Goal: Task Accomplishment & Management: Manage account settings

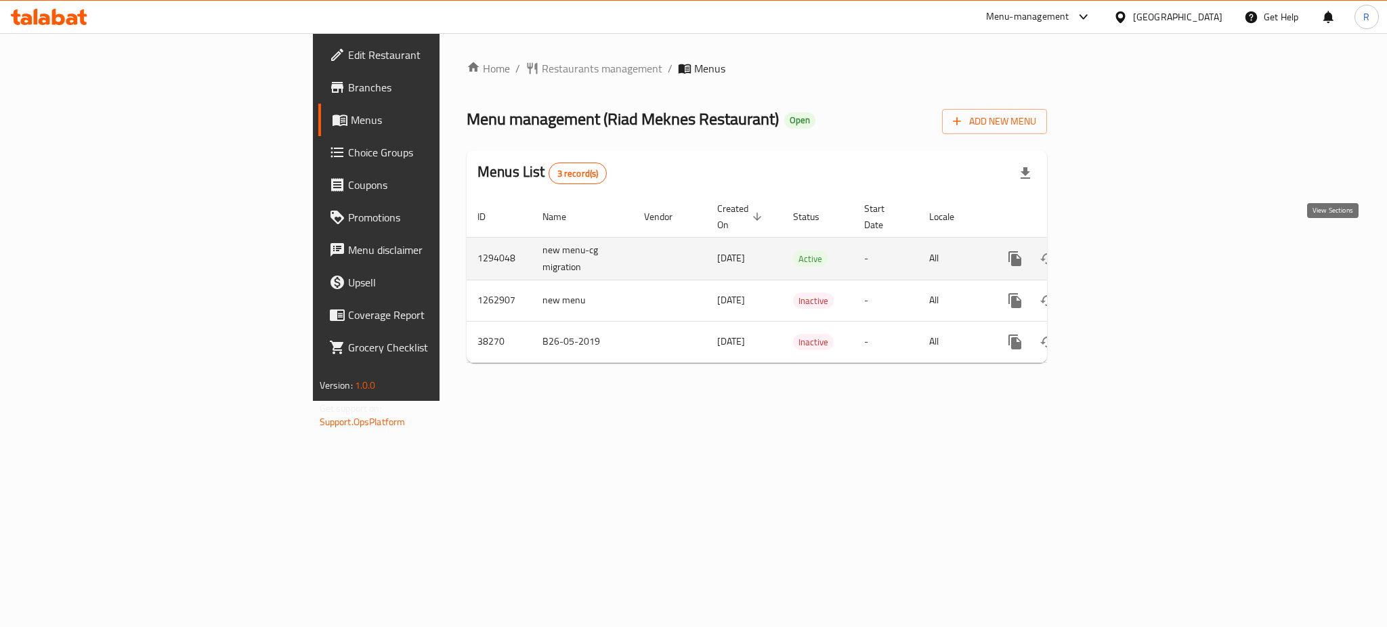
click at [1121, 251] on icon "enhanced table" at bounding box center [1113, 259] width 16 height 16
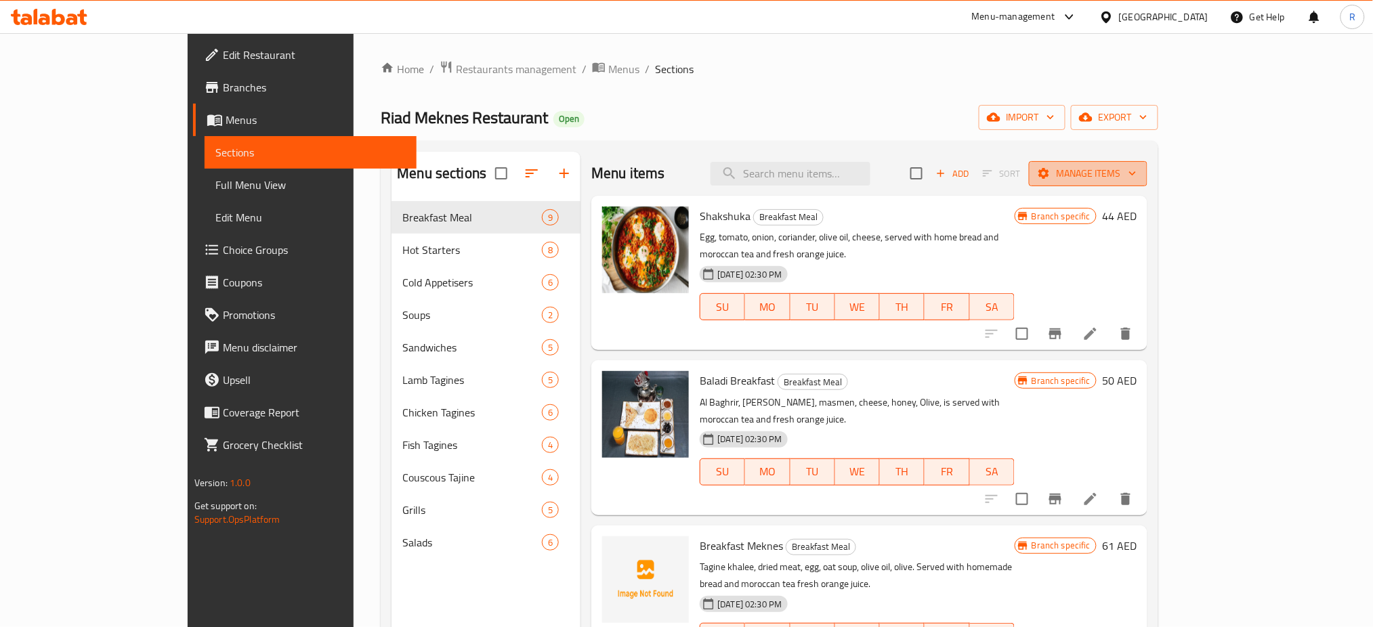
click at [1147, 183] on button "Manage items" at bounding box center [1088, 173] width 119 height 25
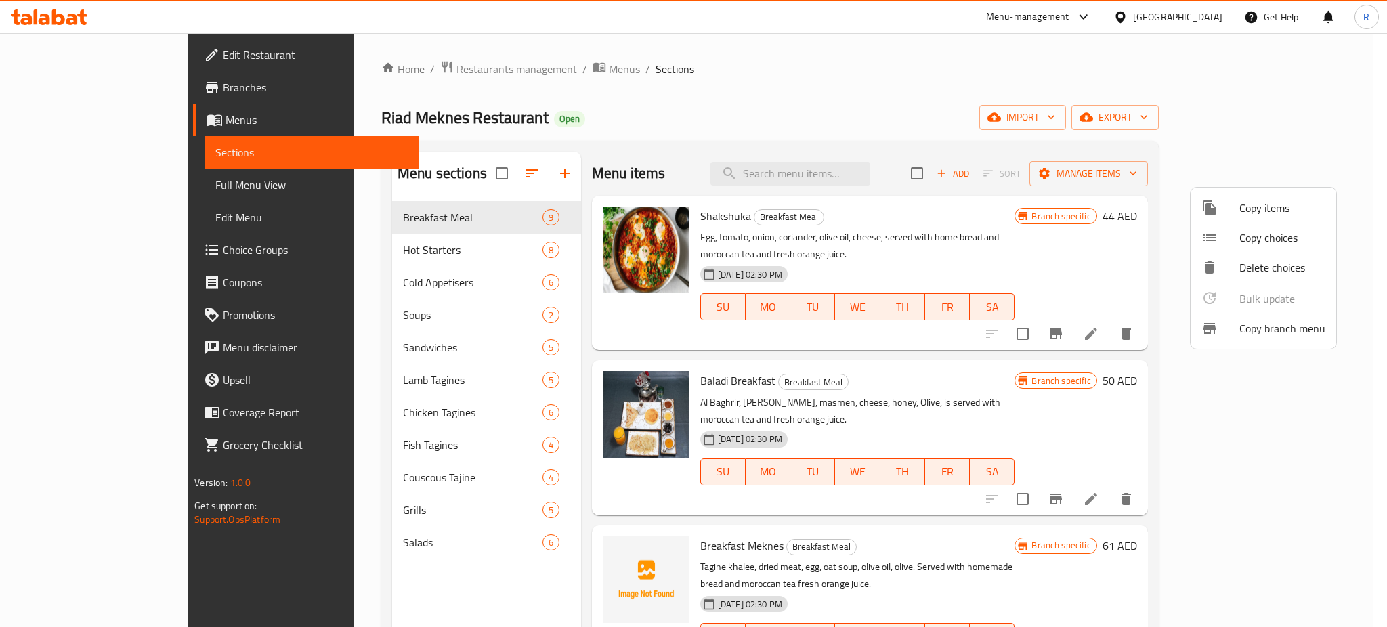
click at [1280, 321] on span "Copy branch menu" at bounding box center [1283, 328] width 86 height 16
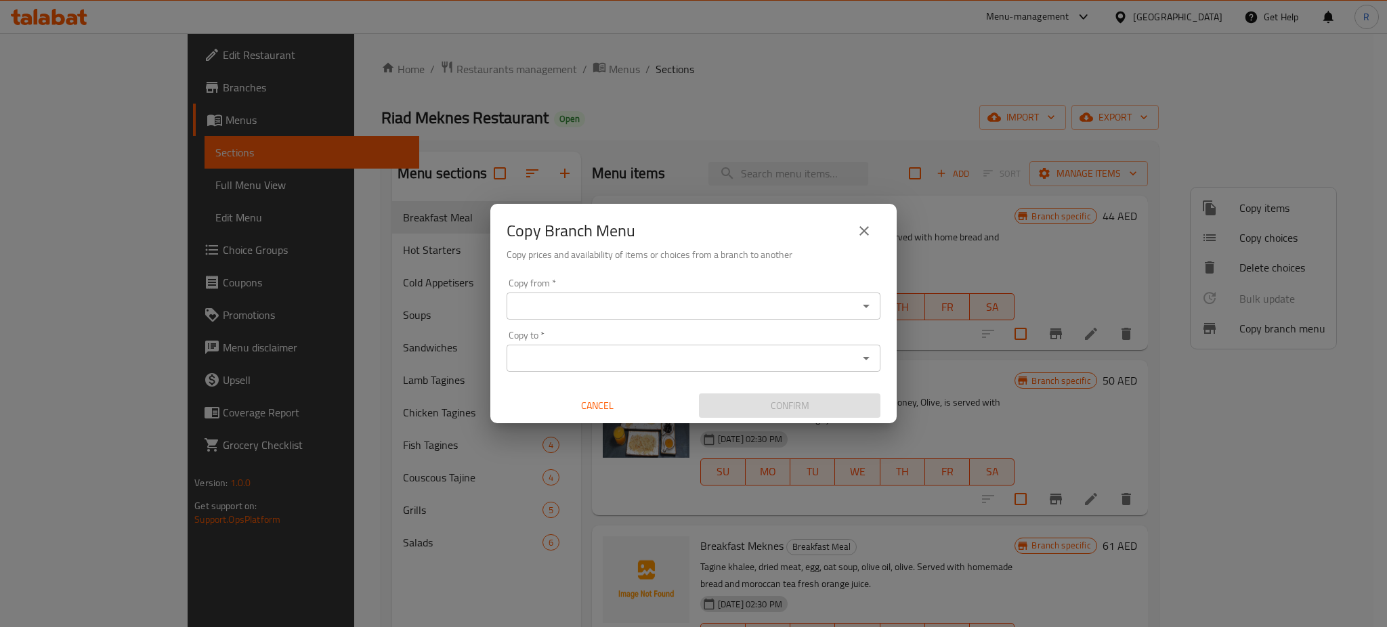
click at [711, 304] on input "Copy from   *" at bounding box center [682, 306] width 343 height 19
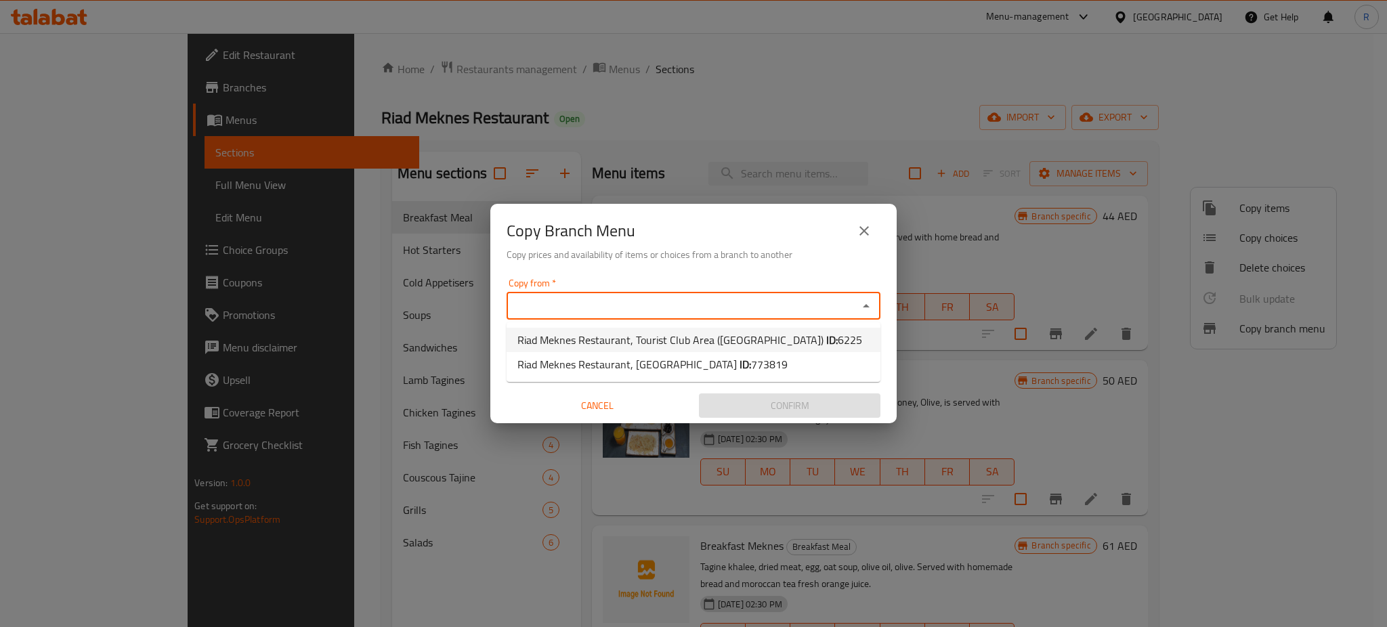
click at [702, 343] on span "Riad Meknes Restaurant, Tourist Club Area (Al Zahiya) ID: 6225" at bounding box center [689, 340] width 345 height 16
type input "Riad Meknes Restaurant, Tourist Club Area (Al Zahiya)"
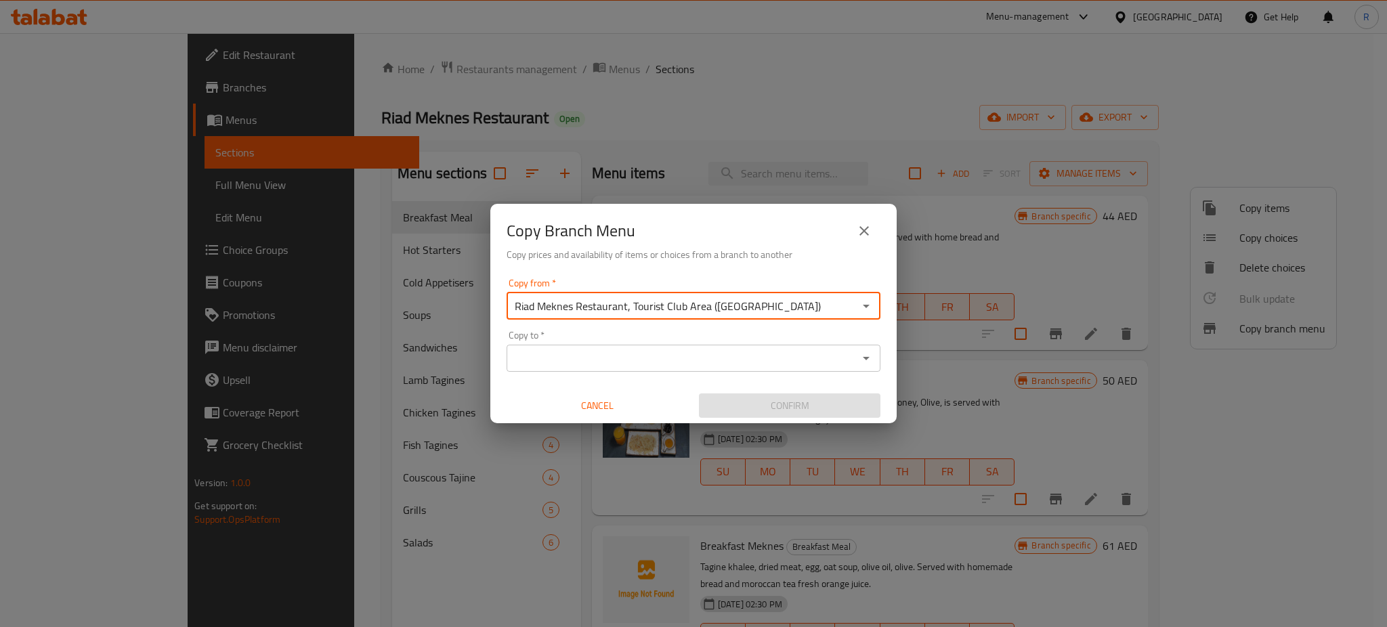
click at [722, 365] on input "Copy to   *" at bounding box center [682, 358] width 343 height 19
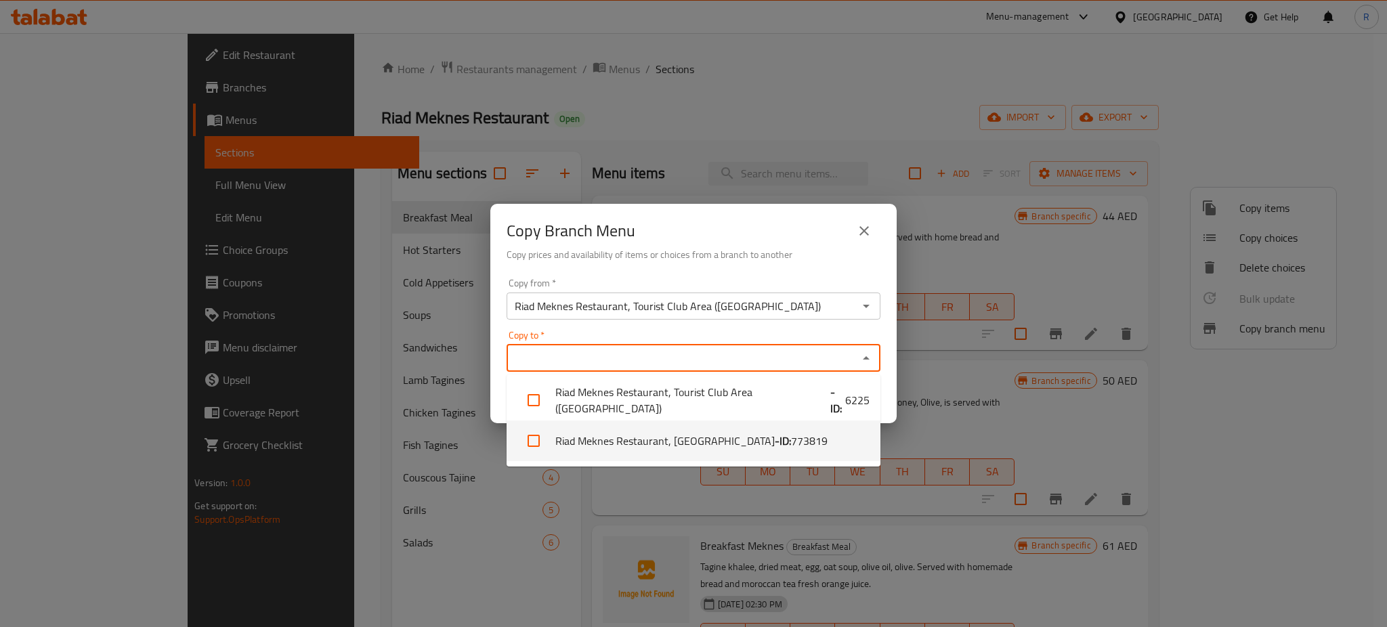
click at [723, 427] on li "Riad Meknes Restaurant, Al Ras Al Akhdar - ID: 773819" at bounding box center [694, 441] width 374 height 41
checkbox input "true"
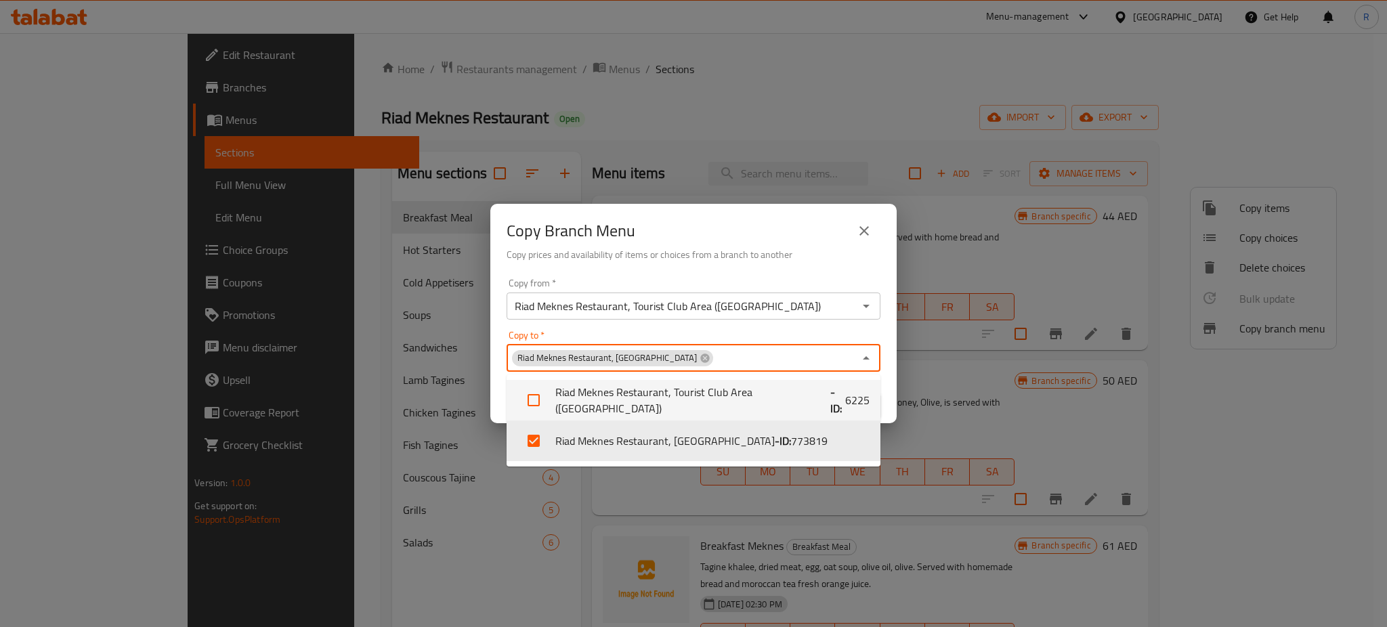
click at [887, 399] on div "Copy from   * Riad Meknes Restaurant, Tourist Club Area (Al Zahiya) Copy from *…" at bounding box center [693, 348] width 406 height 151
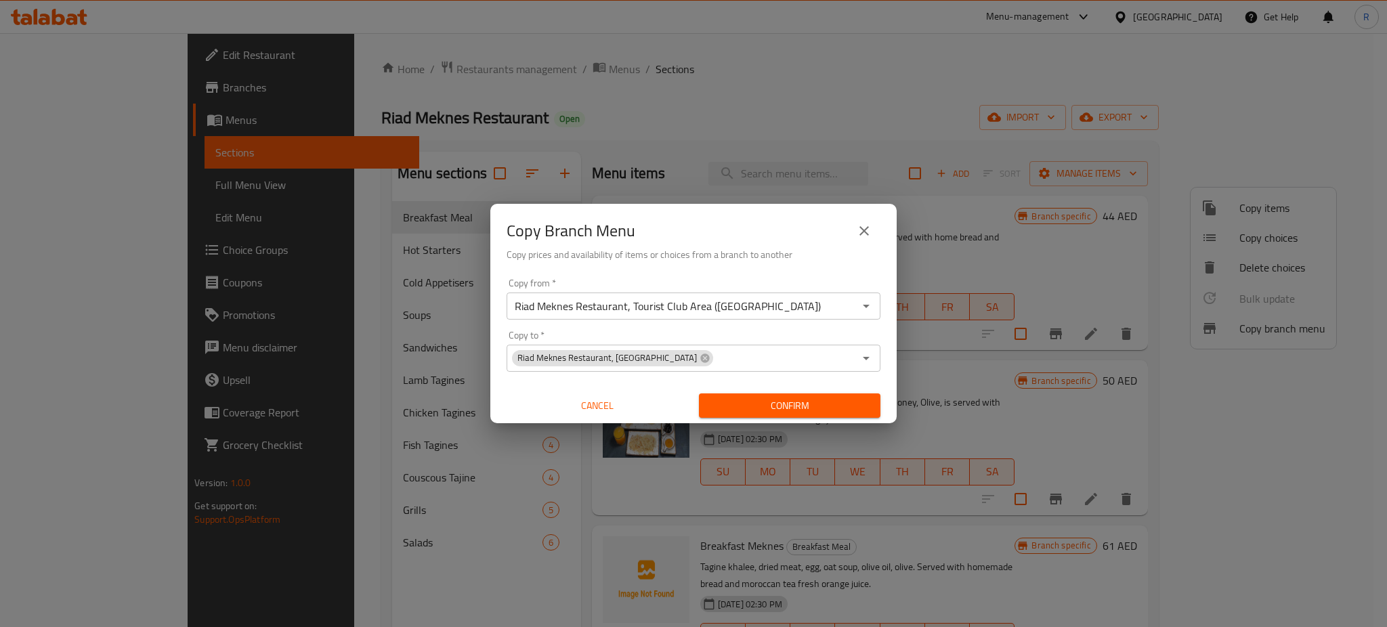
click at [793, 407] on span "Confirm" at bounding box center [790, 406] width 160 height 17
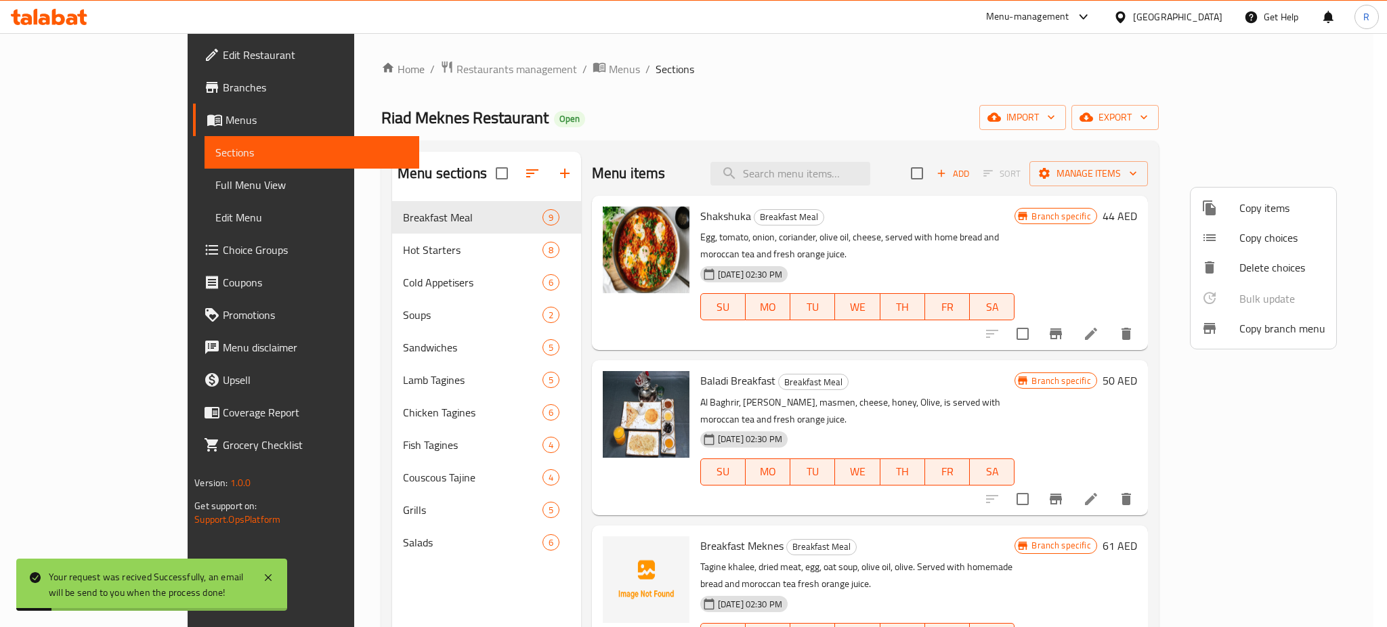
click at [679, 108] on div at bounding box center [693, 313] width 1387 height 627
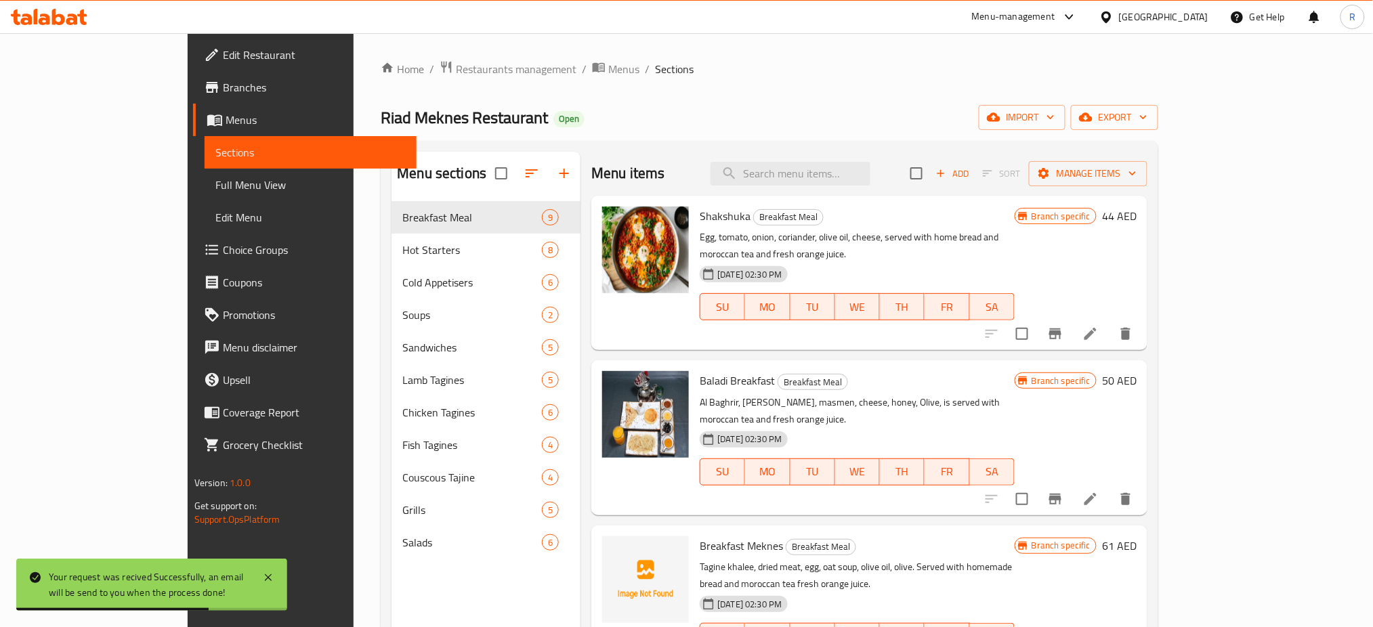
click at [770, 59] on div "Home / Restaurants management / Menus / Sections Riad Meknes Restaurant Open im…" at bounding box center [770, 425] width 832 height 784
click at [1147, 122] on span "export" at bounding box center [1115, 117] width 66 height 17
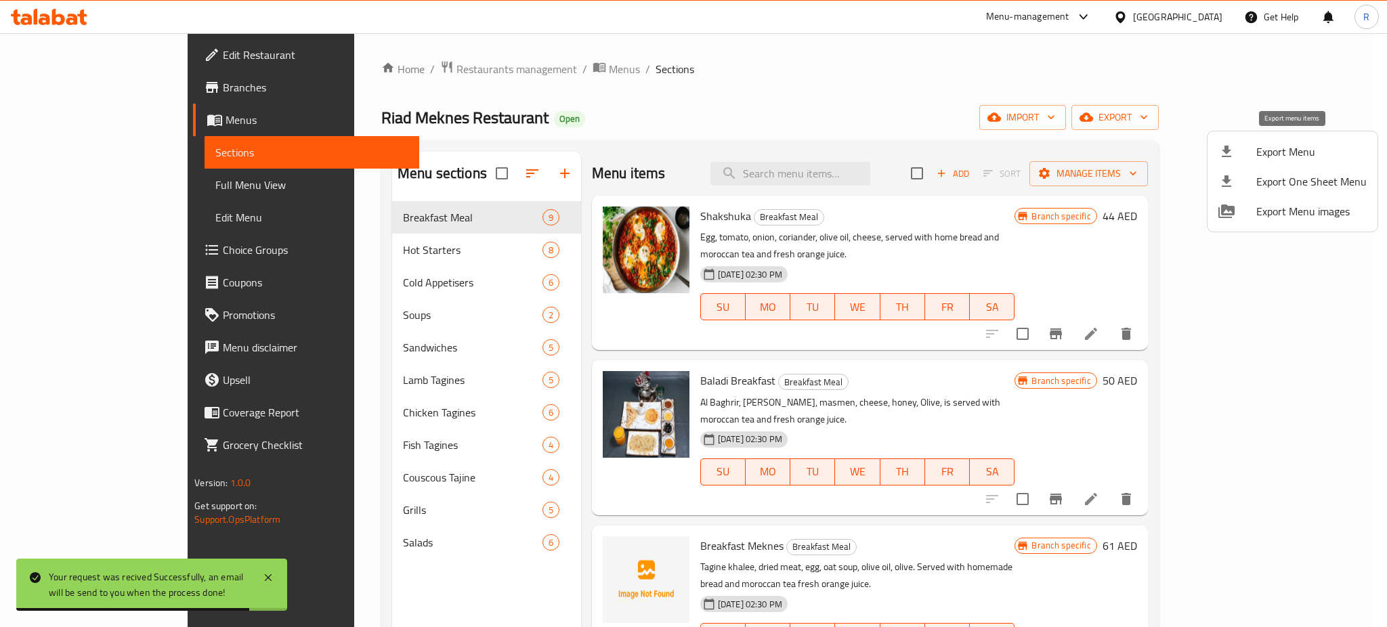
click at [1275, 158] on span "Export Menu" at bounding box center [1311, 152] width 110 height 16
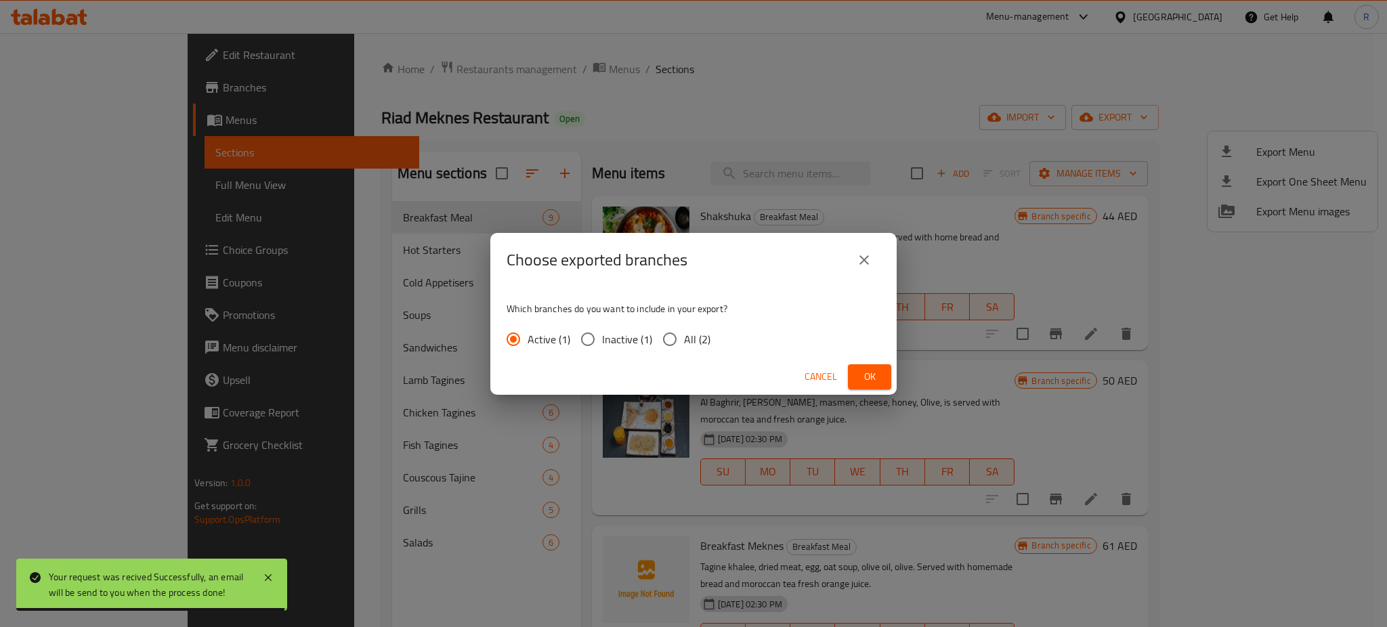
click at [667, 345] on input "All (2)" at bounding box center [670, 339] width 28 height 28
radio input "true"
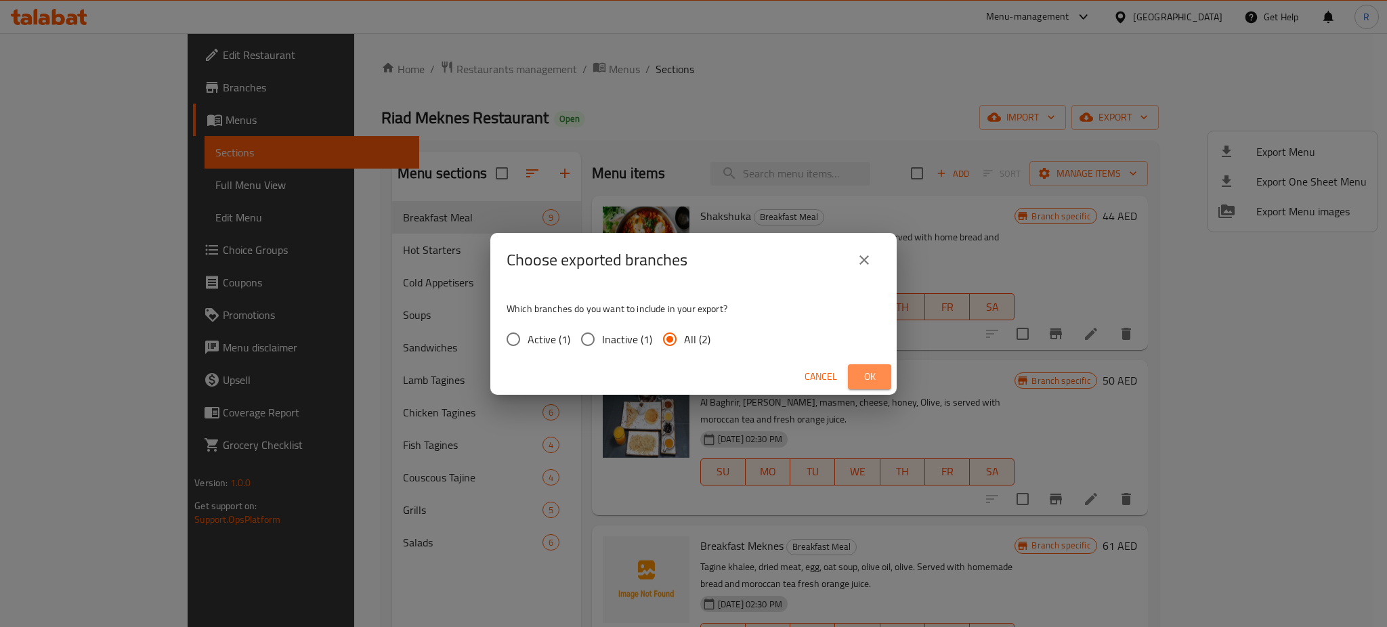
click at [863, 375] on span "Ok" at bounding box center [870, 376] width 22 height 17
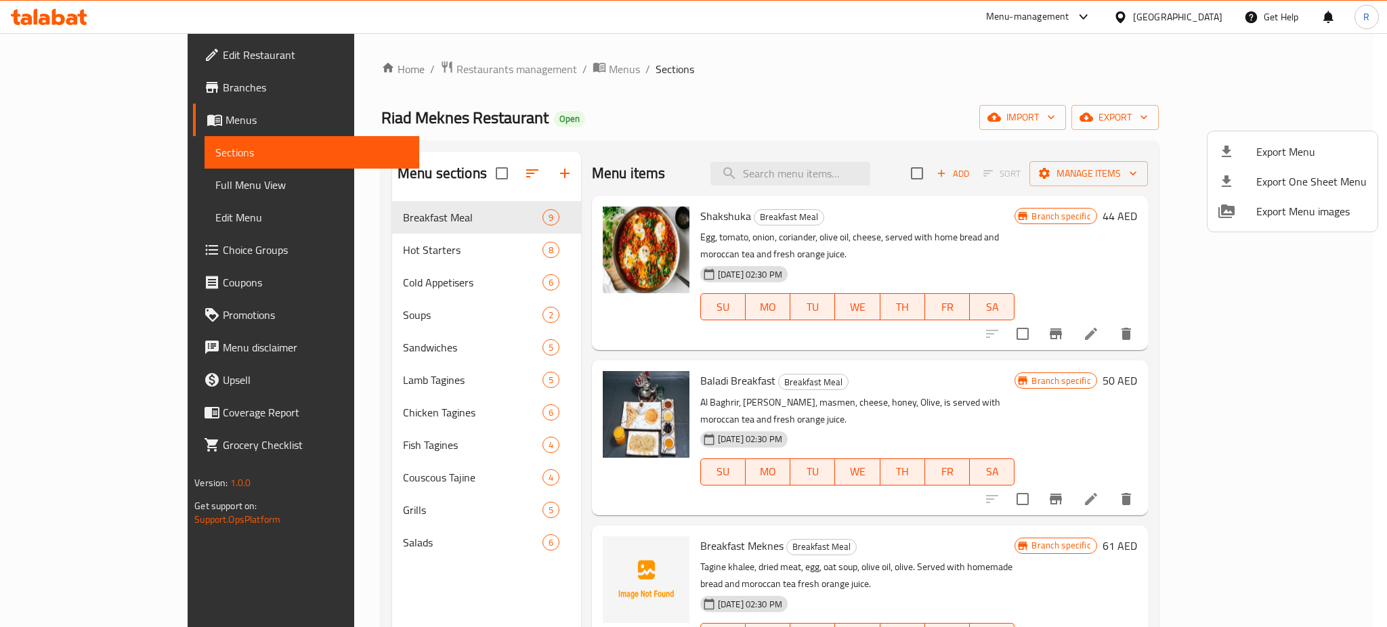
click at [971, 100] on div at bounding box center [693, 313] width 1387 height 627
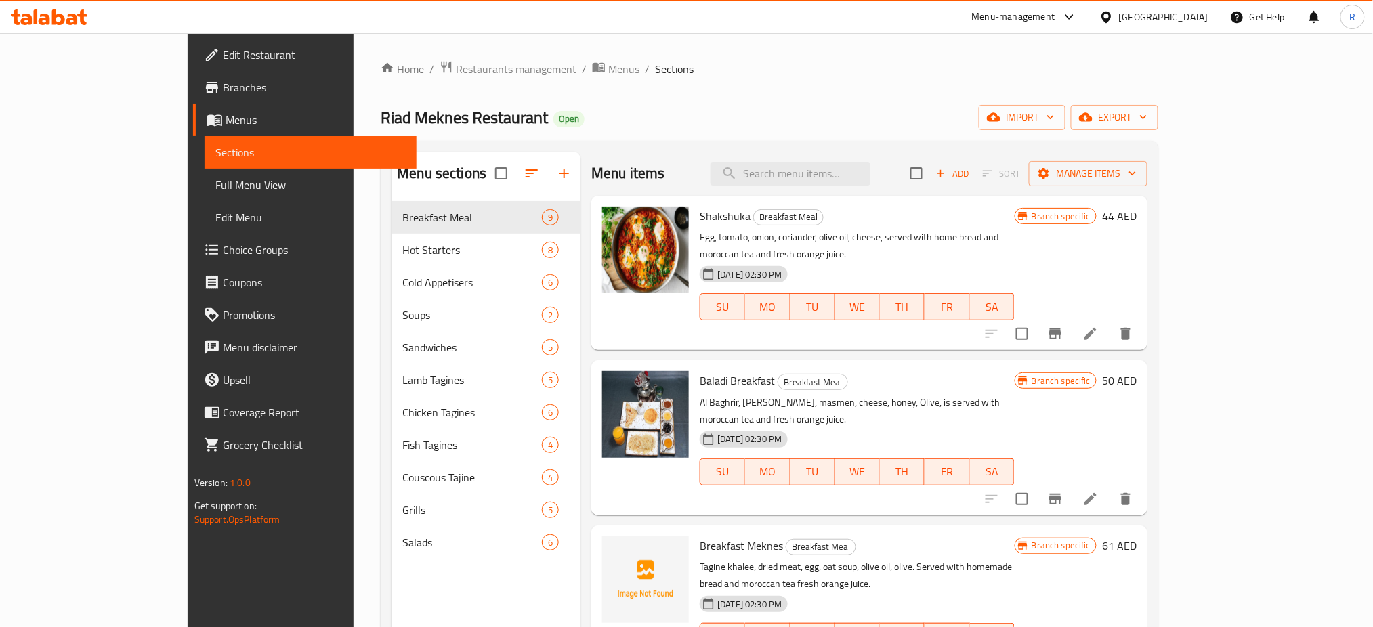
click at [74, 16] on icon at bounding box center [72, 20] width 12 height 12
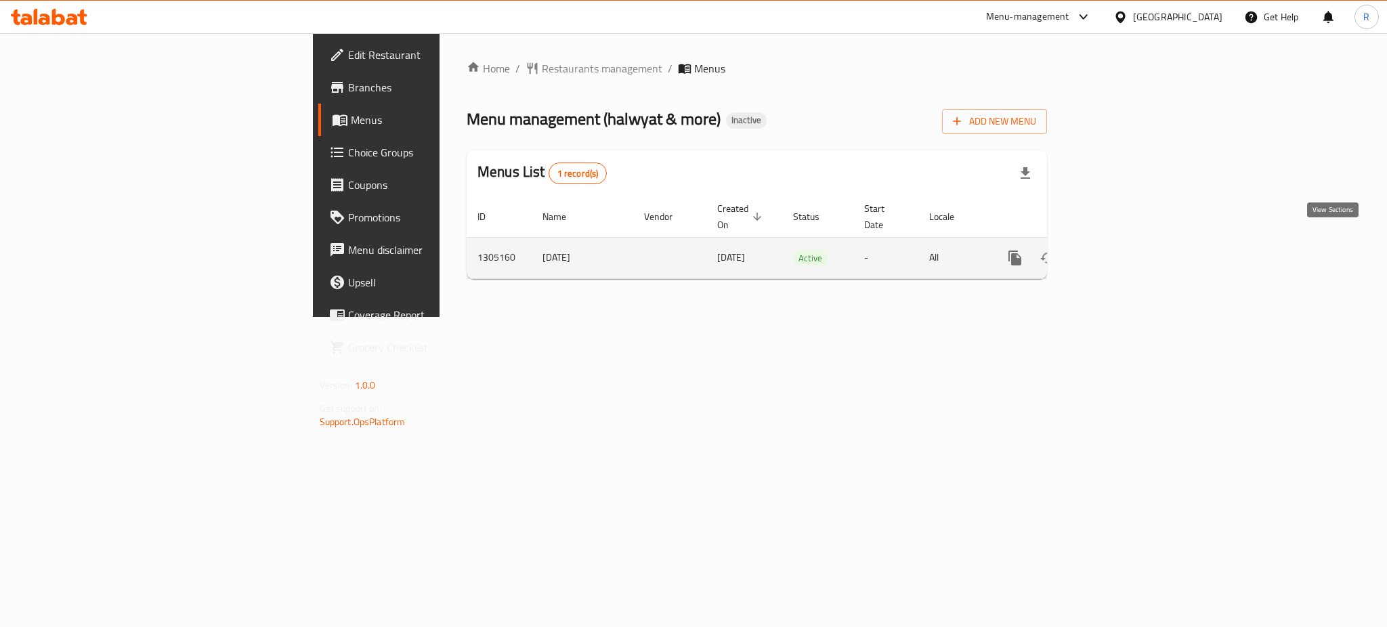
click at [1119, 252] on icon "enhanced table" at bounding box center [1113, 258] width 12 height 12
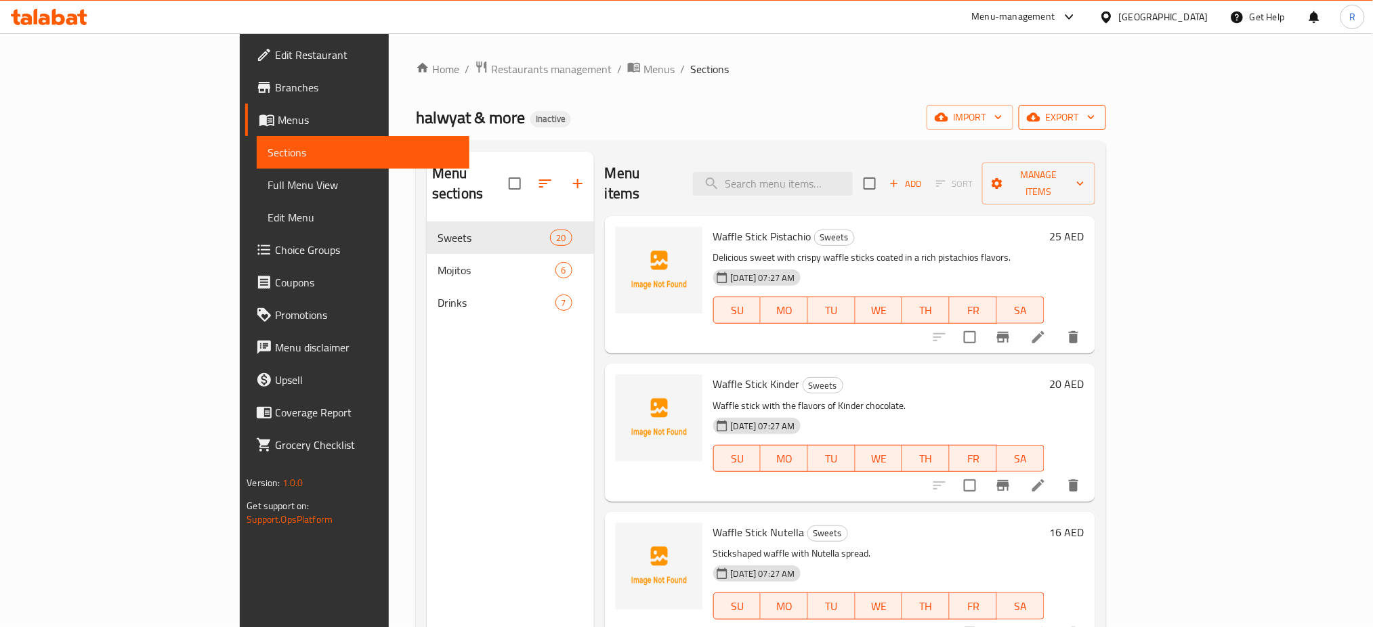
click at [1095, 117] on span "export" at bounding box center [1063, 117] width 66 height 17
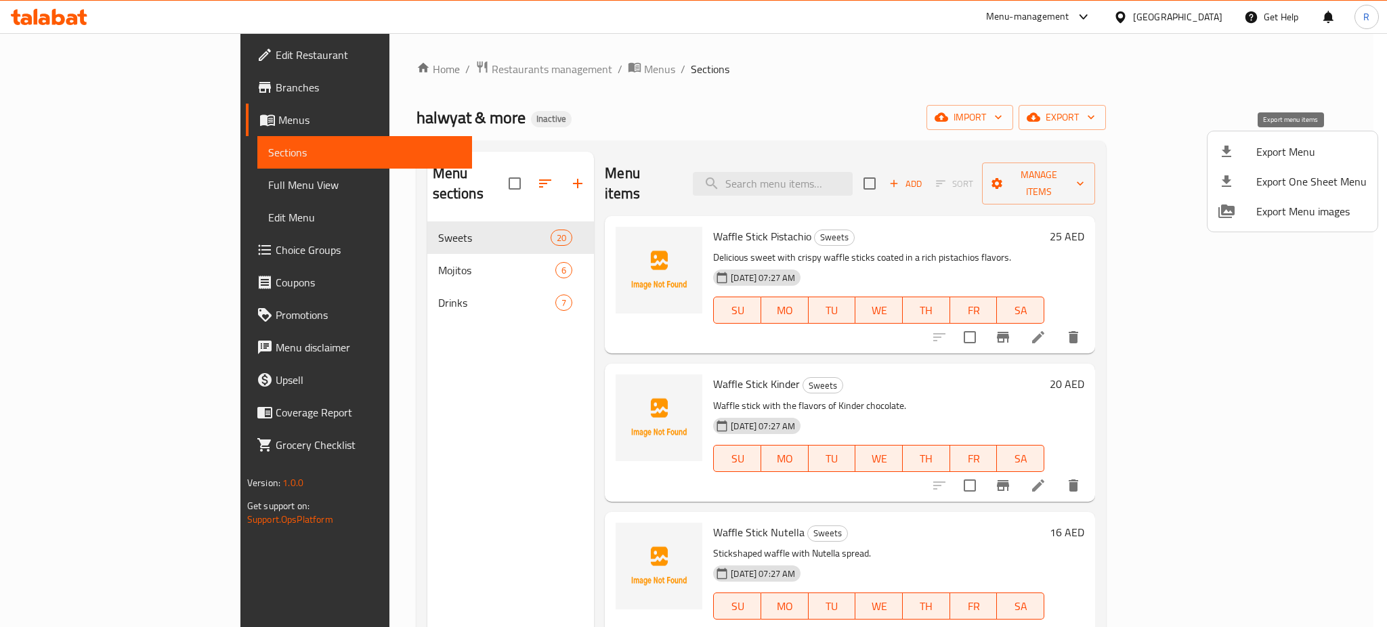
click at [1261, 146] on span "Export Menu" at bounding box center [1311, 152] width 110 height 16
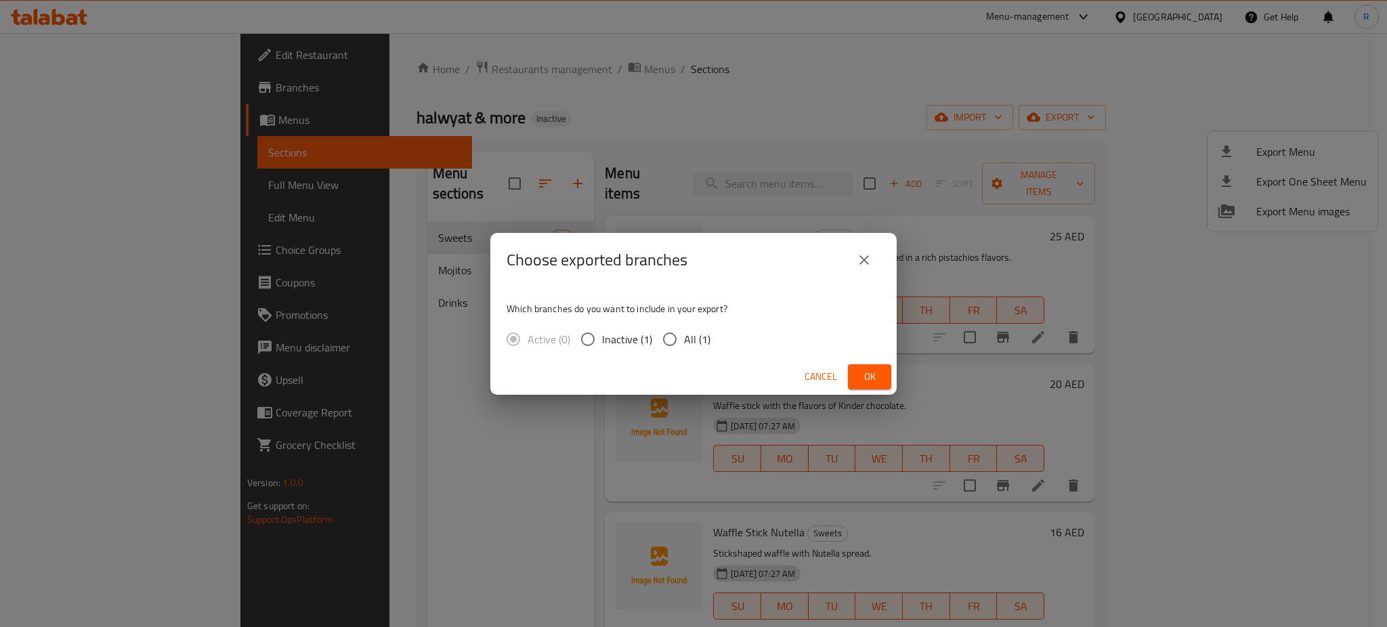
click at [663, 339] on input "All (1)" at bounding box center [670, 339] width 28 height 28
radio input "true"
click at [881, 382] on button "Ok" at bounding box center [869, 376] width 43 height 25
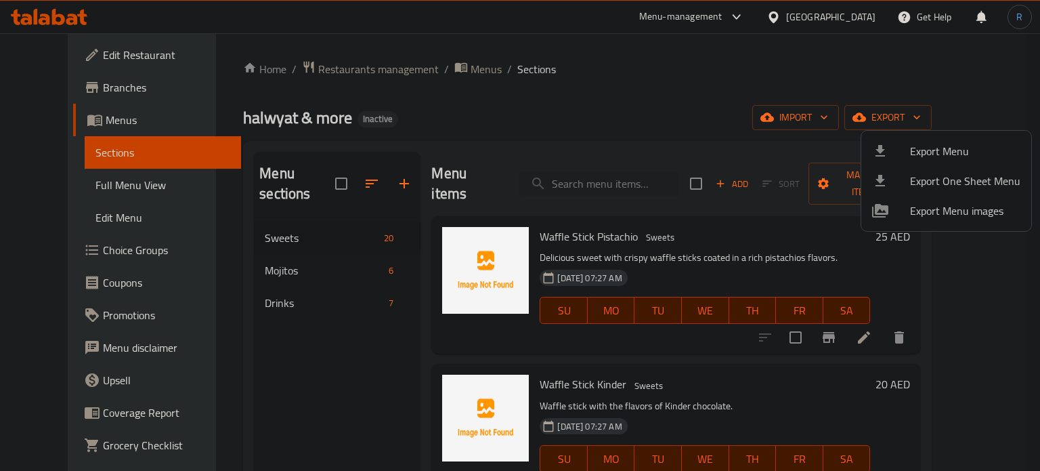
click at [569, 278] on div at bounding box center [520, 235] width 1040 height 471
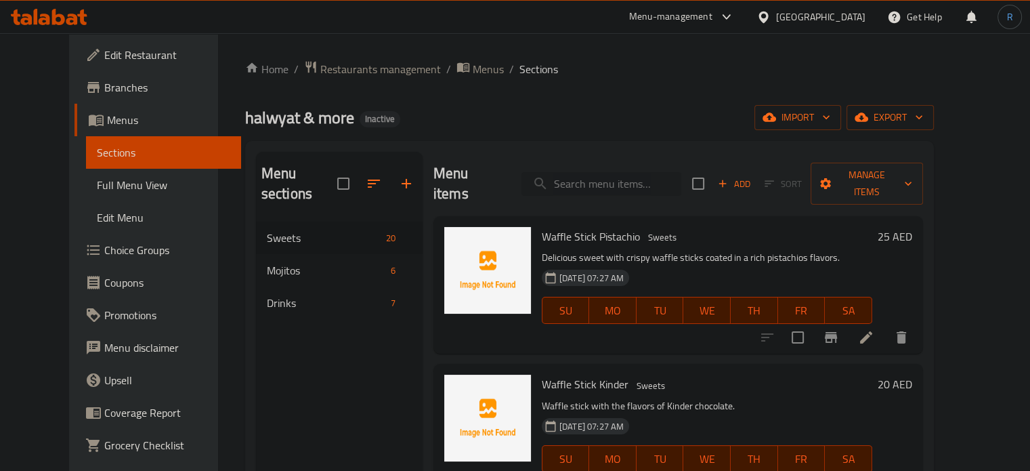
click at [585, 177] on input "search" at bounding box center [602, 184] width 160 height 24
paste input "fettuccine"
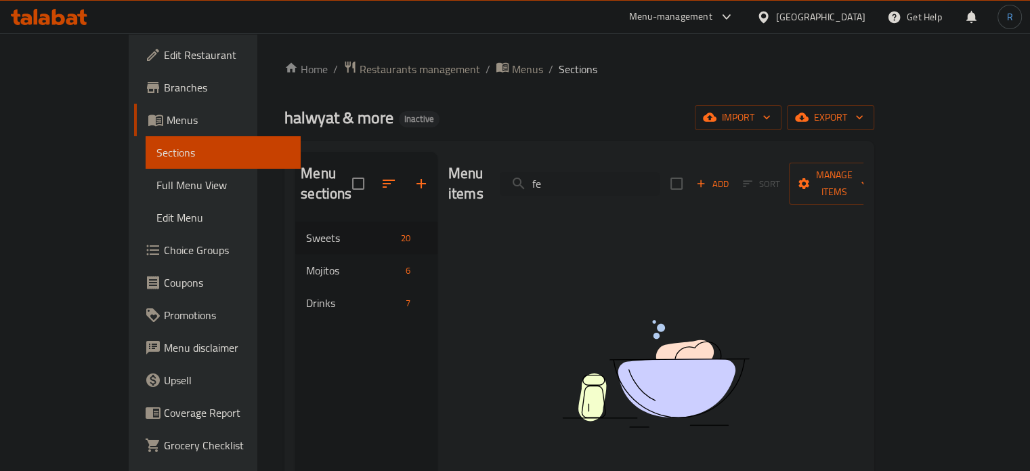
type input "f"
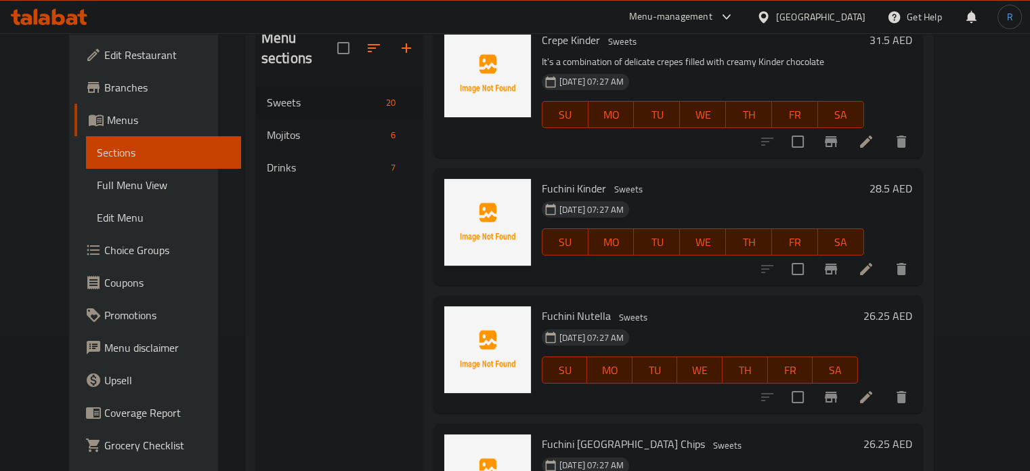
scroll to position [190, 0]
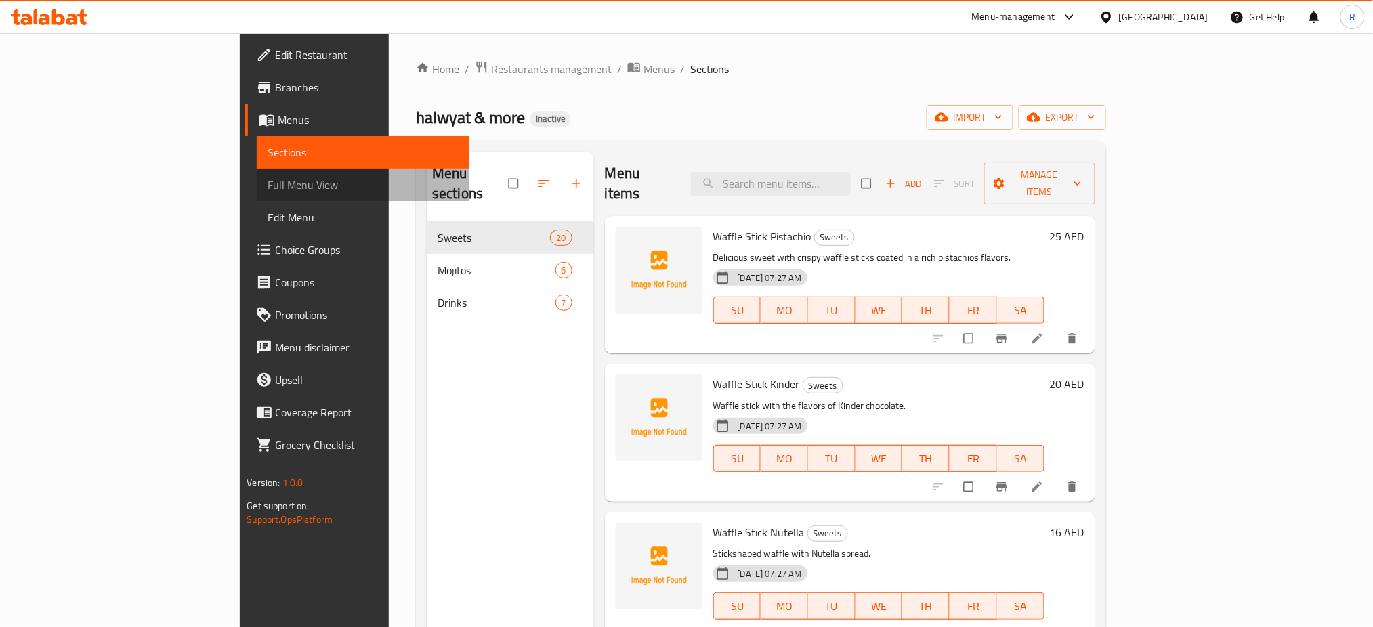
click at [268, 184] on span "Full Menu View" at bounding box center [363, 185] width 191 height 16
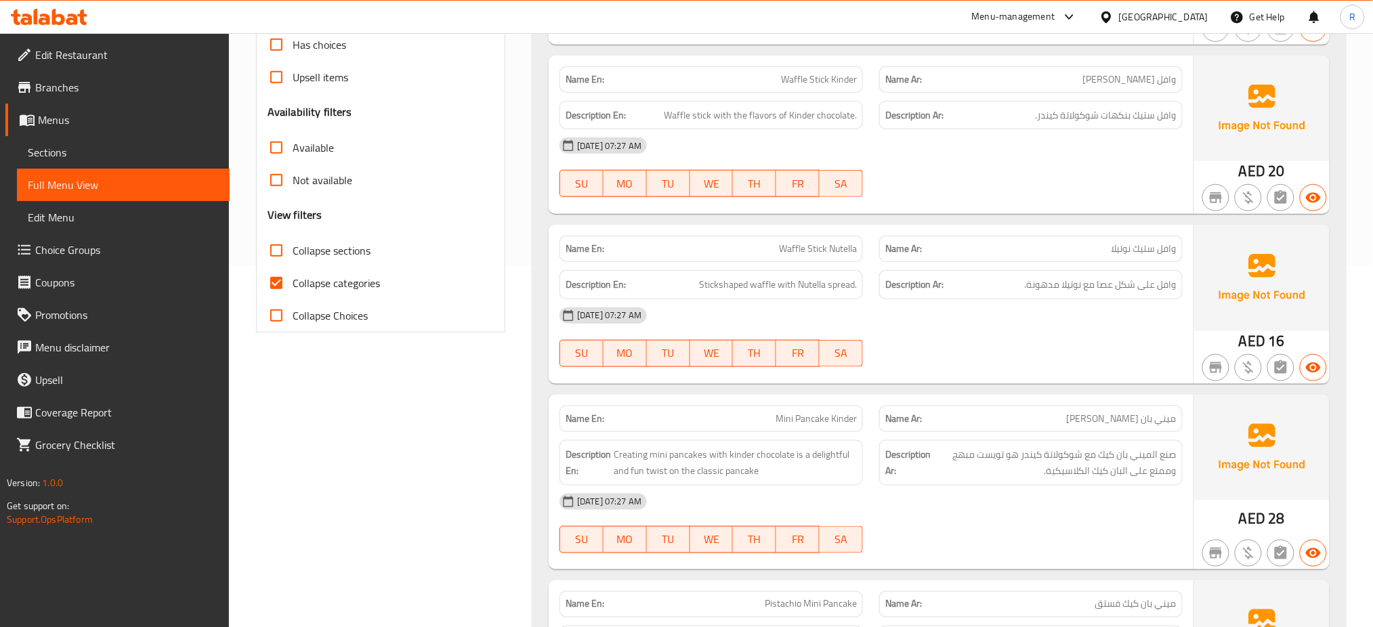
click at [296, 288] on span "Collapse categories" at bounding box center [336, 283] width 87 height 16
click at [293, 288] on input "Collapse categories" at bounding box center [276, 283] width 33 height 33
checkbox input "false"
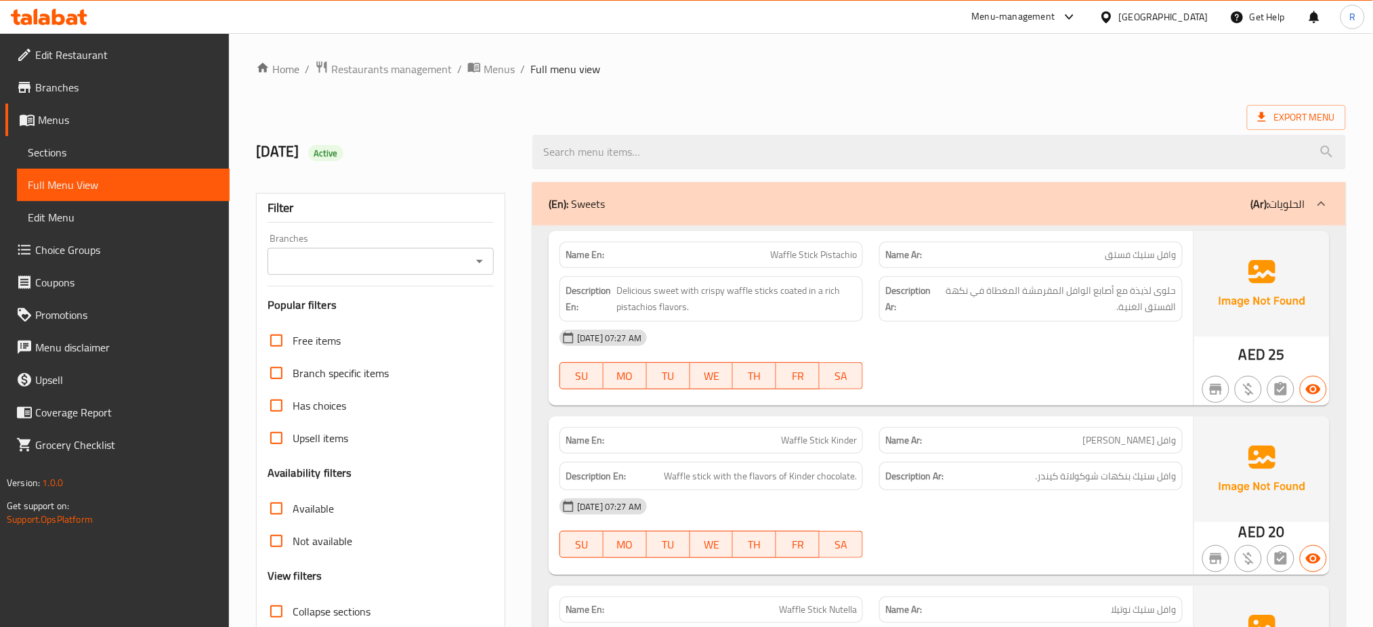
click at [341, 156] on span "Active" at bounding box center [325, 153] width 35 height 13
copy span "Active"
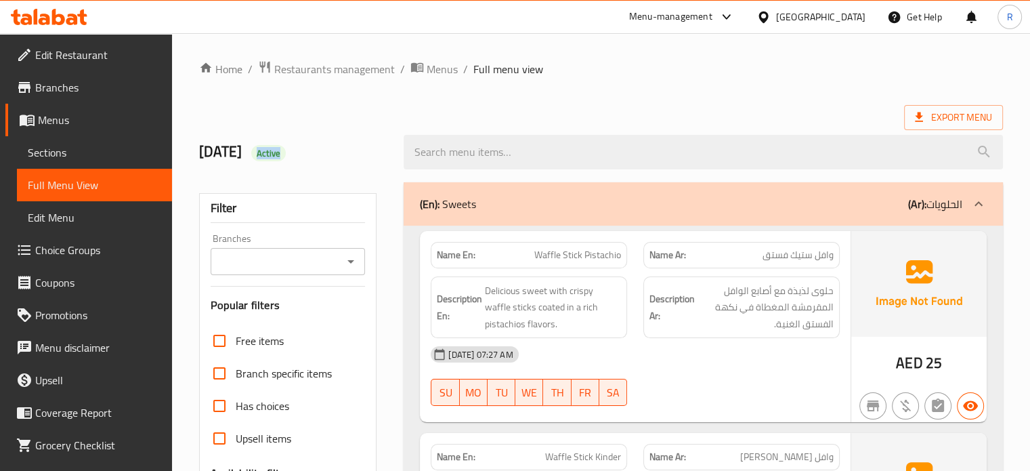
click at [583, 75] on ol "Home / Restaurants management / Menus / Full menu view" at bounding box center [601, 69] width 804 height 18
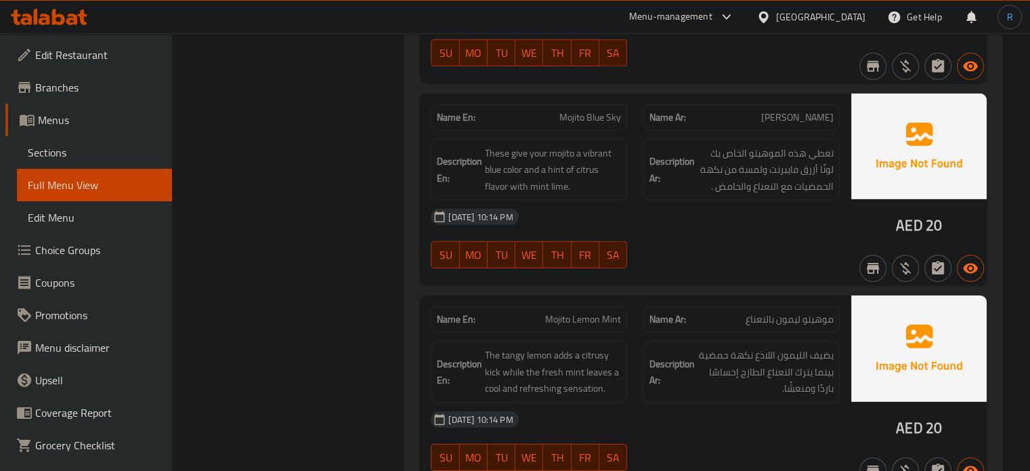
scroll to position [4267, 0]
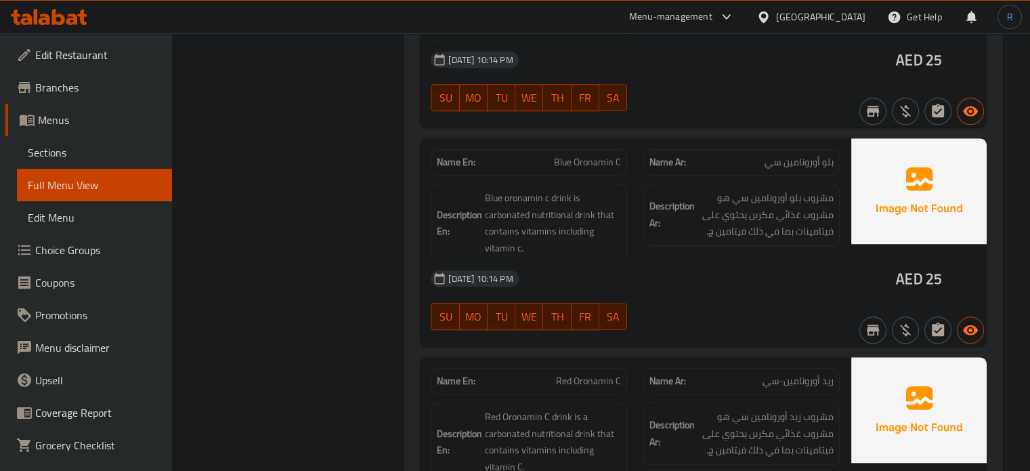
scroll to position [6432, 0]
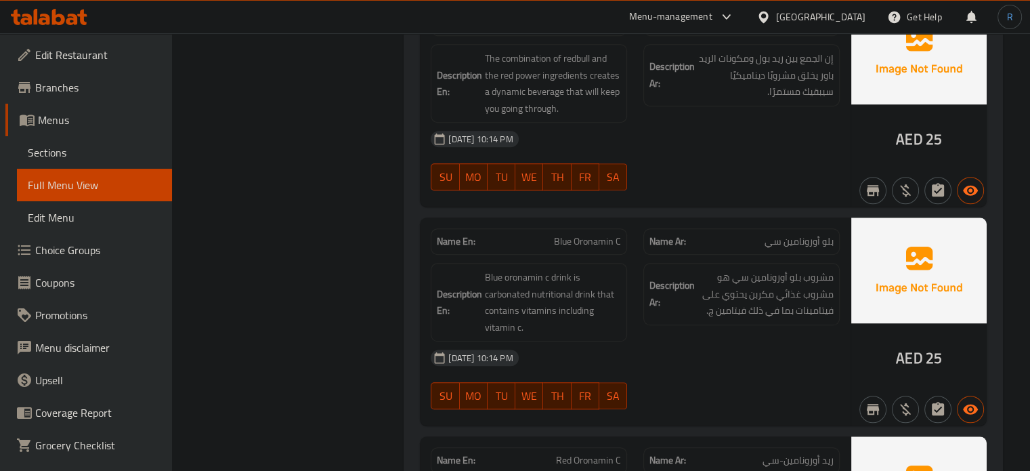
scroll to position [6093, 0]
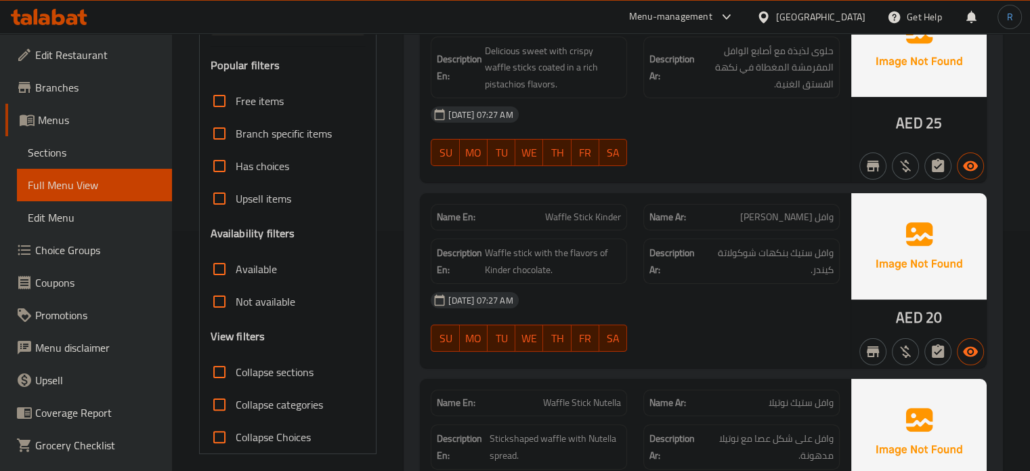
scroll to position [0, 0]
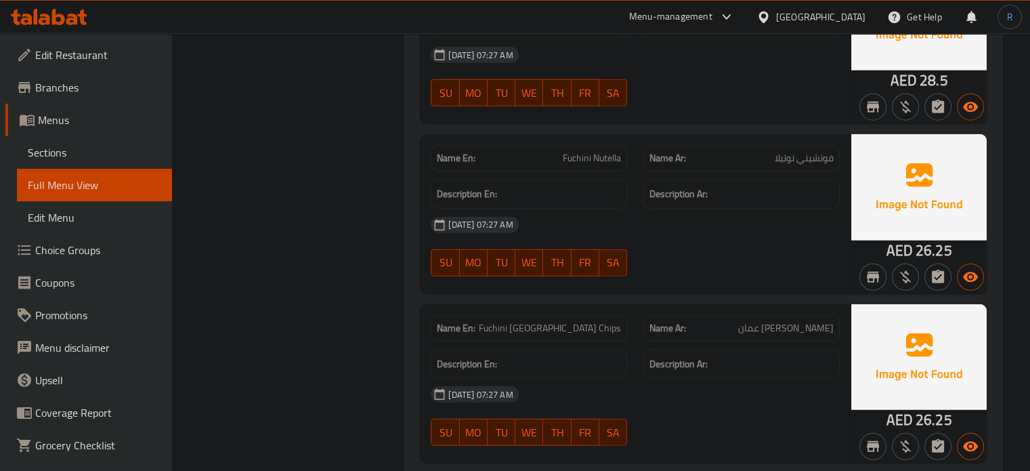
scroll to position [3590, 0]
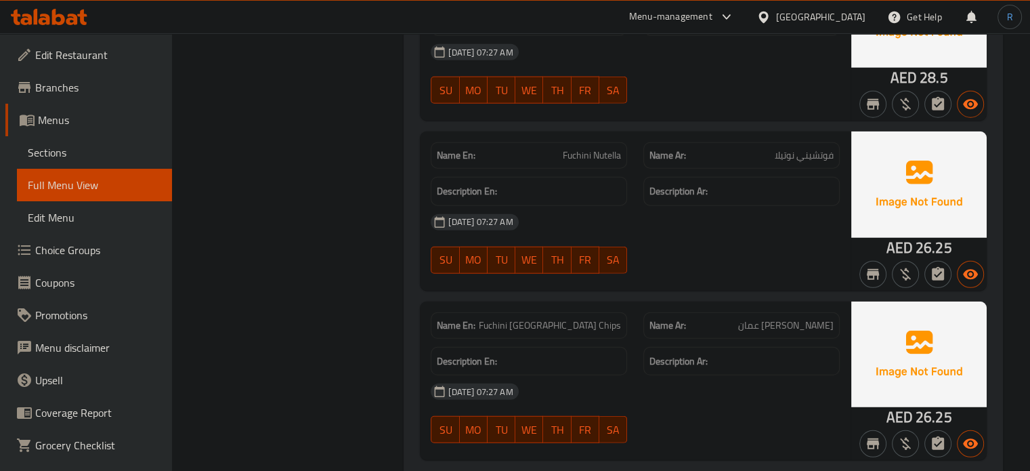
click at [557, 318] on span "Fuchini Oman Chips" at bounding box center [550, 325] width 142 height 14
copy span "Fuchini Oman Chips"
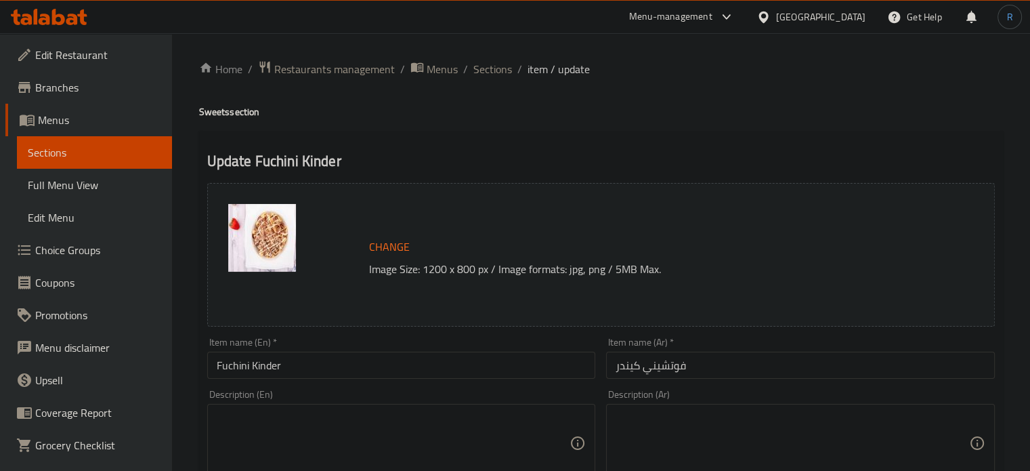
click at [236, 364] on input "Fuchini Kinder" at bounding box center [401, 365] width 389 height 27
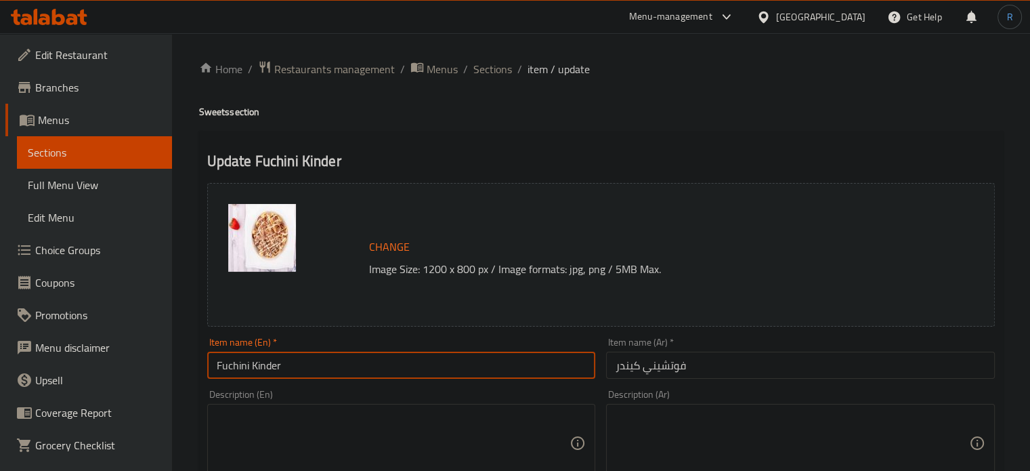
click at [236, 364] on input "Fuchini Kinder" at bounding box center [401, 365] width 389 height 27
paste input "fettuccine"
click at [225, 368] on input "fettuccine Kinder" at bounding box center [401, 365] width 389 height 27
paste input "F"
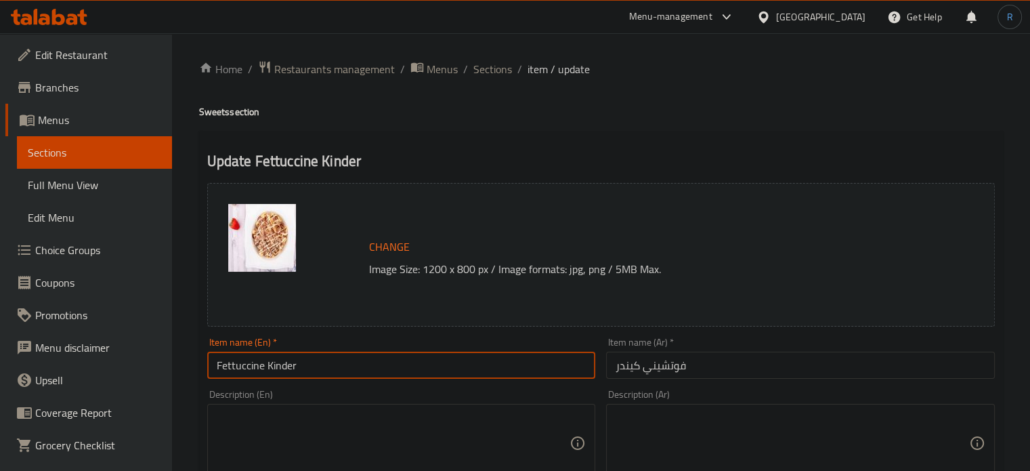
type input "Fettuccine Kinder"
click at [663, 371] on input "فوتشيني كيندر" at bounding box center [800, 365] width 389 height 27
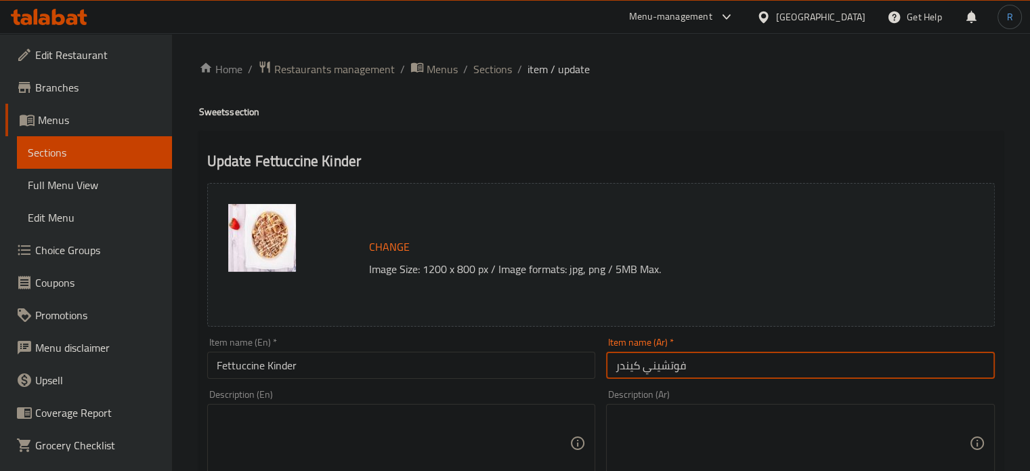
click at [663, 371] on input "فوتشيني كيندر" at bounding box center [800, 365] width 389 height 27
paste input "توتشيني"
type input "فيتوتشيني كيندر"
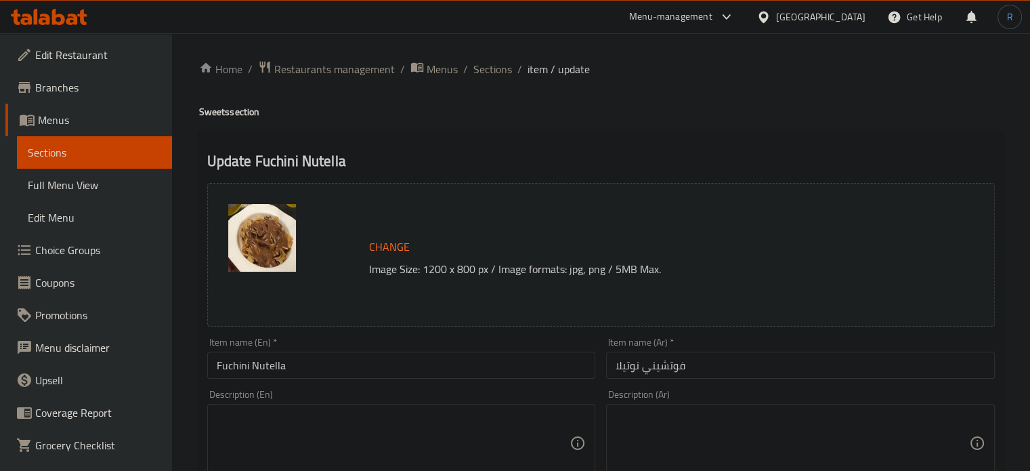
click at [228, 360] on input "Fuchini Nutella" at bounding box center [401, 365] width 389 height 27
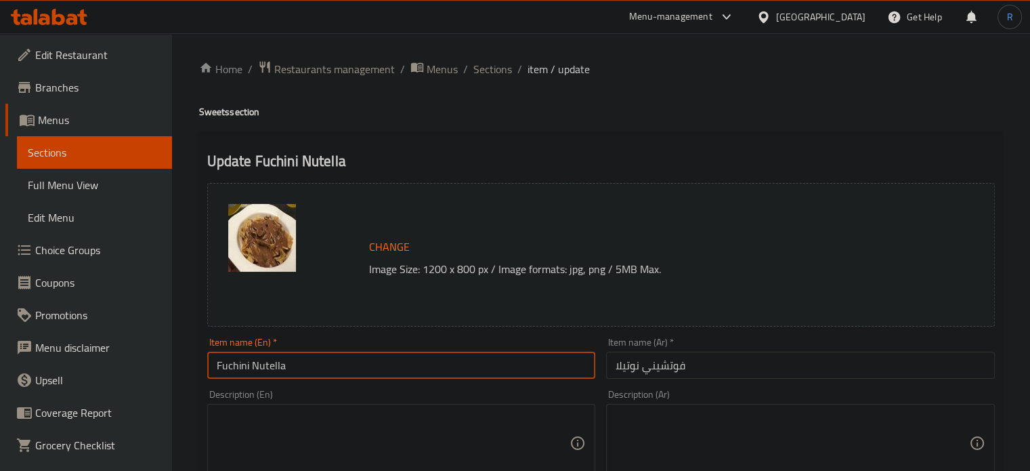
click at [228, 360] on input "Fuchini Nutella" at bounding box center [401, 365] width 389 height 27
paste input "fettuccine"
click at [234, 369] on input "fettuccine Nutella" at bounding box center [401, 365] width 389 height 27
paste input "F"
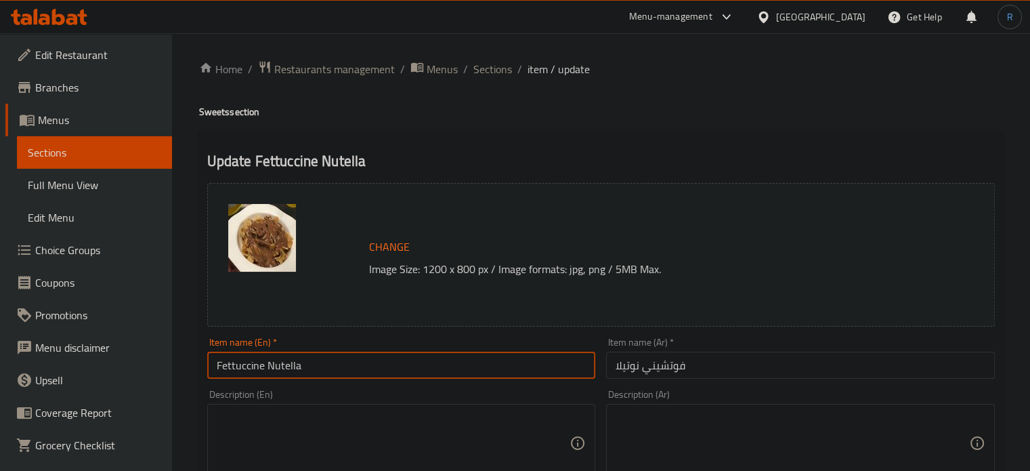
type input "Fettuccine Nutella"
click at [669, 365] on input "فوتشيني نوتيلا" at bounding box center [800, 365] width 389 height 27
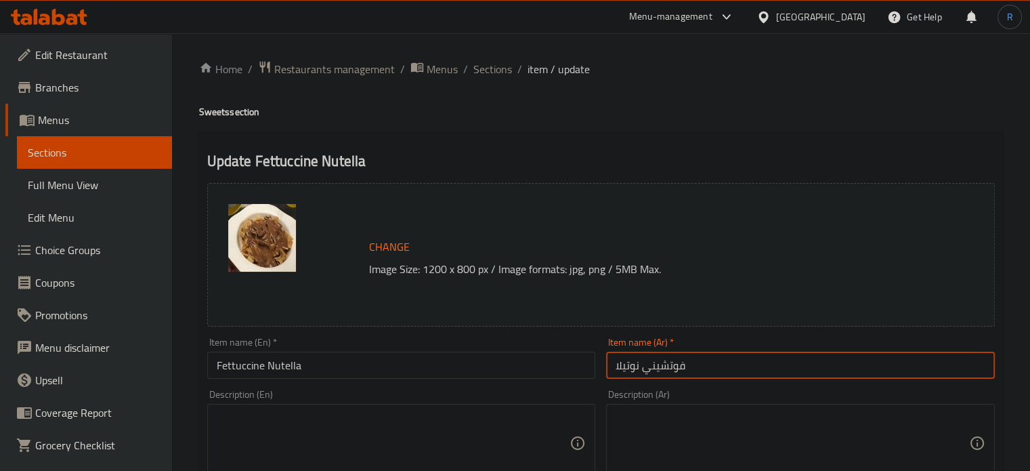
click at [669, 365] on input "فوتشيني نوتيلا" at bounding box center [800, 365] width 389 height 27
paste input "توتشيني"
type input "فيتوتشيني نوتيلا"
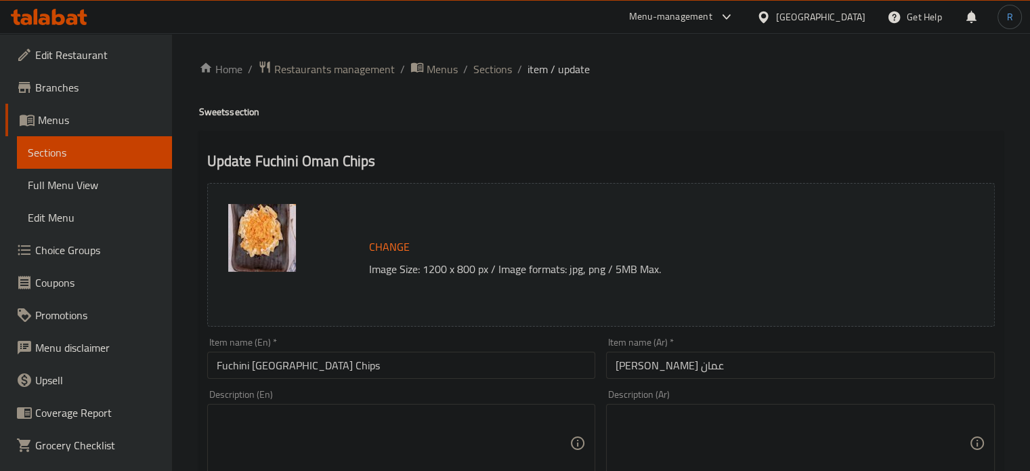
click at [234, 365] on input "Fuchini Oman Chips" at bounding box center [401, 365] width 389 height 27
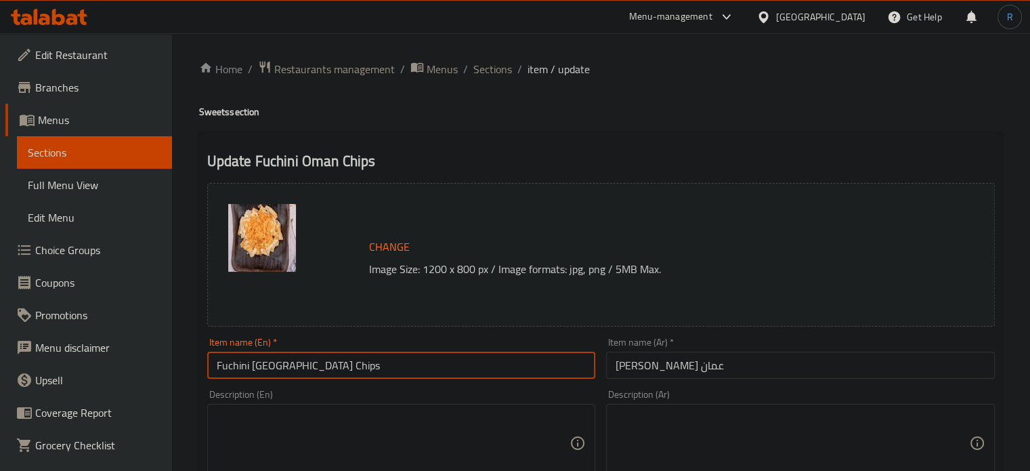
click at [234, 365] on input "Fuchini Oman Chips" at bounding box center [401, 365] width 389 height 27
paste input "fettuccine"
click at [236, 368] on input "fettuccine Oman Chips" at bounding box center [401, 365] width 389 height 27
paste input "F"
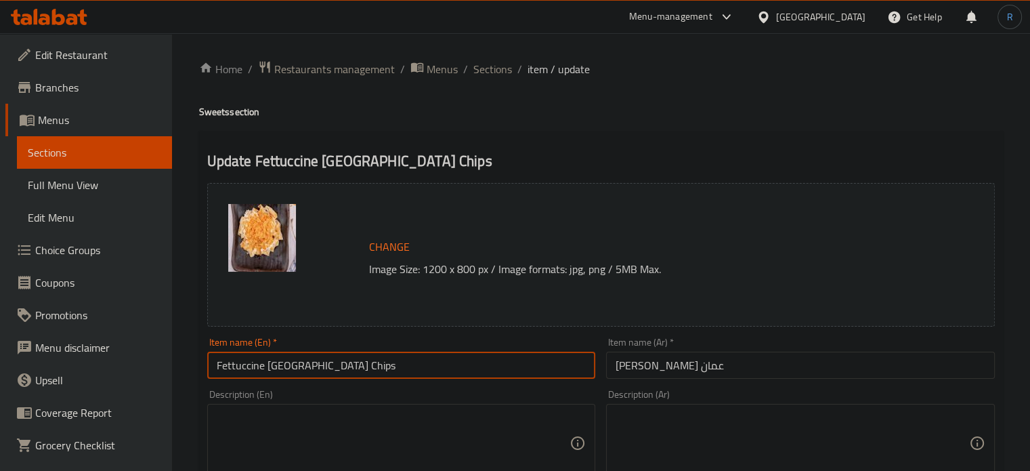
type input "Fettuccine [GEOGRAPHIC_DATA] Chips"
click at [688, 362] on input "فوشيني شيبس عمان" at bounding box center [800, 365] width 389 height 27
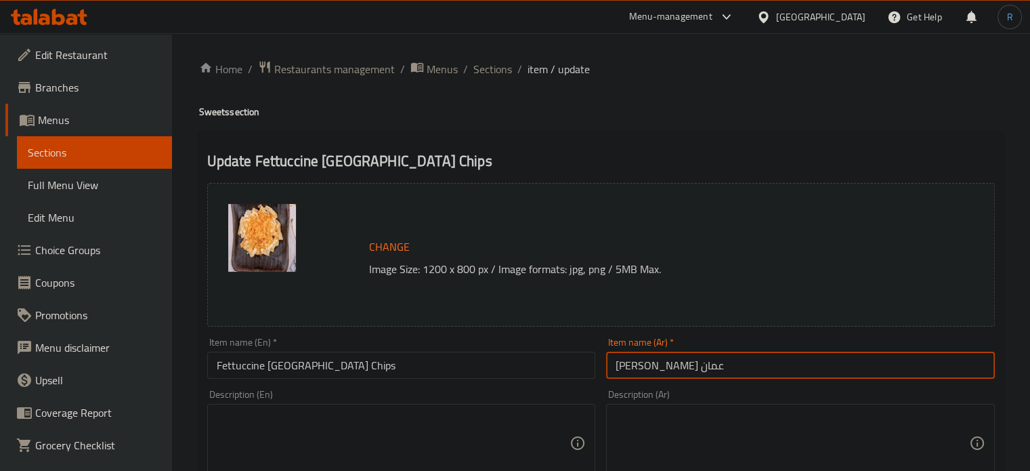
click at [688, 362] on input "فوشيني شيبس عمان" at bounding box center [800, 365] width 389 height 27
paste input "توتشيني"
type input "فيتوتشيني شيبس عمان"
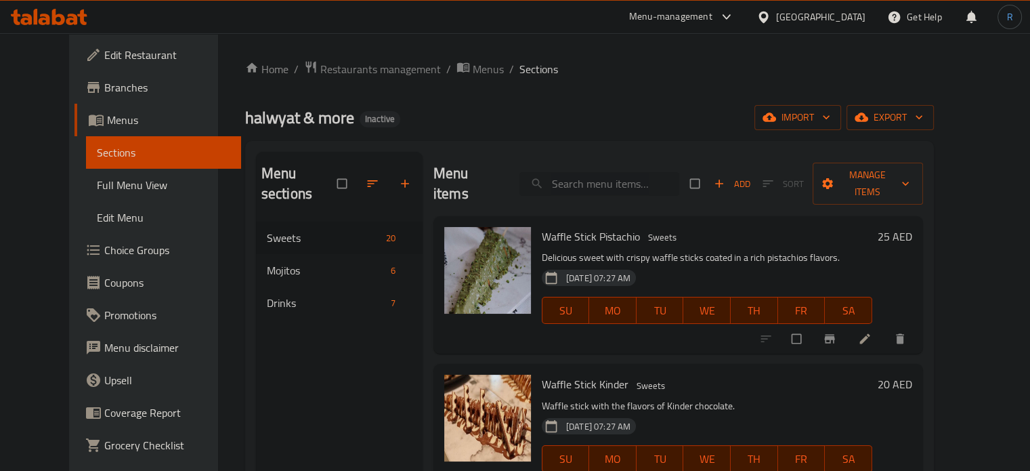
click at [600, 183] on input "search" at bounding box center [600, 184] width 160 height 24
paste input "Waffle Stick Pistachio"
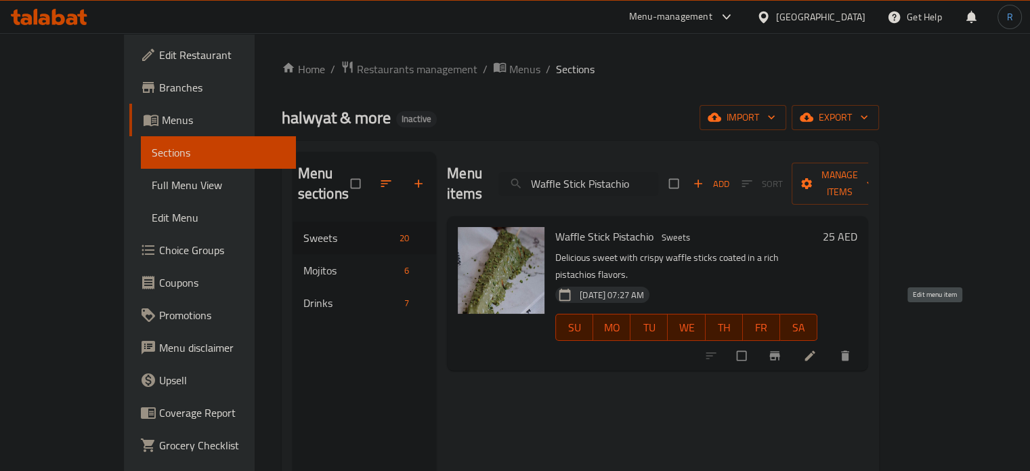
type input "Waffle Stick Pistachio"
click at [817, 349] on icon at bounding box center [810, 356] width 14 height 14
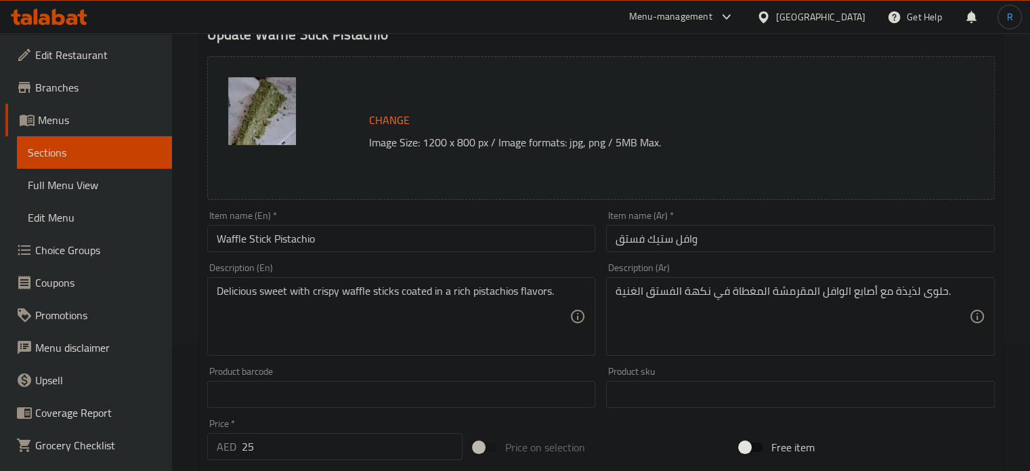
scroll to position [135, 0]
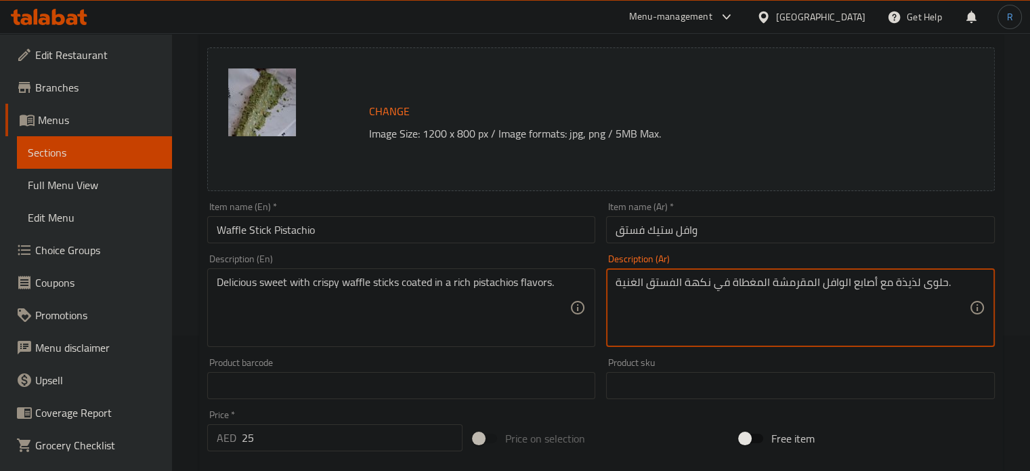
click at [905, 287] on textarea "حلوى لذيذة مع أصابع الوافل المقرمشة المغطاة في نكهة الفستق الغنية." at bounding box center [793, 308] width 354 height 64
type textarea "حلوى مع أصابع الوافل المقرمشة المغطاة في نكهة الفستق الغنية."
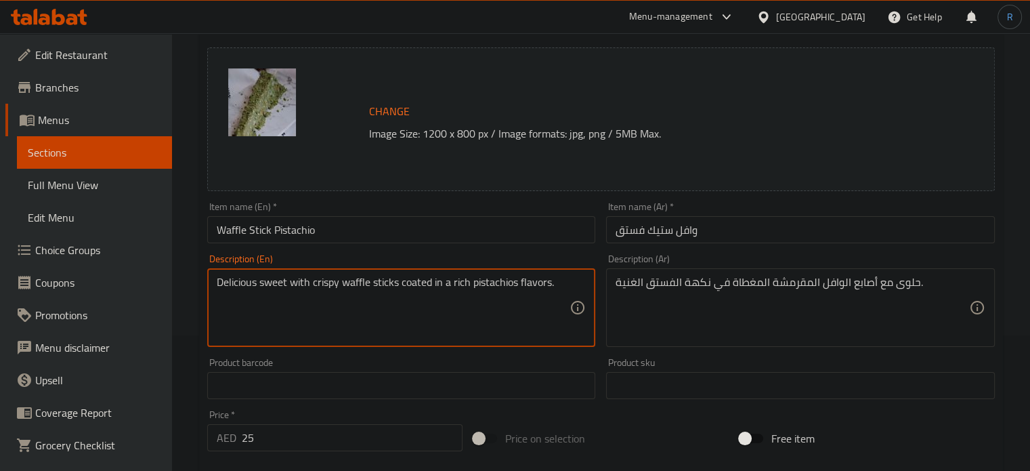
click at [228, 283] on textarea "Delicious sweet with crispy waffle sticks coated in a rich pistachios flavors." at bounding box center [394, 308] width 354 height 64
type textarea "sweet with crispy waffle sticks coated in a rich pistachios flavors."
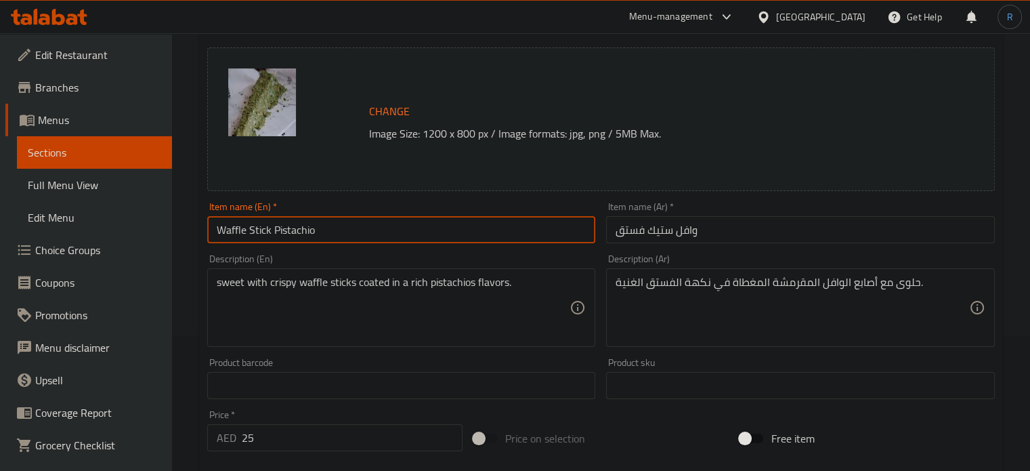
click at [404, 236] on input "Waffle Stick Pistachio" at bounding box center [401, 229] width 389 height 27
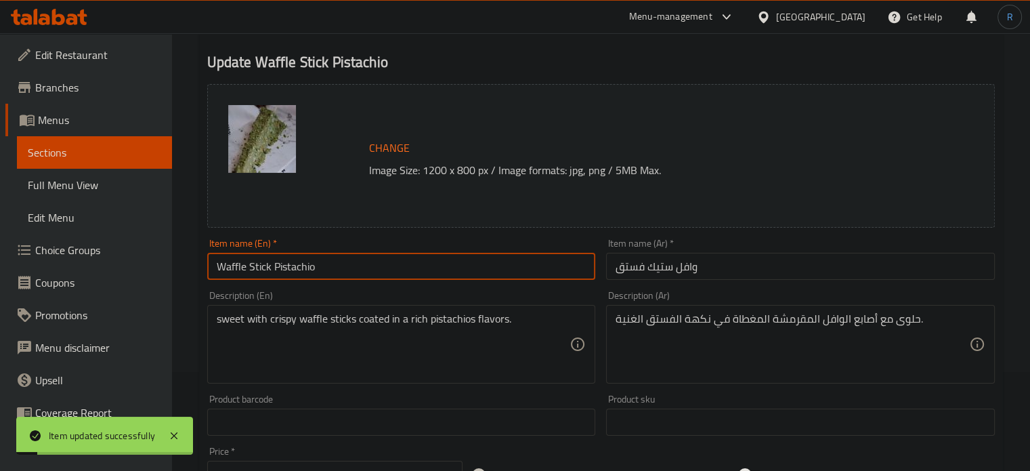
scroll to position [0, 0]
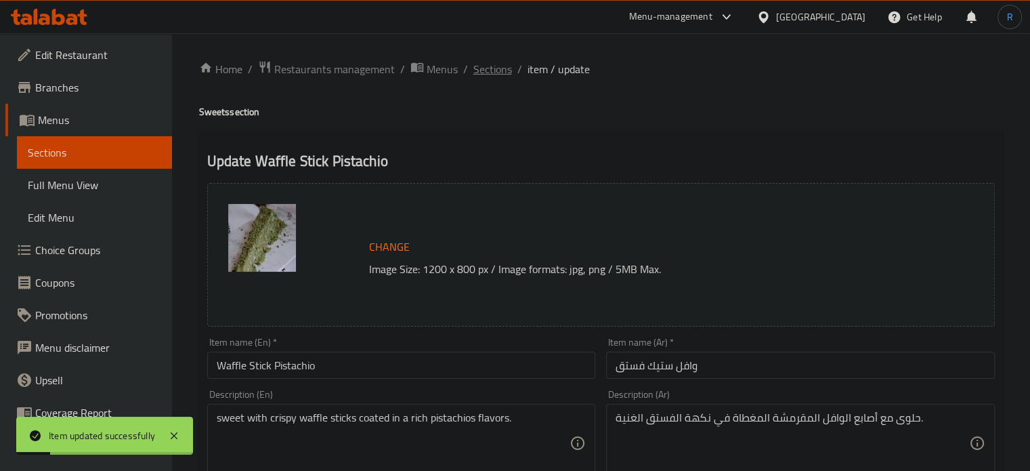
click at [489, 67] on span "Sections" at bounding box center [492, 69] width 39 height 16
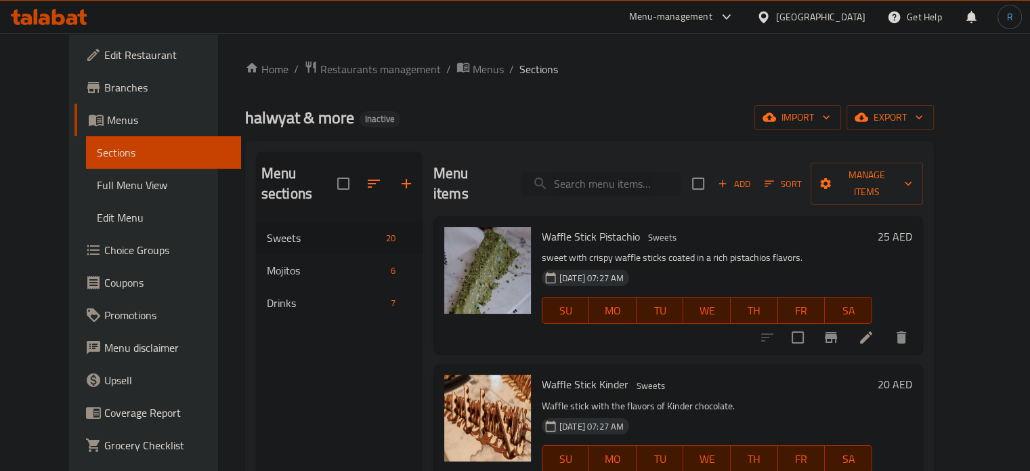
click at [634, 179] on input "search" at bounding box center [602, 184] width 160 height 24
paste input "Waffle Stick Kinder"
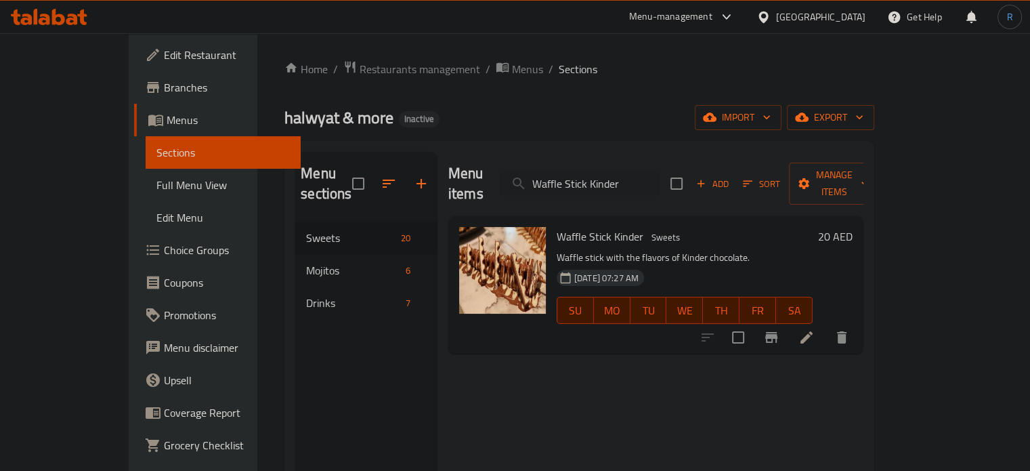
type input "Waffle Stick Kinder"
click at [815, 329] on icon at bounding box center [807, 337] width 16 height 16
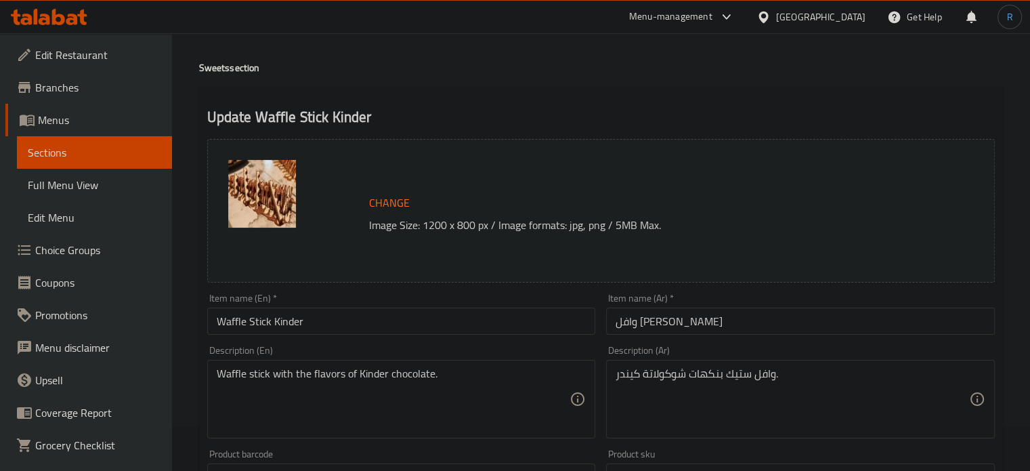
scroll to position [135, 0]
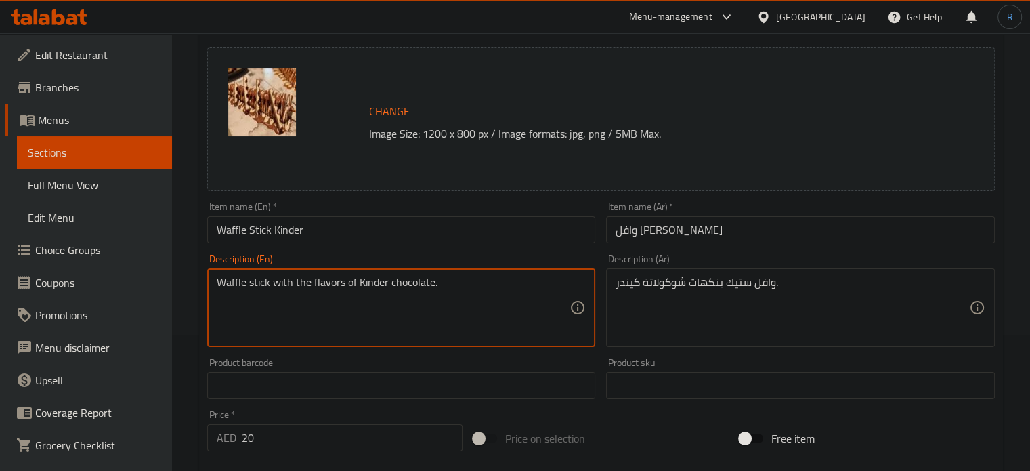
click at [293, 281] on textarea "Waffle stick with the flavors of Kinder chocolate." at bounding box center [394, 308] width 354 height 64
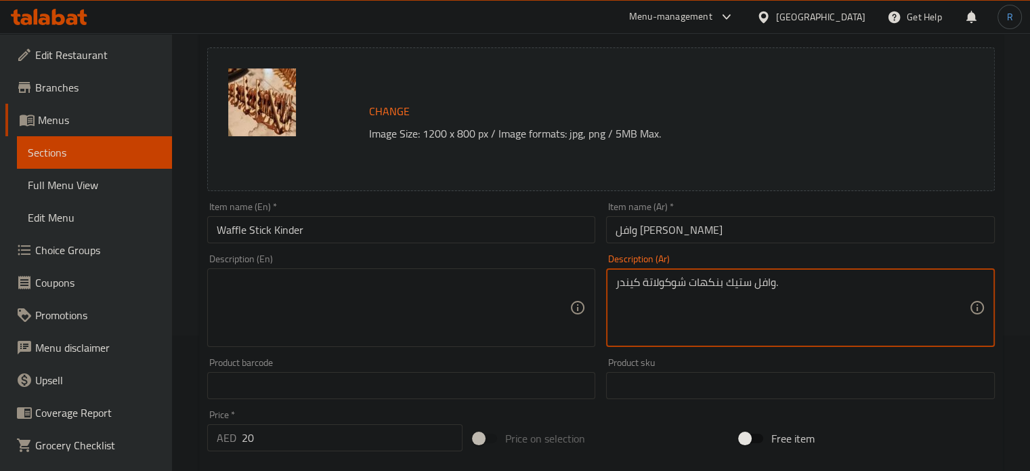
click at [671, 284] on textarea "وافل ستيك بنكهات شوكولاتة كيندر." at bounding box center [793, 308] width 354 height 64
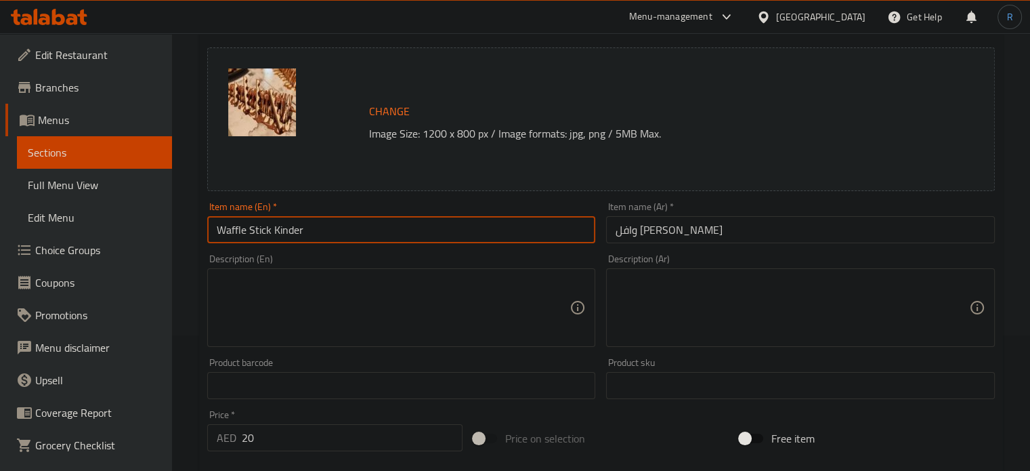
click at [524, 217] on input "Waffle Stick Kinder" at bounding box center [401, 229] width 389 height 27
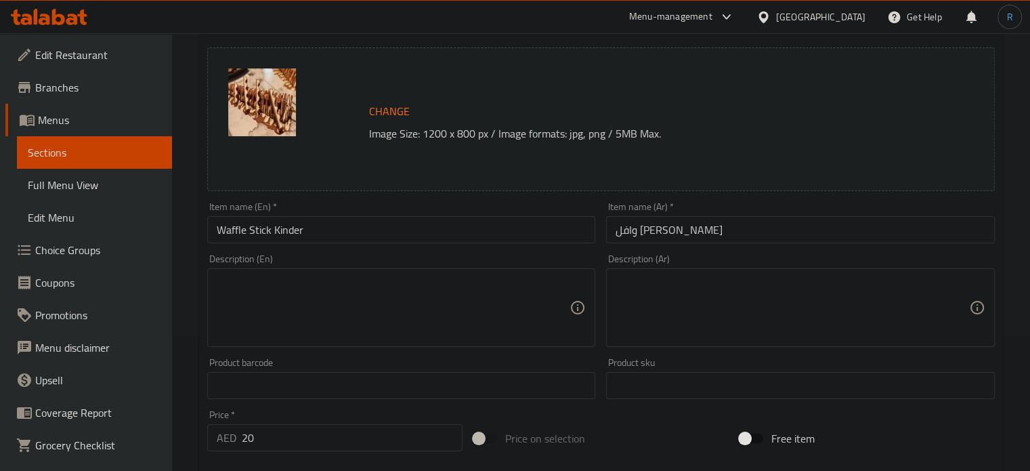
click at [549, 281] on textarea at bounding box center [394, 308] width 354 height 64
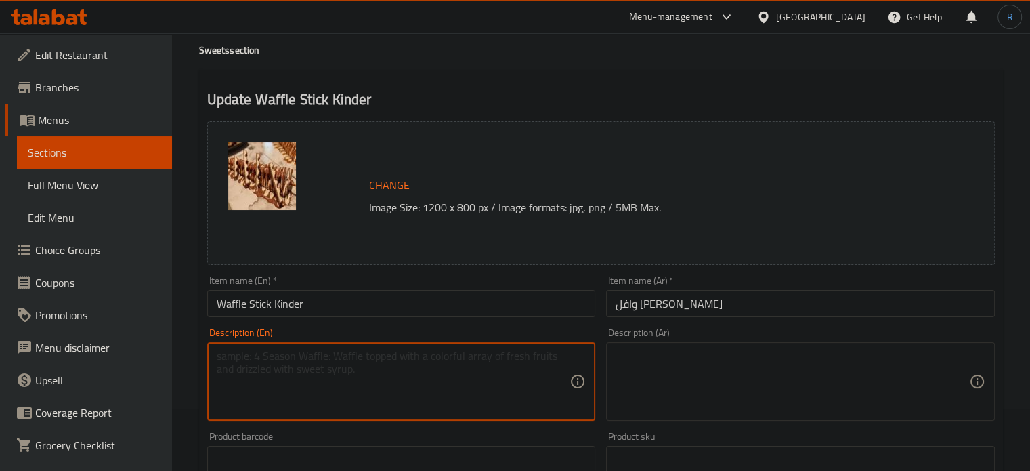
scroll to position [0, 0]
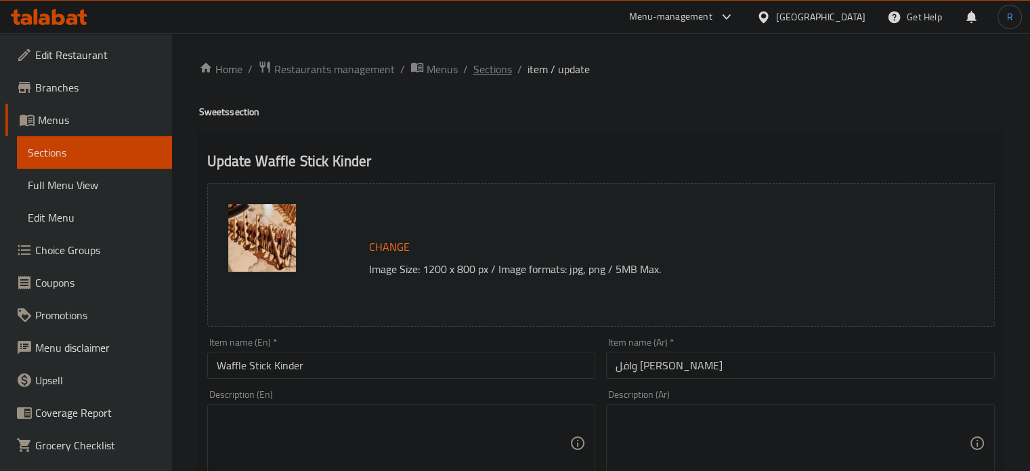
click at [496, 75] on span "Sections" at bounding box center [492, 69] width 39 height 16
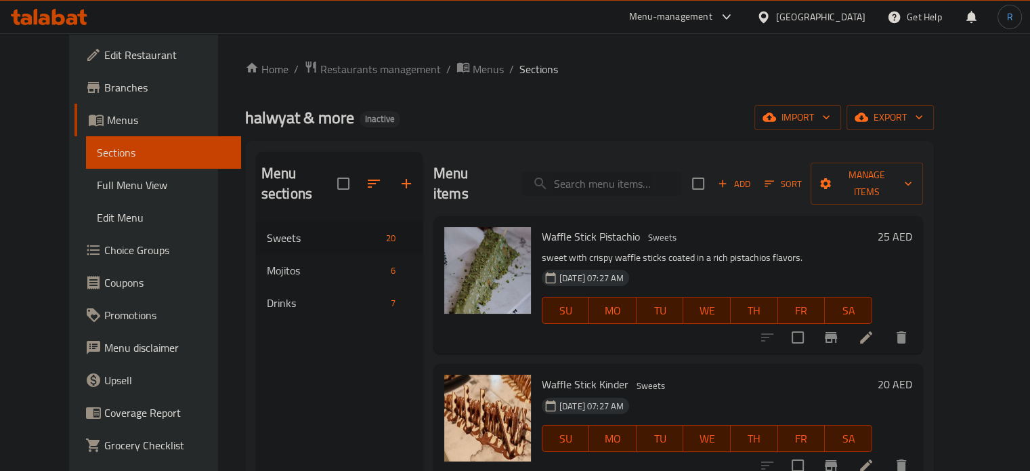
click at [620, 179] on input "search" at bounding box center [602, 184] width 160 height 24
paste input "Waffle Stick Nutella"
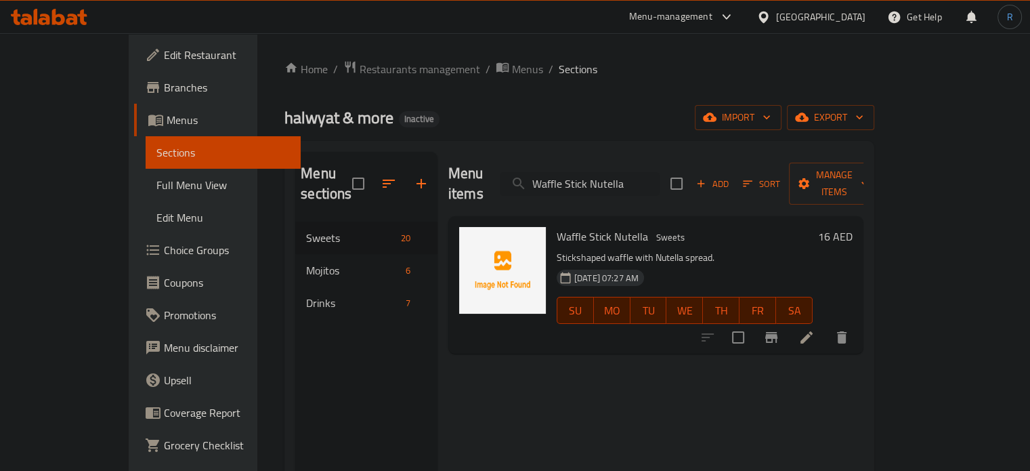
type input "Waffle Stick Nutella"
click at [813, 331] on icon at bounding box center [807, 337] width 12 height 12
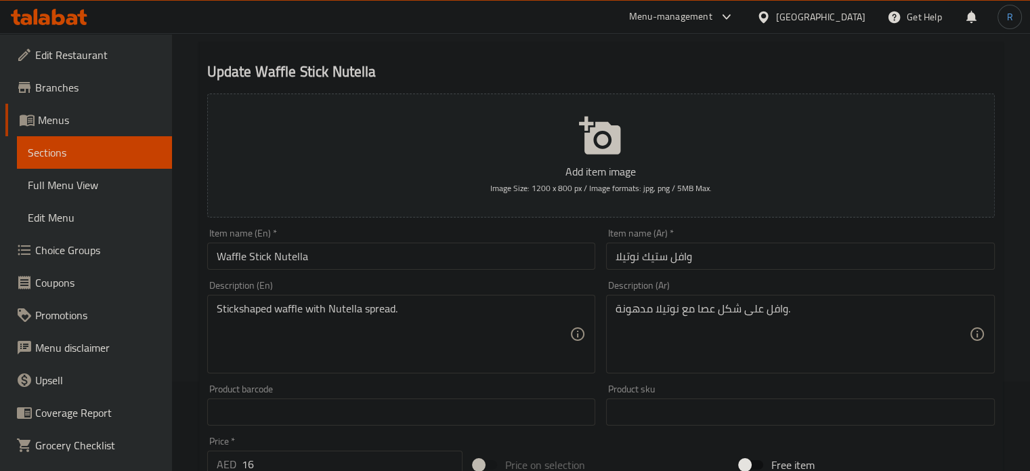
scroll to position [135, 0]
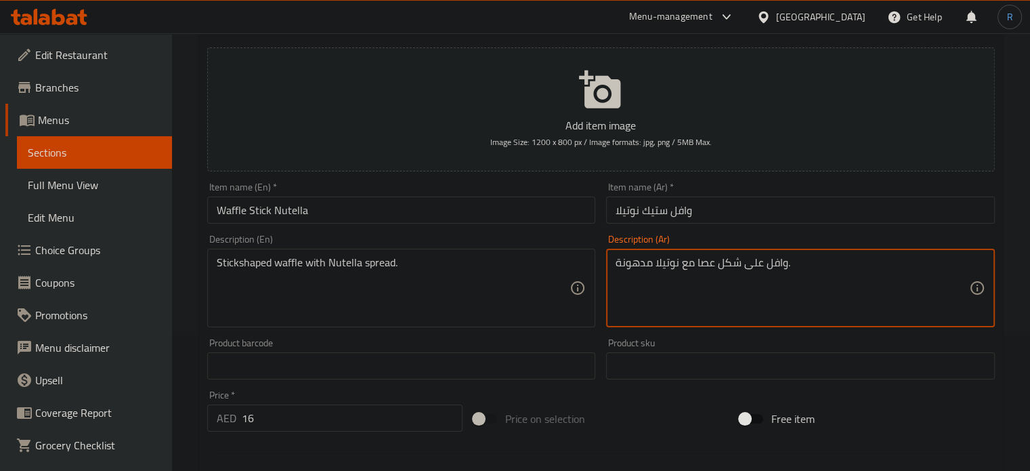
click at [664, 264] on textarea "وافل على شكل عصا مع نوتيلا مدهونة." at bounding box center [793, 288] width 354 height 64
click at [637, 267] on textarea "وافل على شكل عصا مع سبريد مدهونة." at bounding box center [793, 288] width 354 height 64
type textarea "وافل على شكل عصا مع سبريد نوتيلا."
click at [551, 211] on input "Waffle Stick Nutella" at bounding box center [401, 209] width 389 height 27
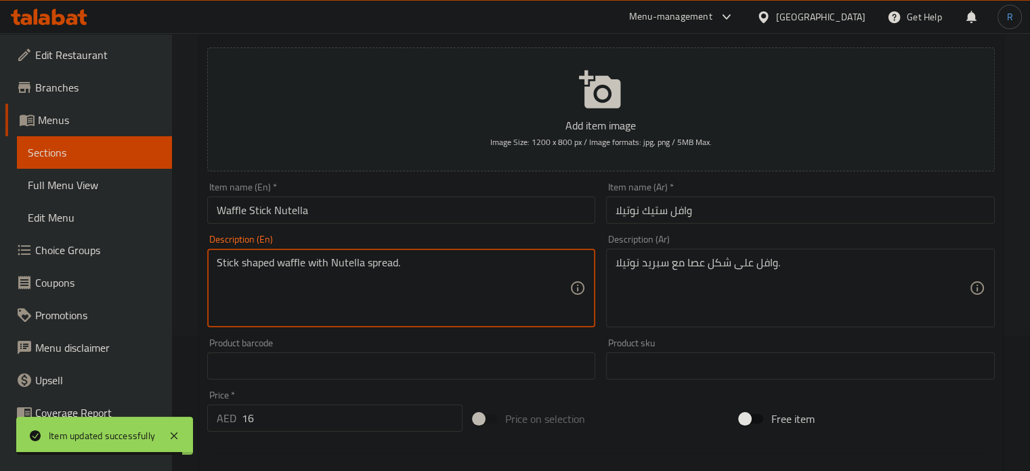
type textarea "Stick shaped waffle with Nutella spread."
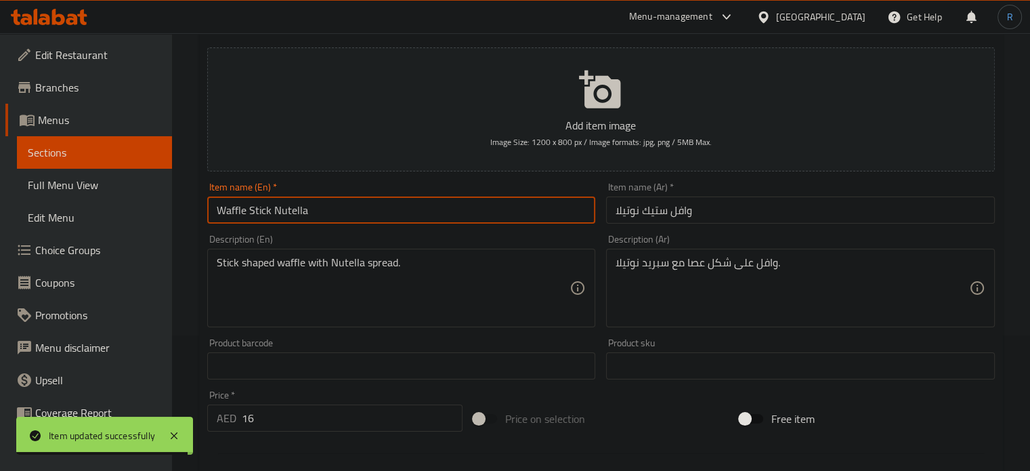
click at [498, 219] on input "Waffle Stick Nutella" at bounding box center [401, 209] width 389 height 27
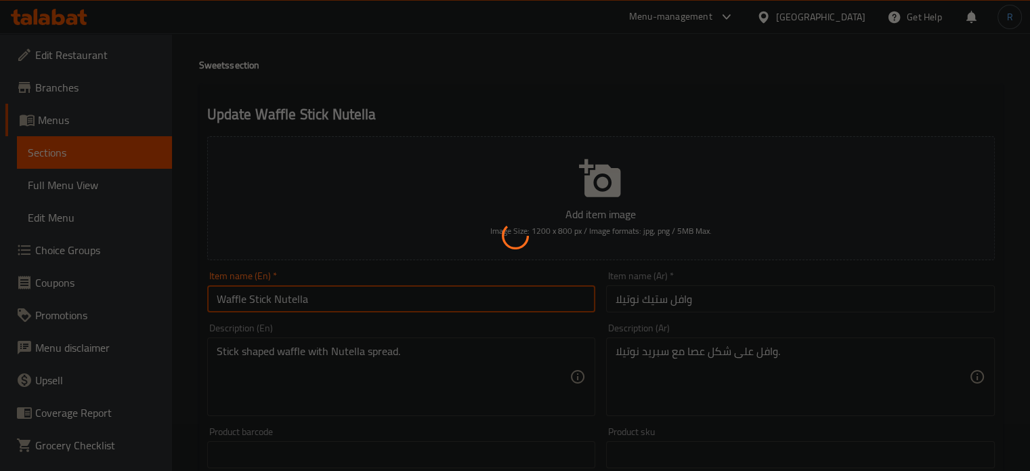
scroll to position [0, 0]
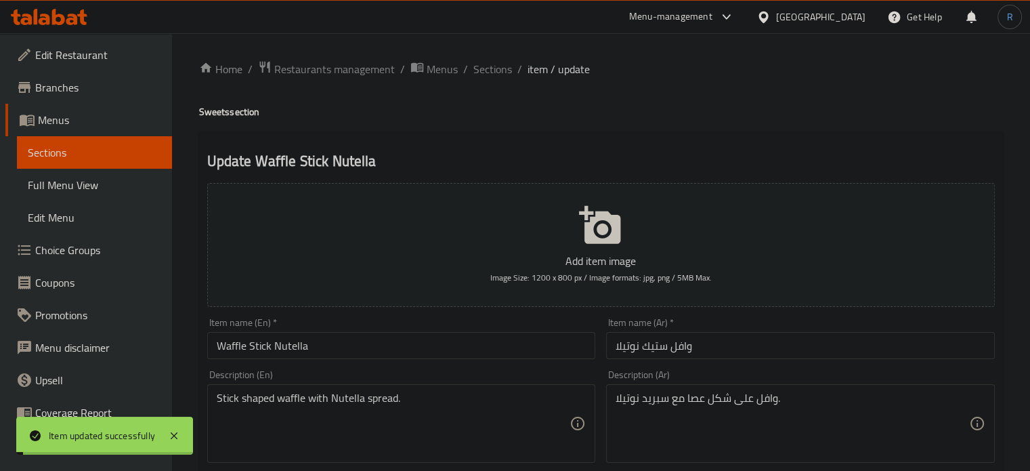
click at [494, 68] on span "Sections" at bounding box center [492, 69] width 39 height 16
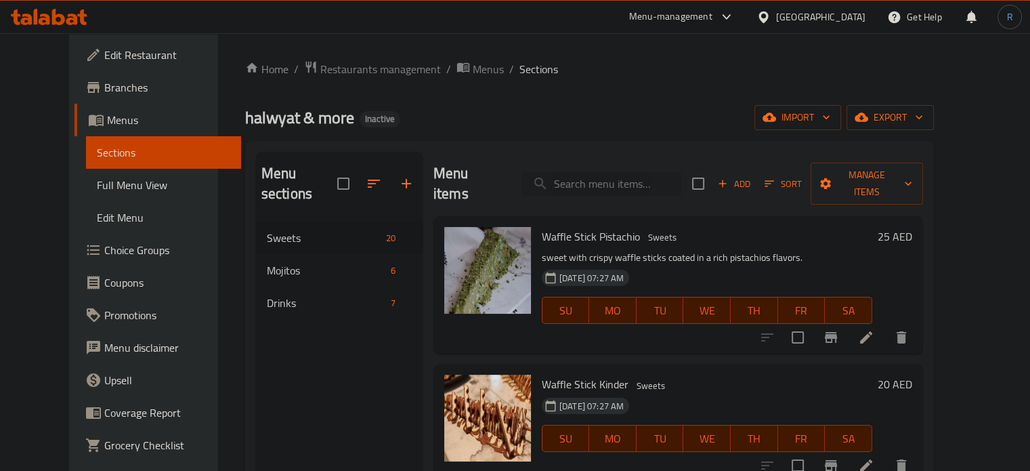
click at [601, 172] on input "search" at bounding box center [602, 184] width 160 height 24
paste input "Mini Pancake Kinder"
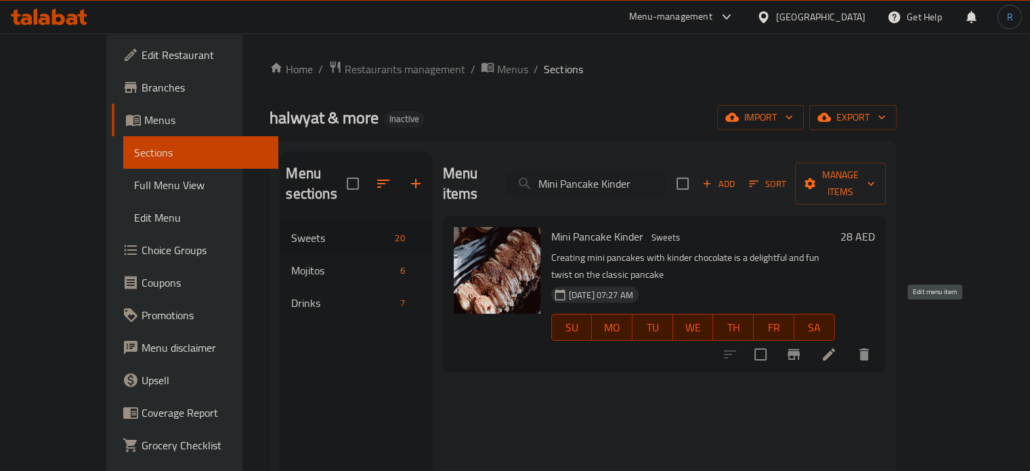
type input "Mini Pancake Kinder"
click at [835, 348] on icon at bounding box center [829, 354] width 12 height 12
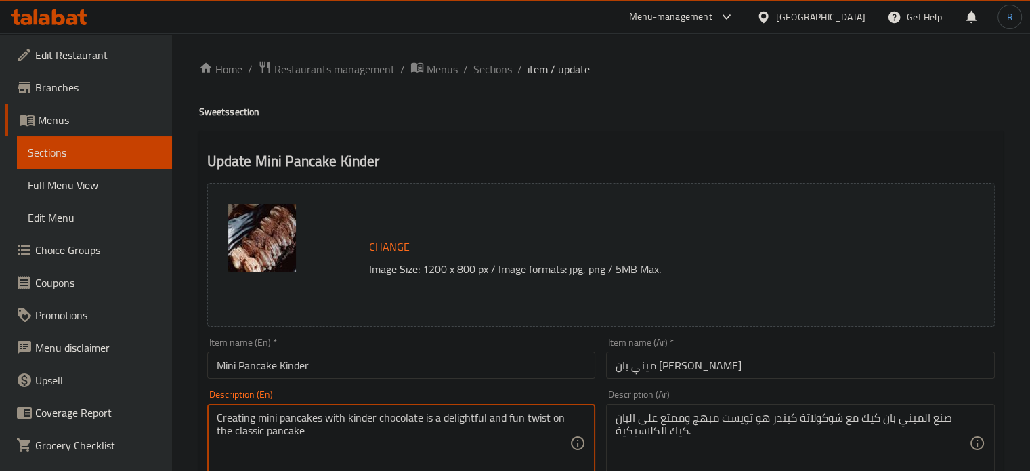
click at [471, 422] on textarea "Creating mini pancakes with kinder chocolate is a delightful and fun twist on t…" at bounding box center [394, 443] width 354 height 64
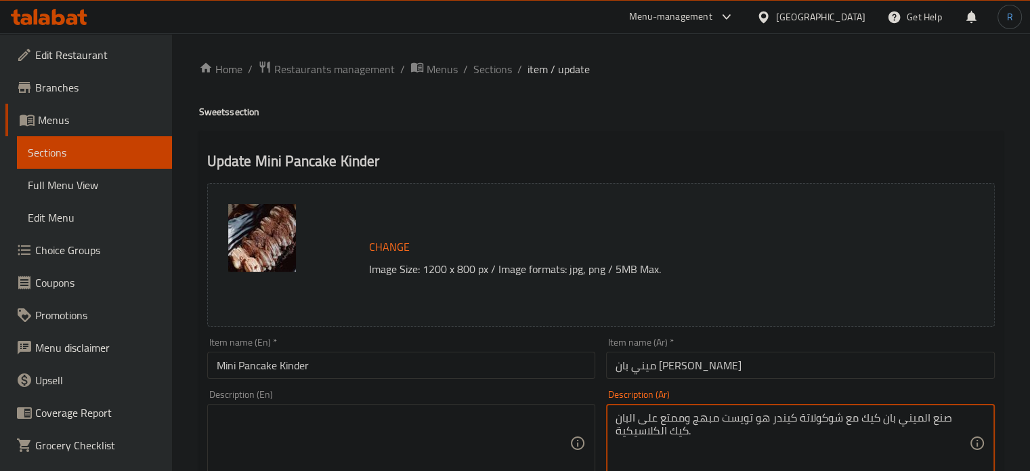
click at [698, 420] on textarea "صنع الميني بان كيك مع شوكولاتة كيندر هو تويست مبهج وممتع على البان كيك الكلاسيك…" at bounding box center [793, 443] width 354 height 64
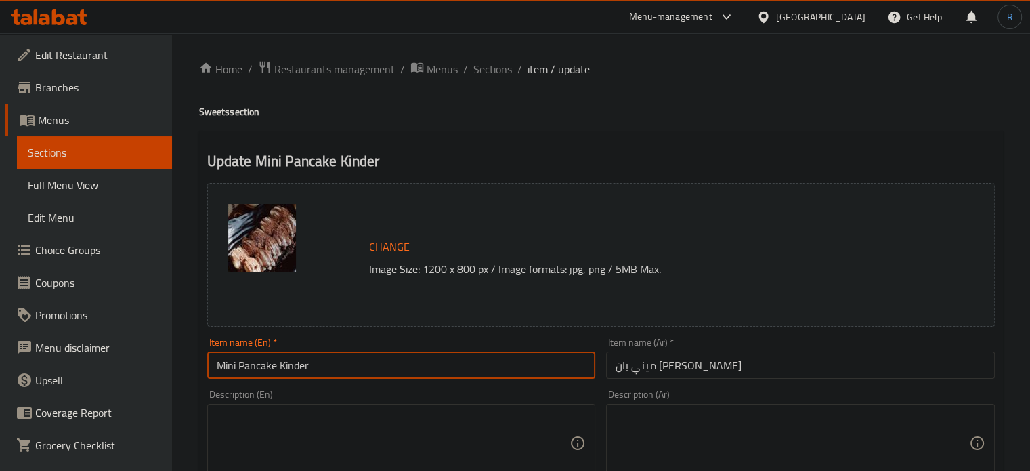
click at [473, 368] on input "Mini Pancake Kinder" at bounding box center [401, 365] width 389 height 27
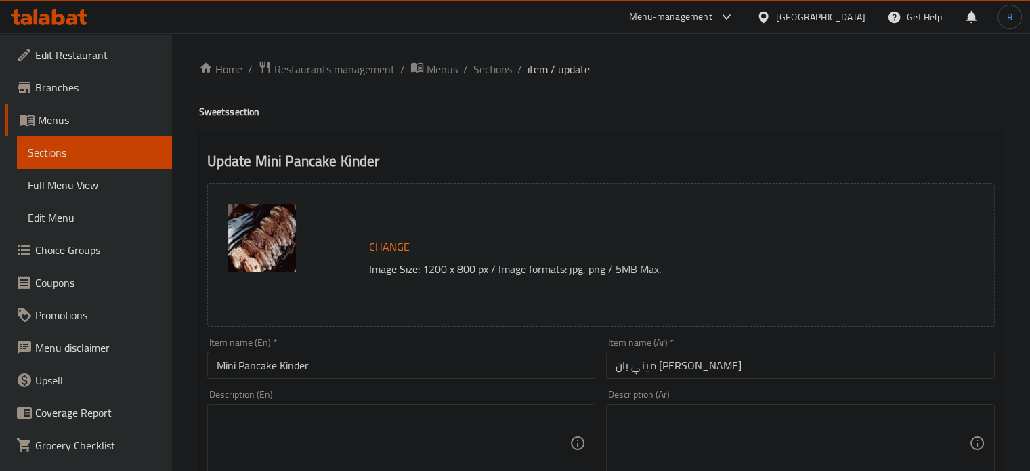
click at [452, 108] on h4 "Sweets section" at bounding box center [601, 112] width 804 height 14
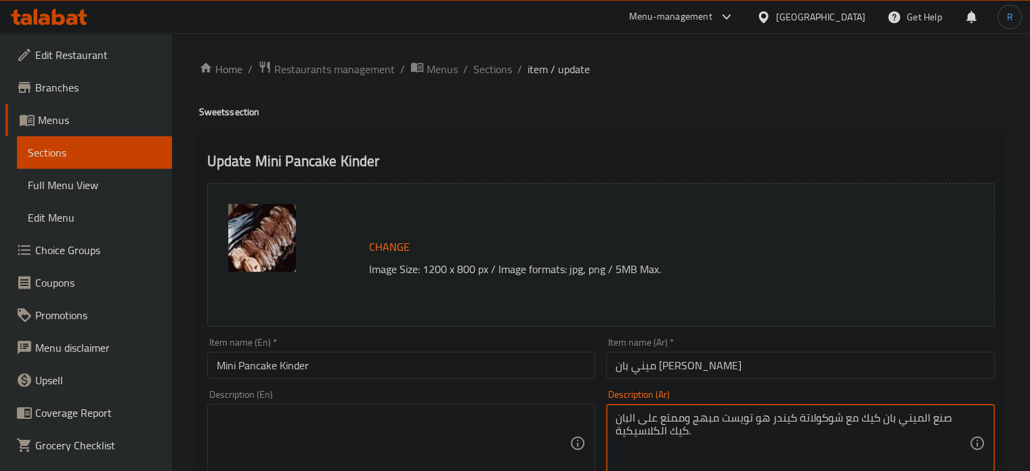
type textarea "صنع الميني بان كيك مع شوكولاتة كيندر هو تويست مبهج وممتع على البان كيك الكلاسيك…"
type textarea "Creating mini pancakes with kinder chocolate is a delightful and fun twist on t…"
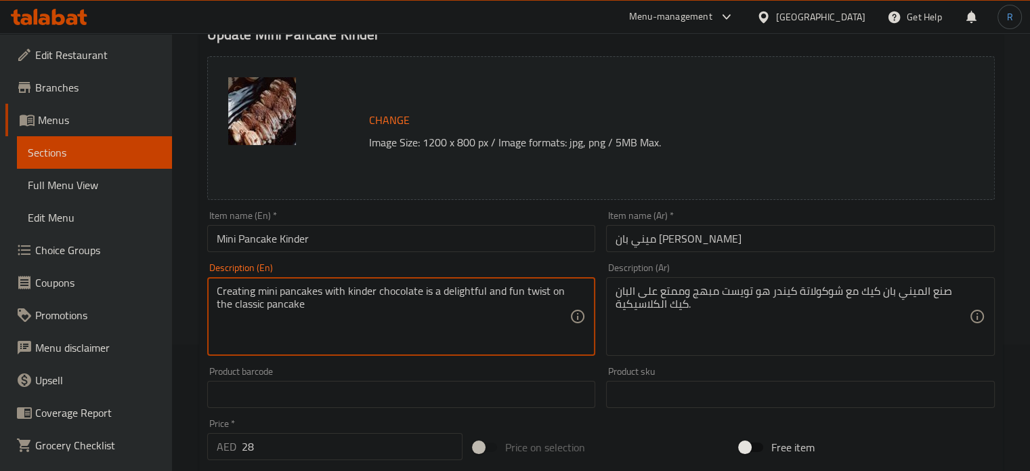
scroll to position [135, 0]
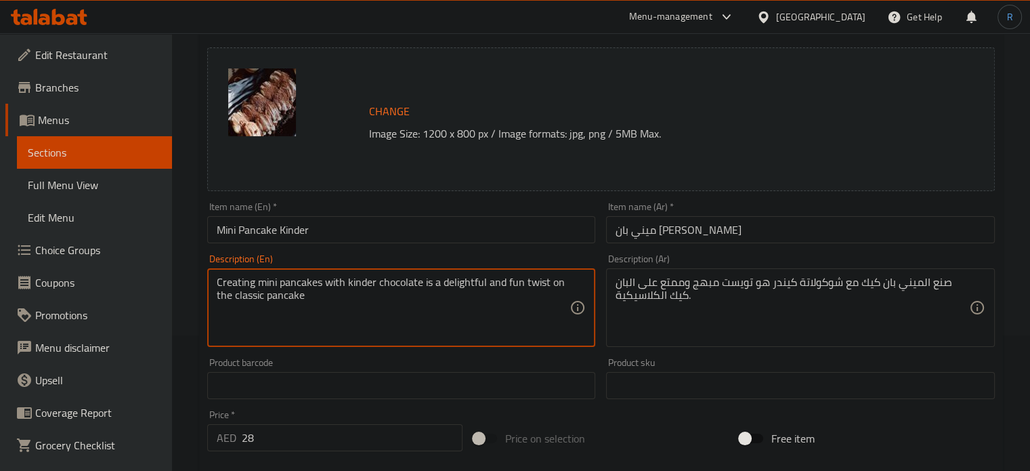
click at [368, 324] on textarea "Creating mini pancakes with kinder chocolate is a delightful and fun twist on t…" at bounding box center [394, 308] width 354 height 64
click at [371, 278] on textarea "Creating mini pancakes with kinder chocolate is a delightful and fun twist on t…" at bounding box center [394, 308] width 354 height 64
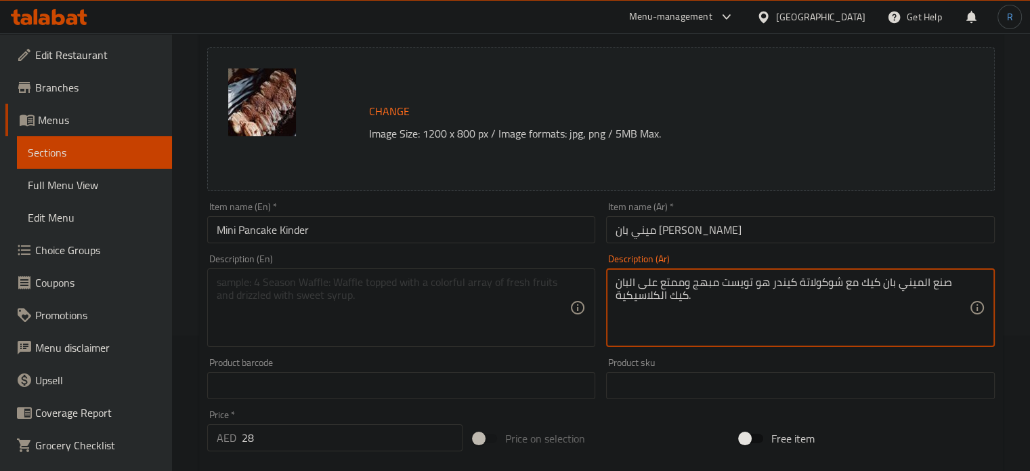
click at [673, 281] on textarea "صنع الميني بان كيك مع شوكولاتة كيندر هو تويست مبهج وممتع على البان كيك الكلاسيك…" at bounding box center [793, 308] width 354 height 64
click at [538, 245] on div "Item name (En)   * Mini Pancake Kinder Item name (En) *" at bounding box center [402, 222] width 400 height 52
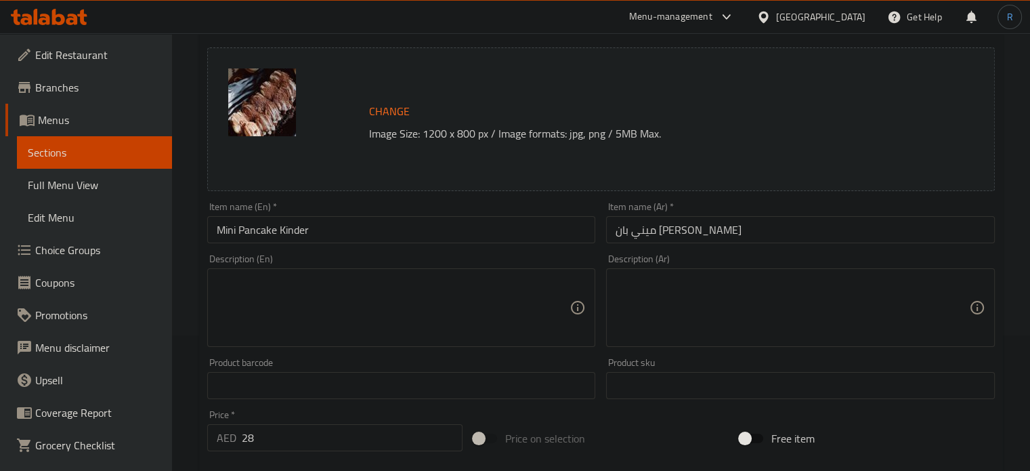
click at [534, 232] on input "Mini Pancake Kinder" at bounding box center [401, 229] width 389 height 27
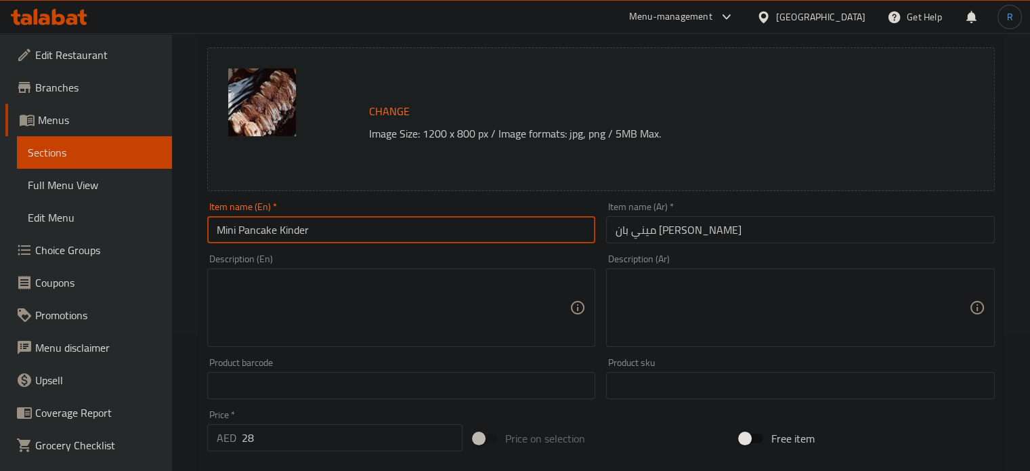
click at [534, 232] on input "Mini Pancake Kinder" at bounding box center [401, 229] width 389 height 27
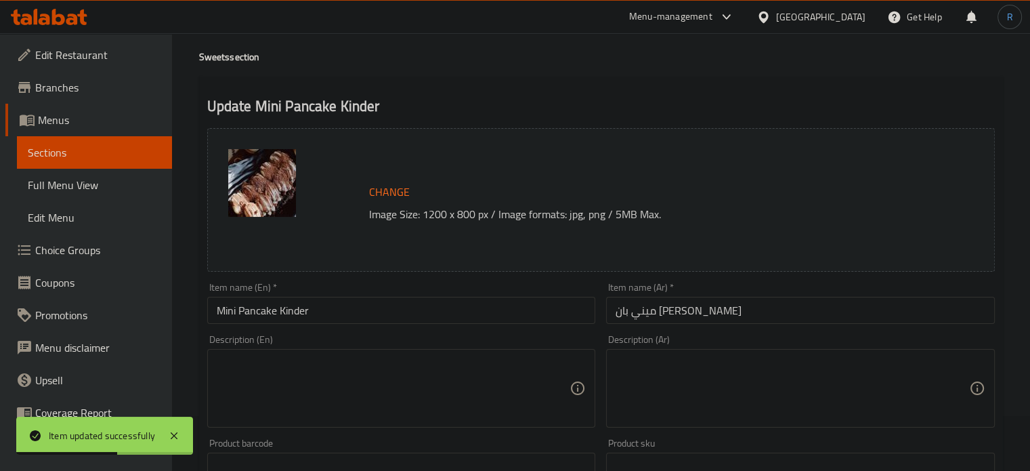
scroll to position [0, 0]
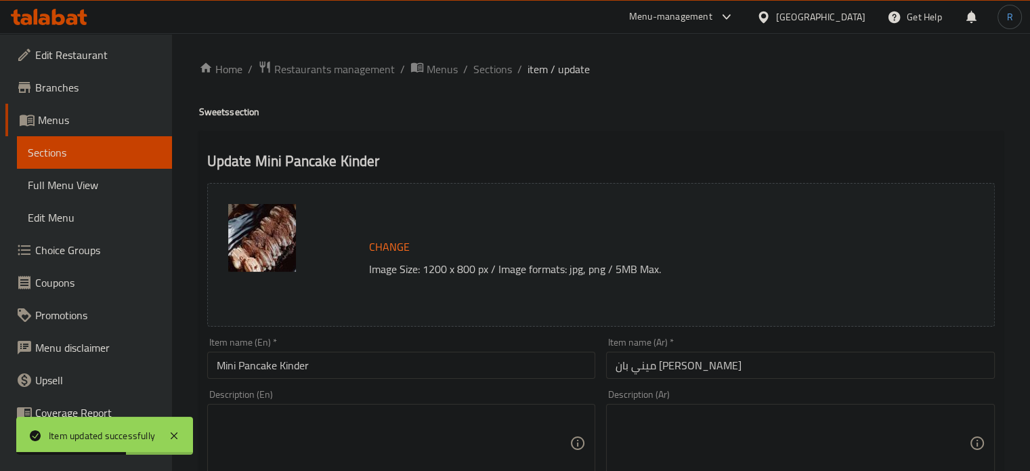
drag, startPoint x: 501, startPoint y: 67, endPoint x: 531, endPoint y: 2, distance: 71.8
click at [501, 67] on span "Sections" at bounding box center [492, 69] width 39 height 16
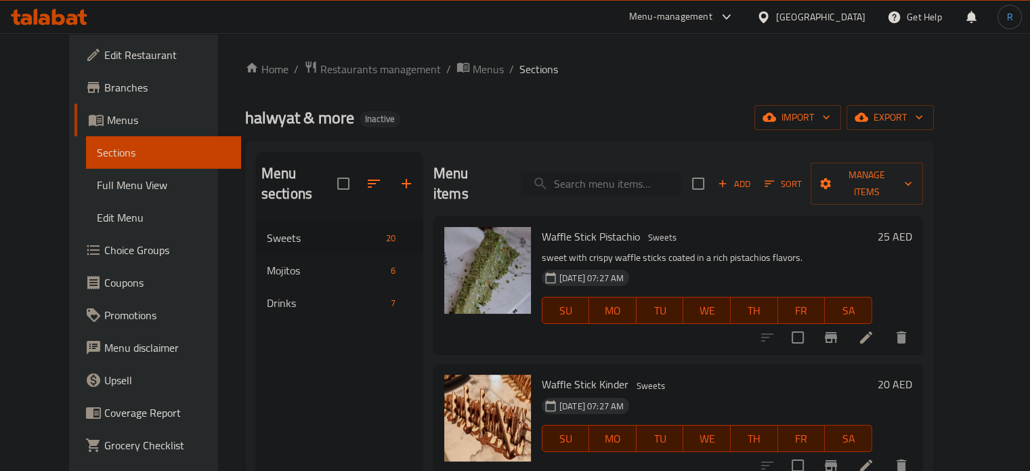
click at [614, 172] on input "search" at bounding box center [602, 184] width 160 height 24
paste input "Pistachio Mini Pancake"
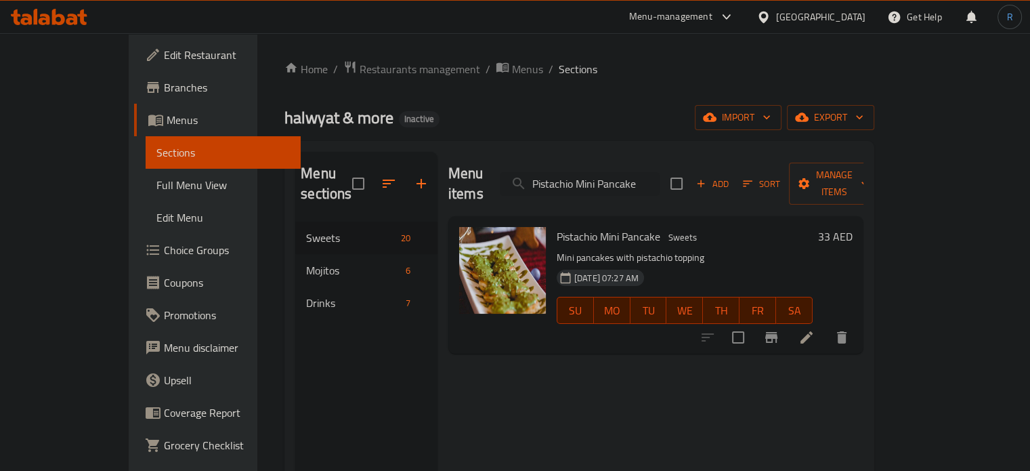
type input "Pistachio Mini Pancake"
click at [815, 329] on icon at bounding box center [807, 337] width 16 height 16
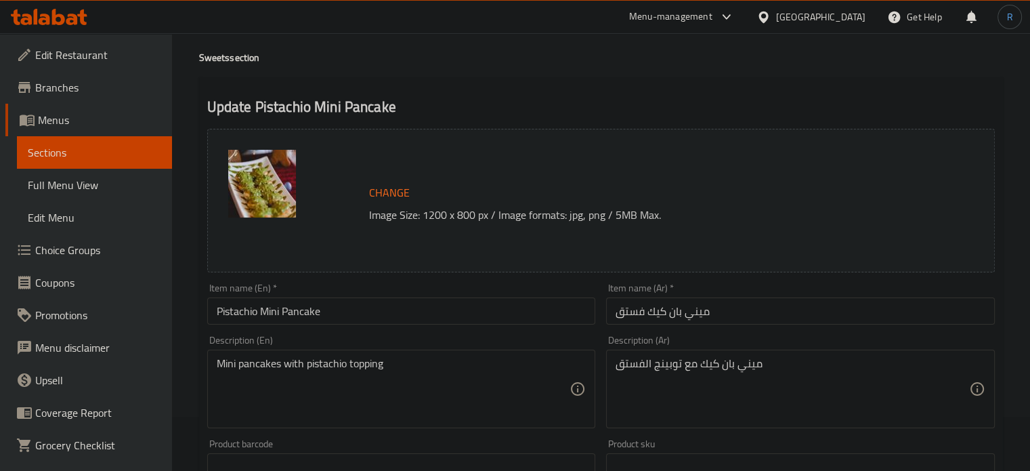
scroll to position [135, 0]
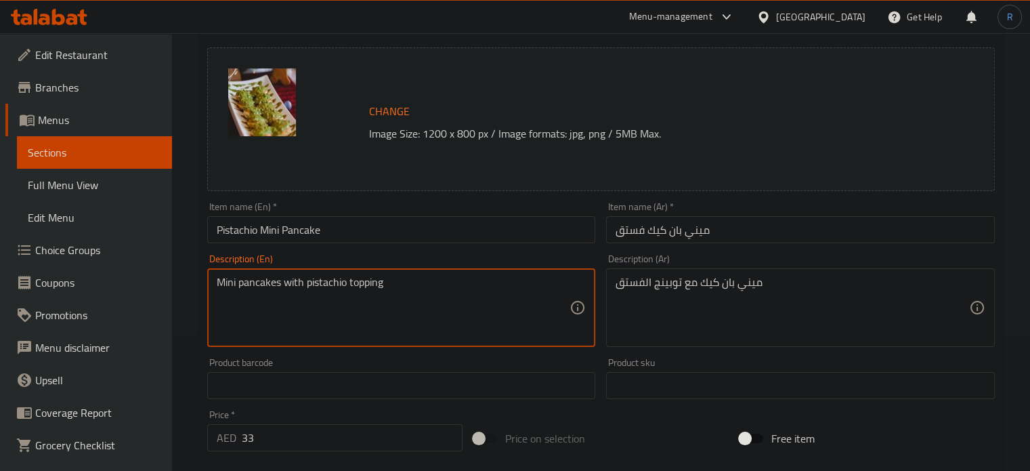
click at [398, 289] on textarea "Mini pancakes with pistachio topping" at bounding box center [394, 308] width 354 height 64
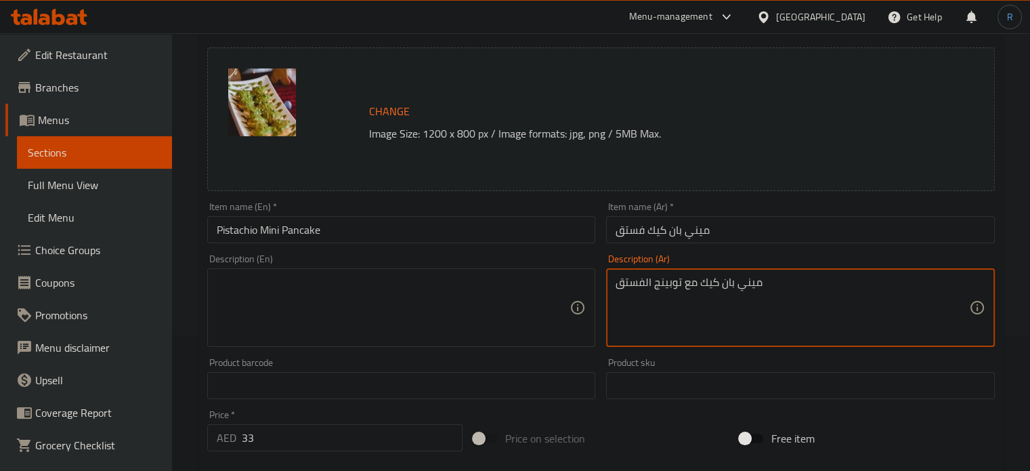
click at [635, 287] on textarea "ميني بان كيك مع توبينج الفستق" at bounding box center [793, 308] width 354 height 64
click at [532, 240] on input "Pistachio Mini Pancake" at bounding box center [401, 229] width 389 height 27
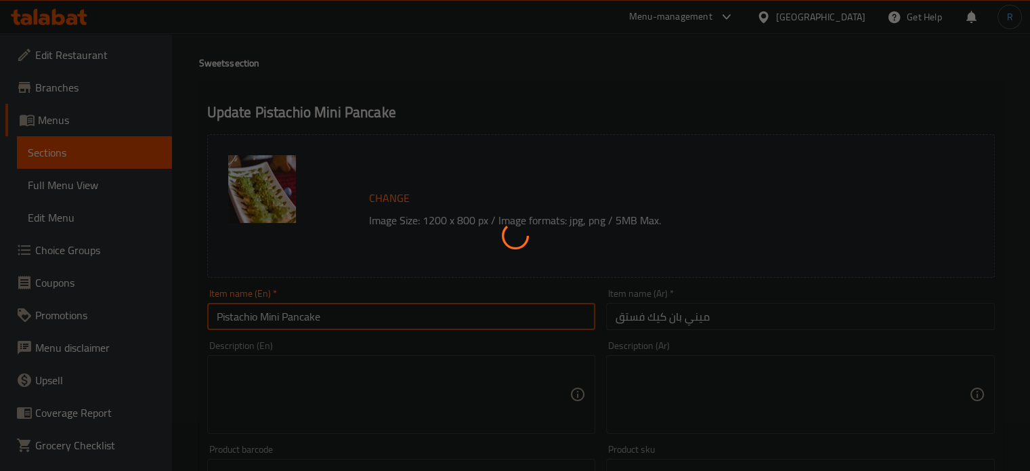
scroll to position [0, 0]
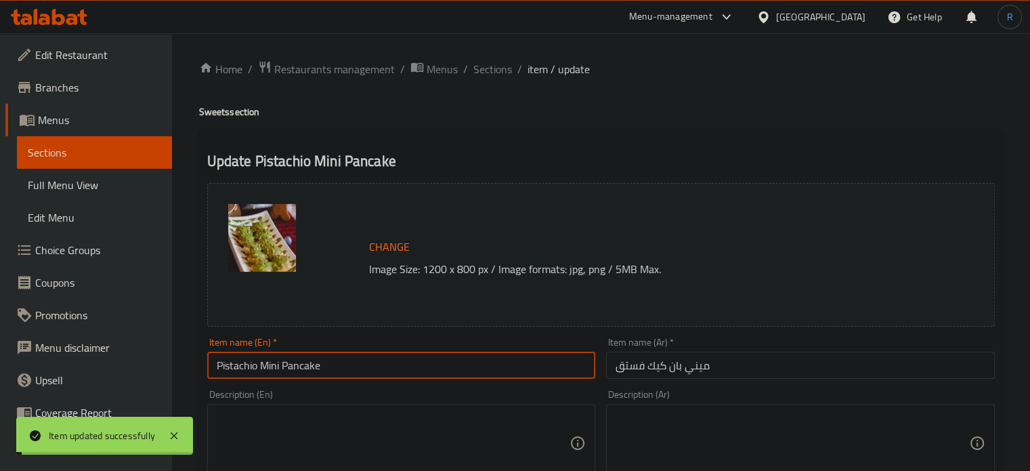
click at [496, 70] on span "Sections" at bounding box center [492, 69] width 39 height 16
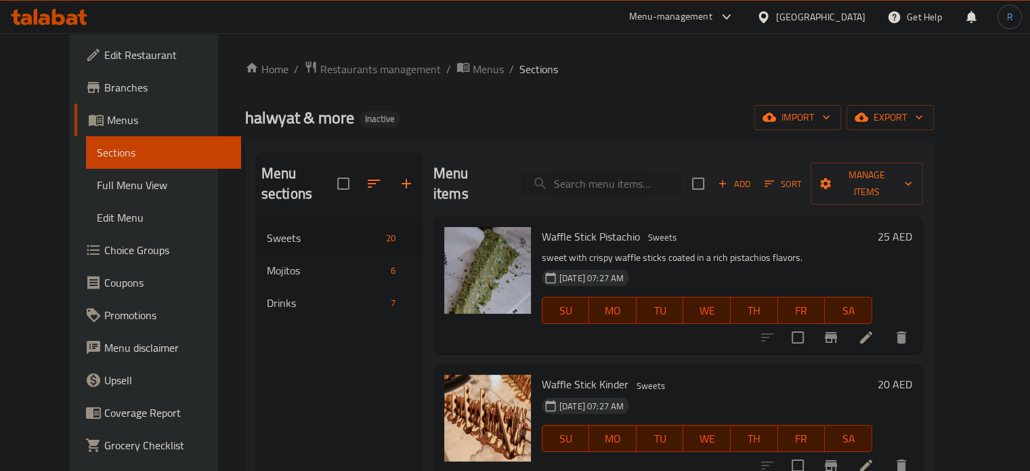
click at [641, 178] on input "search" at bounding box center [602, 184] width 160 height 24
paste input "Lotus Mini Pancake"
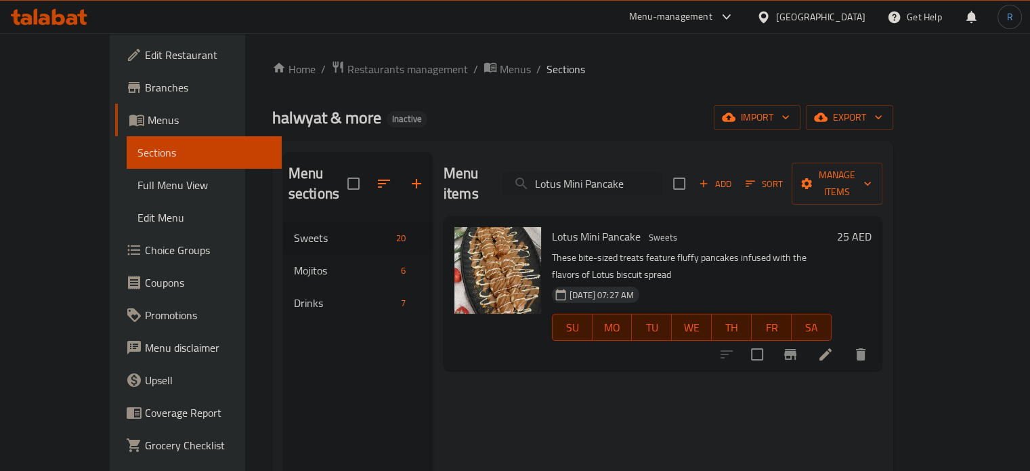
type input "Lotus Mini Pancake"
click at [832, 348] on icon at bounding box center [826, 354] width 12 height 12
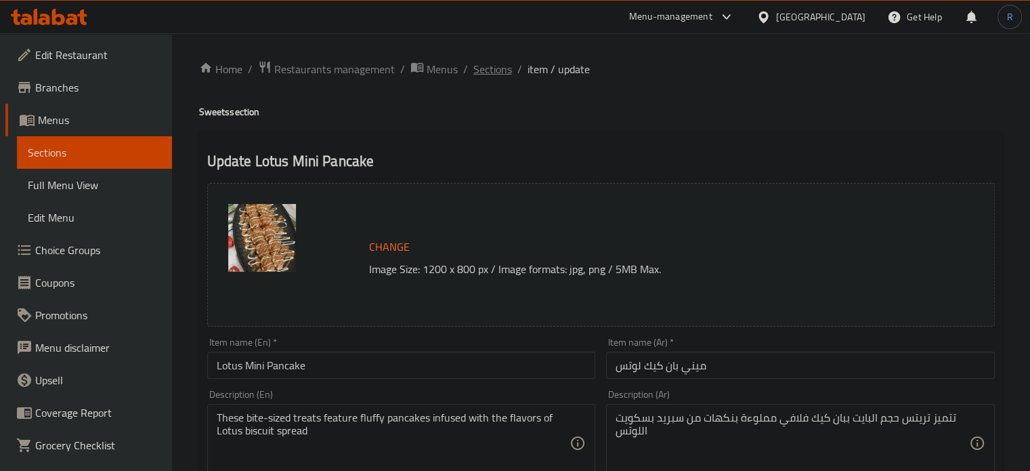
click at [487, 66] on span "Sections" at bounding box center [492, 69] width 39 height 16
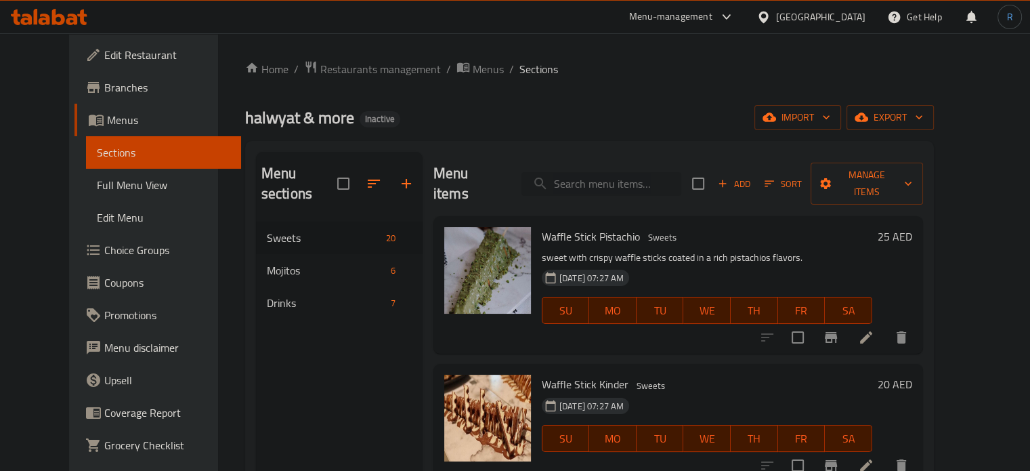
click at [596, 172] on input "search" at bounding box center [602, 184] width 160 height 24
paste input "Waffle Nutella"
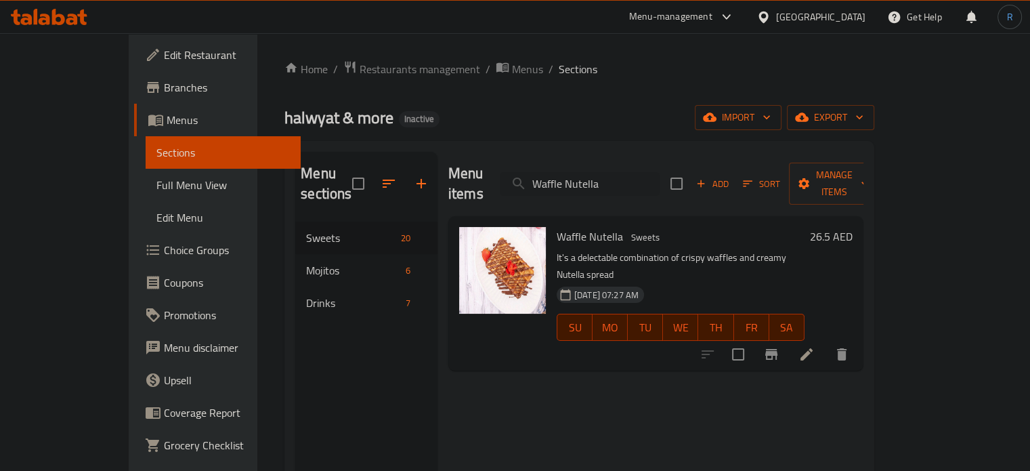
type input "Waffle Nutella"
click at [813, 348] on icon at bounding box center [807, 354] width 12 height 12
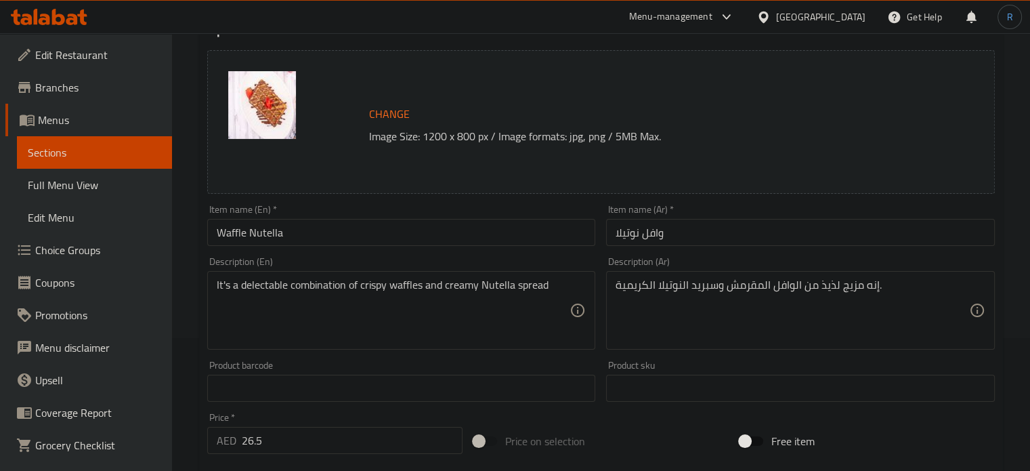
scroll to position [135, 0]
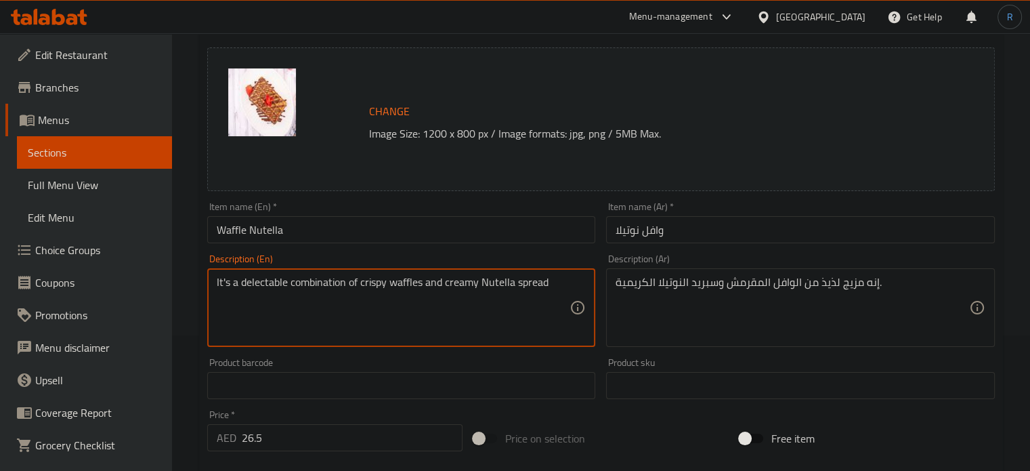
drag, startPoint x: 286, startPoint y: 285, endPoint x: 207, endPoint y: 286, distance: 78.6
click at [220, 284] on textarea "combination of crispy waffles and creamy Nutella spread" at bounding box center [394, 308] width 354 height 64
type textarea "combination of crispy waffles and creamy Nutella spread"
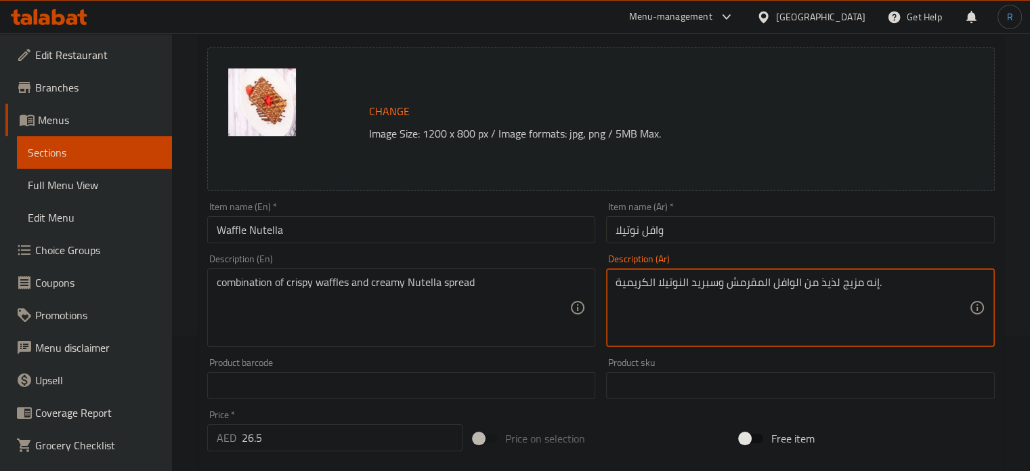
click at [870, 280] on textarea "إنه مزيج لذيذ من الوافل المقرمش وسبريد النوتيلا الكريمية." at bounding box center [793, 308] width 354 height 64
click at [832, 287] on textarea "مزيج لذيذ من الوافل المقرمش وسبريد النوتيلا الكريمية." at bounding box center [793, 308] width 354 height 64
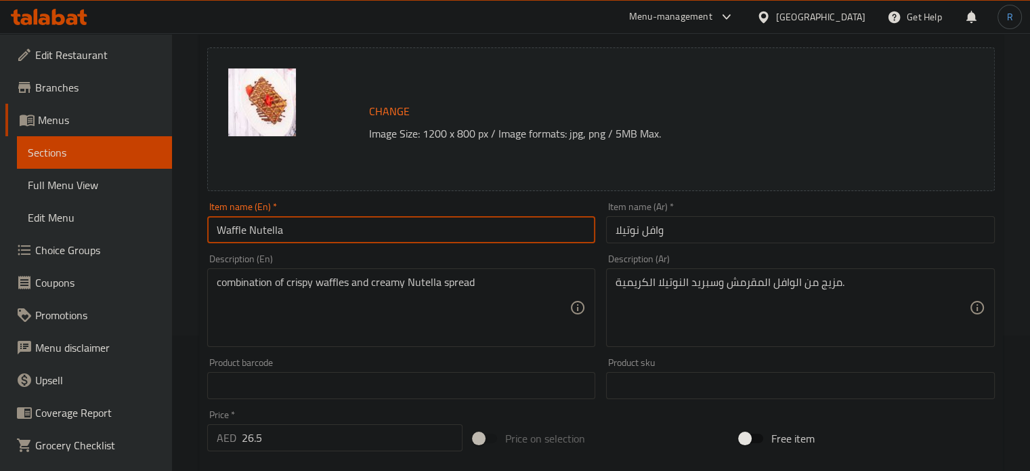
click at [543, 234] on input "Waffle Nutella" at bounding box center [401, 229] width 389 height 27
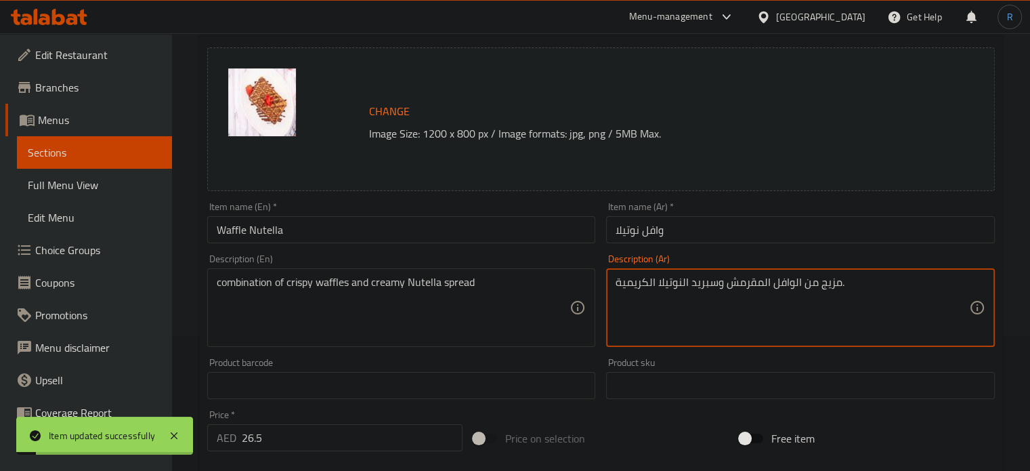
drag, startPoint x: 620, startPoint y: 282, endPoint x: 601, endPoint y: 286, distance: 19.3
type textarea "مزيج من الوافل المقرمش وسبريد النوتيلا الكريمي."
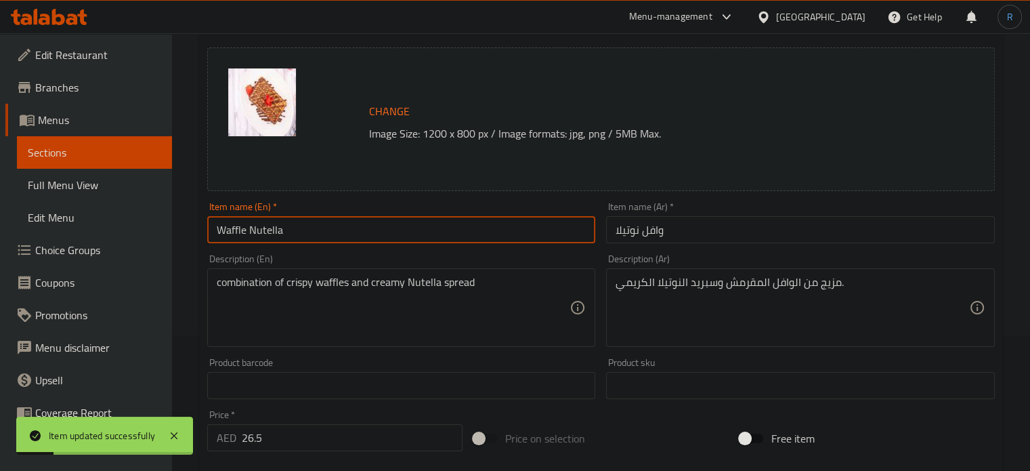
click at [508, 238] on input "Waffle Nutella" at bounding box center [401, 229] width 389 height 27
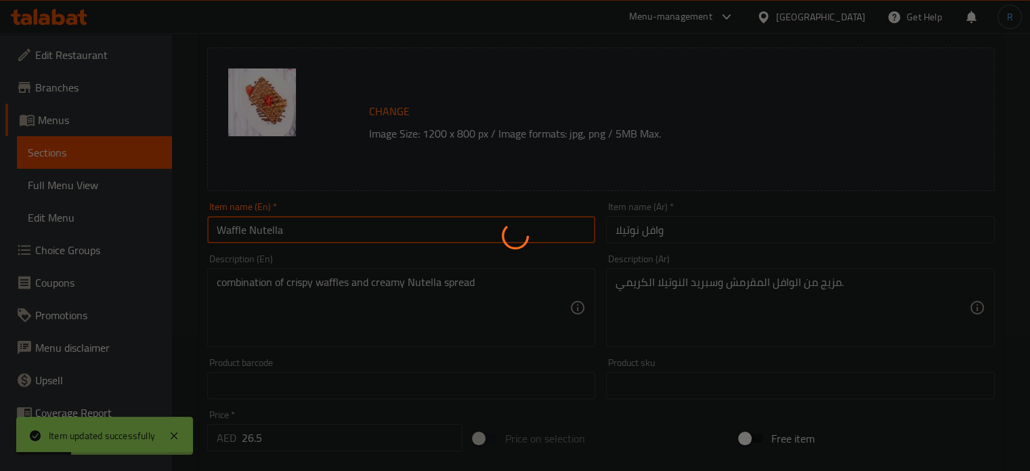
scroll to position [0, 0]
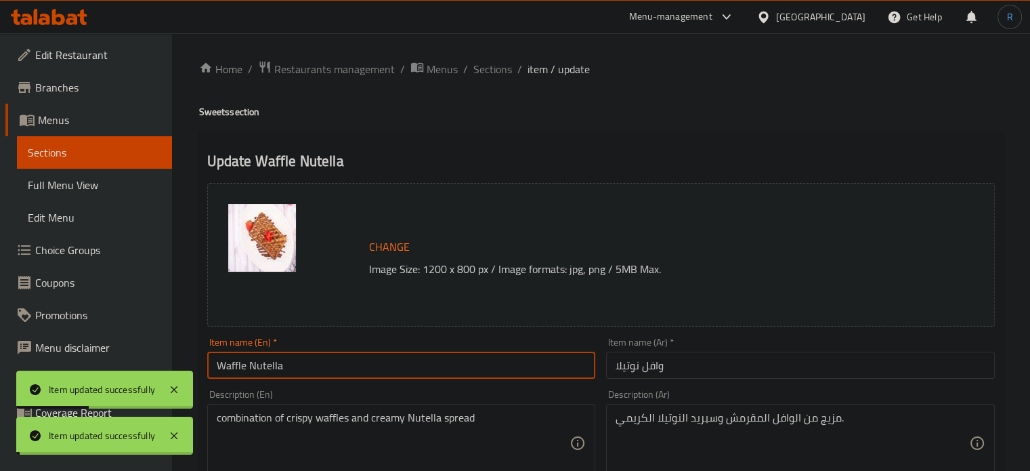
click at [480, 70] on span "Sections" at bounding box center [492, 69] width 39 height 16
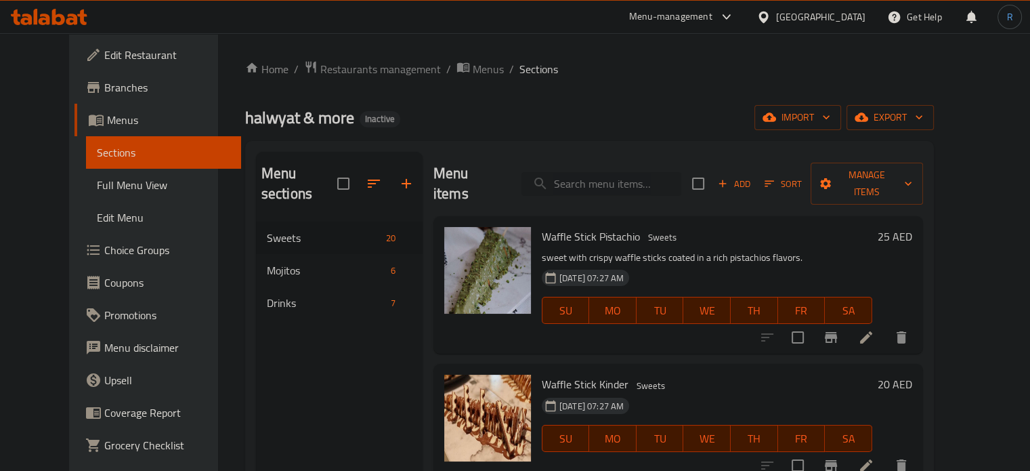
click at [603, 173] on input "search" at bounding box center [602, 184] width 160 height 24
paste input "Waffle Surprise Kinder"
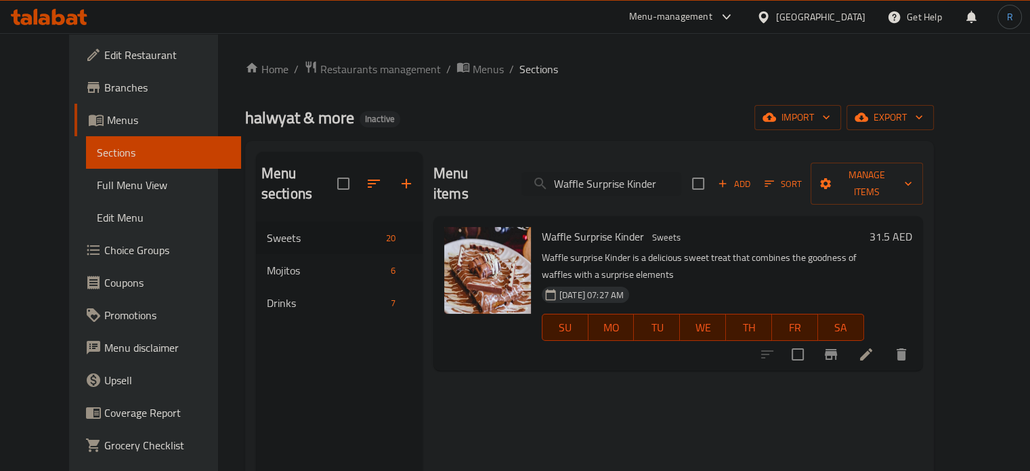
type input "Waffle Surprise Kinder"
click at [874, 346] on icon at bounding box center [866, 354] width 16 height 16
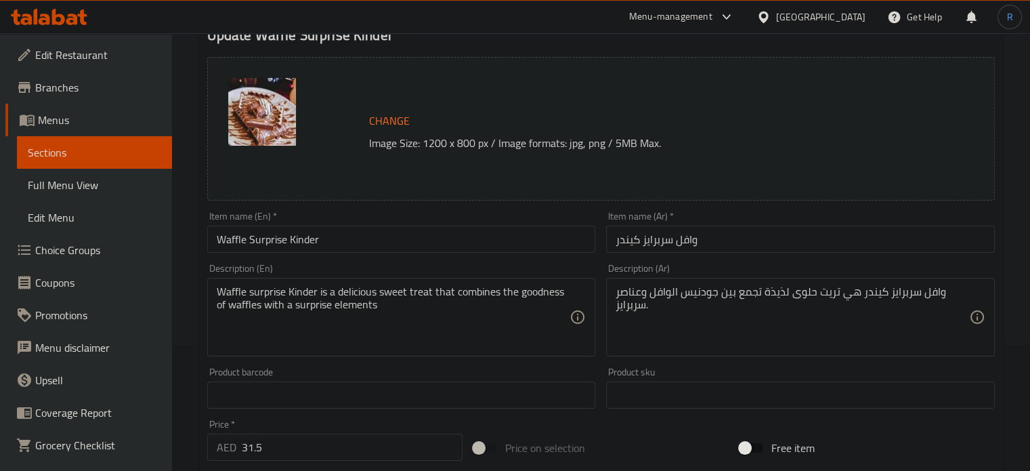
scroll to position [135, 0]
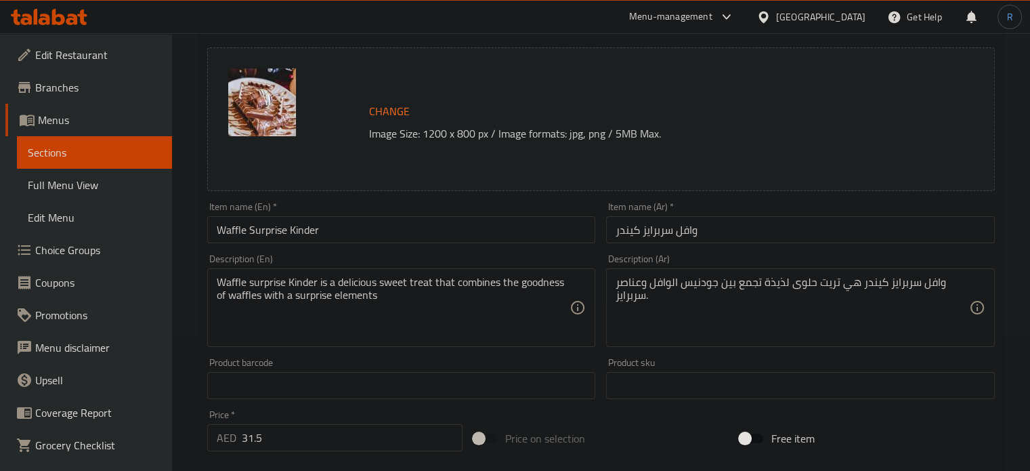
click at [394, 280] on textarea "Waffle surprise Kinder is a delicious sweet treat that combines the goodness of…" at bounding box center [394, 308] width 354 height 64
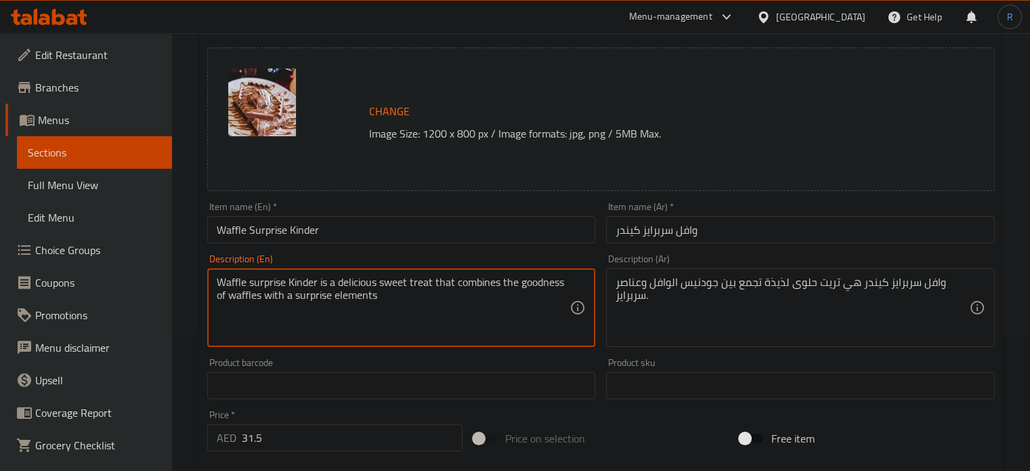
click at [394, 280] on textarea "Waffle surprise Kinder is a delicious sweet treat that combines the goodness of…" at bounding box center [394, 308] width 354 height 64
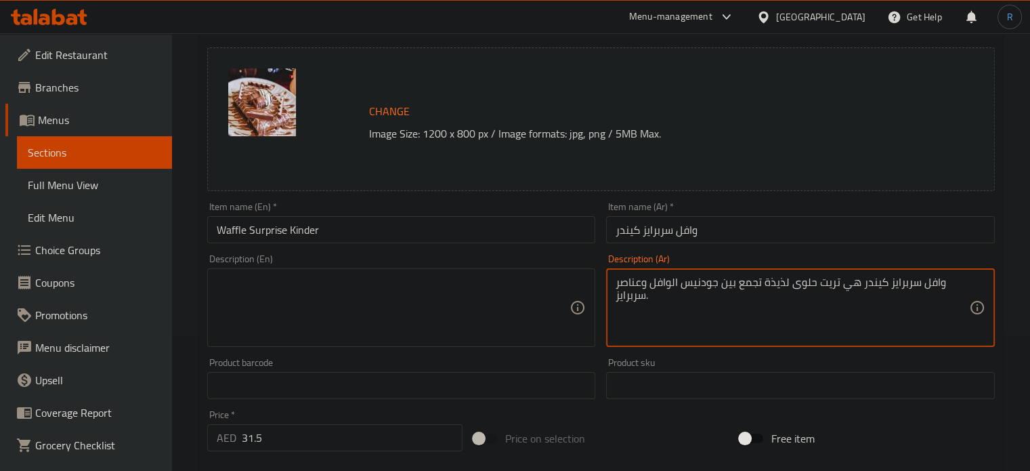
click at [621, 287] on textarea "وافل سربرايز كيندر هي تريت حلوى لذيذة تجمع بين جودنيس الوافل وعناصر سربرايز." at bounding box center [793, 308] width 354 height 64
click at [509, 230] on input "Waffle Surprise Kinder" at bounding box center [401, 229] width 389 height 27
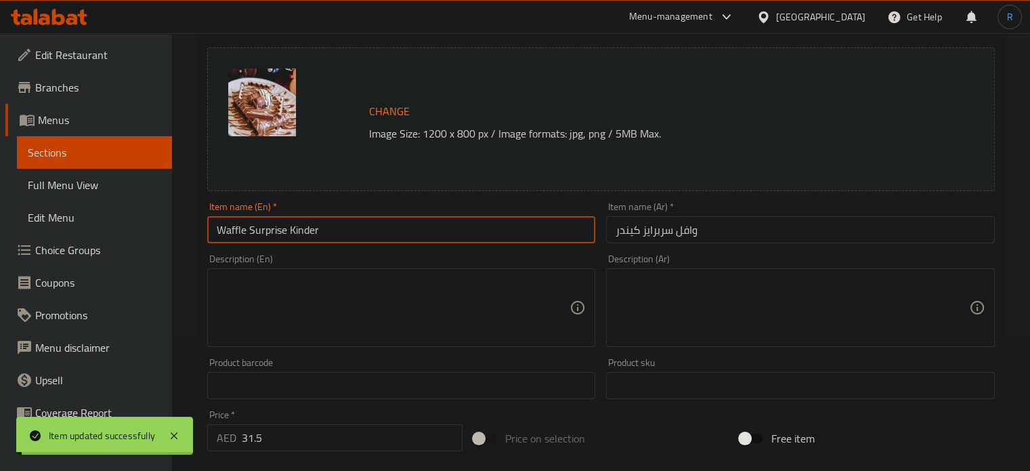
click at [330, 233] on input "Waffle Surprise Kinder" at bounding box center [401, 229] width 389 height 27
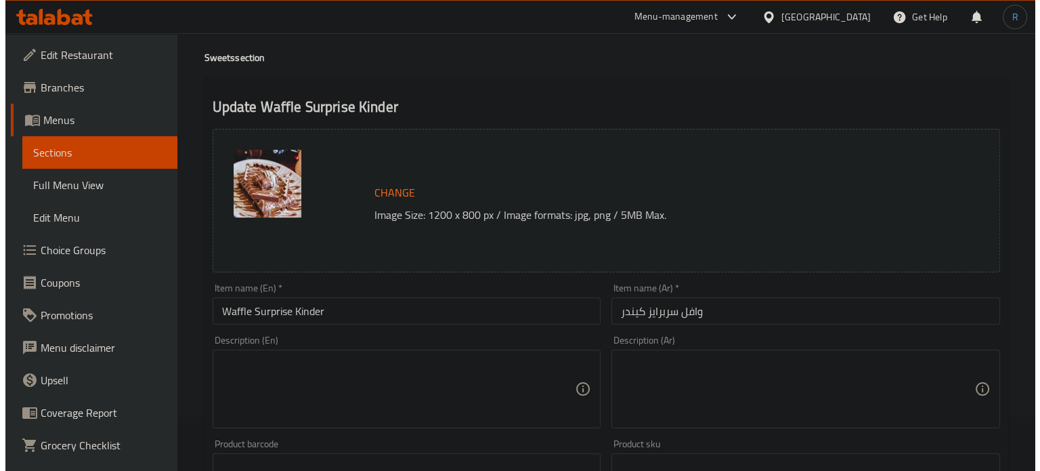
scroll to position [0, 0]
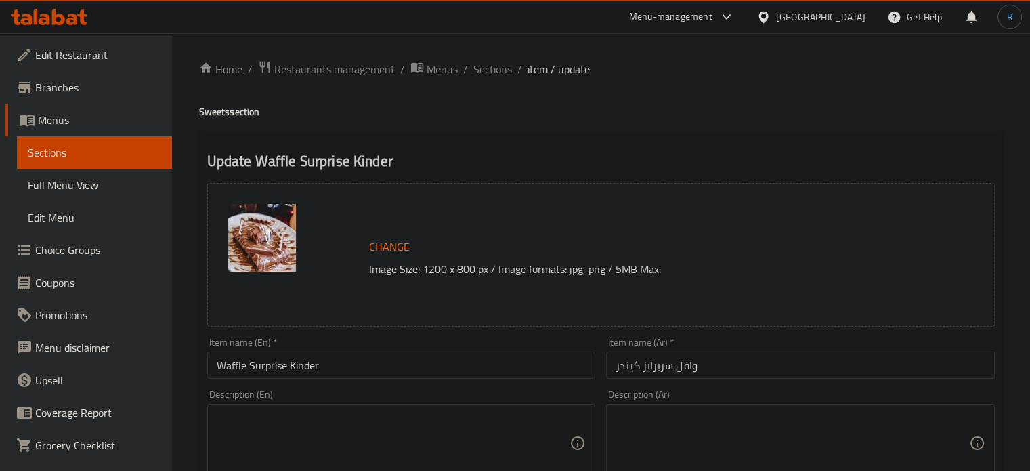
drag, startPoint x: 496, startPoint y: 72, endPoint x: 536, endPoint y: 2, distance: 80.7
click at [496, 72] on span "Sections" at bounding box center [492, 69] width 39 height 16
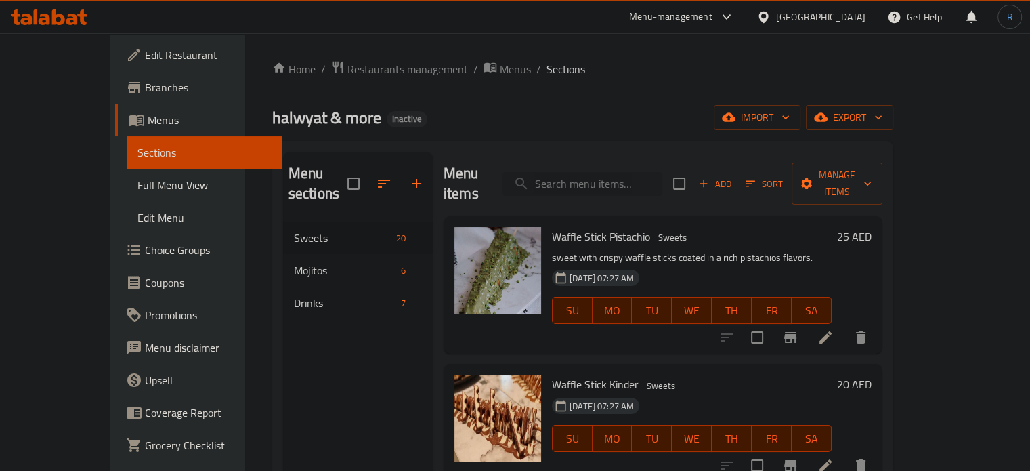
click at [597, 179] on input "search" at bounding box center [583, 184] width 160 height 24
paste input "Waffle Surprise Lotus"
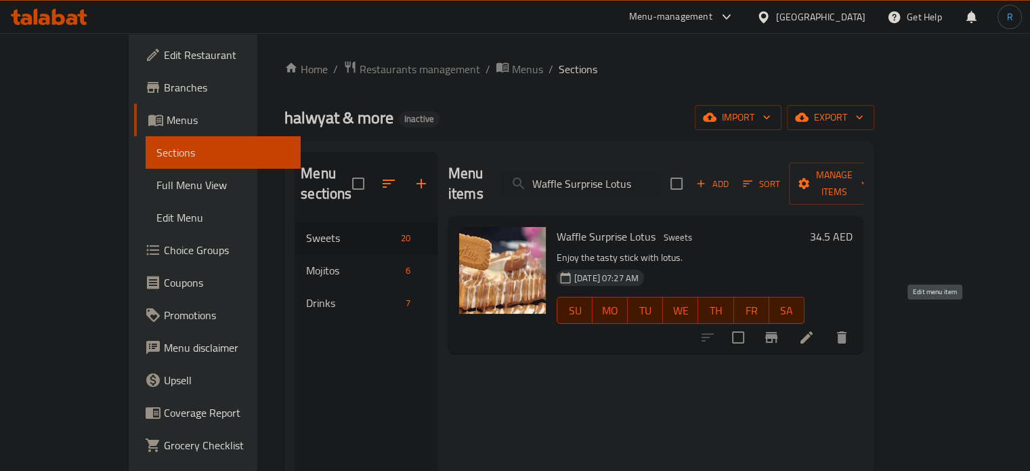
type input "Waffle Surprise Lotus"
click at [815, 329] on icon at bounding box center [807, 337] width 16 height 16
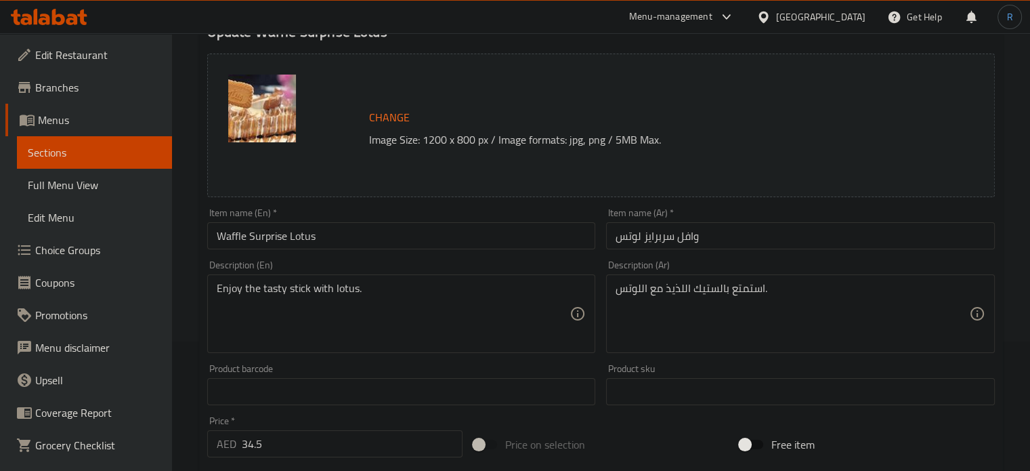
scroll to position [135, 0]
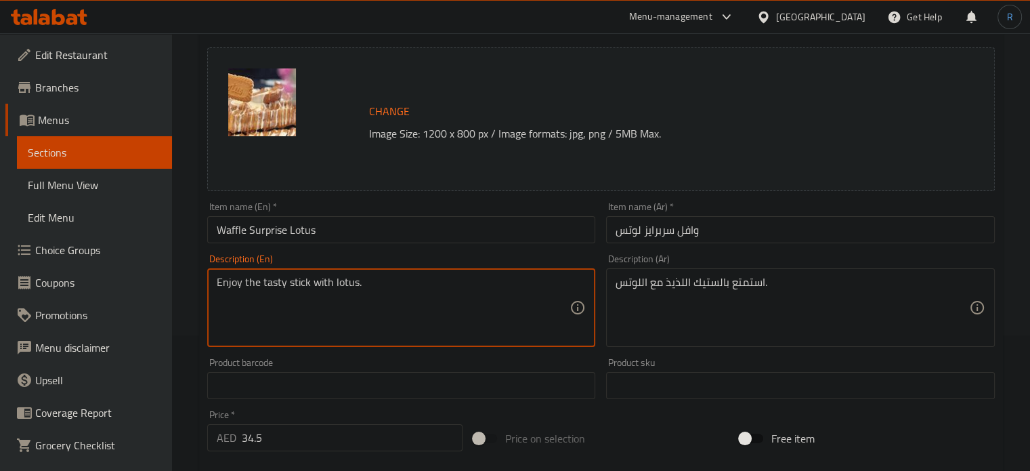
click at [393, 289] on textarea "Enjoy the tasty stick with lotus." at bounding box center [394, 308] width 354 height 64
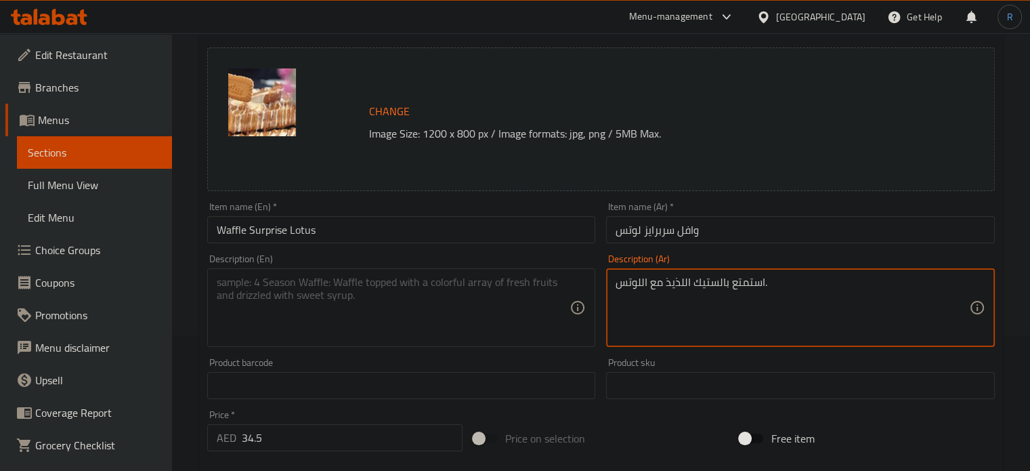
click at [671, 289] on textarea "استمتع بالستيك اللذيذ مع اللوتس." at bounding box center [793, 308] width 354 height 64
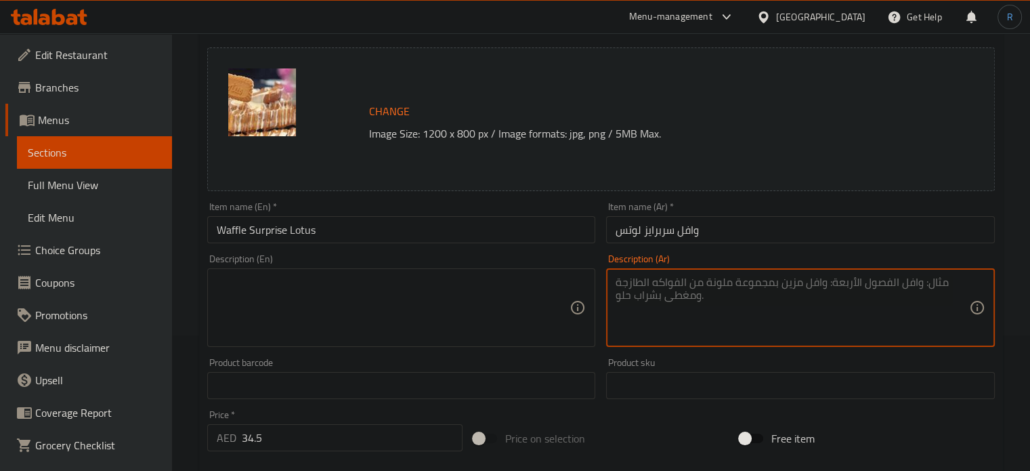
click at [555, 241] on input "Waffle Surprise Lotus" at bounding box center [401, 229] width 389 height 27
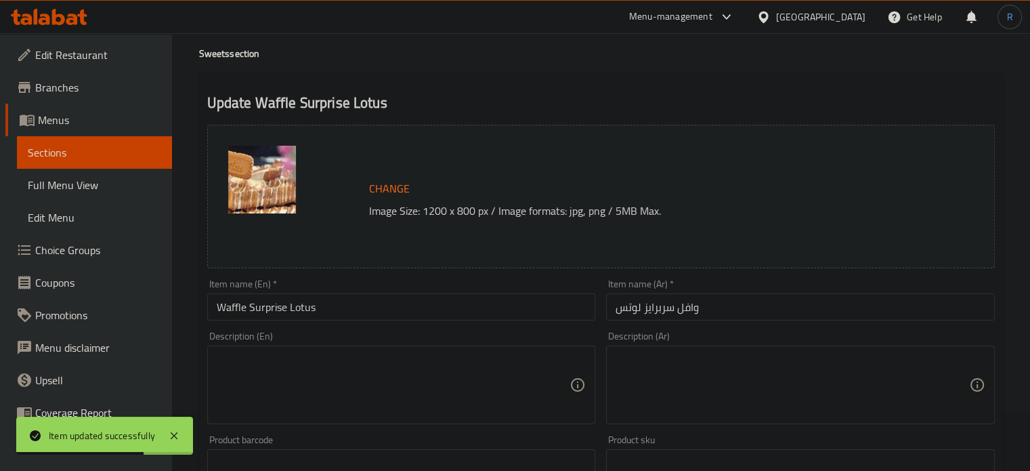
scroll to position [0, 0]
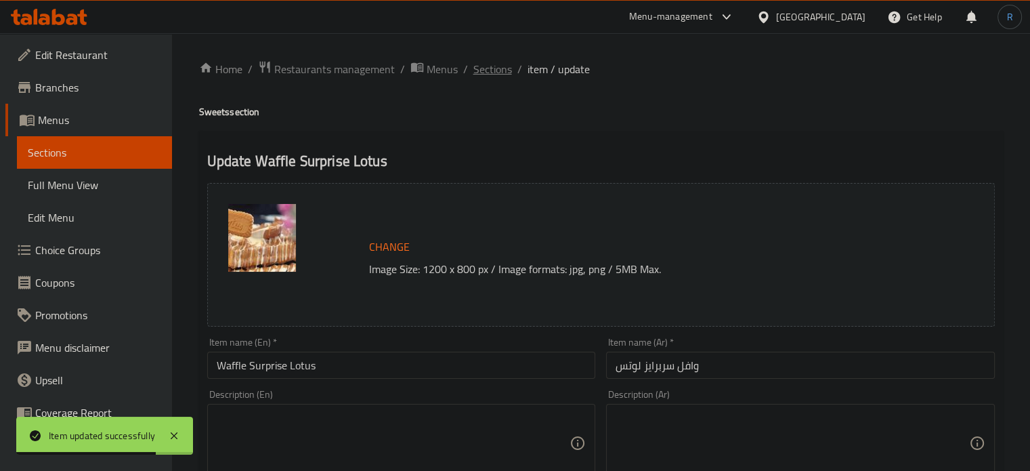
click at [490, 65] on span "Sections" at bounding box center [492, 69] width 39 height 16
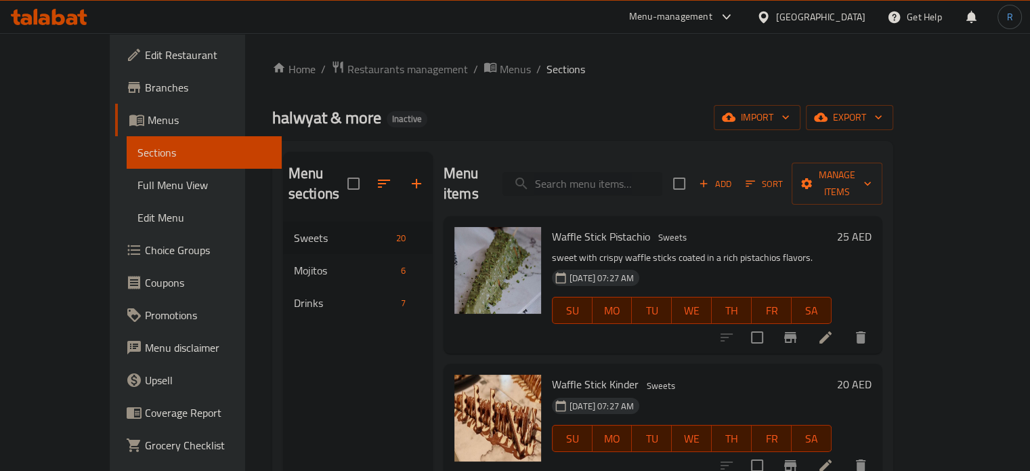
click at [642, 178] on input "search" at bounding box center [583, 184] width 160 height 24
paste input "Pancake Kinder"
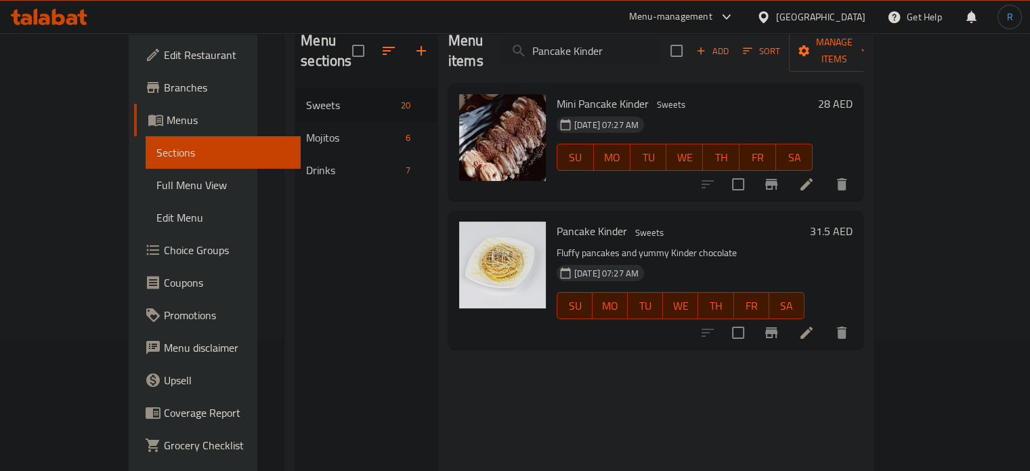
scroll to position [135, 0]
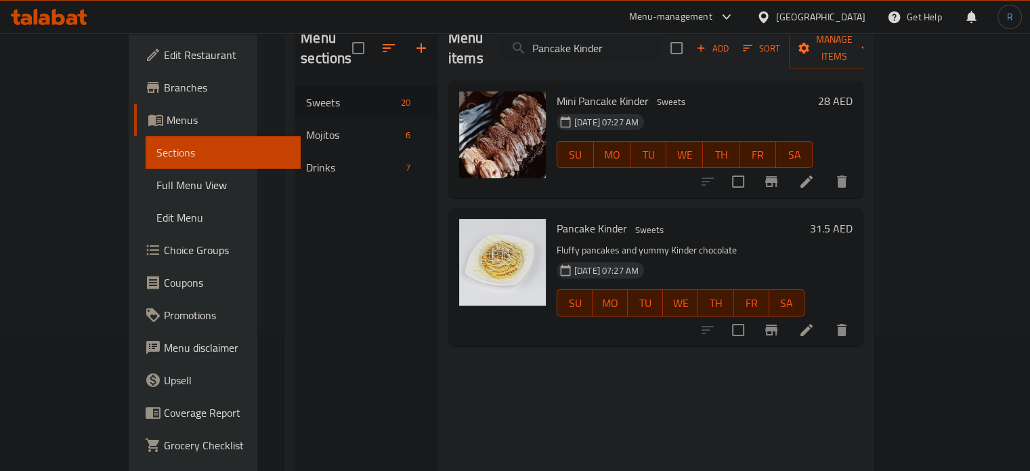
type input "Pancake Kinder"
click at [813, 324] on icon at bounding box center [807, 330] width 12 height 12
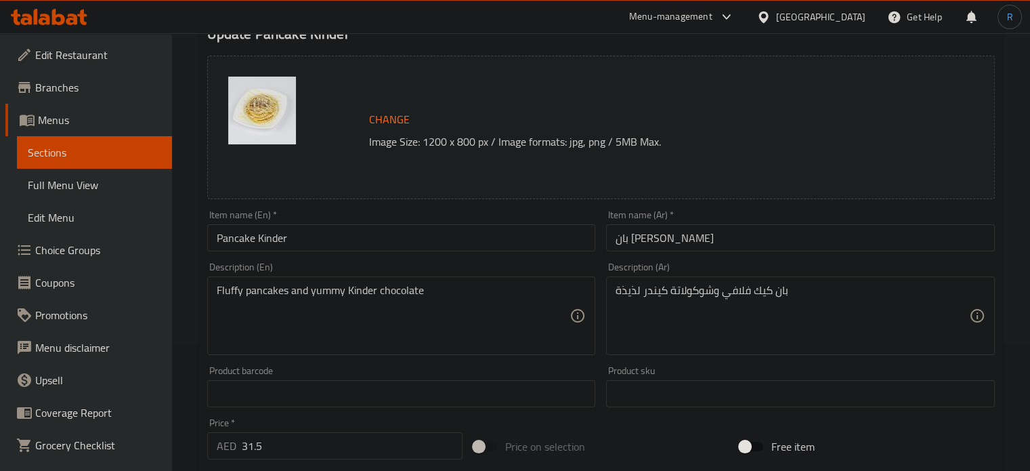
scroll to position [135, 0]
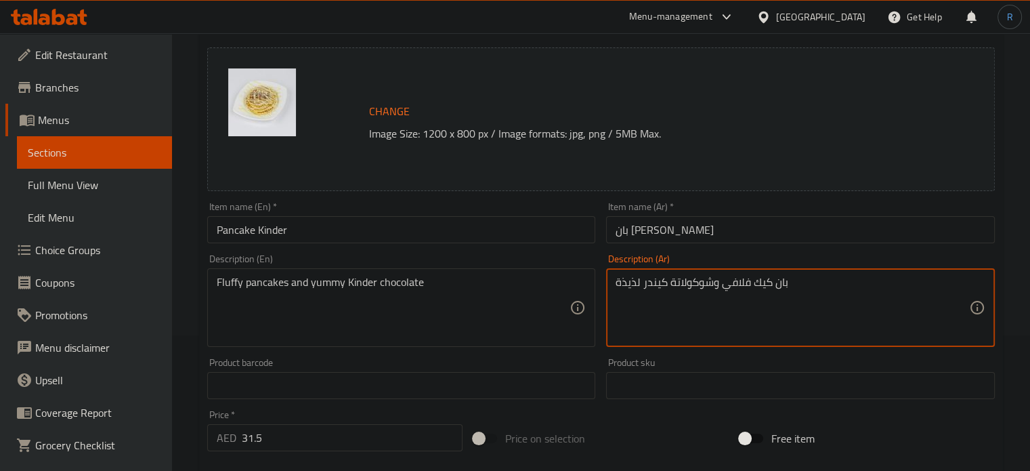
click at [691, 280] on textarea "بان كيك فلافي وشوكولاتة كيندر لذيذة" at bounding box center [793, 308] width 354 height 64
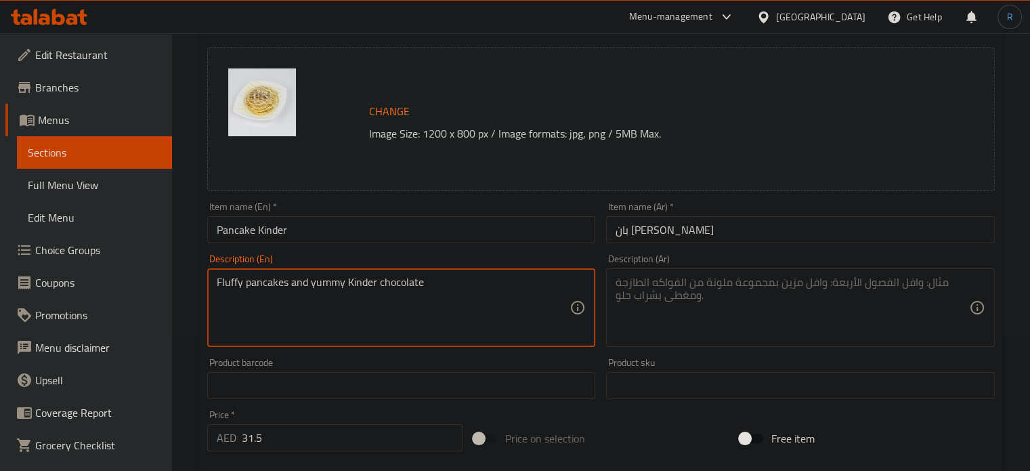
click at [430, 287] on textarea "Fluffy pancakes and yummy Kinder chocolate" at bounding box center [394, 308] width 354 height 64
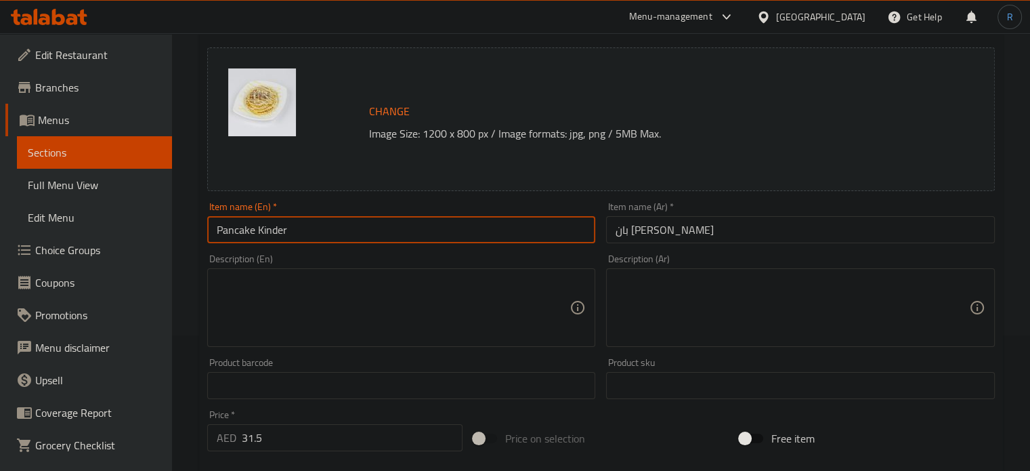
click at [405, 226] on input "Pancake Kinder" at bounding box center [401, 229] width 389 height 27
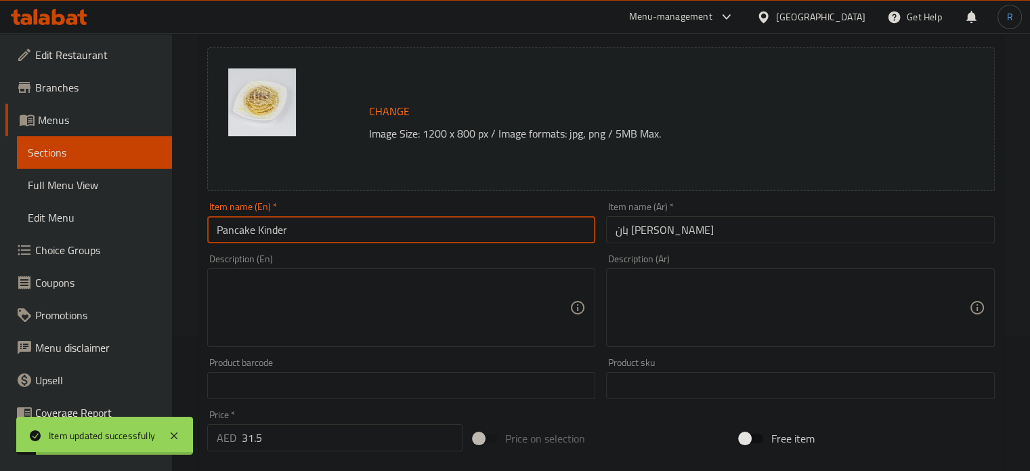
click at [405, 232] on input "Pancake Kinder" at bounding box center [401, 229] width 389 height 27
click at [331, 325] on textarea at bounding box center [394, 308] width 354 height 64
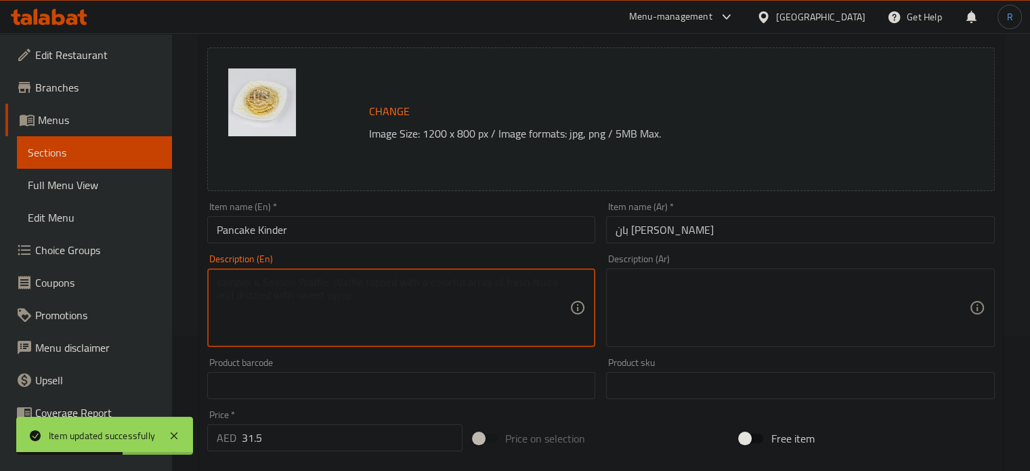
paste textarea "pancake dough, chocolate sauce and Kinder chocolate."
type textarea "pancake dough, chocolate sauce and Kinder chocolate."
click at [653, 297] on textarea at bounding box center [793, 308] width 354 height 64
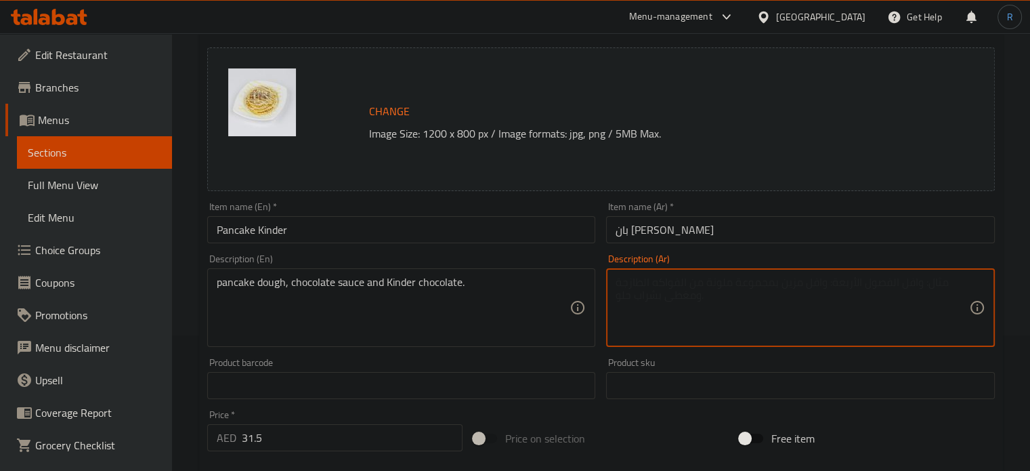
paste textarea "عجينة بان كيك، صوص شوكولاتة وشوكولاتة كيندر."
type textarea "عجينة بان كيك، صوص شوكولاتة وشوكولاتة كيندر."
click at [430, 228] on input "Pancake Kinder" at bounding box center [401, 229] width 389 height 27
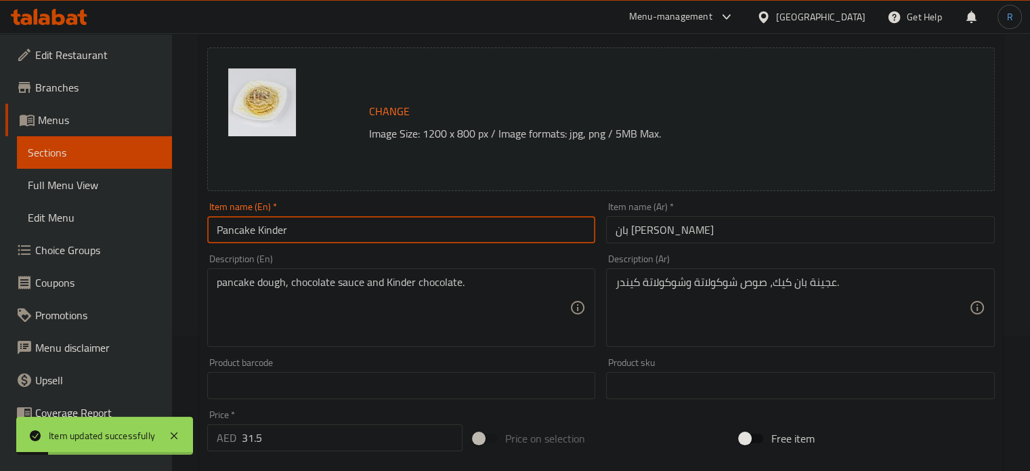
click at [430, 228] on input "Pancake Kinder" at bounding box center [401, 229] width 389 height 27
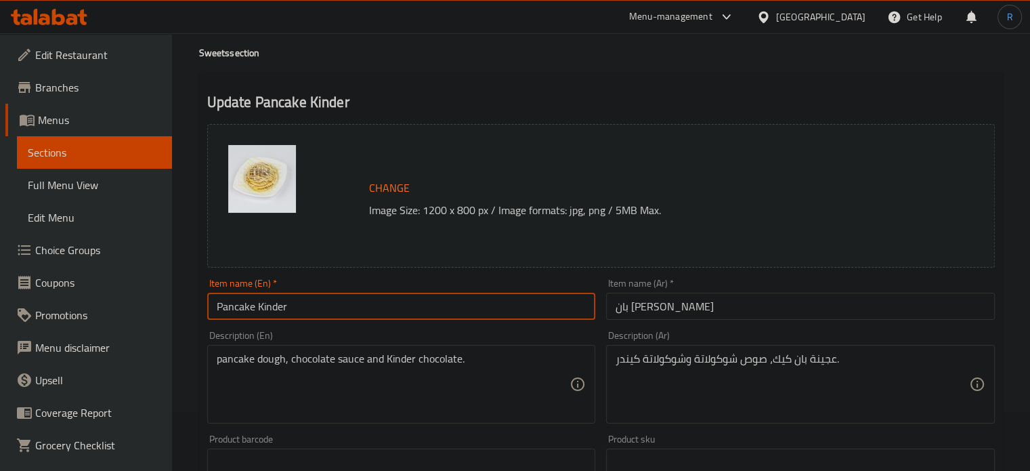
scroll to position [0, 0]
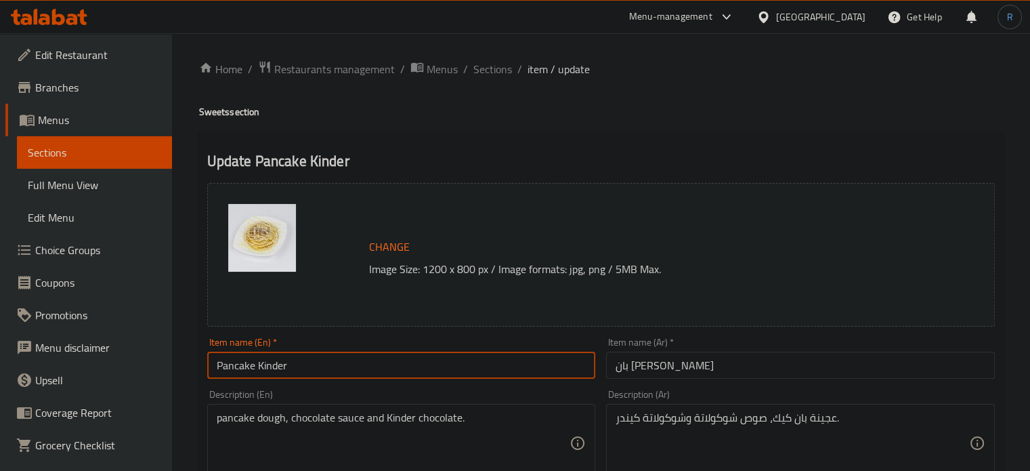
click at [496, 67] on span "Sections" at bounding box center [492, 69] width 39 height 16
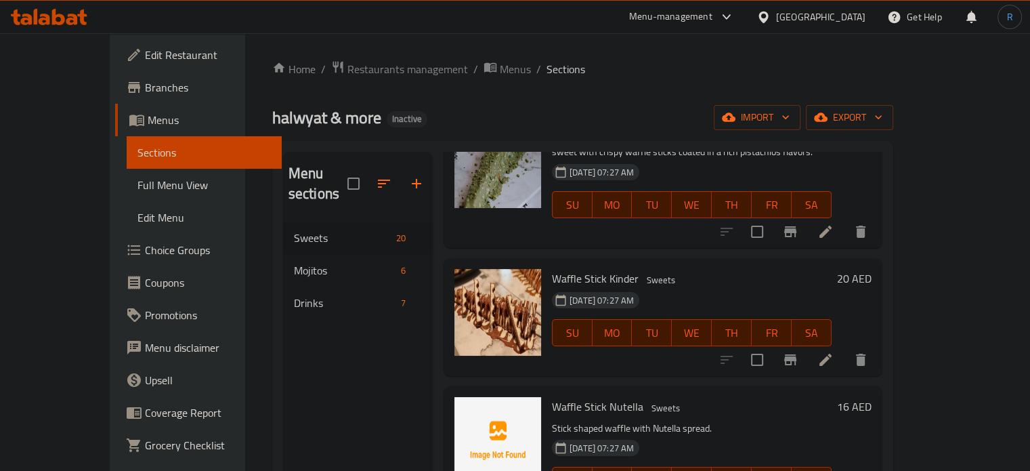
scroll to position [203, 0]
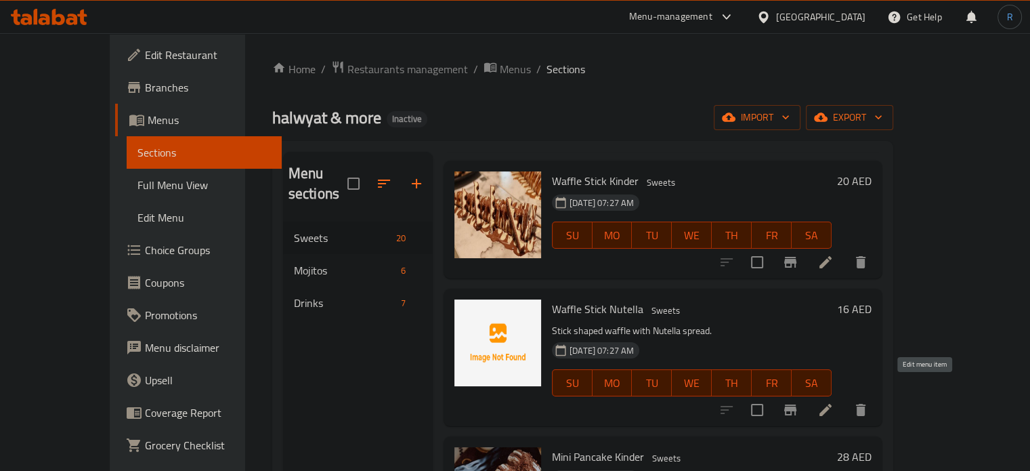
click at [832, 404] on icon at bounding box center [826, 410] width 12 height 12
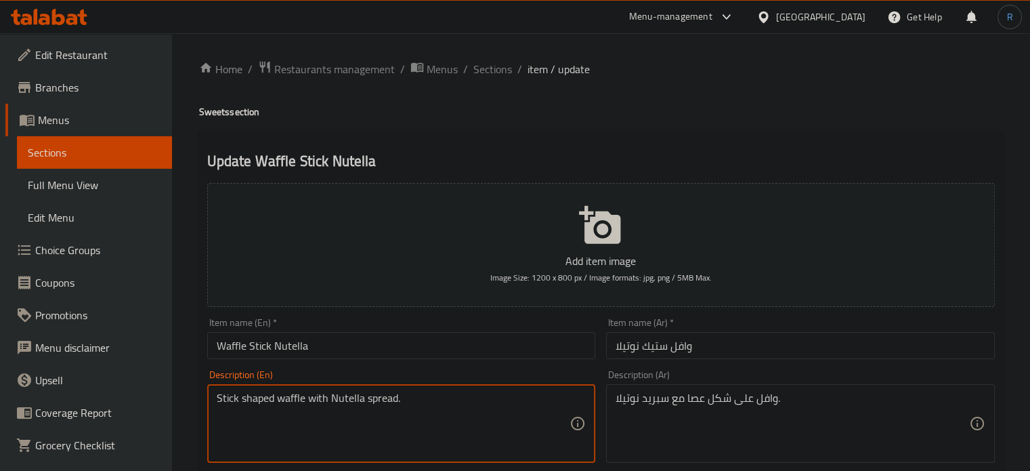
click at [409, 396] on textarea "Stick shaped waffle with Nutella spread." at bounding box center [394, 424] width 354 height 64
paste textarea "Flour, sugar, eggs, milk, butter, baking powder, salt, vanilla, Nutella and cho…"
type textarea "Flour, sugar, eggs, milk, butter, baking powder, salt, vanilla, Nutella and cho…"
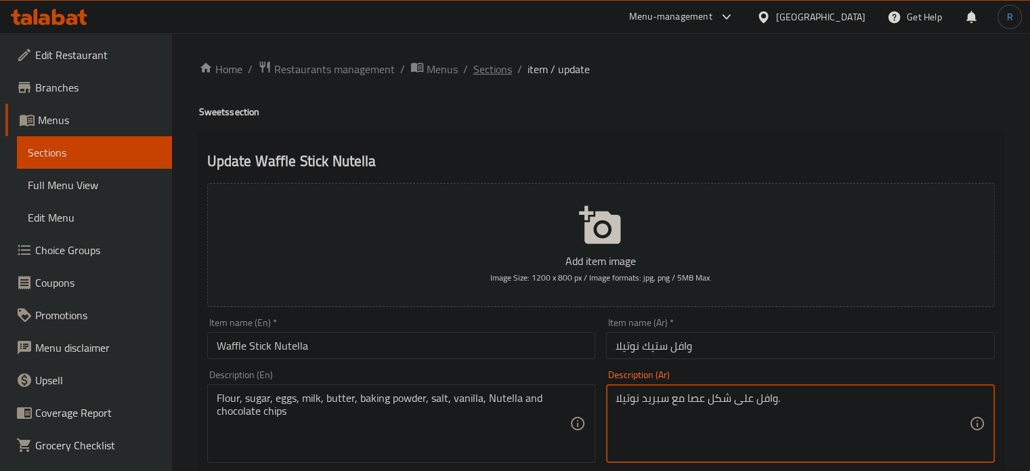
click at [486, 69] on span "Sections" at bounding box center [492, 69] width 39 height 16
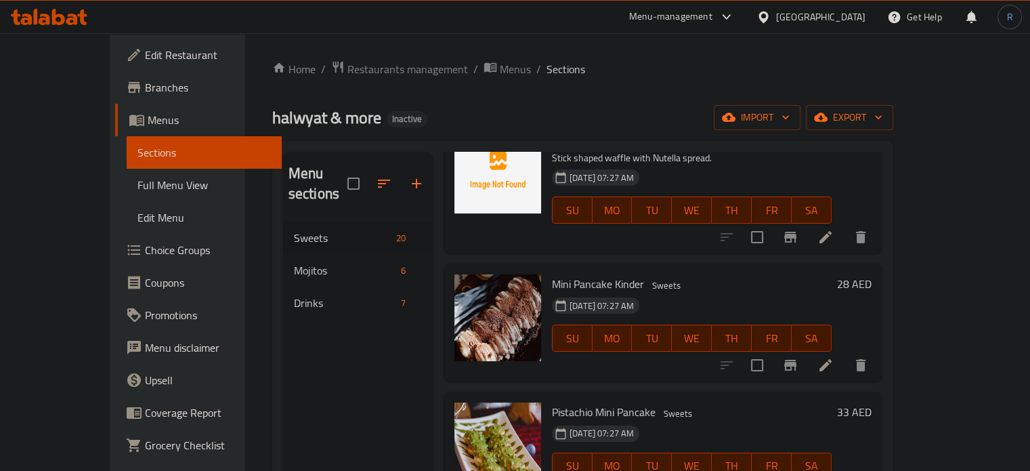
scroll to position [406, 0]
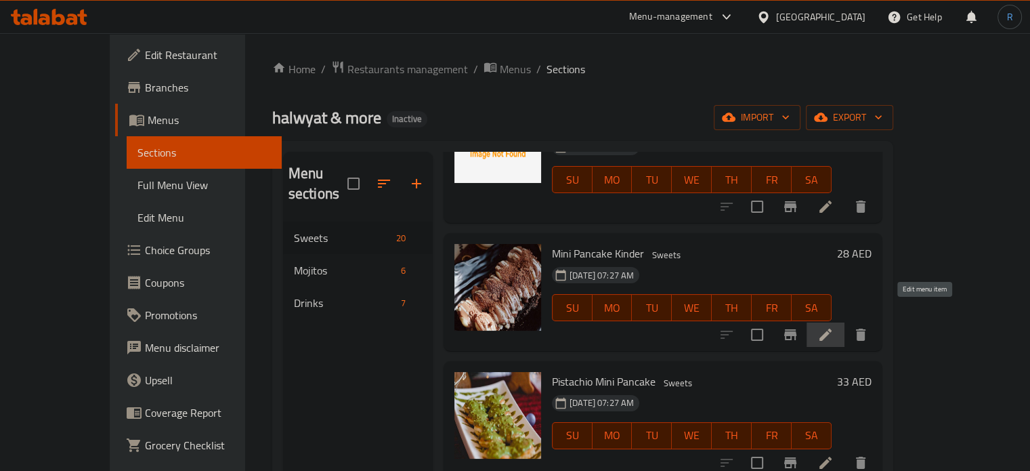
click at [832, 329] on icon at bounding box center [826, 335] width 12 height 12
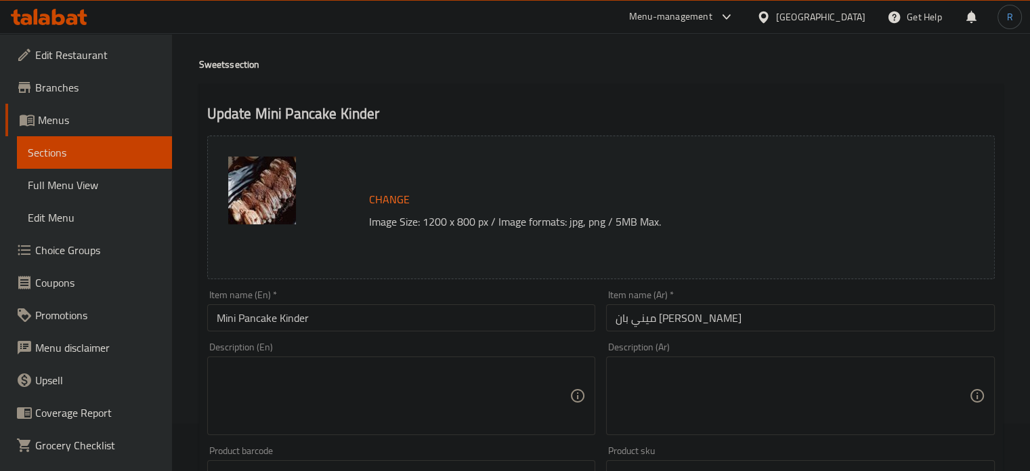
scroll to position [68, 0]
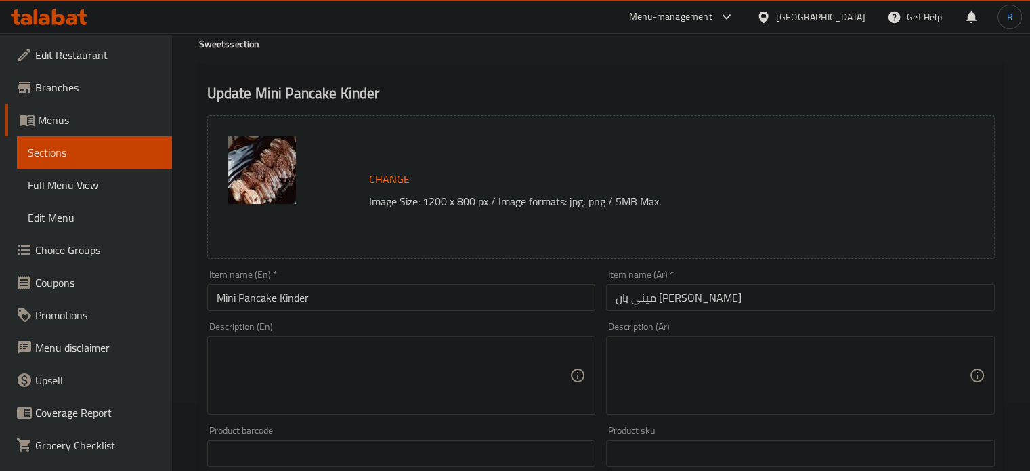
click at [344, 357] on textarea at bounding box center [394, 375] width 354 height 64
paste textarea "pancake dough, chocolate sauce and Kinder chocolate."
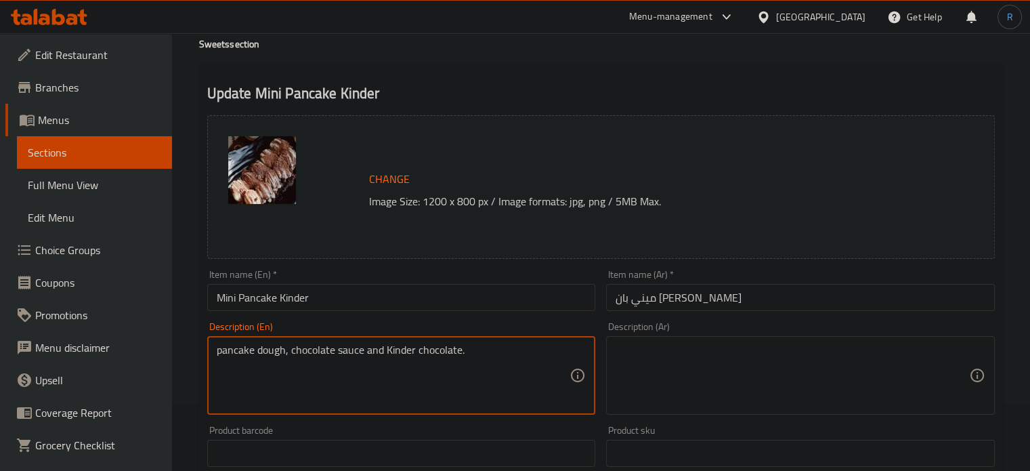
type textarea "pancake dough, chocolate sauce and Kinder chocolate."
click at [713, 406] on textarea at bounding box center [793, 375] width 354 height 64
paste textarea "عجينة بان كيك، صوص شوكولاتة وشوكولاتة كيندر."
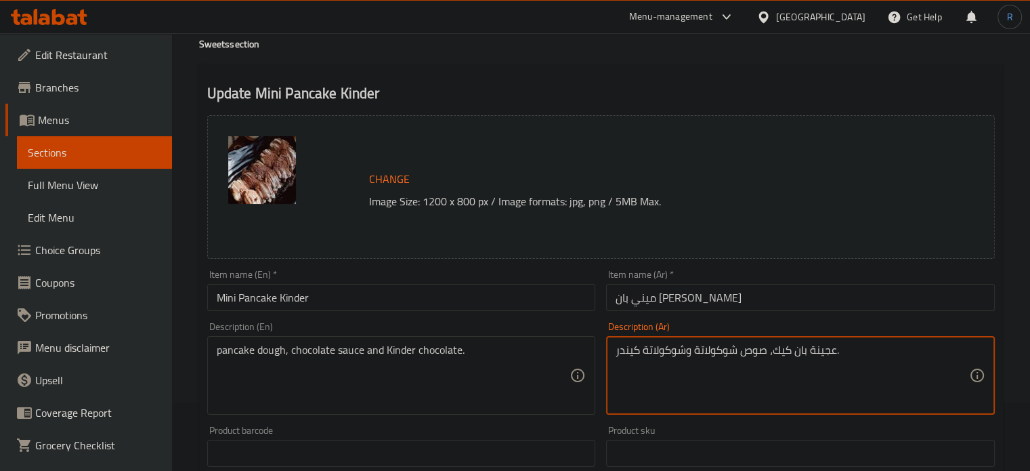
type textarea "عجينة بان كيك، صوص شوكولاتة وشوكولاتة كيندر."
click at [556, 292] on input "Mini Pancake Kinder" at bounding box center [401, 297] width 389 height 27
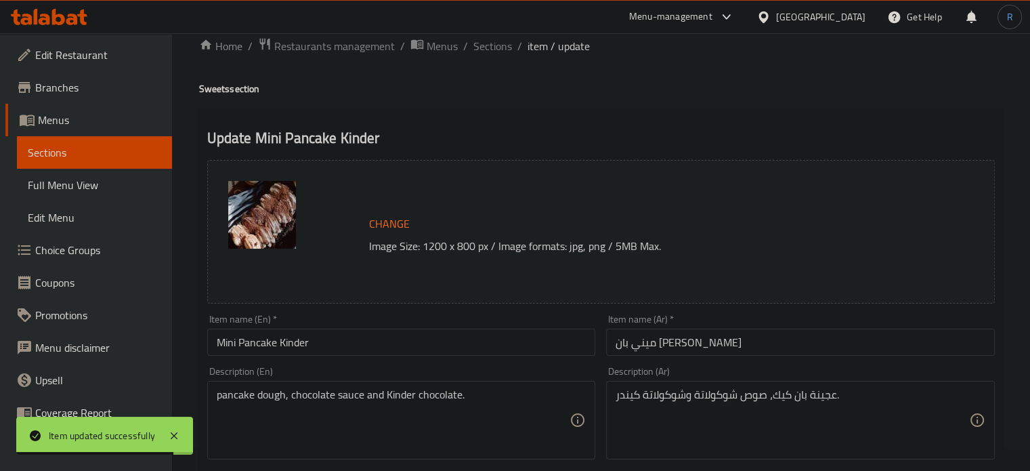
scroll to position [0, 0]
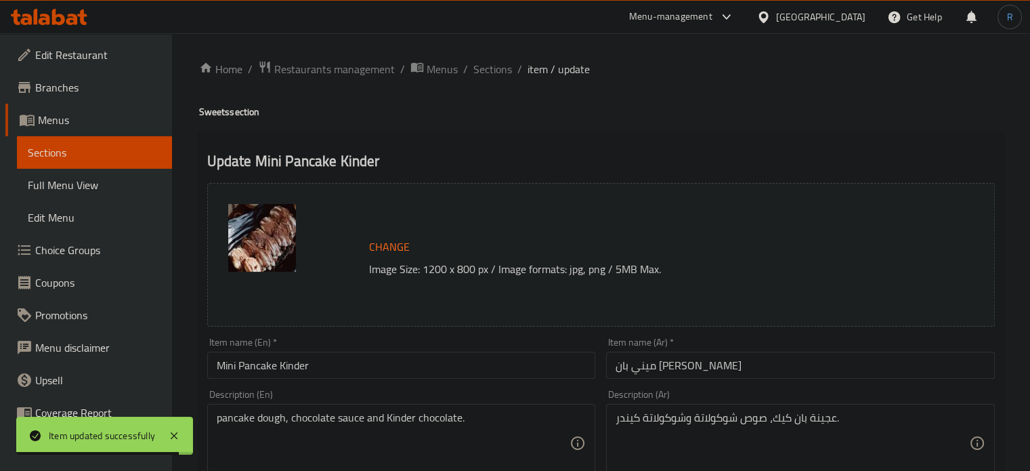
drag, startPoint x: 593, startPoint y: 138, endPoint x: 509, endPoint y: 102, distance: 91.1
click at [494, 74] on span "Sections" at bounding box center [492, 69] width 39 height 16
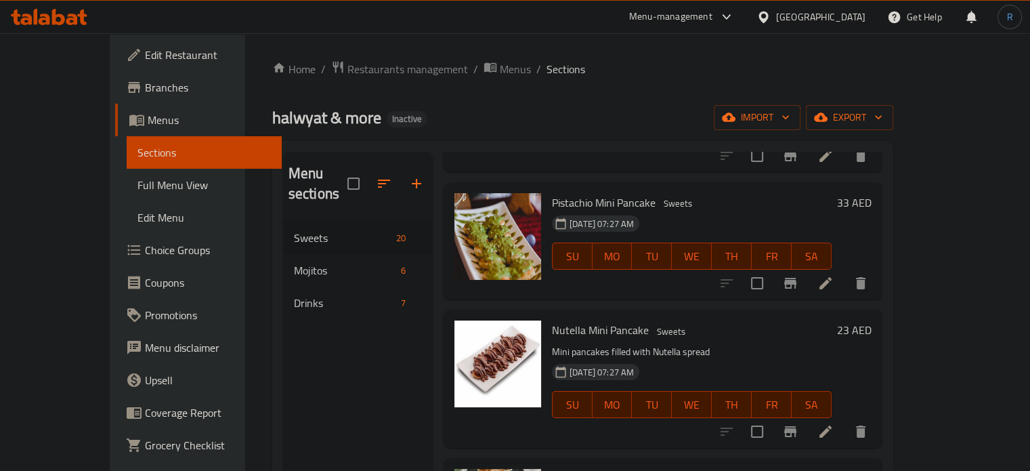
scroll to position [610, 0]
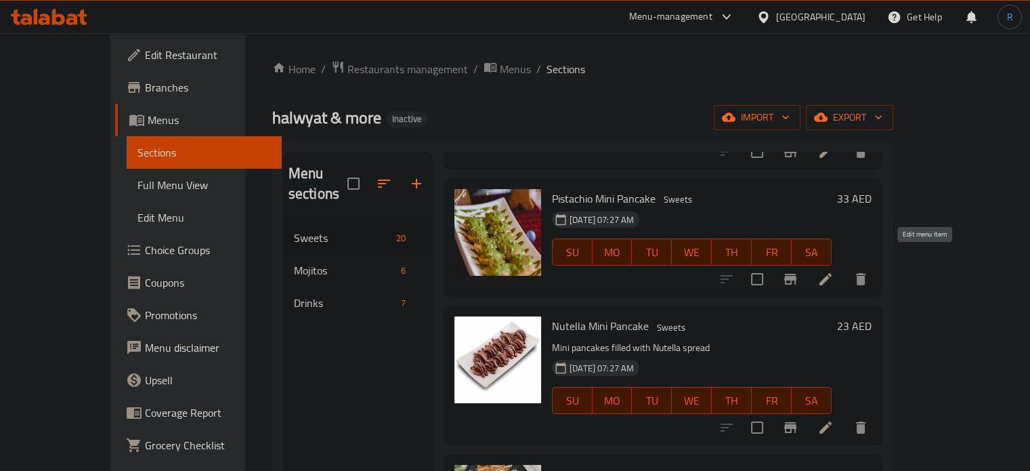
click at [834, 271] on icon at bounding box center [826, 279] width 16 height 16
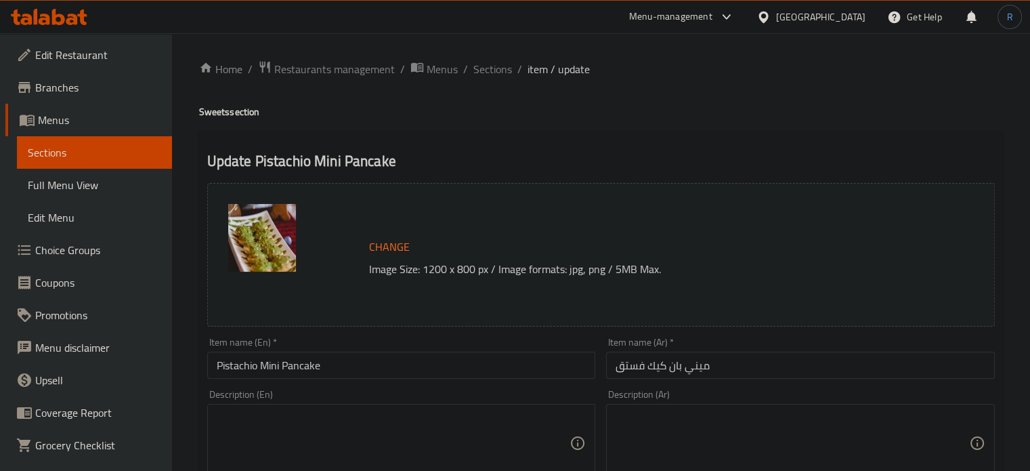
click at [400, 418] on textarea at bounding box center [394, 443] width 354 height 64
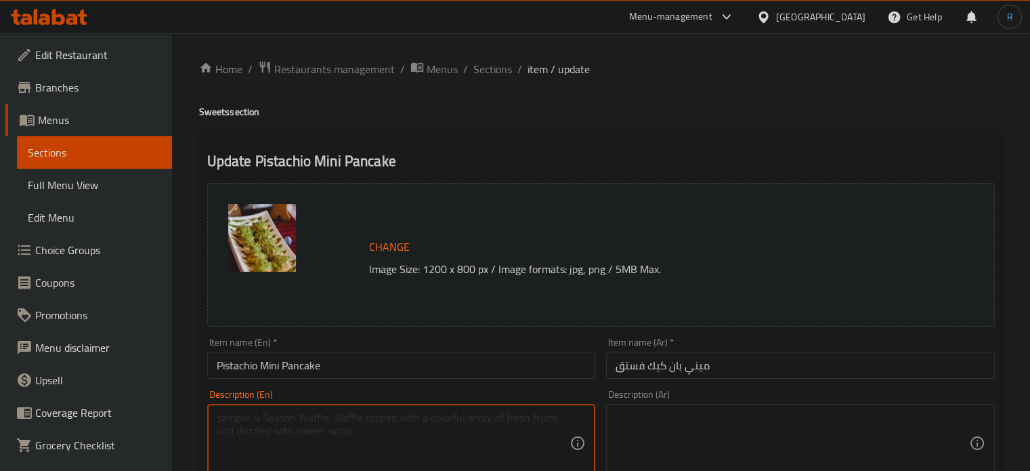
paste textarea "Made with fluffy batter infused with rich pistachios, topped with crushed pista…"
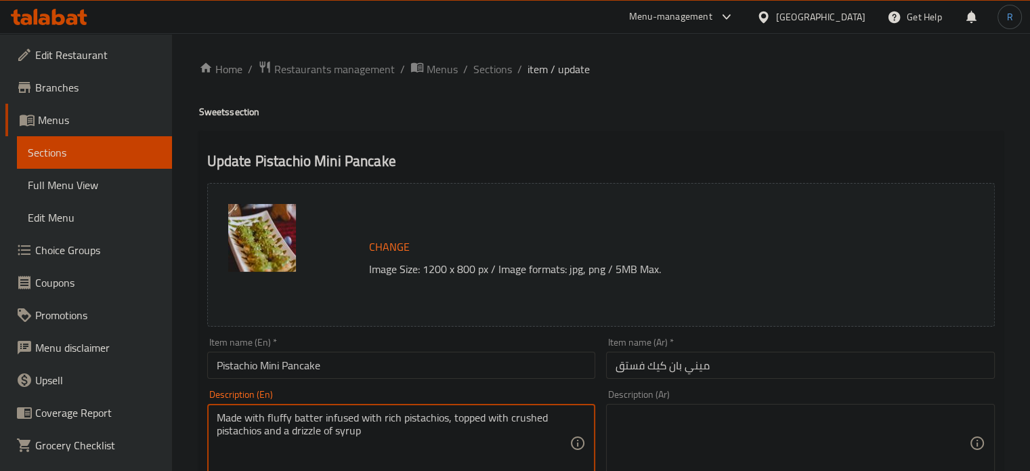
type textarea "Made with fluffy batter infused with rich pistachios, topped with crushed pista…"
click at [675, 427] on textarea at bounding box center [793, 443] width 354 height 64
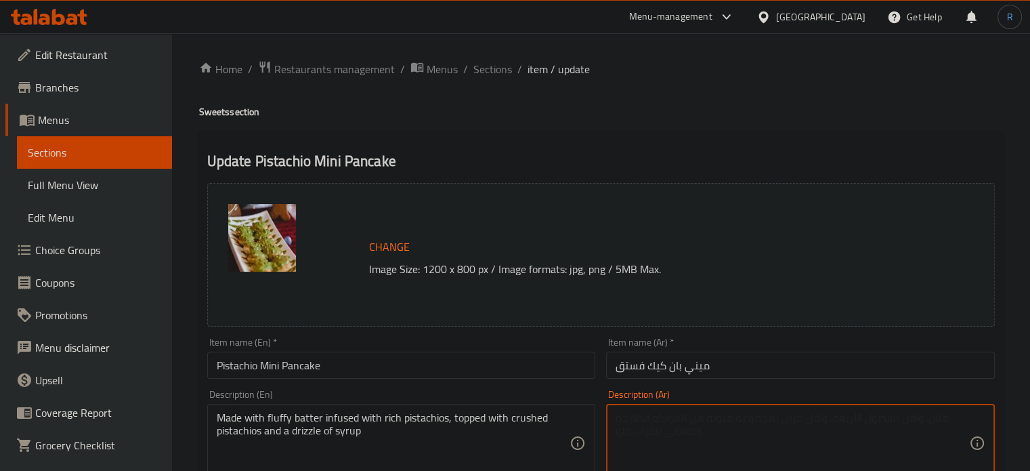
paste textarea "محضر من خليط رقيق ممزوج بالفستق الغني ومغطى بالفستق المطحون ورذاذ من الشراب"
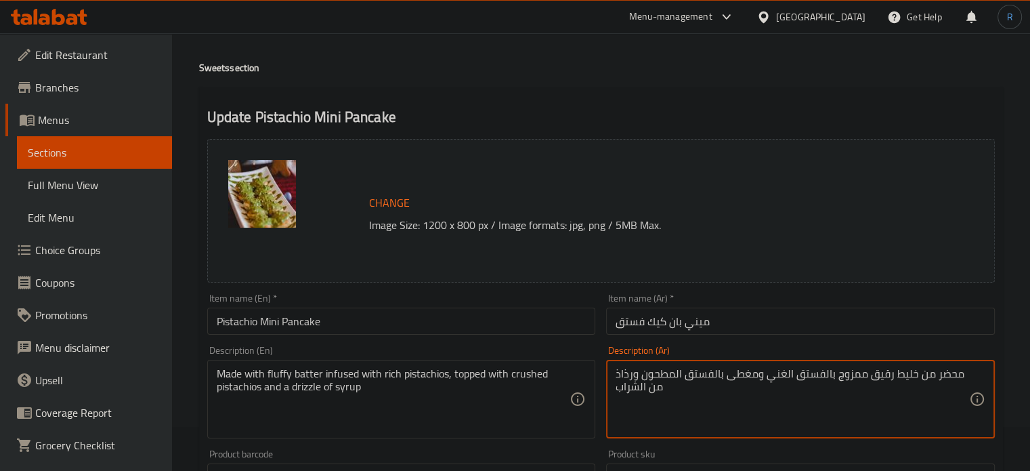
scroll to position [68, 0]
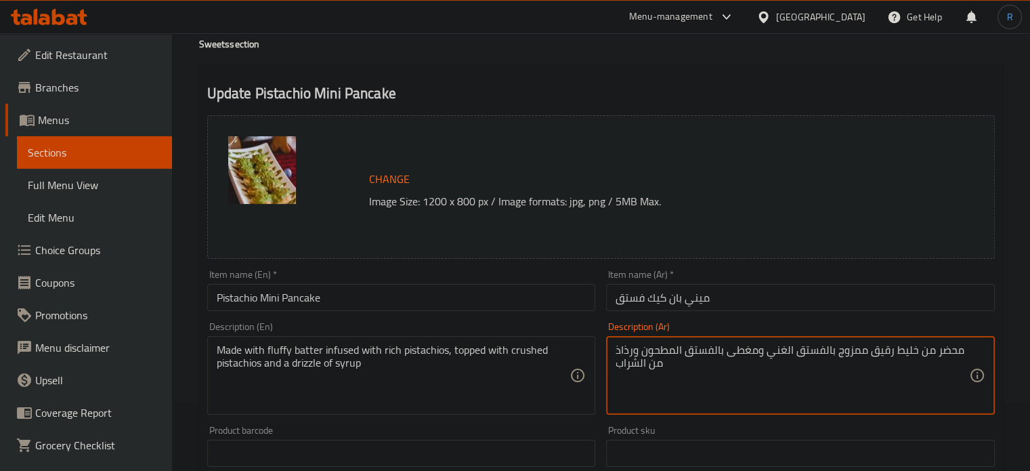
click at [874, 354] on textarea "محضر من خليط رقيق ممزوج بالفستق الغني ومغطى بالفستق المطحون ورذاذ من الشراب" at bounding box center [793, 375] width 354 height 64
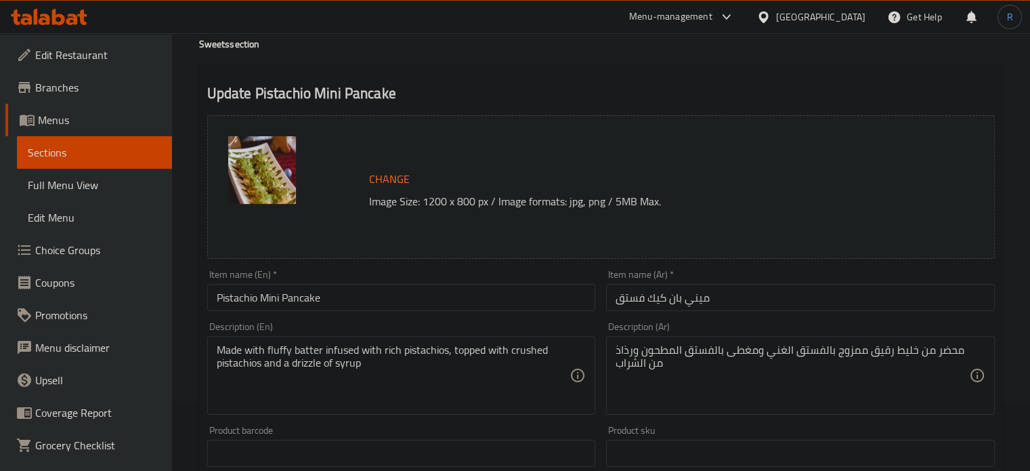
drag, startPoint x: 876, startPoint y: 390, endPoint x: 748, endPoint y: 333, distance: 140.4
click at [748, 333] on div "Description (Ar) محضر من خليط رقيق ممزوج بالفستق الغني ومغطى بالفستق المطحون ور…" at bounding box center [800, 368] width 389 height 93
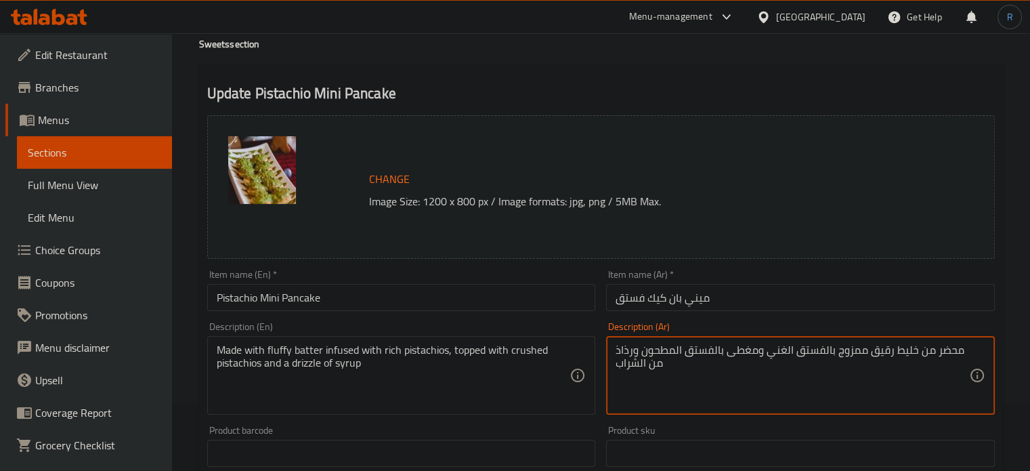
click at [881, 354] on textarea "محضر من خليط رقيق ممزوج بالفستق الغني ومغطى بالفستق المطحون ورذاذ من الشراب" at bounding box center [793, 375] width 354 height 64
click at [851, 350] on textarea "محضر من خليط فلافي ممزوج بالفستق الغني ومغطى بالفستق المطحون ورذاذ من الشراب" at bounding box center [793, 375] width 354 height 64
click at [624, 352] on textarea "محضر من خليط فلافي مملوء بالفستق الغني ومغطى بالفستق المطحون ورذاذ من الشراب" at bounding box center [793, 375] width 354 height 64
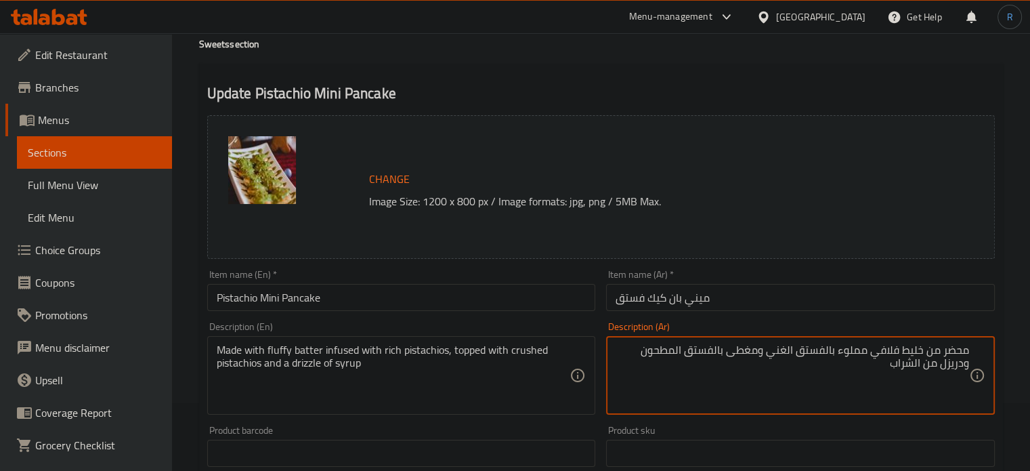
type textarea "محضر من خليط فلافي مملوء بالفستق الغني ومغطى بالفستق المطحون ودريزل من الشراب"
click at [346, 289] on input "Pistachio Mini Pancake" at bounding box center [401, 297] width 389 height 27
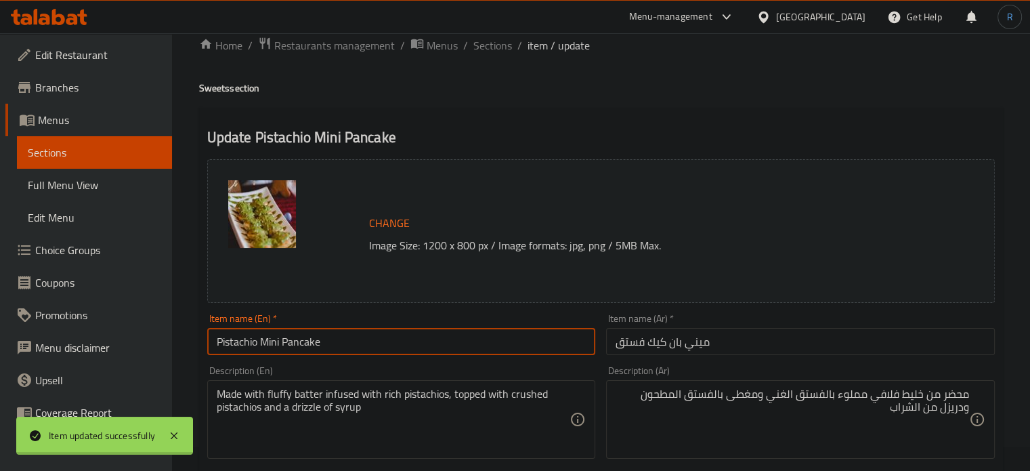
scroll to position [0, 0]
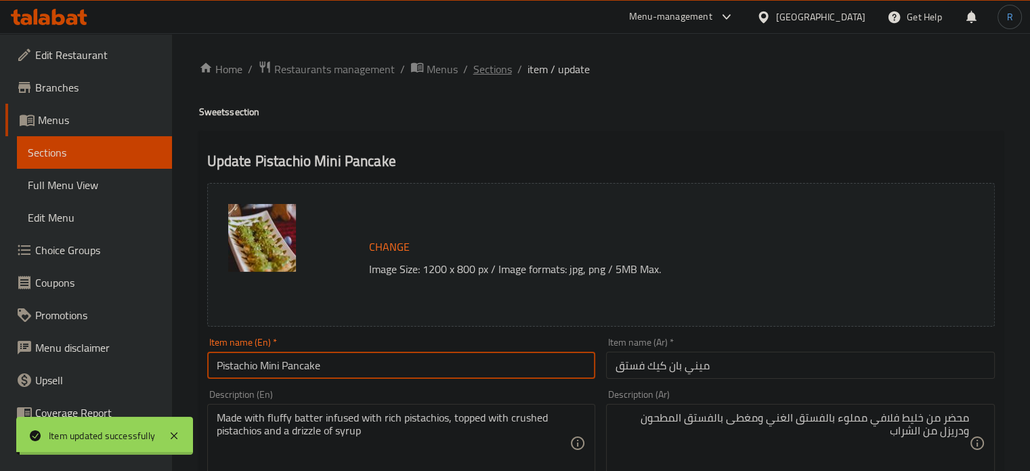
click at [501, 70] on span "Sections" at bounding box center [492, 69] width 39 height 16
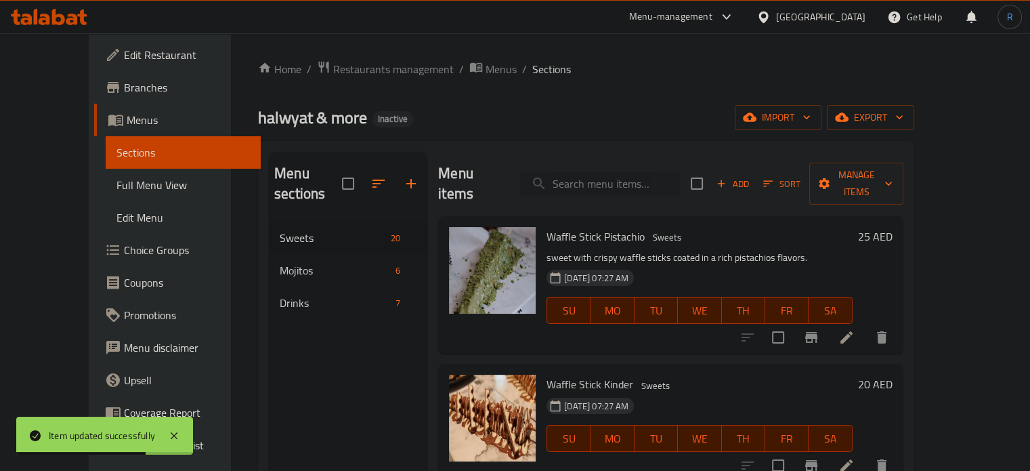
click at [656, 172] on input "search" at bounding box center [600, 184] width 160 height 24
paste input "Nutella Pancake"
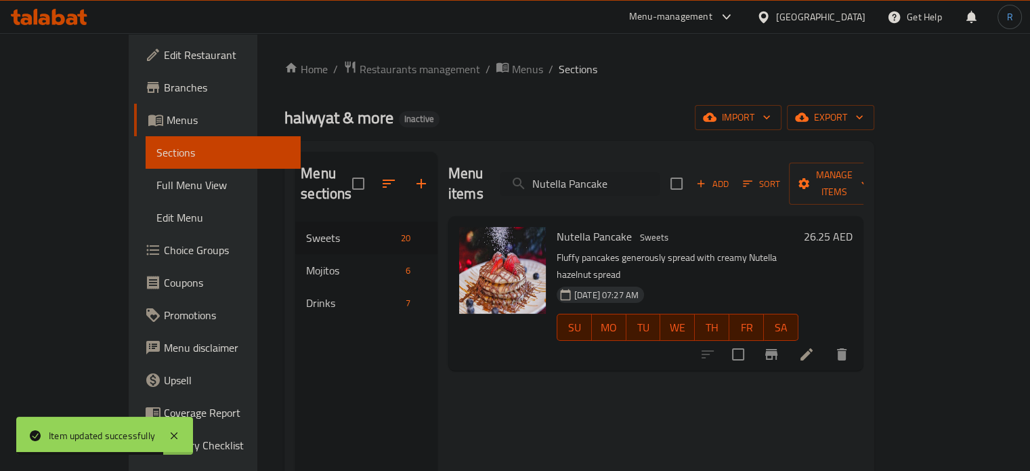
type input "Nutella Pancake"
click at [813, 348] on icon at bounding box center [807, 354] width 12 height 12
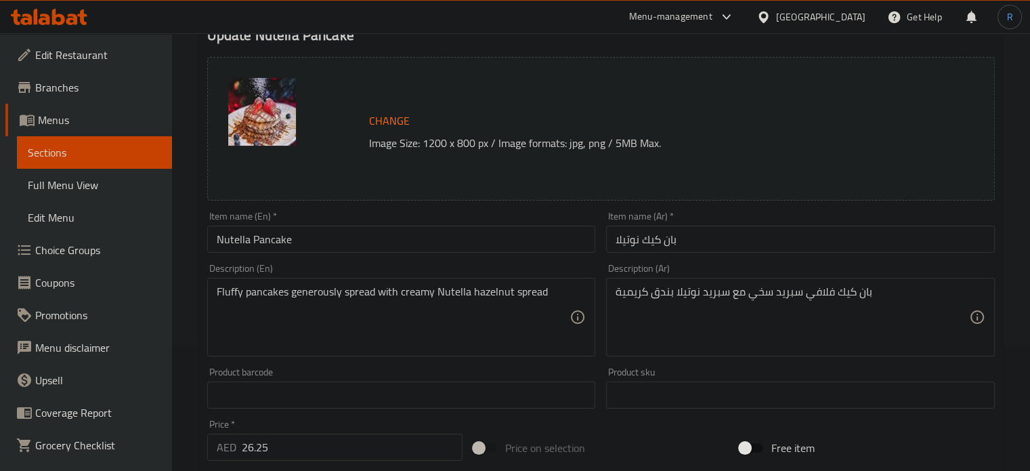
scroll to position [135, 0]
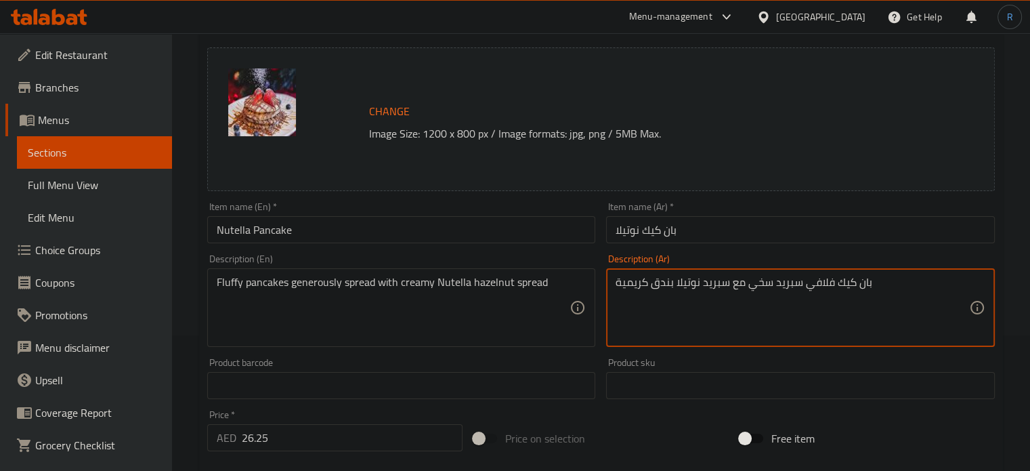
drag, startPoint x: 622, startPoint y: 284, endPoint x: 609, endPoint y: 286, distance: 13.7
type textarea "بان كيك فلافي سبريد سخي مع سبريد نوتيلا بندق كريمي"
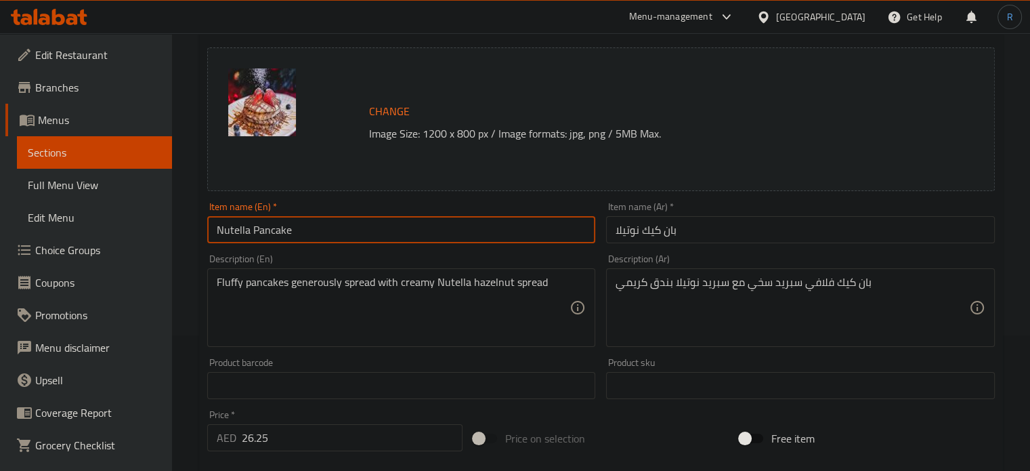
click at [557, 232] on input "Nutella Pancake" at bounding box center [401, 229] width 389 height 27
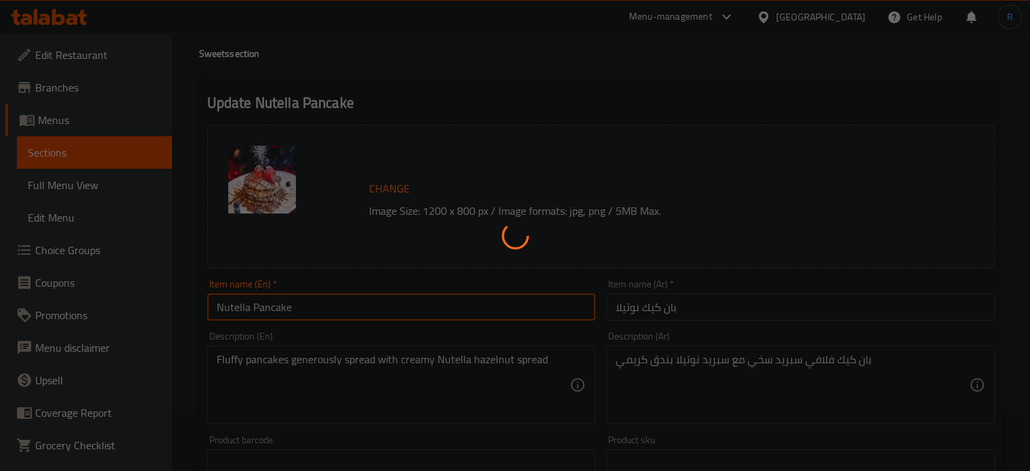
scroll to position [0, 0]
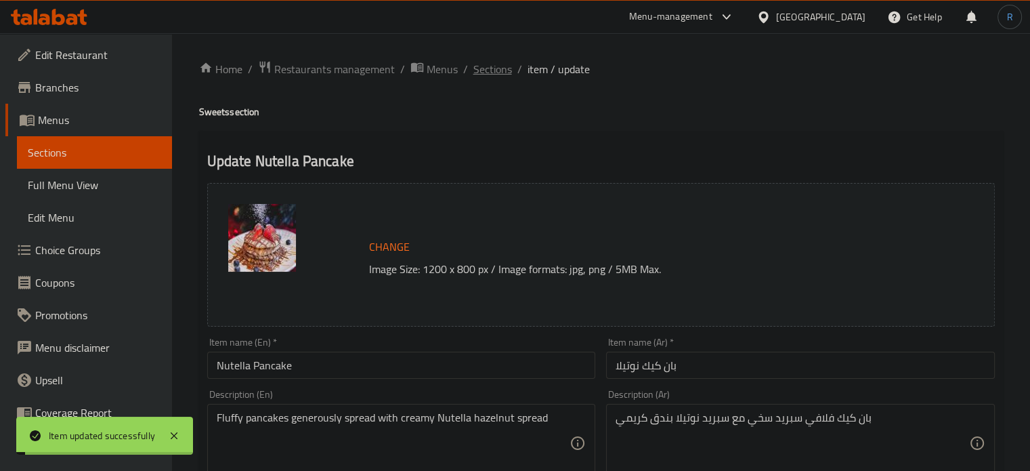
click at [490, 72] on span "Sections" at bounding box center [492, 69] width 39 height 16
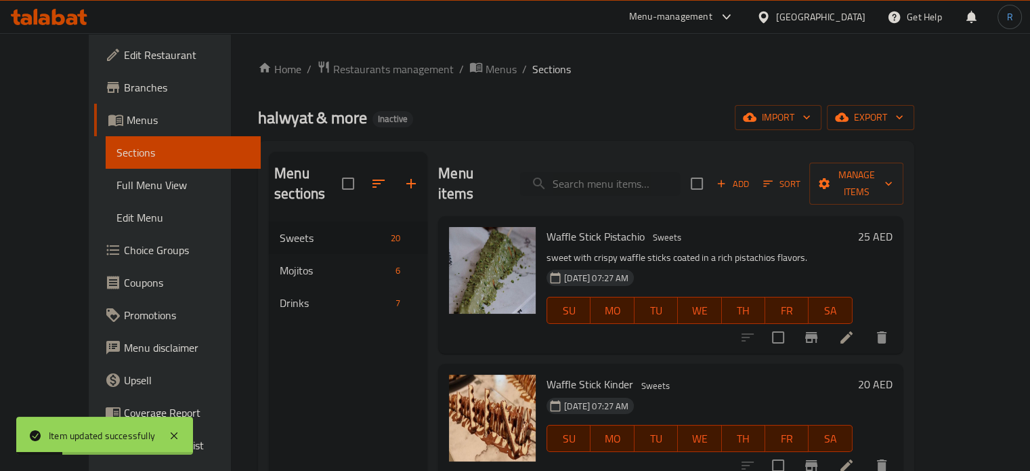
click at [604, 187] on div "Menu items Add Sort Manage items" at bounding box center [670, 184] width 465 height 64
click at [601, 172] on input "search" at bounding box center [600, 184] width 160 height 24
paste input "Crepe Nutella"
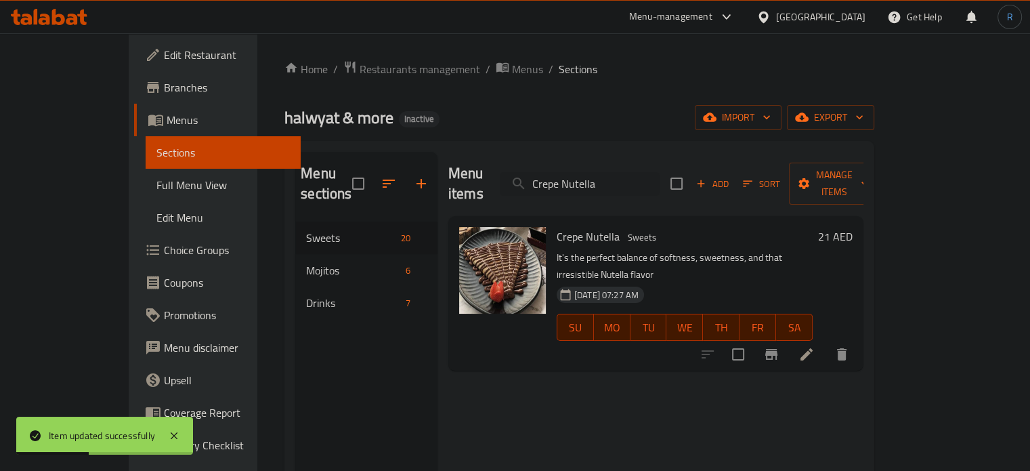
type input "Crepe Nutella"
click at [815, 346] on icon at bounding box center [807, 354] width 16 height 16
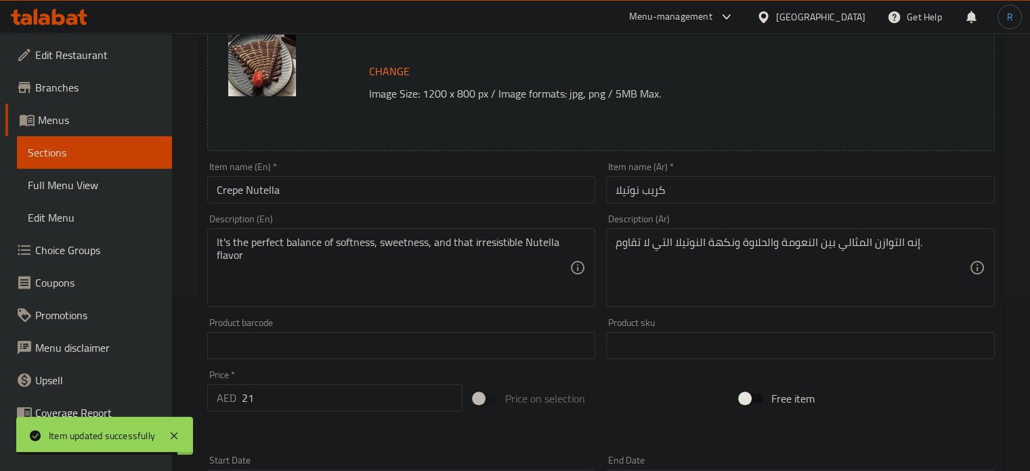
scroll to position [203, 0]
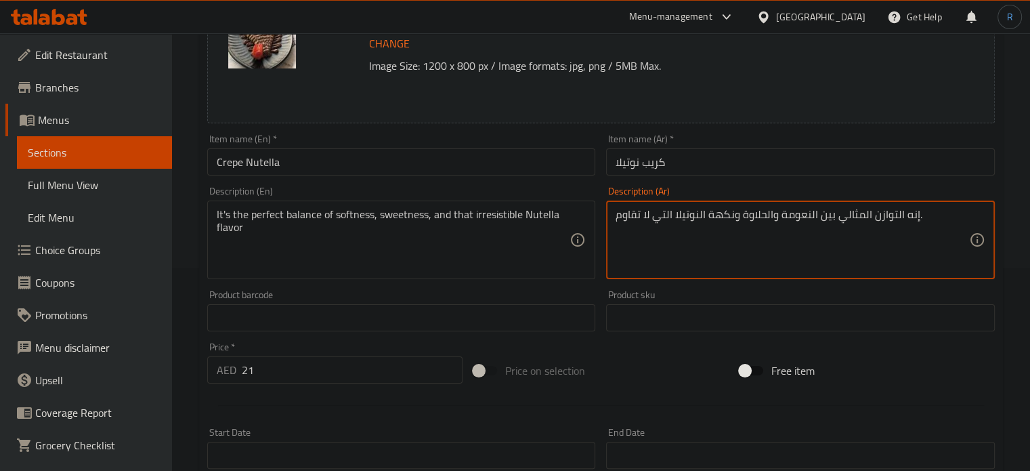
click at [778, 209] on textarea "إنه التوازن المثالي بين النعومة والحلاوة ونكهة النوتيلا التي لا تقاوم." at bounding box center [793, 240] width 354 height 64
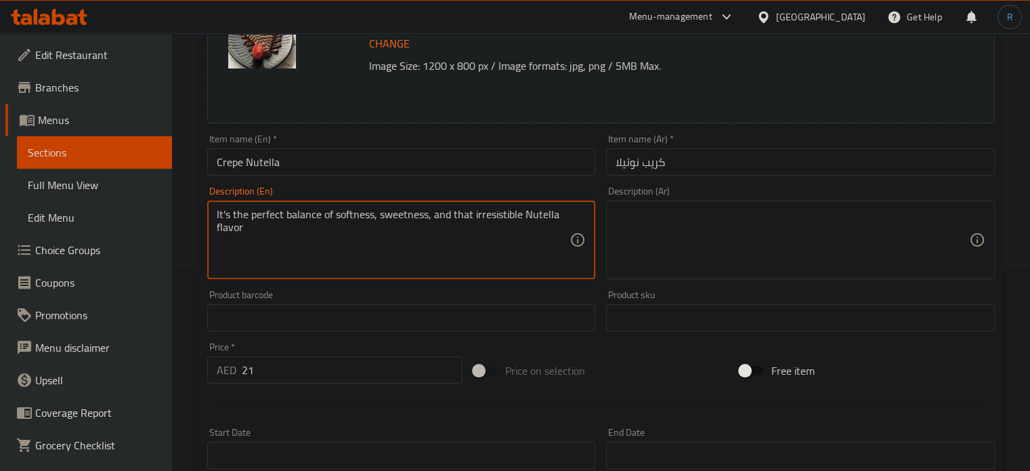
click at [401, 219] on textarea "It's the perfect balance of softness, sweetness, and that irresistible Nutella …" at bounding box center [394, 240] width 354 height 64
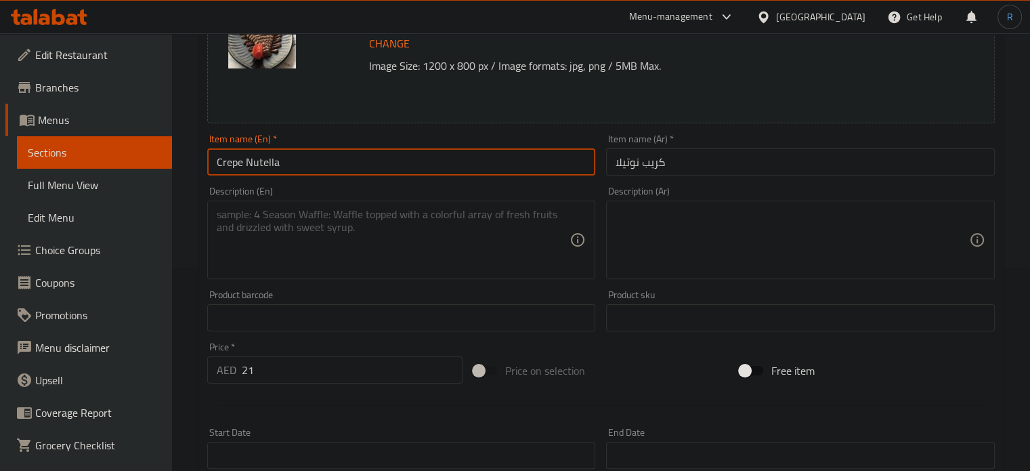
click at [253, 170] on input "Crepe Nutella" at bounding box center [401, 161] width 389 height 27
click at [480, 189] on div "Description (En) Description (En)" at bounding box center [401, 232] width 389 height 93
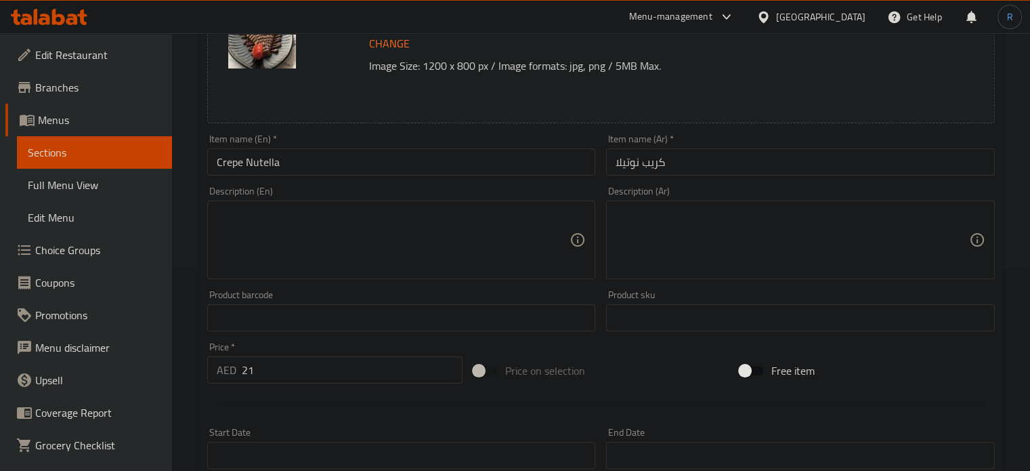
click at [470, 240] on textarea at bounding box center [394, 240] width 354 height 64
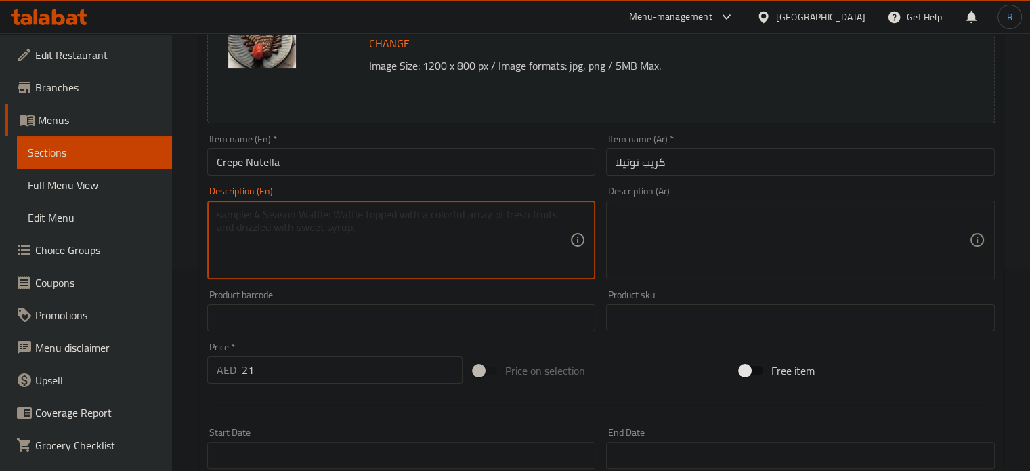
paste textarea "nutella, powder sugar, butter, egg and flour"
click at [252, 165] on input "Crepe Nutella" at bounding box center [401, 161] width 389 height 27
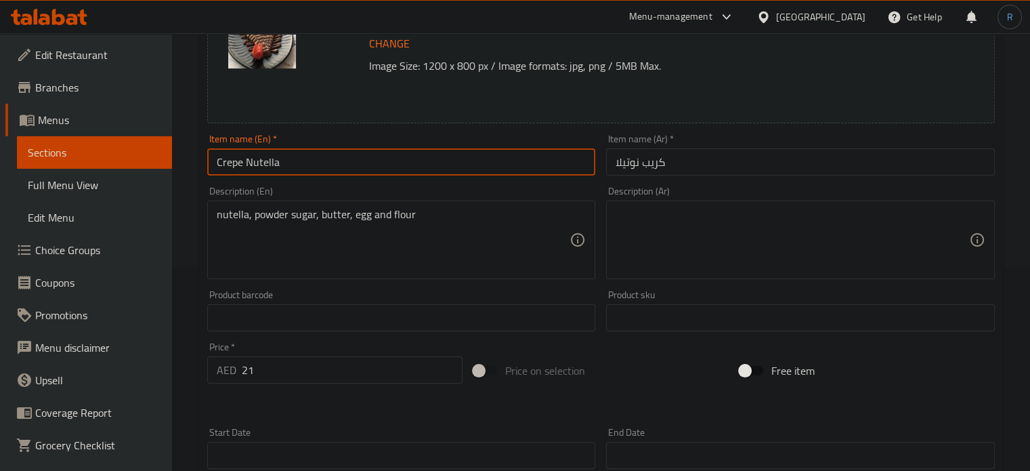
click at [252, 165] on input "Crepe Nutella" at bounding box center [401, 161] width 389 height 27
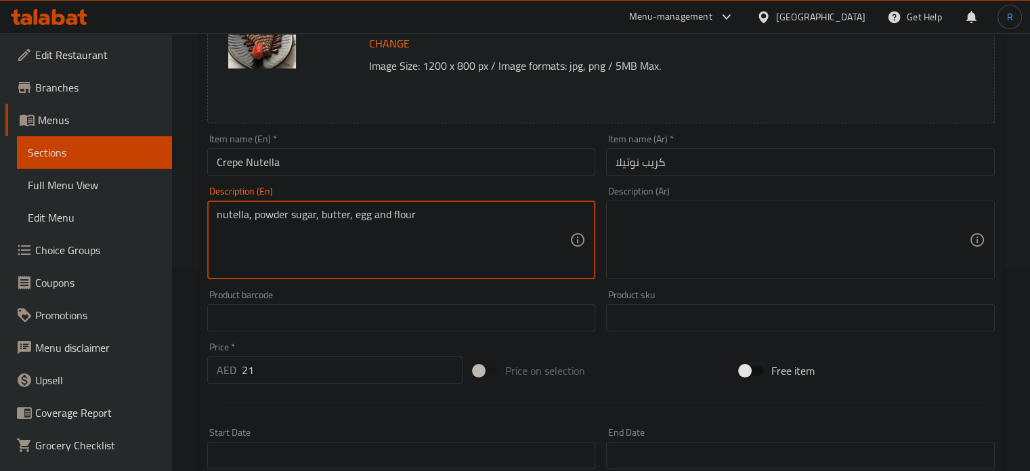
click at [233, 217] on textarea "nutella, powder sugar, butter, egg and flour" at bounding box center [394, 240] width 354 height 64
paste textarea "N"
type textarea "Nutella, powder sugar, butter, egg and flour"
click at [685, 249] on textarea at bounding box center [793, 240] width 354 height 64
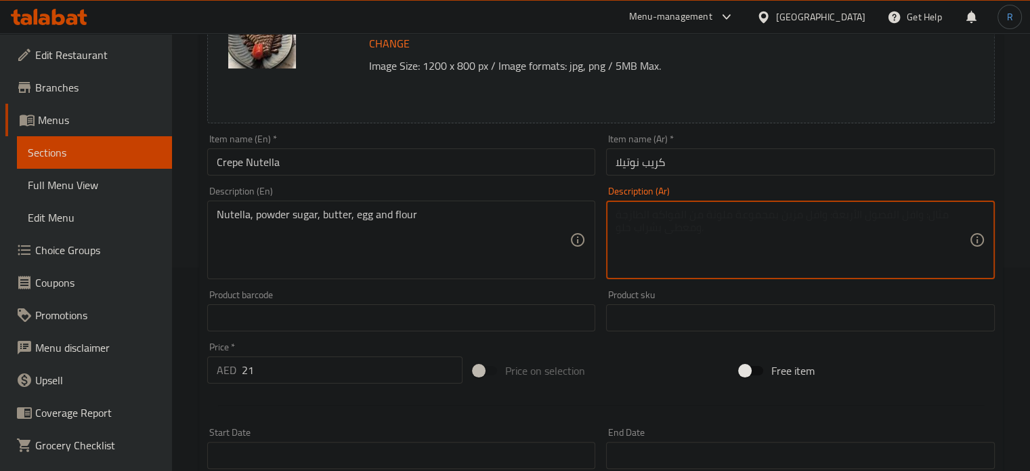
paste textarea "نوتيلا، سكر بودرة، زبدة، بيض ودقيق"
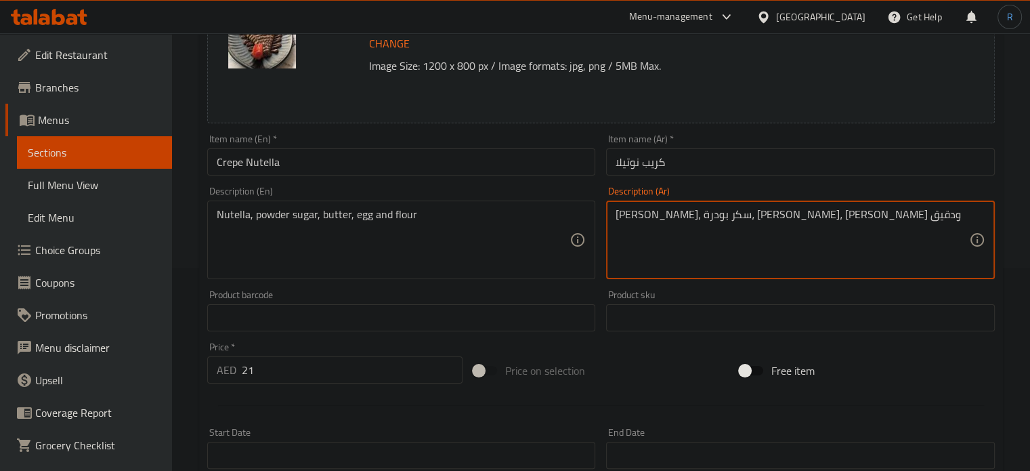
type textarea "نوتيلا، سكر بودرة، زبدة، بيض ودقيق"
click at [550, 162] on input "Crepe Nutella" at bounding box center [401, 161] width 389 height 27
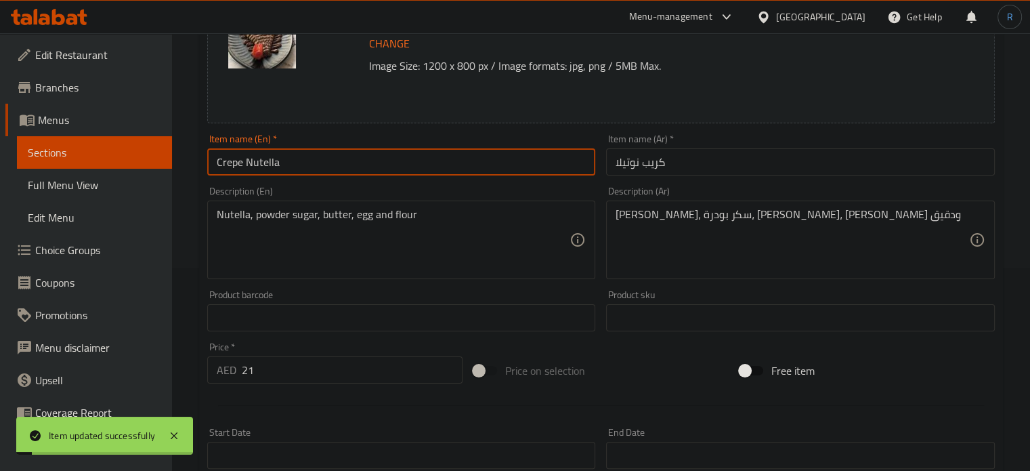
click at [535, 159] on input "Crepe Nutella" at bounding box center [401, 161] width 389 height 27
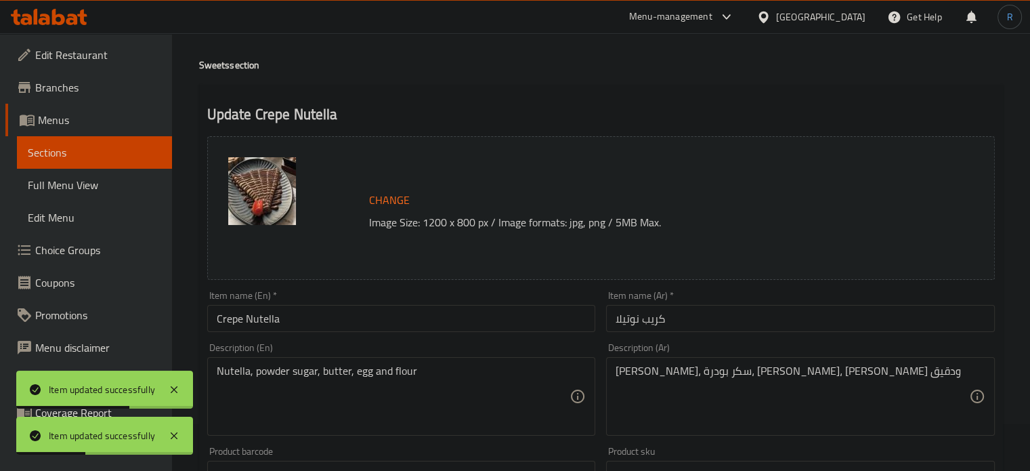
scroll to position [0, 0]
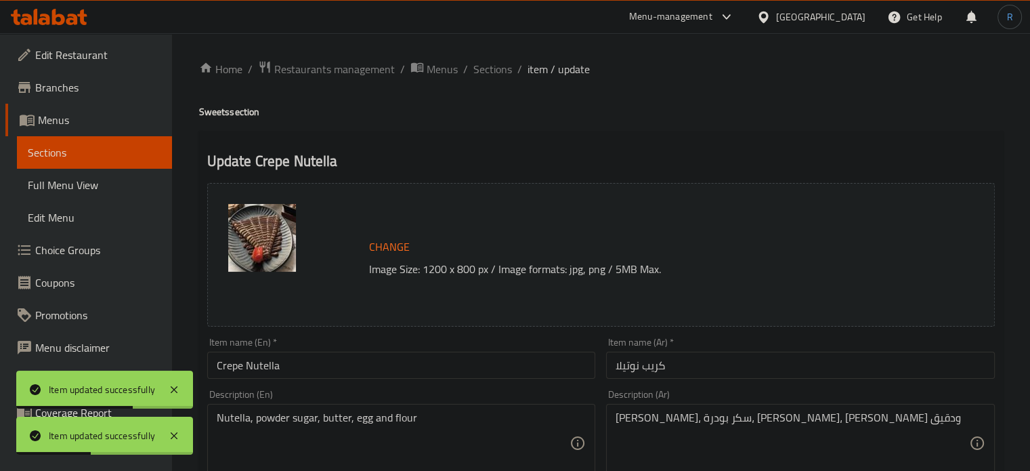
click at [490, 61] on span "Sections" at bounding box center [492, 69] width 39 height 16
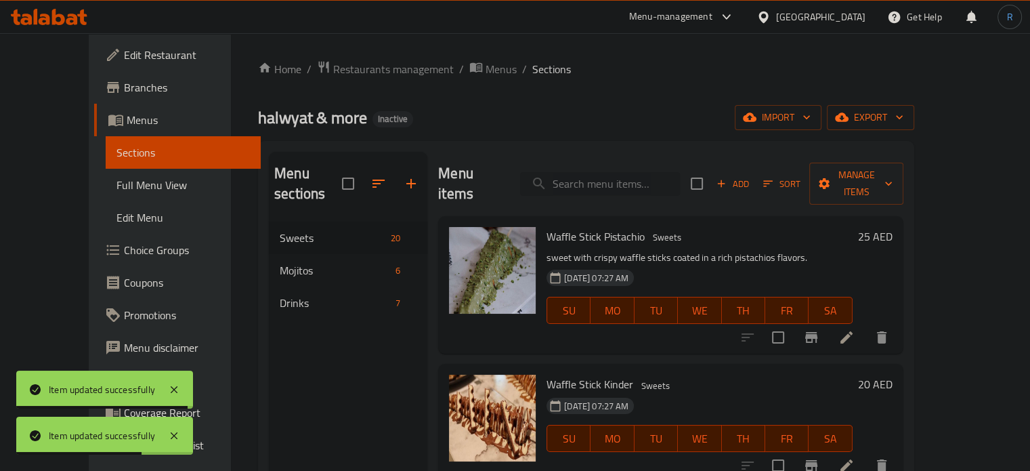
click at [631, 172] on input "search" at bounding box center [600, 184] width 160 height 24
paste input "Crepe Kinder"
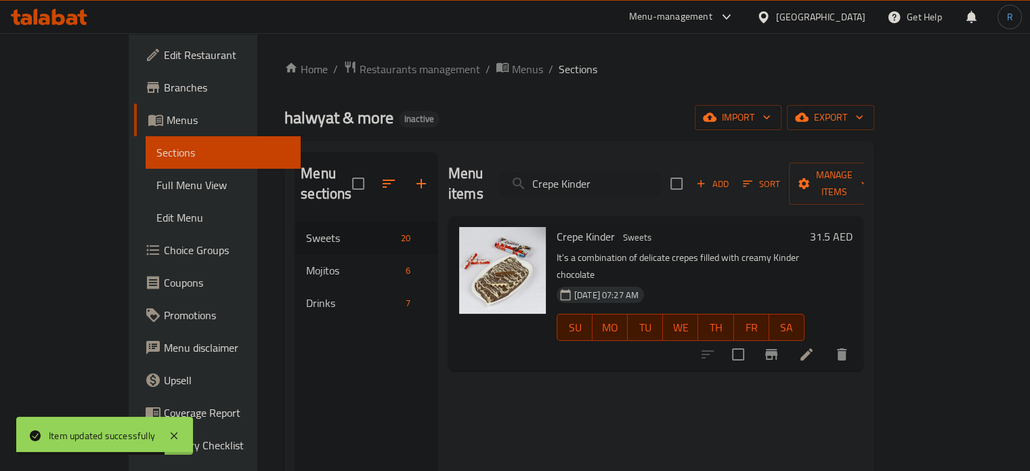
type input "Crepe Kinder"
click at [826, 342] on li at bounding box center [807, 354] width 38 height 24
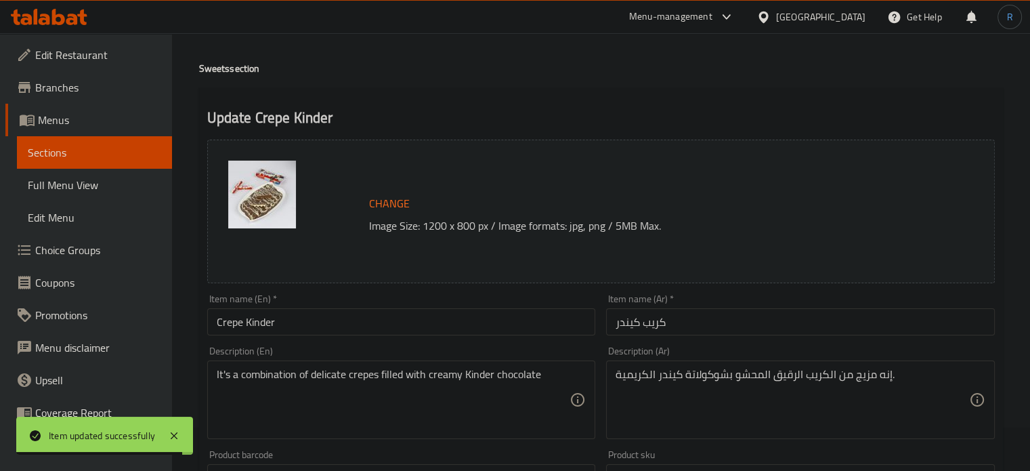
scroll to position [68, 0]
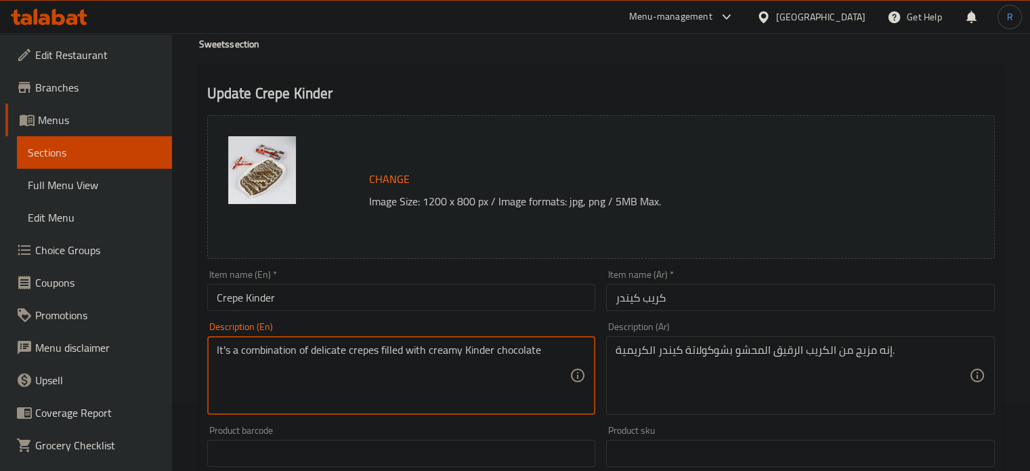
drag, startPoint x: 241, startPoint y: 352, endPoint x: 198, endPoint y: 353, distance: 43.4
click at [310, 350] on textarea "combination of delicate crepes filled with creamy Kinder chocolate" at bounding box center [394, 375] width 354 height 64
type textarea "combination of delicate crepes filled with creamy Kinder chocolate"
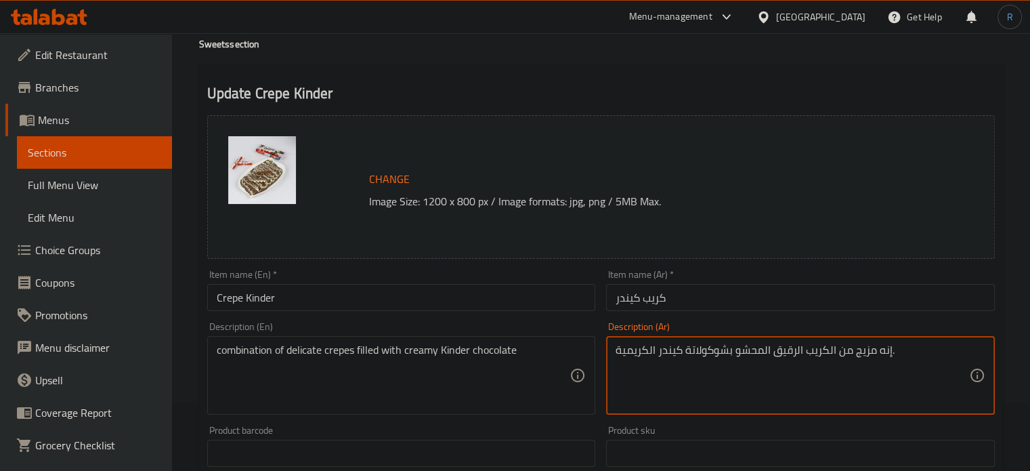
click at [879, 356] on textarea "إنه مزيج من الكريب الرقيق المحشو بشوكولاتة كيندر الكريمية." at bounding box center [793, 375] width 354 height 64
click at [882, 352] on textarea "إنه مزيج من الكريب الرقيق المحشو بشوكولاتة كيندر الكريمية." at bounding box center [793, 375] width 354 height 64
click at [615, 353] on div "مزيج من الكريب الرقيق المحشو بشوكولاتة كيندر الكريمية. Description (Ar)" at bounding box center [800, 375] width 389 height 79
type textarea "مزيج من الكريب الرقيق المحشو بشوكولاتة كيندر الكريمي."
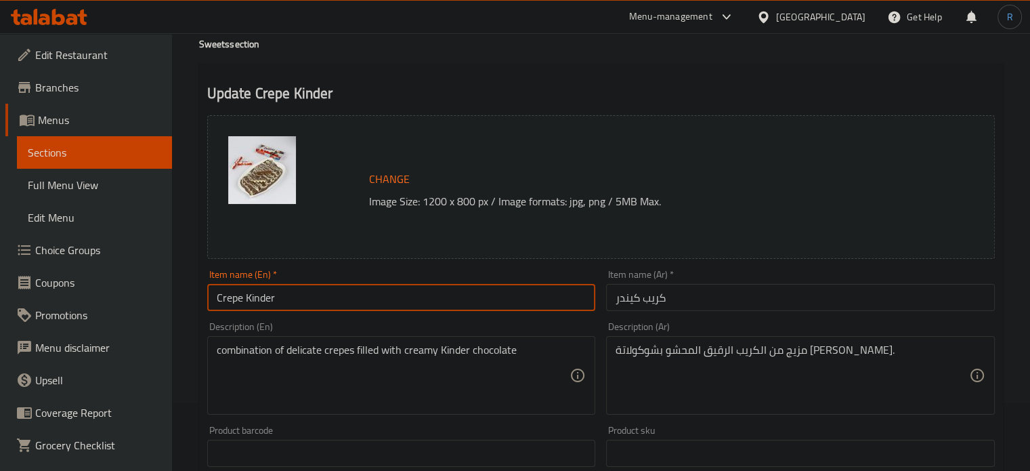
click at [562, 306] on input "Crepe Kinder" at bounding box center [401, 297] width 389 height 27
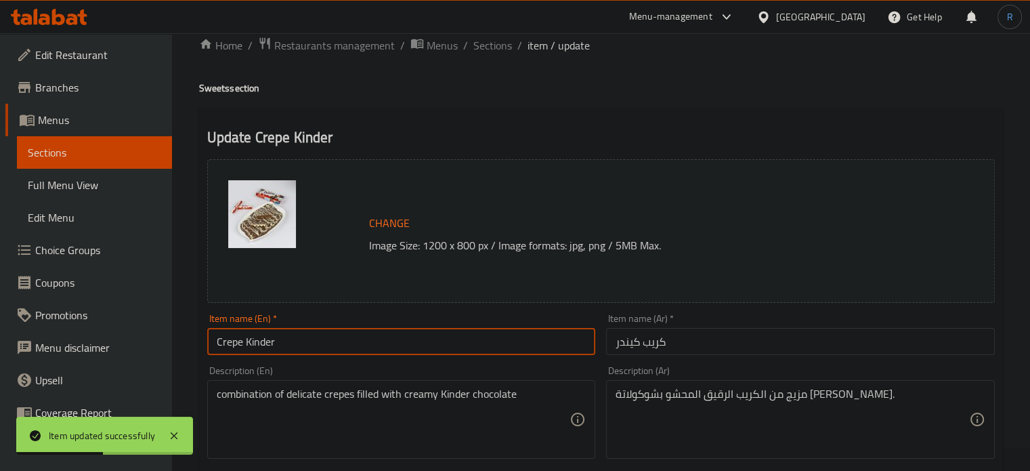
scroll to position [0, 0]
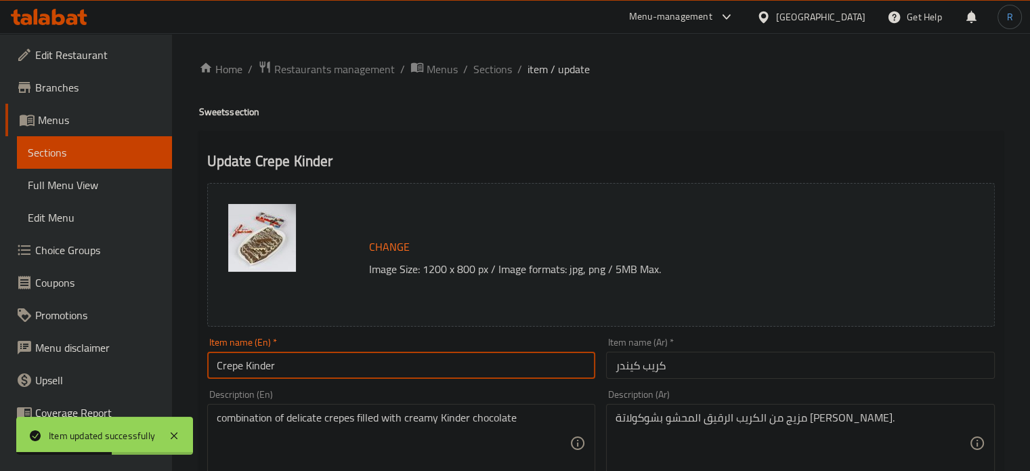
click at [494, 77] on span "Sections" at bounding box center [492, 69] width 39 height 16
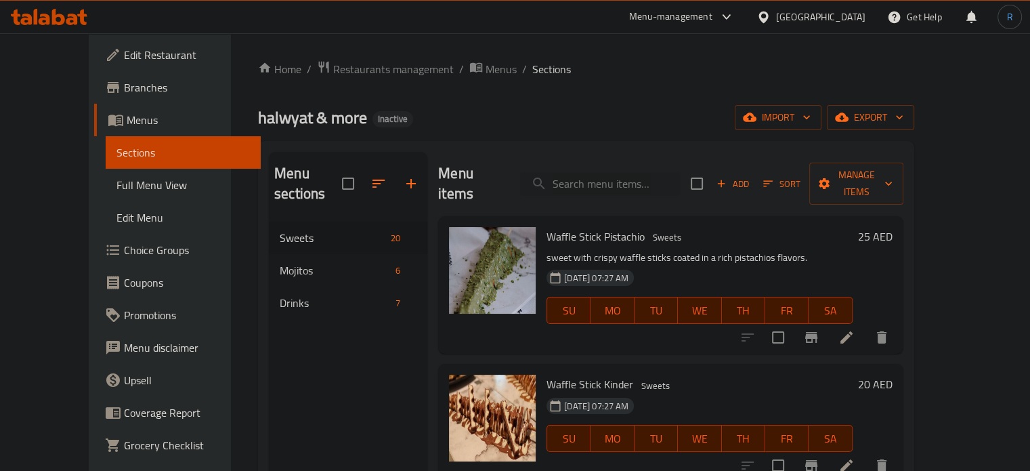
click at [592, 156] on div "Menu items Add Sort Manage items" at bounding box center [670, 184] width 465 height 64
click at [592, 175] on input "search" at bounding box center [600, 184] width 160 height 24
paste input "Fettuccine Nutella"
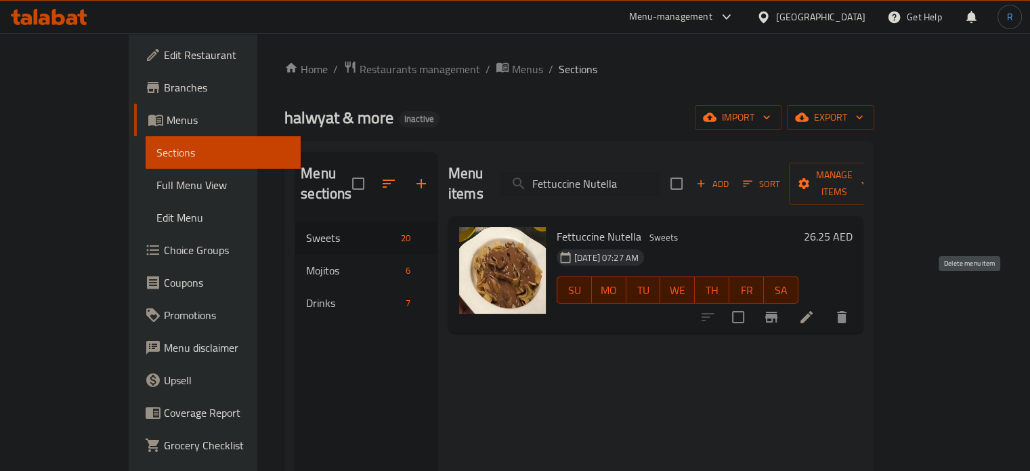
type input "Fettuccine Nutella"
click at [858, 309] on button "delete" at bounding box center [842, 317] width 33 height 33
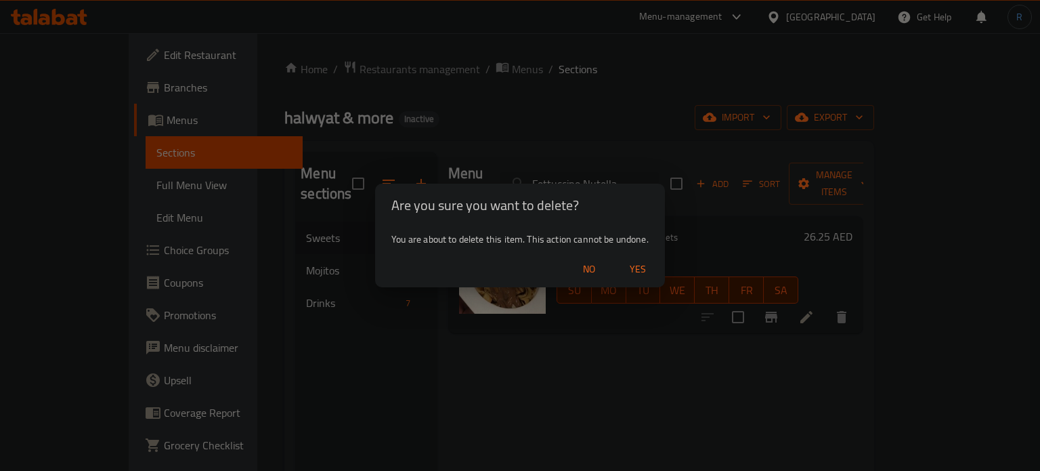
click at [633, 266] on span "Yes" at bounding box center [638, 269] width 33 height 17
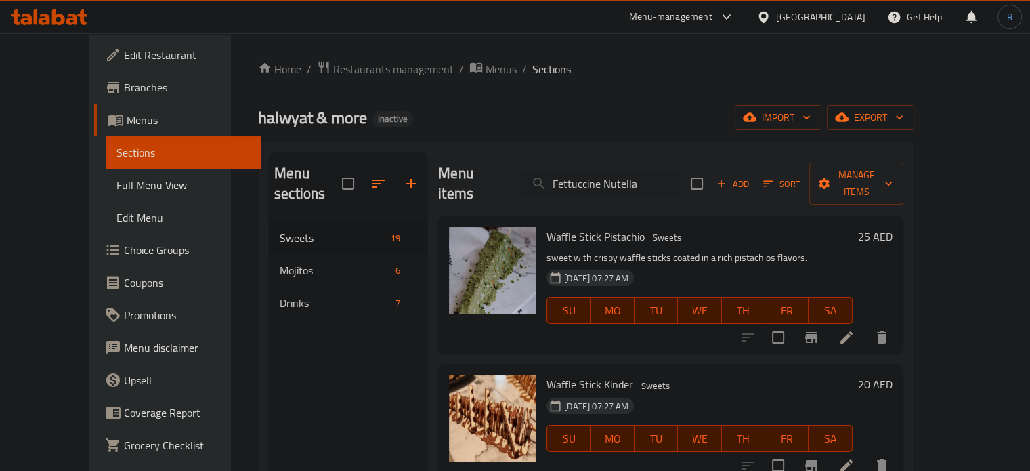
drag, startPoint x: 597, startPoint y: 102, endPoint x: 606, endPoint y: 112, distance: 13.4
click at [597, 102] on div "Home / Restaurants management / Menus / Sections halwyat & more Inactive import…" at bounding box center [586, 346] width 656 height 573
click at [610, 172] on input "Fettuccine Nutella" at bounding box center [600, 184] width 160 height 24
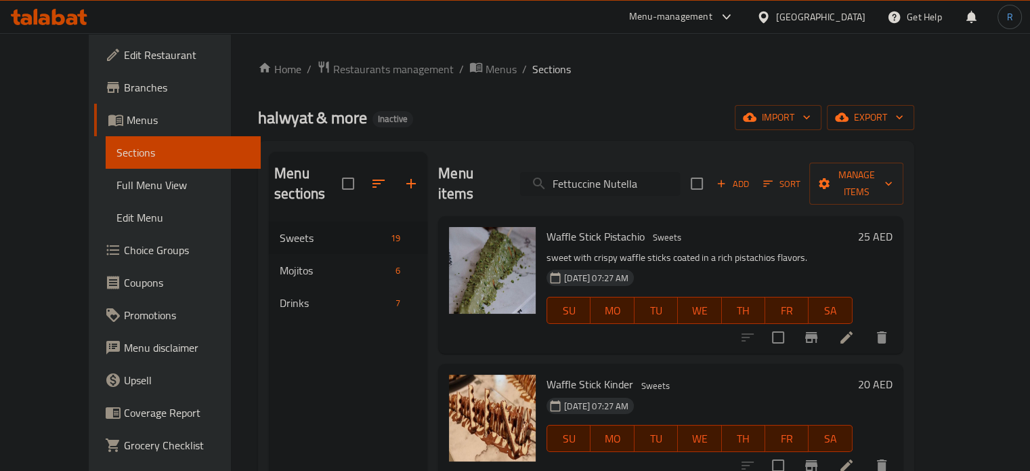
paste input "Mojito Passion Fruit"
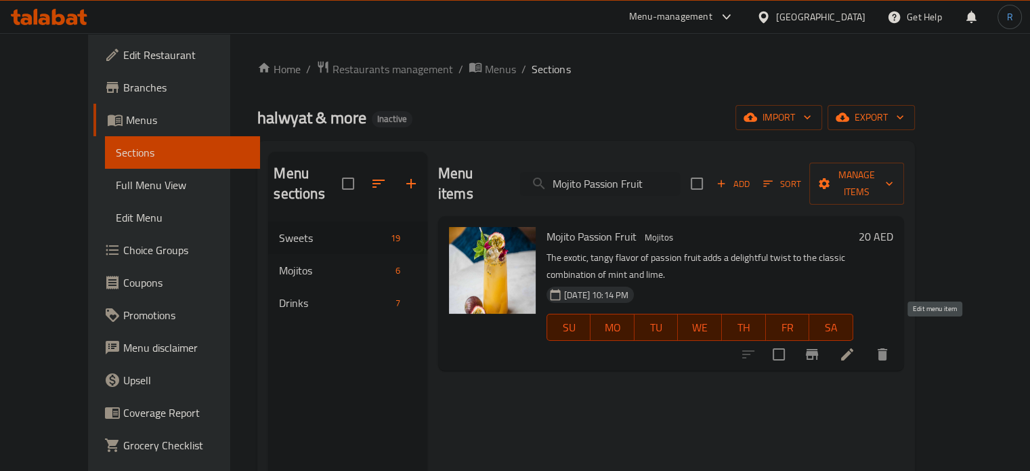
type input "Mojito Passion Fruit"
click at [855, 346] on icon at bounding box center [847, 354] width 16 height 16
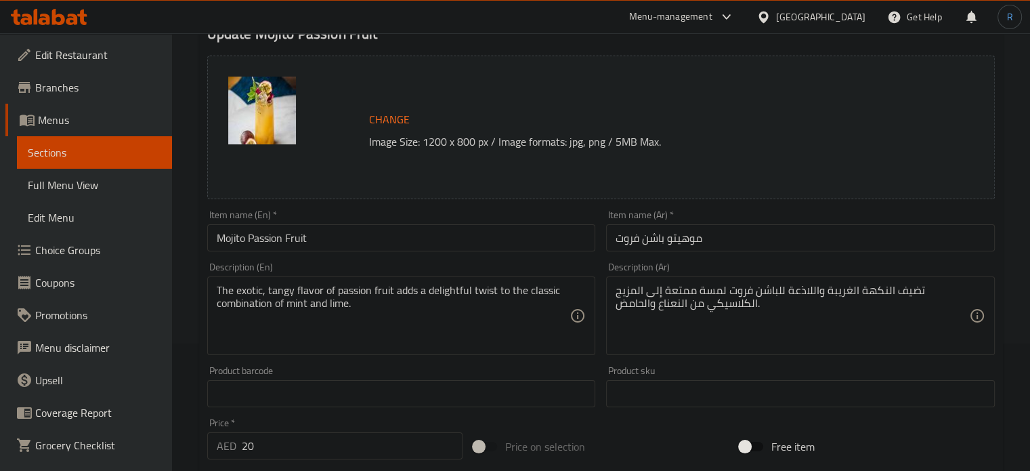
scroll to position [135, 0]
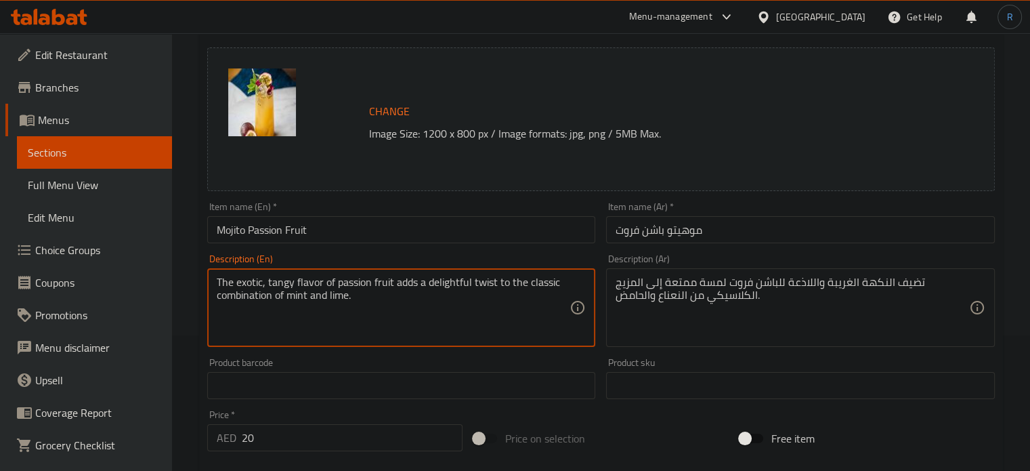
click at [454, 282] on textarea "The exotic, tangy flavor of passion fruit adds a delightful twist to the classi…" at bounding box center [394, 308] width 354 height 64
type textarea "The exotic, tangy flavor of passion fruit adds a twist to the classic combinati…"
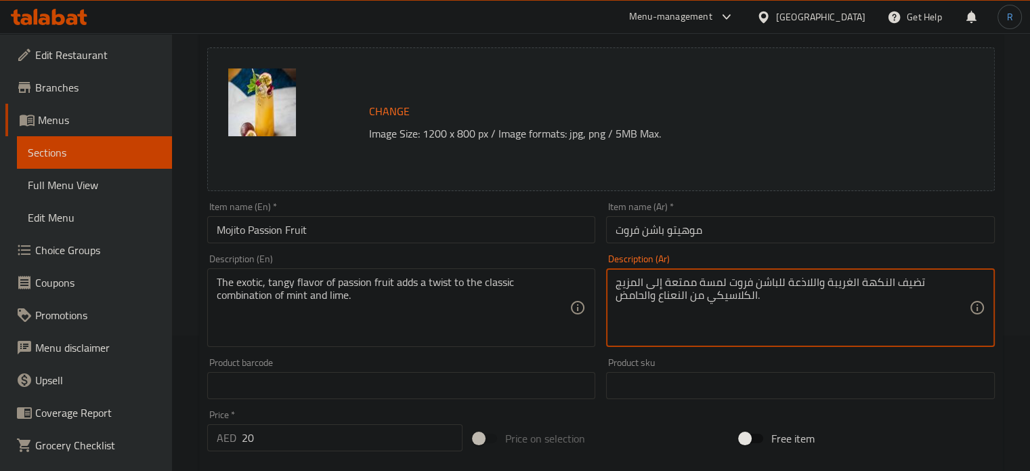
click at [672, 284] on textarea "تضيف النكهة الغريبة واللاذعة للباشن فروت لمسة ممتعة إلى المزيج الكلاسيكي من الن…" at bounding box center [793, 308] width 354 height 64
type textarea "تضيف النكهة الغريبة واللاذعة للباشن فروت لمسة إلى المزيج الكلاسيكي من النعناع و…"
click at [468, 232] on input "Mojito Passion Fruit" at bounding box center [401, 229] width 389 height 27
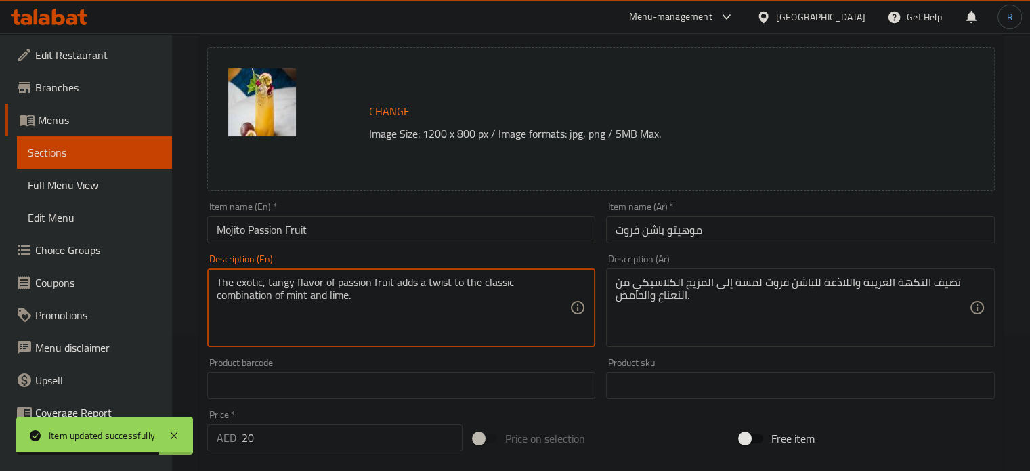
click at [255, 282] on textarea "The exotic, tangy flavor of passion fruit adds a twist to the classic combinati…" at bounding box center [394, 308] width 354 height 64
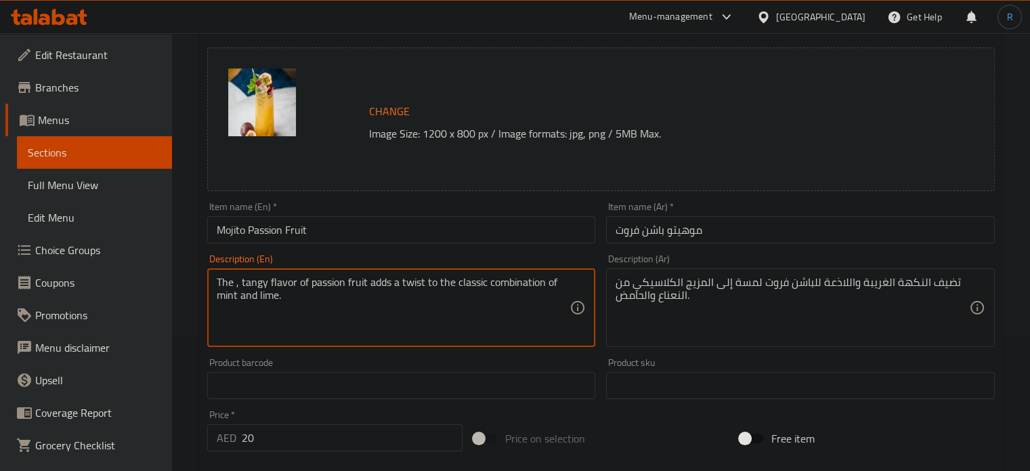
drag, startPoint x: 240, startPoint y: 284, endPoint x: 211, endPoint y: 285, distance: 29.2
click at [211, 285] on div "The , tangy flavor of passion fruit adds a twist to the classic combination of …" at bounding box center [401, 307] width 389 height 79
type textarea "tangy flavor of passion fruit adds a twist to the classic combination of mint a…"
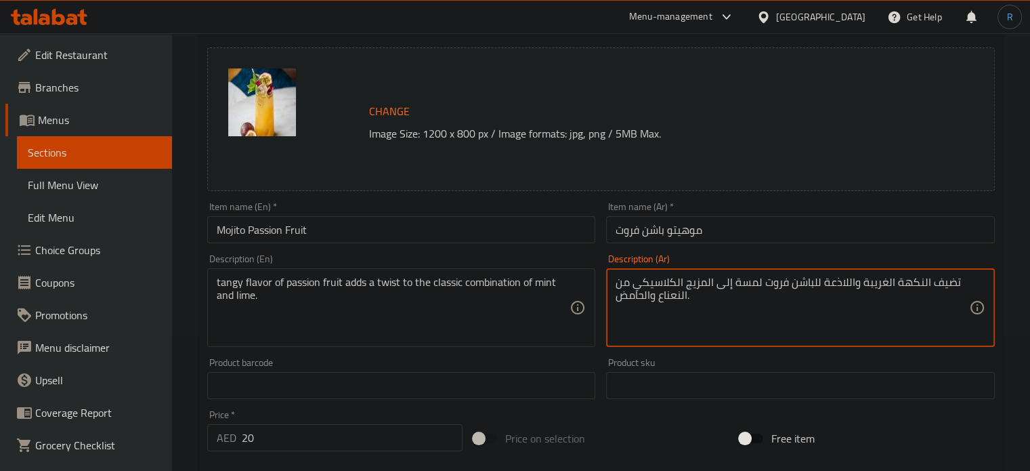
click at [876, 287] on textarea "تضيف النكهة الغريبة واللاذعة للباشن فروت لمسة إلى المزيج الكلاسيكي من النعناع و…" at bounding box center [793, 308] width 354 height 64
click at [875, 284] on textarea "تضيف النكهة واللاذعة للباشن فروت لمسة إلى المزيج الكلاسيكي من النعناع والحامض." at bounding box center [793, 308] width 354 height 64
click at [871, 288] on textarea "تضيف النكهة واللاذعة للباشن فروت لمسة إلى المزيج الكلاسيكي من النعناع والحامض." at bounding box center [793, 308] width 354 height 64
type textarea "تضيف النكهة المنعشة للباشن فروت لمسة إلى المزيج الكلاسيكي من النعناع والحامض."
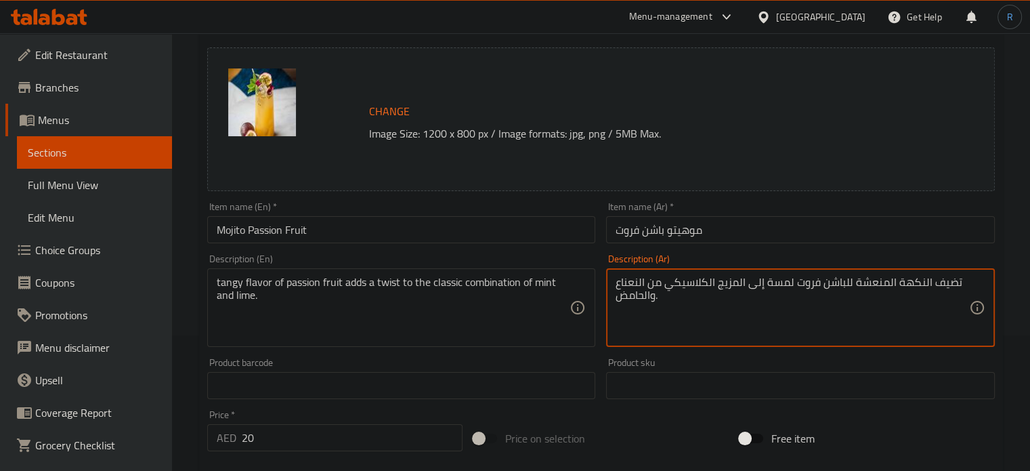
click at [572, 239] on input "Mojito Passion Fruit" at bounding box center [401, 229] width 389 height 27
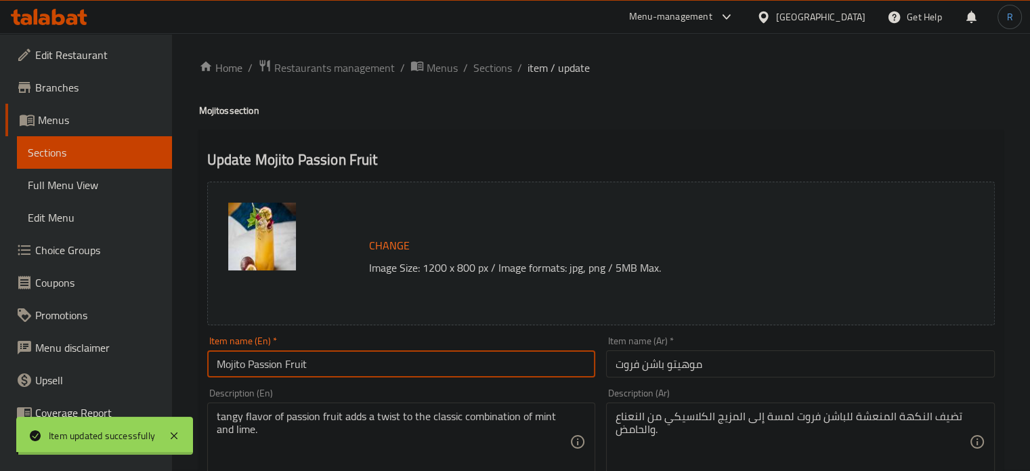
scroll to position [0, 0]
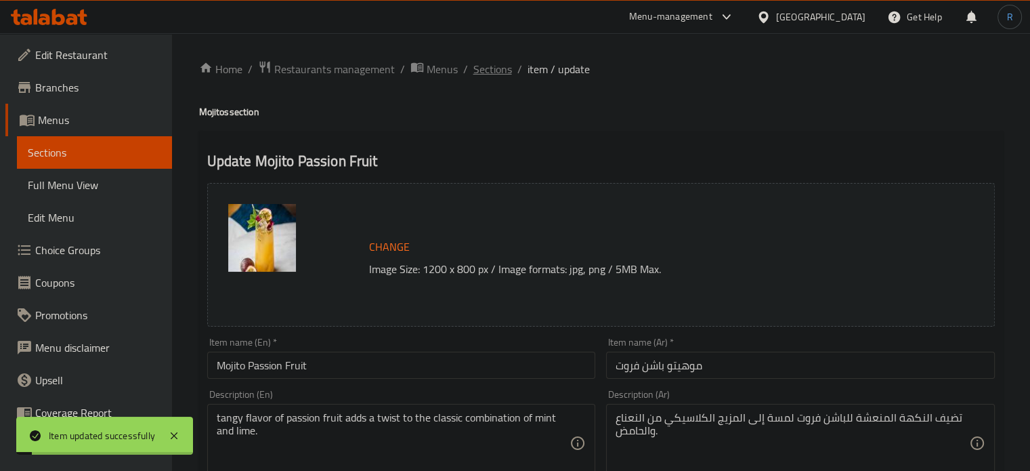
click at [499, 64] on span "Sections" at bounding box center [492, 69] width 39 height 16
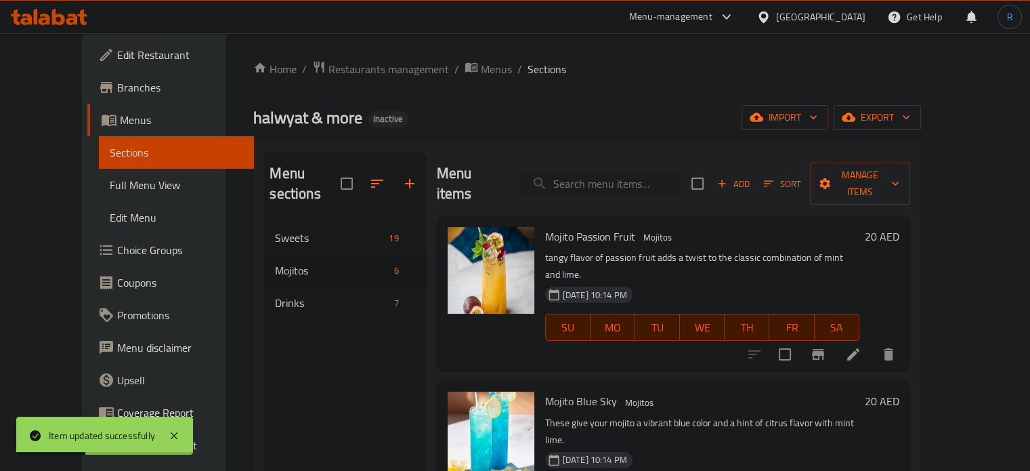
click at [606, 176] on input "search" at bounding box center [601, 184] width 160 height 24
paste input "Mojito Blue Sky"
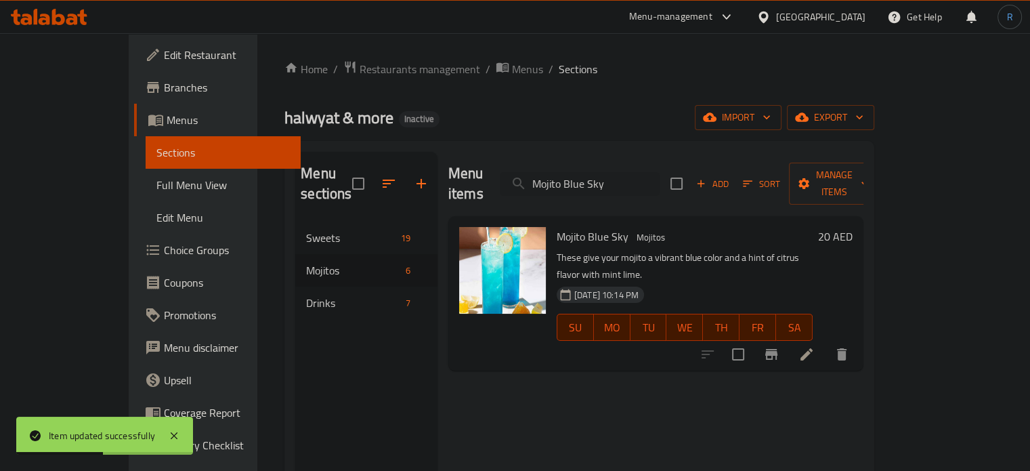
type input "Mojito Blue Sky"
click at [826, 342] on li at bounding box center [807, 354] width 38 height 24
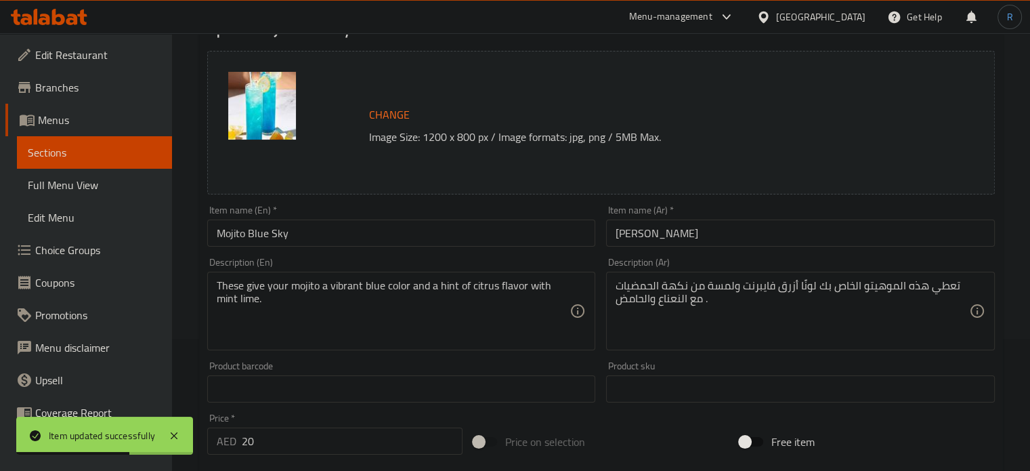
scroll to position [135, 0]
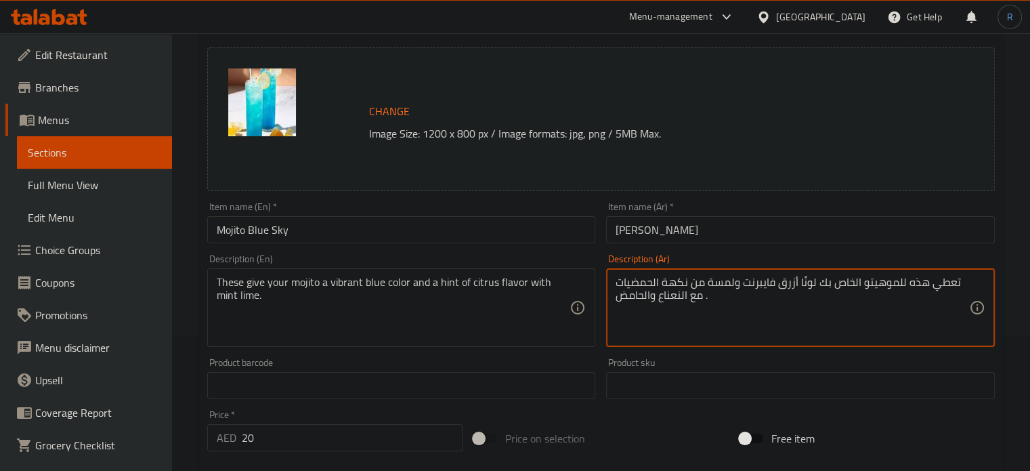
click at [751, 278] on textarea "تعطي هذه للموهيتو الخاص بك لونًا أزرق فايبرنت ولمسة من نكهة الحمضيات مع النعناع…" at bounding box center [793, 308] width 354 height 64
type textarea "تعطي هذه للموهيتو الخاص بك لونًا أزرق ولمسة من نكهة الحمضيات مع النعناع والحامض…"
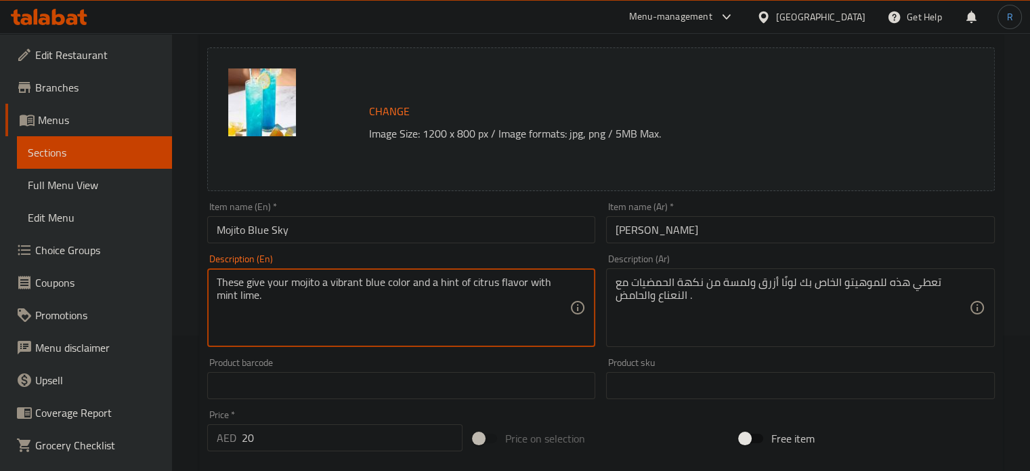
click at [350, 284] on textarea "These give your mojito a vibrant blue color and a hint of citrus flavor with mi…" at bounding box center [394, 308] width 354 height 64
type textarea "These give your mojito a blue color and a hint of citrus flavor with mint lime."
click at [383, 242] on input "Mojito Blue Sky" at bounding box center [401, 229] width 389 height 27
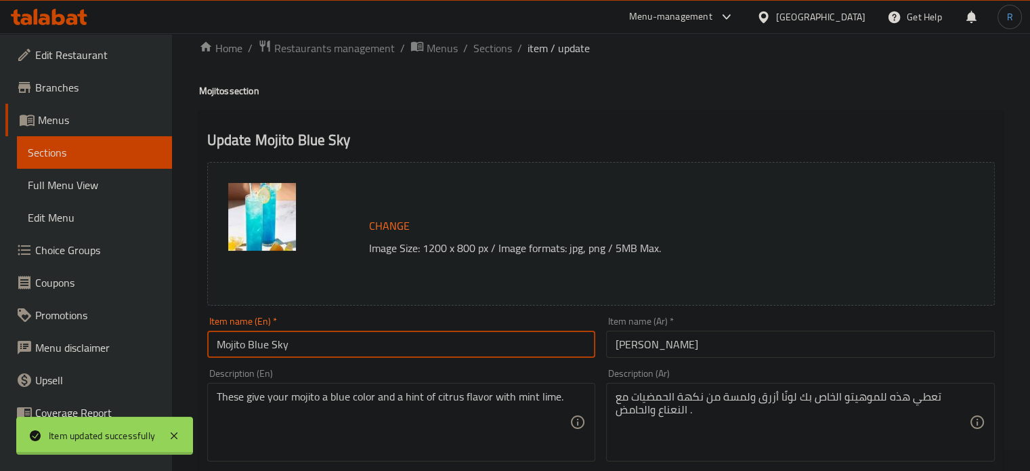
scroll to position [0, 0]
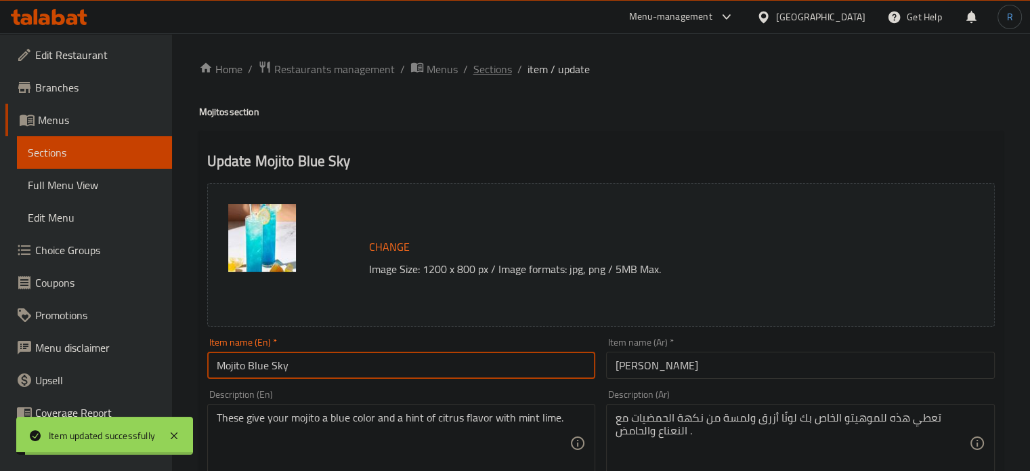
click at [488, 65] on span "Sections" at bounding box center [492, 69] width 39 height 16
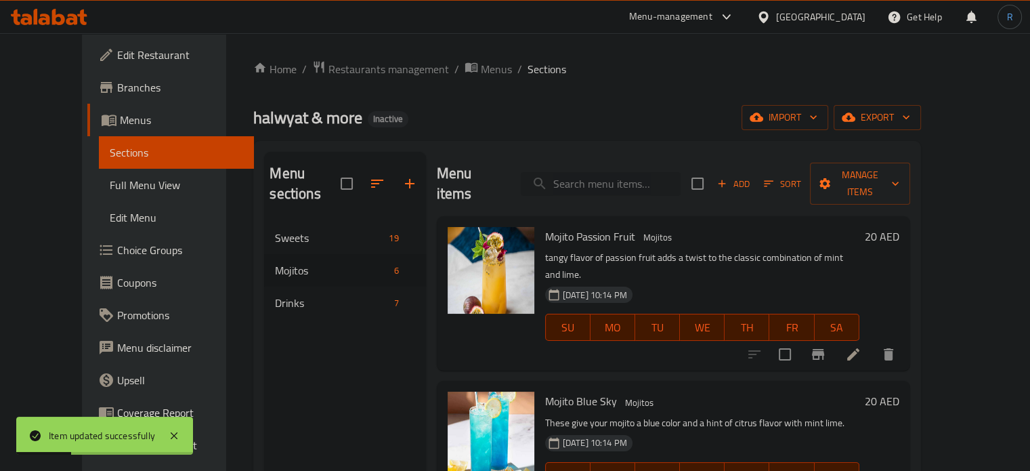
click at [647, 172] on input "search" at bounding box center [601, 184] width 160 height 24
paste input "Mojito Lemon Mint"
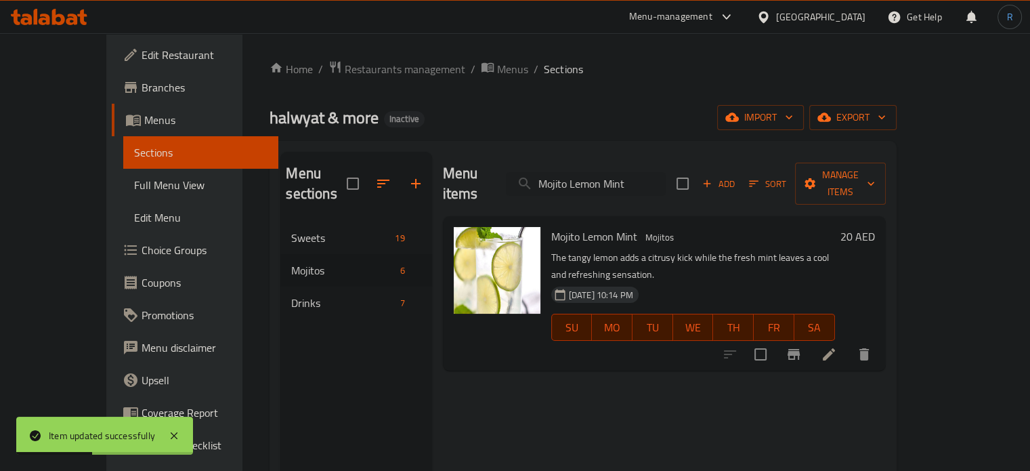
type input "Mojito Lemon Mint"
click at [837, 346] on icon at bounding box center [829, 354] width 16 height 16
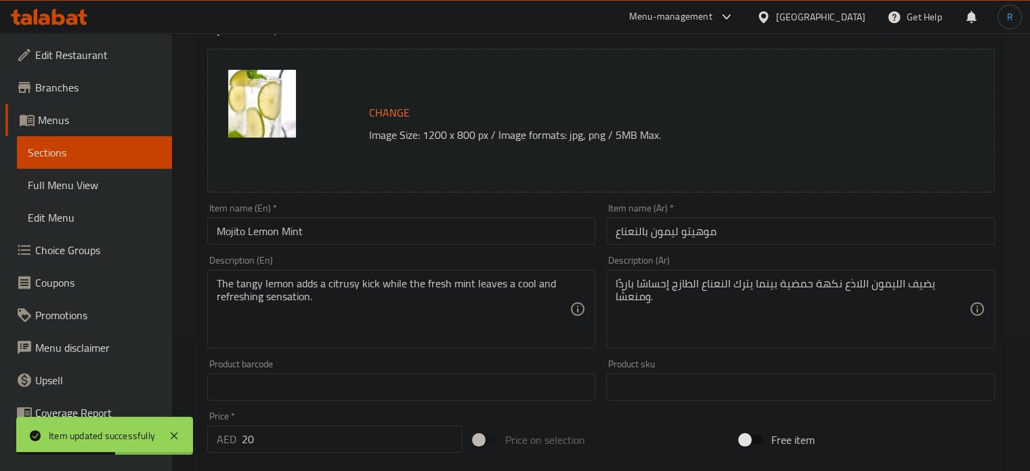
scroll to position [135, 0]
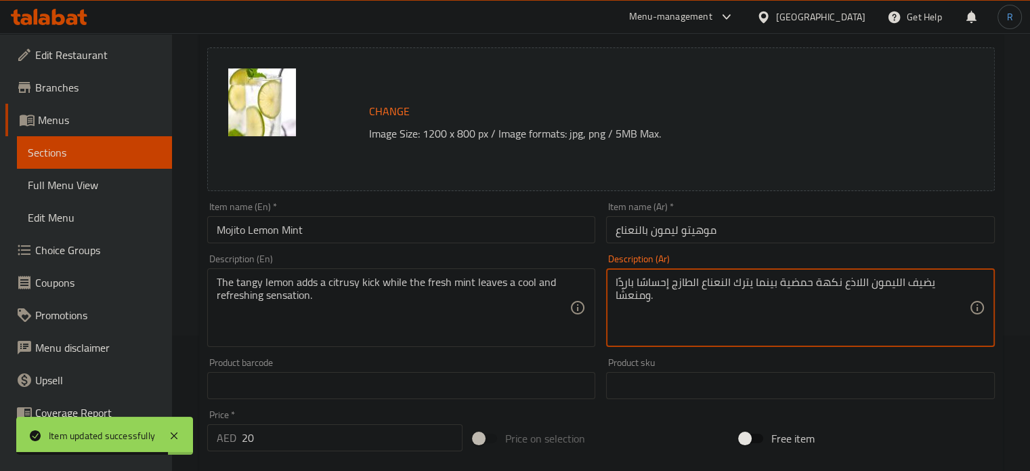
click at [859, 282] on textarea "يضيف الليمون اللاذع نكهة حمضية بينما يترك النعناع الطازج إحساسًا باردًا ومنعشًا." at bounding box center [793, 308] width 354 height 64
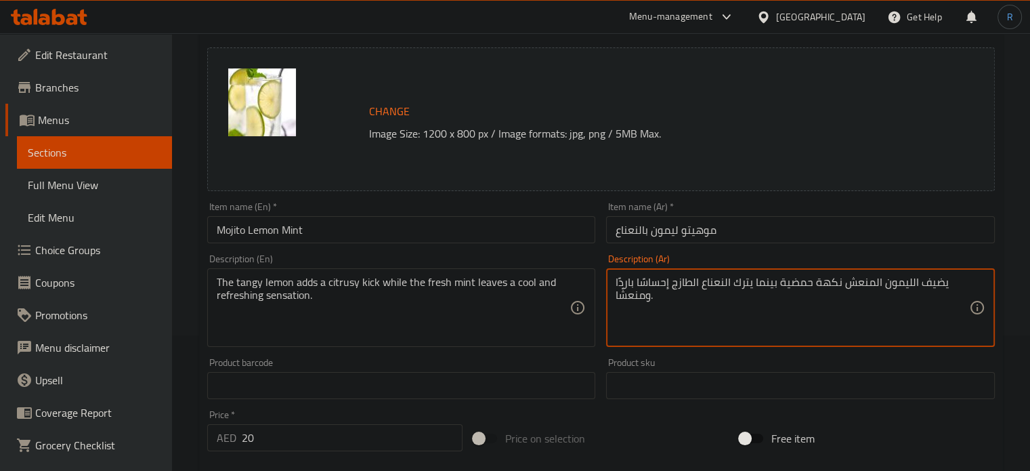
click at [675, 308] on textarea "يضيف الليمون المنعش نكهة حمضية بينما يترك النعناع الطازج إحساسًا باردًا ومنعشًا." at bounding box center [793, 308] width 354 height 64
type textarea "يضيف الليمون المنعش نكهة حمضية بينما يترك النعناع الطازج إحساسًا باردًا ومنعشًا."
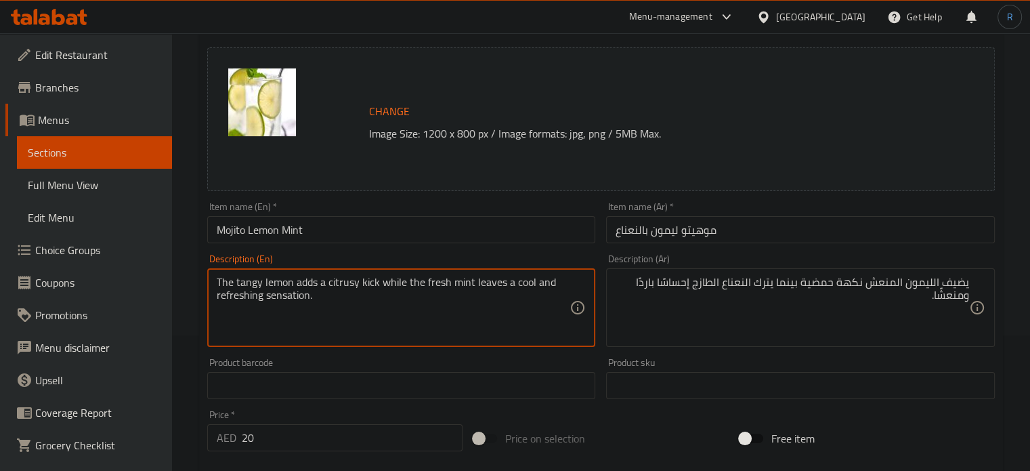
click at [369, 282] on textarea "The tangy lemon adds a citrusy kick while the fresh mint leaves a cool and refr…" at bounding box center [394, 308] width 354 height 64
click at [369, 282] on textarea "The tangy lemon adds a citrusy while the fresh mint leaves a cool and refreshin…" at bounding box center [394, 308] width 354 height 64
click at [369, 282] on textarea "The tangy lemon adds a citrusy the fresh mint leaves a cool and refreshing sens…" at bounding box center [394, 308] width 354 height 64
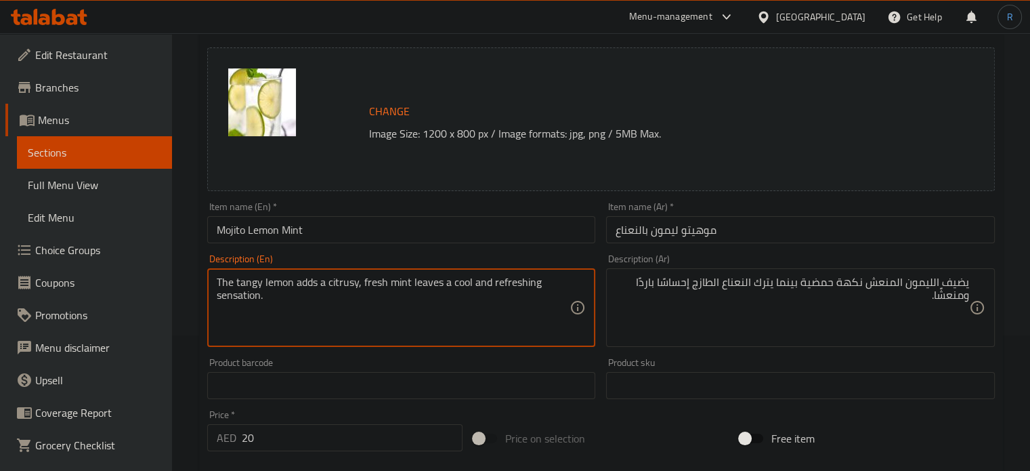
click at [241, 299] on textarea "The tangy lemon adds a citrusy, fresh mint leaves a cool and refreshing sensati…" at bounding box center [394, 308] width 354 height 64
click at [448, 284] on textarea "The tangy lemon adds a citrusy, fresh mint leaves a cool and refreshing ." at bounding box center [394, 308] width 354 height 64
type textarea "The tangy lemon adds a citrusy, fresh mint leaves, cool and refreshing ."
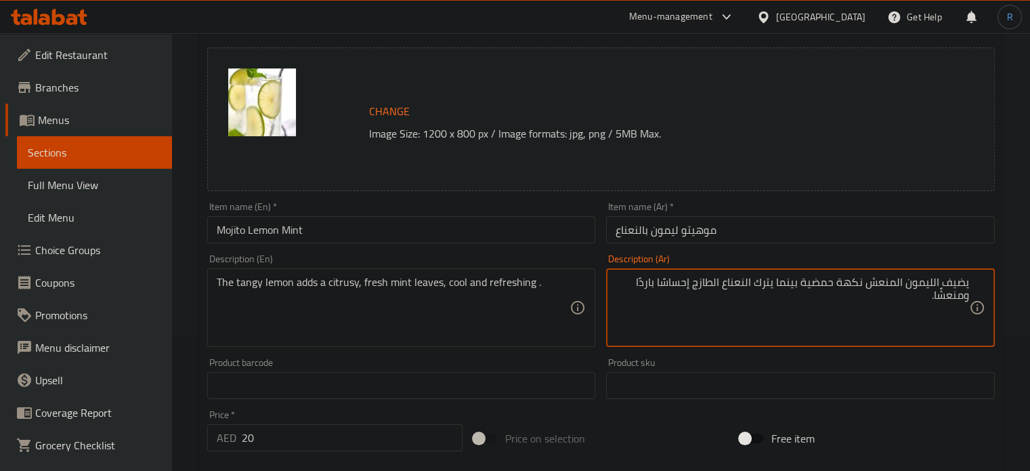
click at [786, 287] on textarea "يضيف الليمون المنعش نكهة حمضية بينما يترك النعناع الطازج إحساسًا باردًا ومنعشًا." at bounding box center [793, 308] width 354 height 64
click at [786, 287] on textarea "يضيف الليمون المنعش نكهة حمضية يترك النعناع الطازج إحساسًا باردًا ومنعشًا." at bounding box center [793, 308] width 354 height 64
click at [717, 287] on textarea "يضيف الليمون المنعش نكهة حمضية, النعناع الطازج إحساسًا باردًا ومنعشًا." at bounding box center [793, 308] width 354 height 64
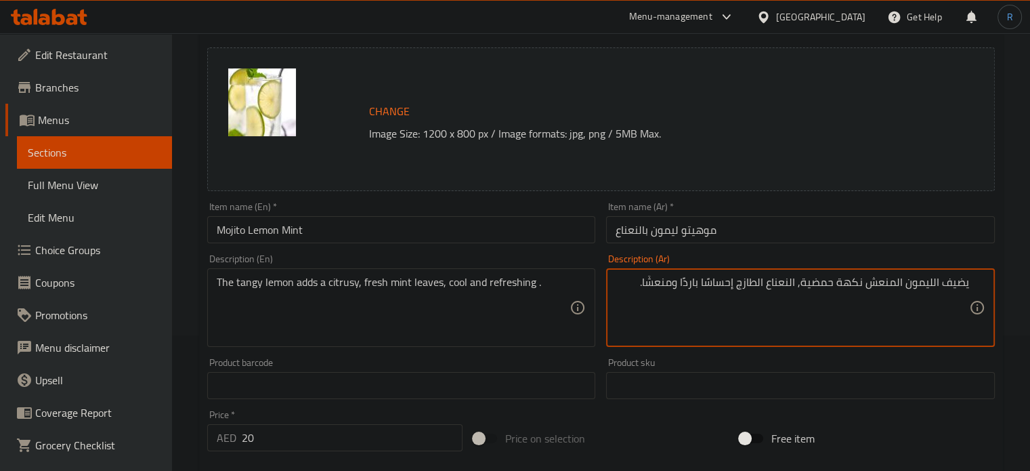
click at [717, 287] on textarea "يضيف الليمون المنعش نكهة حمضية, النعناع الطازج إحساسًا باردًا ومنعشًا." at bounding box center [793, 308] width 354 height 64
click at [679, 285] on textarea "يضيف الليمون المنعش نكهة حمضية, النعناع الطازج ,باردًا ومنعشًا." at bounding box center [793, 308] width 354 height 64
click at [715, 282] on textarea "يضيف الليمون المنعش نكهة حمضية, النعناع الطازج ,باردًا ومنعشً." at bounding box center [793, 308] width 354 height 64
type textarea "يضيف الليمون المنعش نكهة حمضية, النعناع الطازج ,باردً ومنعشً."
click at [391, 235] on input "Mojito Lemon Mint" at bounding box center [401, 229] width 389 height 27
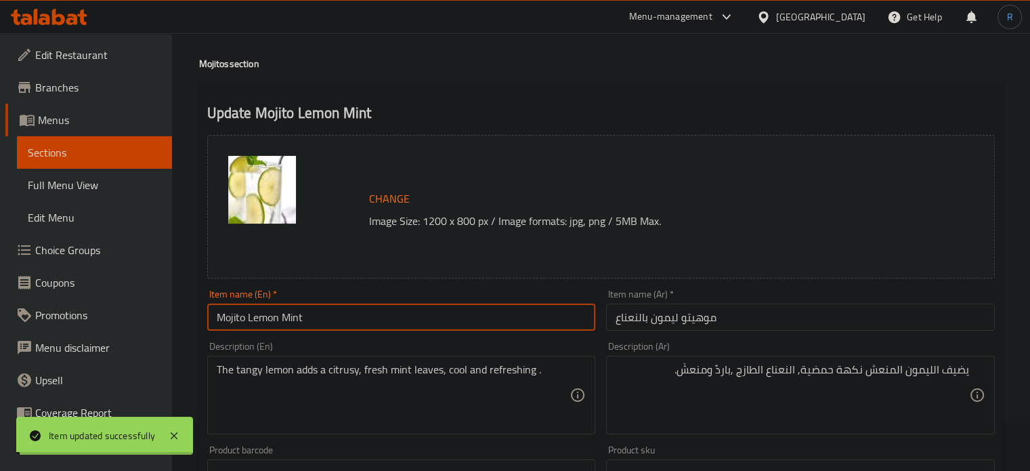
scroll to position [0, 0]
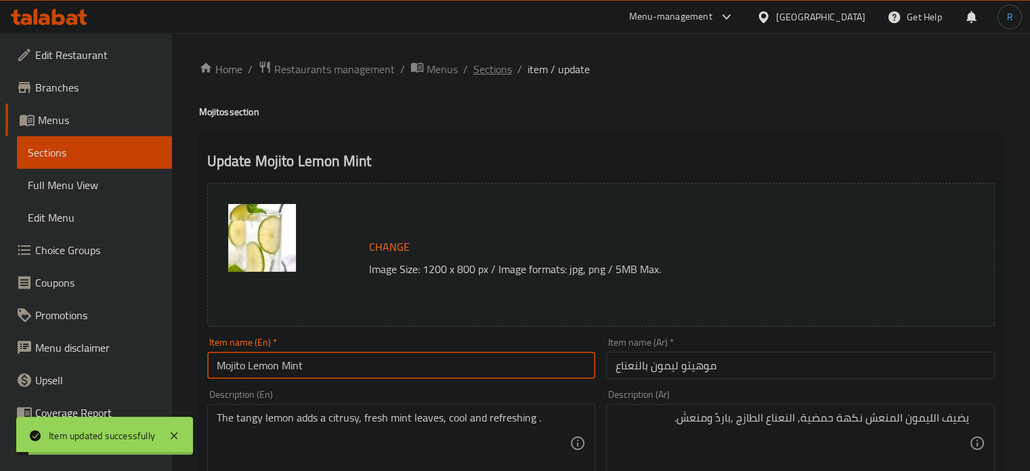
click at [487, 73] on span "Sections" at bounding box center [492, 69] width 39 height 16
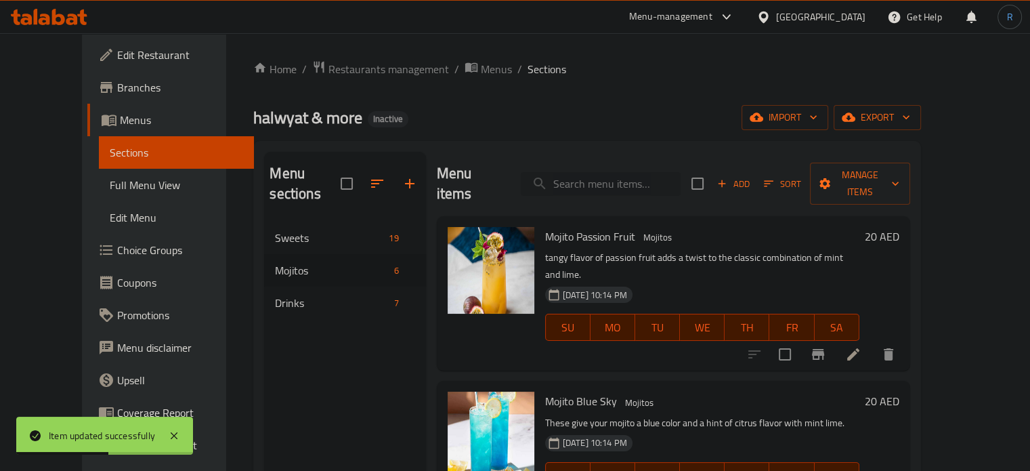
click at [649, 172] on input "search" at bounding box center [601, 184] width 160 height 24
paste input "The zesty and refreshing flavor of orange pairs perfectly with mint and lime in…"
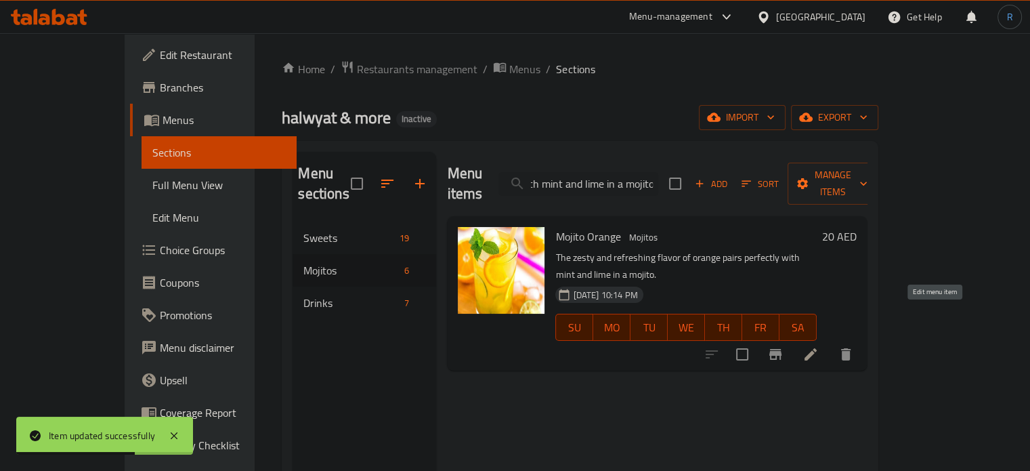
type input "The zesty and refreshing flavor of orange pairs perfectly with mint and lime in…"
click at [819, 346] on icon at bounding box center [811, 354] width 16 height 16
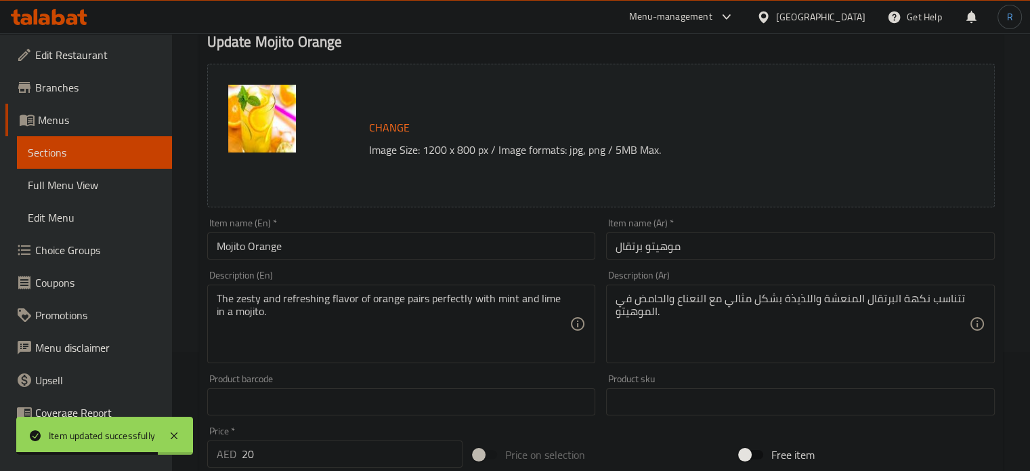
scroll to position [135, 0]
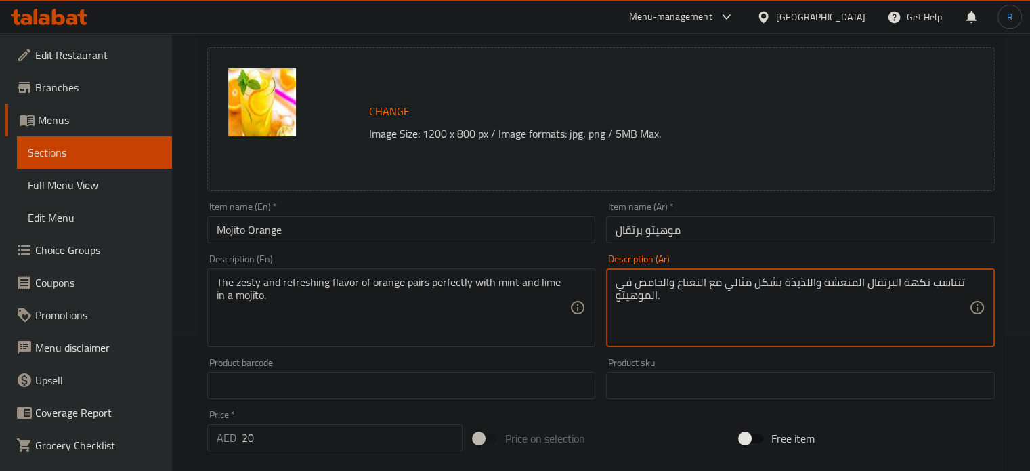
click at [947, 279] on textarea "تتناسب نكهة البرتقال المنعشة واللذيذة بشكل مثالي مع النعناع والحامض في الموهيتو." at bounding box center [793, 308] width 354 height 64
click at [795, 287] on textarea "نكهة البرتقال المنعشة واللذيذة بشكل مثالي مع النعناع والحامض في الموهيتو." at bounding box center [793, 308] width 354 height 64
type textarea "نكهة البرتقال المنعشة وزيستي تقترن بشكل مثالي مع النعناع والحامض في الموهيتو."
click at [707, 236] on input "موهيتو برتقال" at bounding box center [800, 229] width 389 height 27
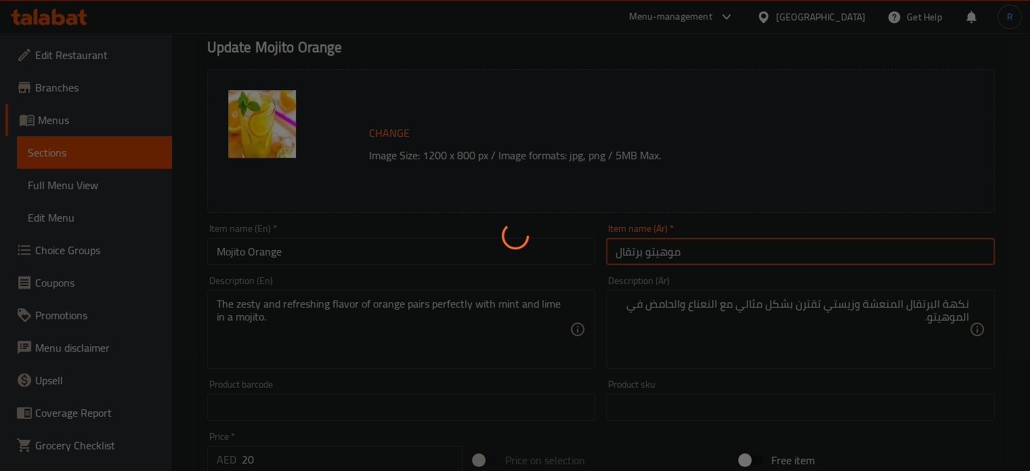
scroll to position [0, 0]
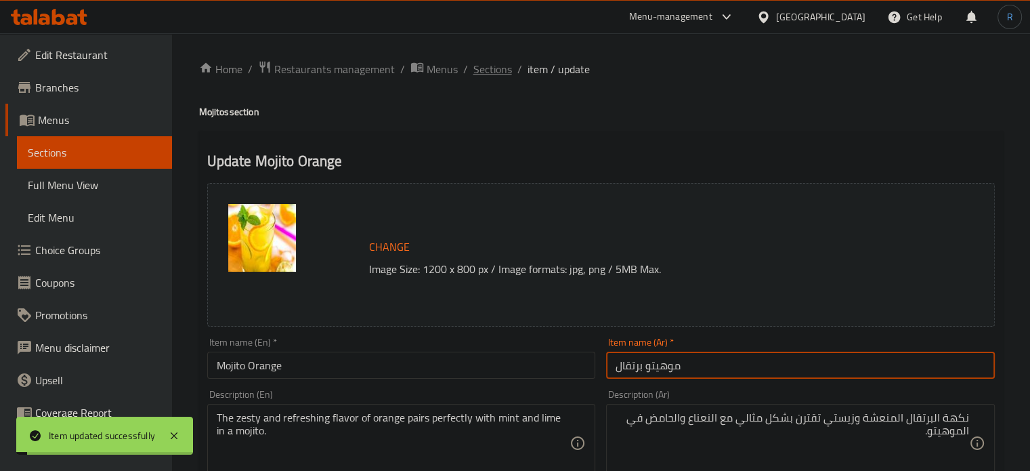
click at [482, 67] on span "Sections" at bounding box center [492, 69] width 39 height 16
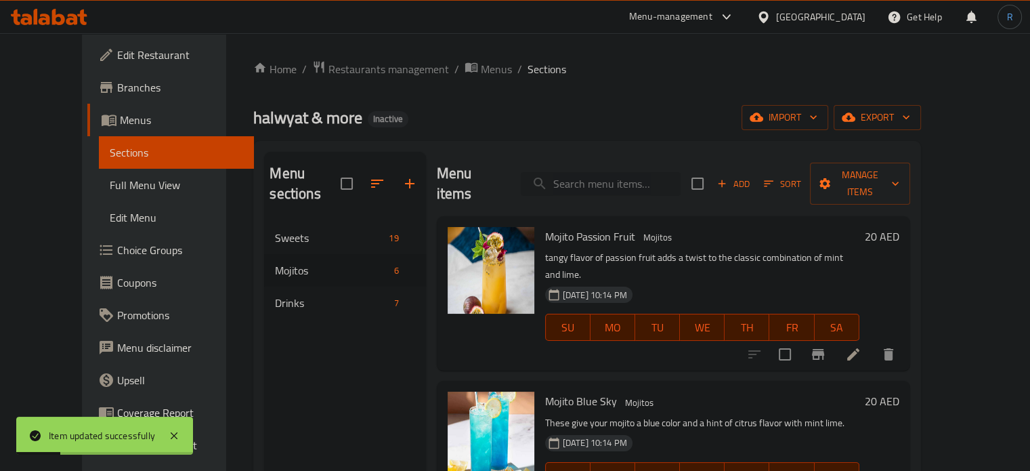
click at [599, 177] on input "search" at bounding box center [601, 184] width 160 height 24
paste input "Mojito Blueberry"
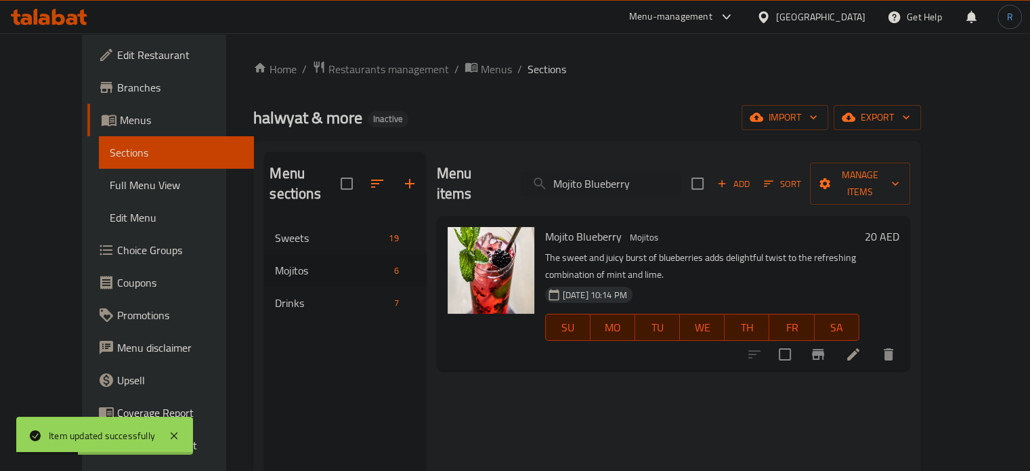
type input "Mojito Blueberry"
click at [862, 346] on icon at bounding box center [853, 354] width 16 height 16
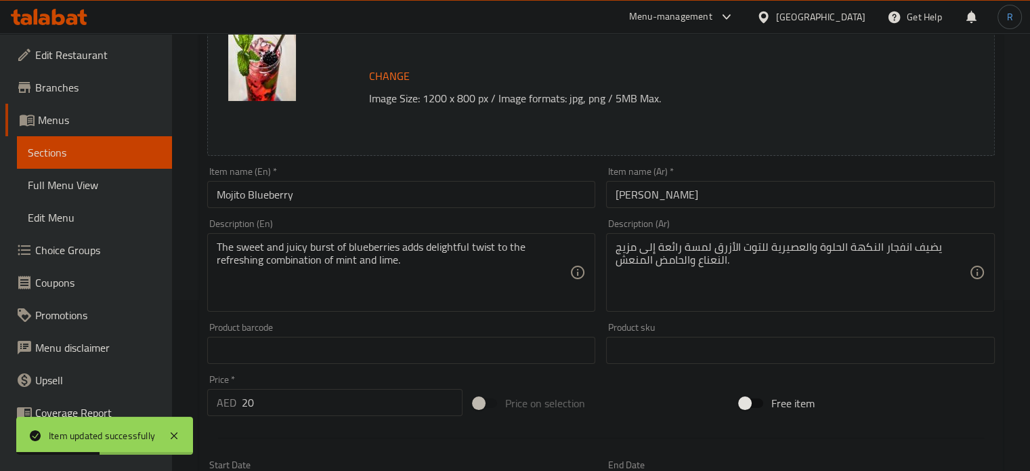
scroll to position [203, 0]
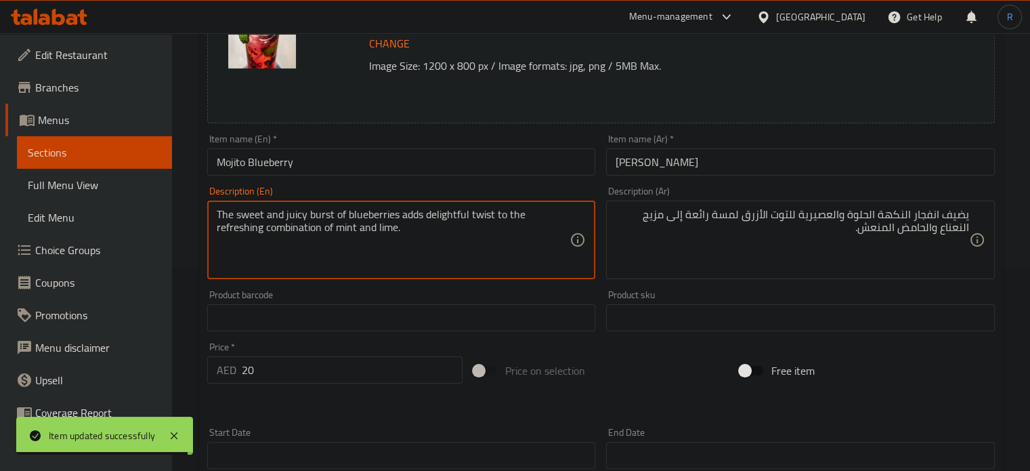
click at [327, 217] on textarea "The sweet and juicy burst of blueberries adds delightful twist to the refreshin…" at bounding box center [394, 240] width 354 height 64
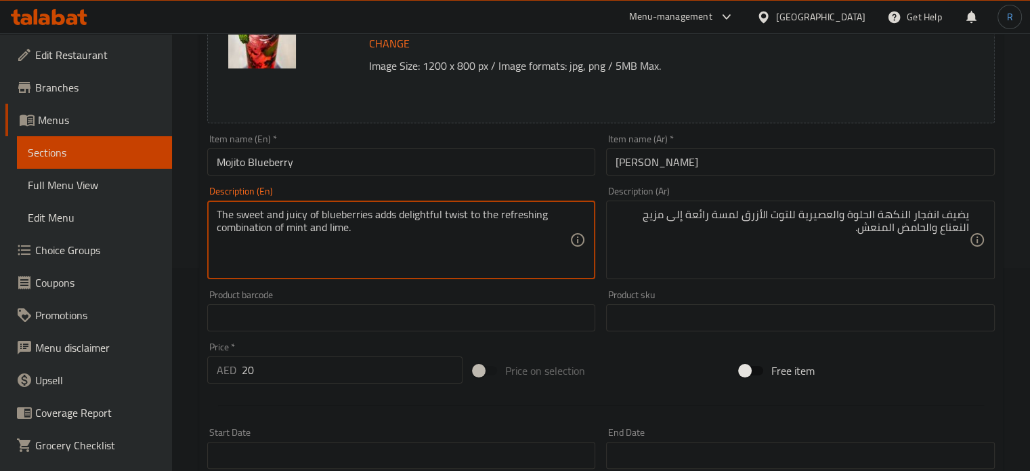
click at [228, 214] on textarea "The sweet and juicy of blueberries adds delightful twist to the refreshing comb…" at bounding box center [394, 240] width 354 height 64
type textarea "sweet and juicy of blueberries adds delightful twist to the refreshing combinat…"
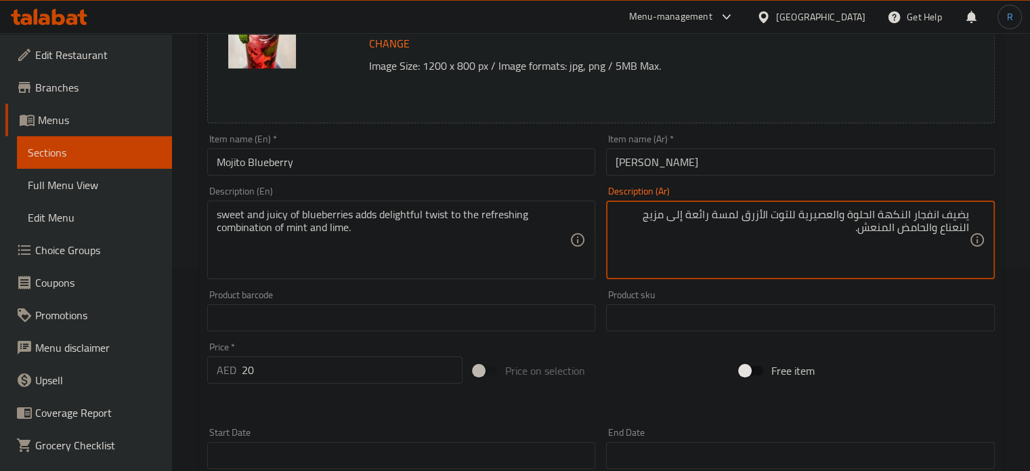
drag, startPoint x: 795, startPoint y: 219, endPoint x: 970, endPoint y: 217, distance: 175.4
click at [970, 217] on div "يضيف انفجار النكهة الحلوة والعصيرية للتوت الأزرق لمسة رائعة إلى مزيج النعناع وا…" at bounding box center [800, 239] width 389 height 79
click at [965, 217] on textarea "لتوت الأزرق لمسة رائعة إلى مزيج النعناع والحامض المنعش." at bounding box center [793, 240] width 354 height 64
click at [918, 219] on textarea "توت الأزرق لمسة رائعة إلى مزيج النعناع والحامض المنعش." at bounding box center [793, 240] width 354 height 64
type textarea "توت الأزرق حلو وجوسي يضيف لمسة رائعة إلى مزيج النعناع والحامض المنعش."
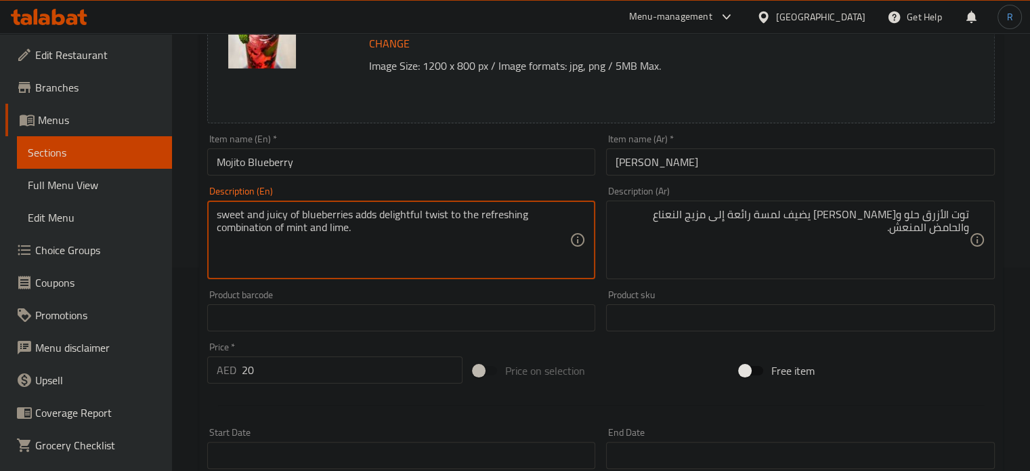
click at [405, 218] on textarea "sweet and juicy of blueberries adds delightful twist to the refreshing combinat…" at bounding box center [394, 240] width 354 height 64
type textarea "sweet and juicy of blueberries adds twist to the refreshing combination of mint…"
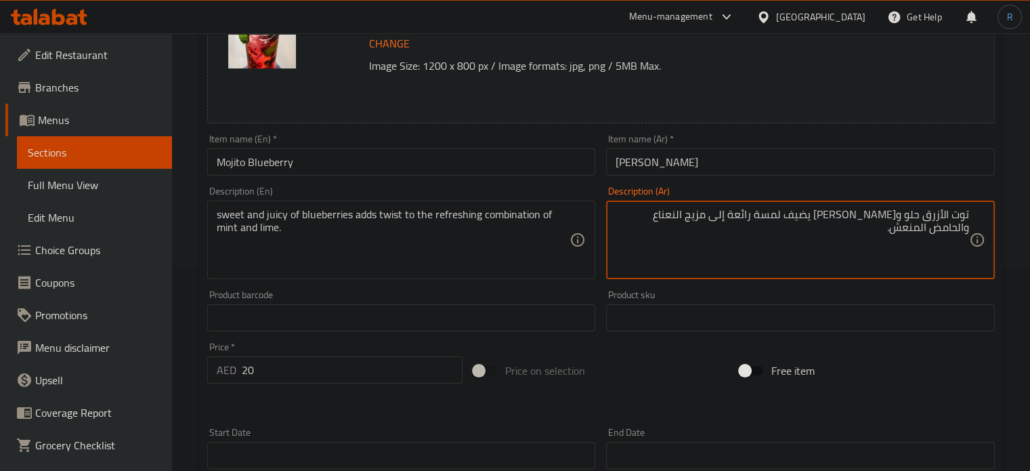
click at [797, 217] on textarea "توت الأزرق حلو وجوسي يضيف لمسة رائعة إلى مزيج النعناع والحامض المنعش." at bounding box center [793, 240] width 354 height 64
type textarea "توت الأزرق حلو و[PERSON_NAME] يضيف لمسة إلى مزيج النعناع والحامض المنعش."
click at [730, 170] on input "[PERSON_NAME]" at bounding box center [800, 161] width 389 height 27
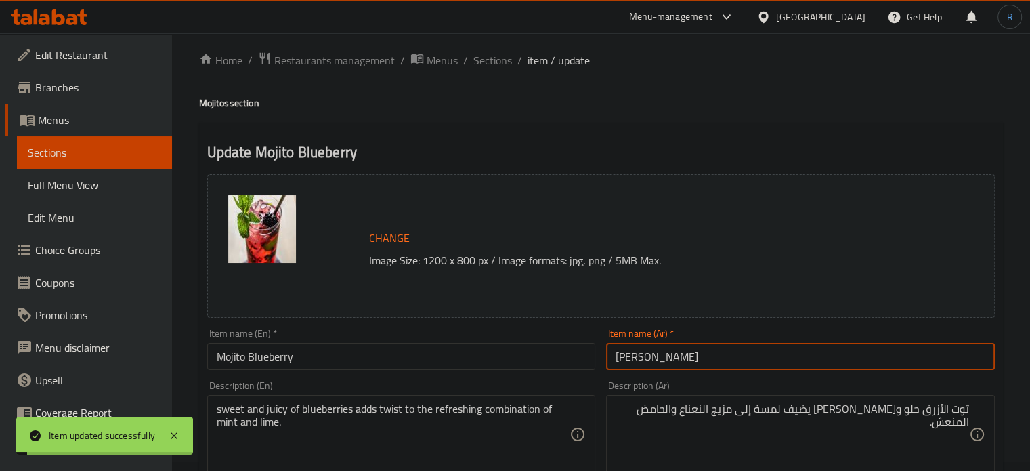
scroll to position [0, 0]
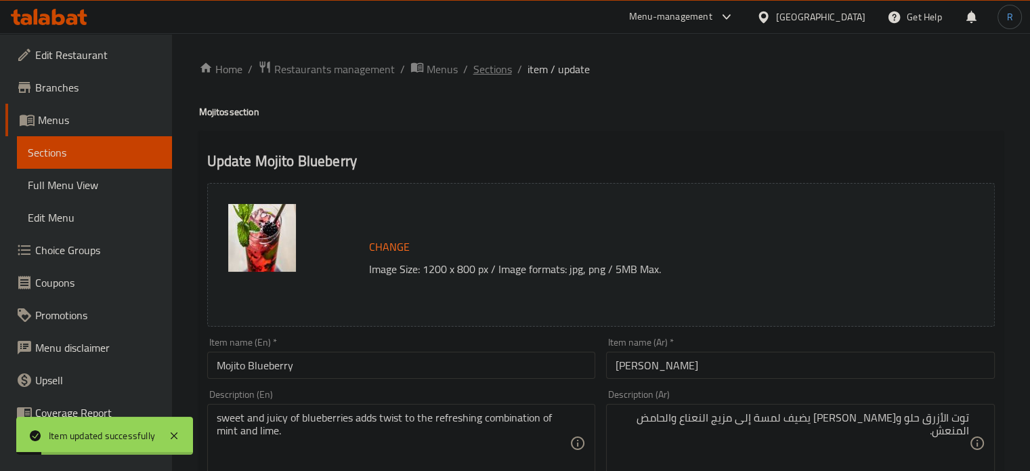
click at [474, 71] on span "Sections" at bounding box center [492, 69] width 39 height 16
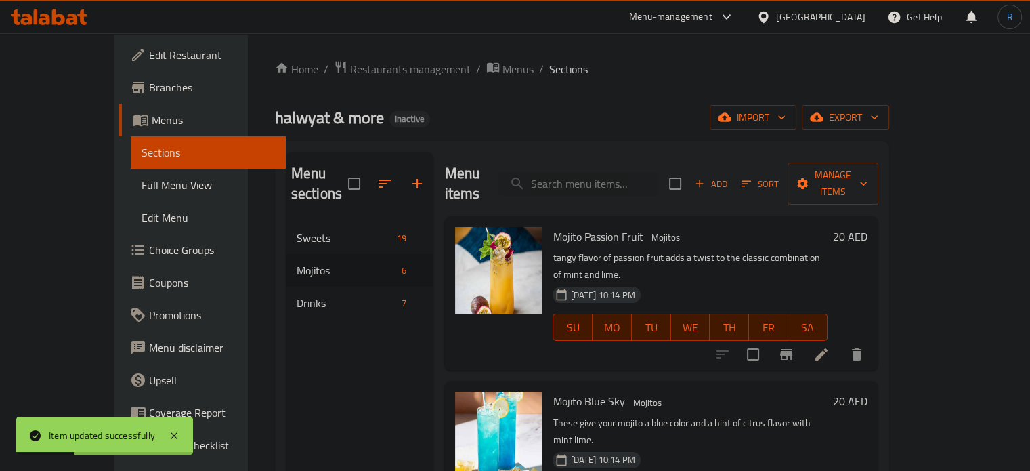
click at [606, 186] on div "Menu items Add Sort Manage items" at bounding box center [661, 184] width 434 height 64
click at [604, 177] on input "search" at bounding box center [579, 184] width 160 height 24
paste input "Mojito Strawberry"
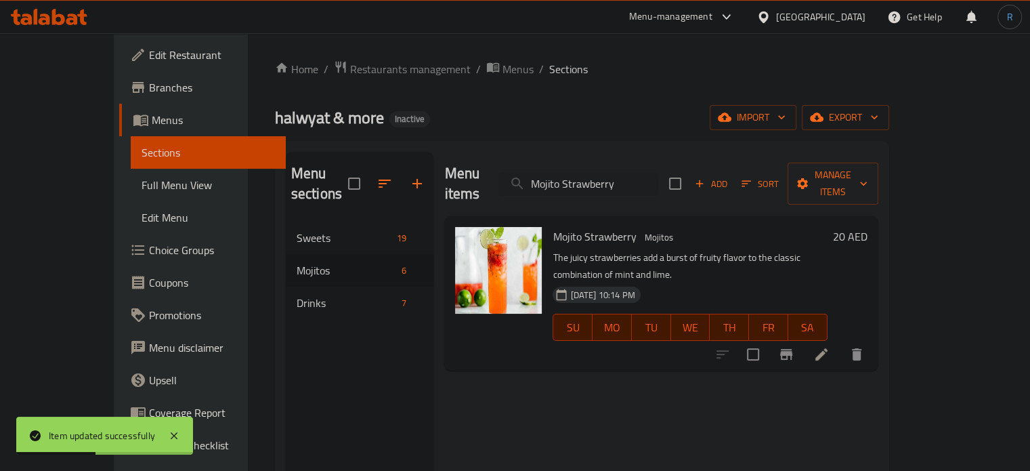
type input "Mojito Strawberry"
click at [828, 348] on icon at bounding box center [822, 354] width 12 height 12
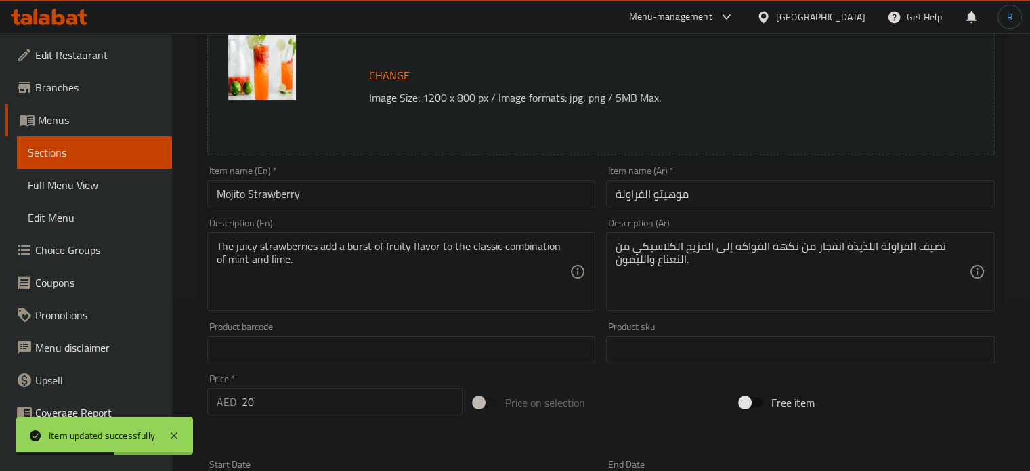
scroll to position [203, 0]
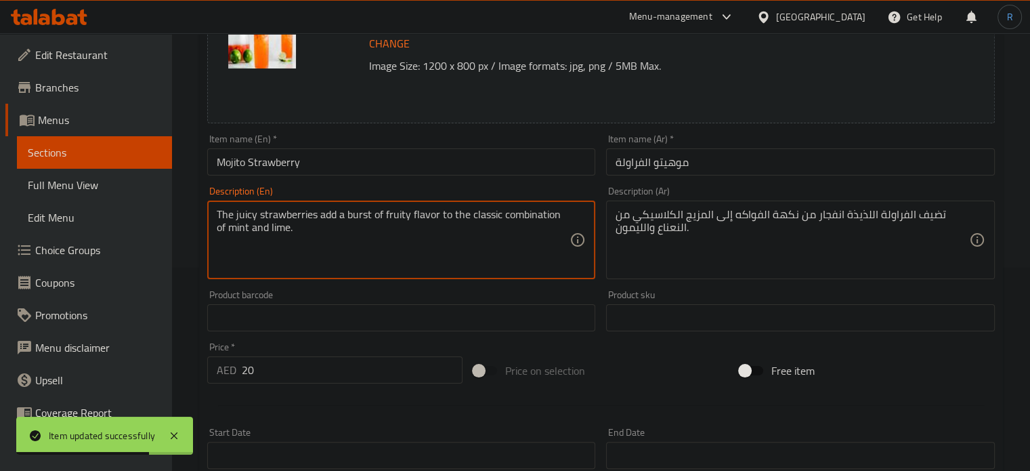
click at [229, 217] on textarea "The juicy strawberries add a burst of fruity flavor to the classic combination …" at bounding box center [394, 240] width 354 height 64
type textarea "juicy strawberries add a burst of fruity flavor to the classic combination of m…"
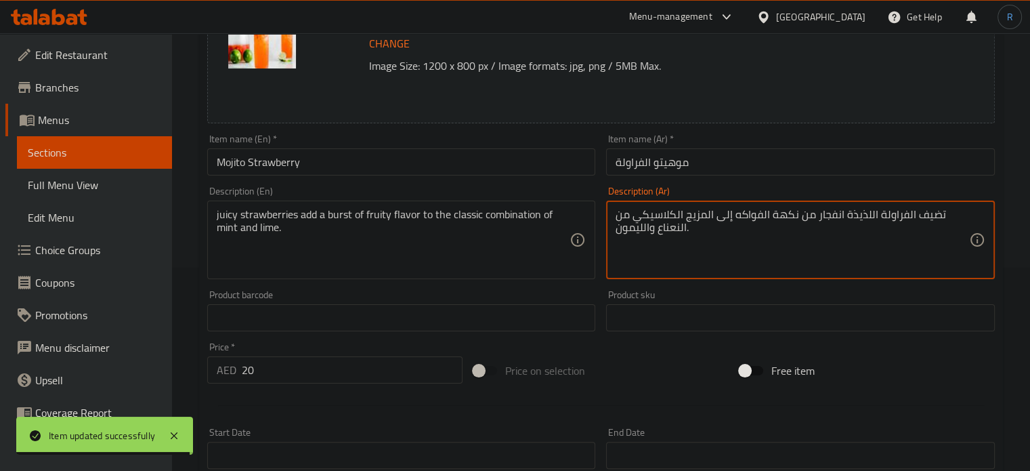
click at [919, 217] on textarea "تضيف الفراولة اللذيذة انفجار من نكهة الفواكه إلى المزيج الكلاسيكي من النعناع وا…" at bounding box center [793, 240] width 354 height 64
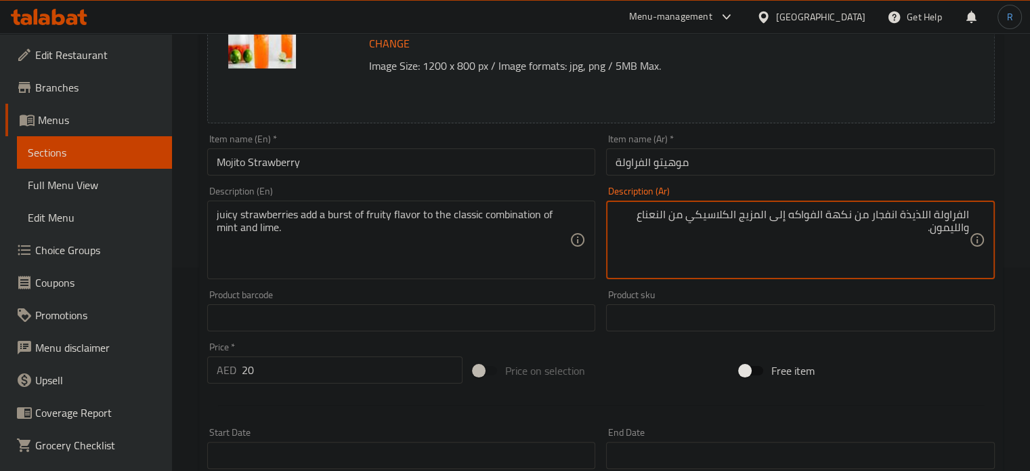
click at [919, 217] on textarea "الفراولة اللذيذة انفجار من نكهة الفواكه إلى المزيج الكلاسيكي من النعناع والليمو…" at bounding box center [793, 240] width 354 height 64
click at [891, 219] on textarea "الفراولة جوسي انفجار من نكهة الفواكه إلى المزيج الكلاسيكي من النعناع والليمون." at bounding box center [793, 240] width 354 height 64
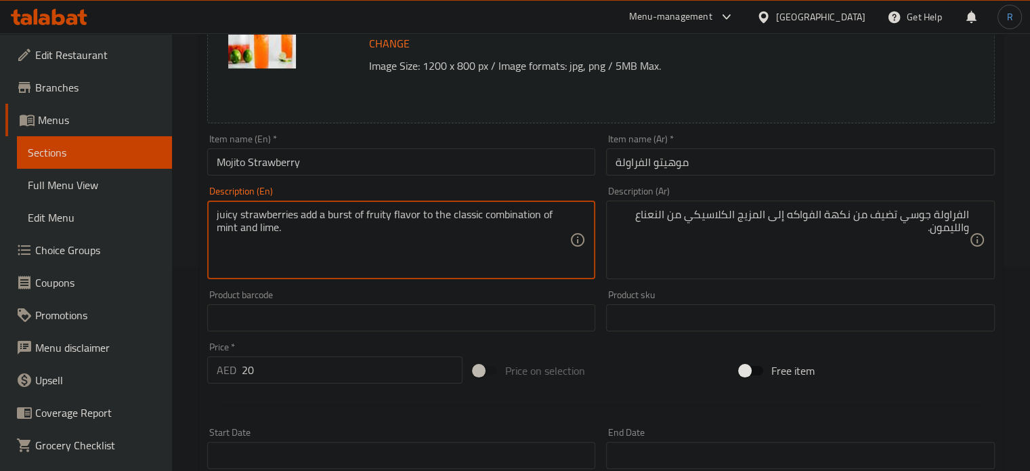
click at [337, 219] on textarea "juicy strawberries add a burst of fruity flavor to the classic combination of m…" at bounding box center [394, 240] width 354 height 64
click at [404, 215] on textarea "juicy strawberries add a burst of fruity flavor to the classic combination of m…" at bounding box center [394, 240] width 354 height 64
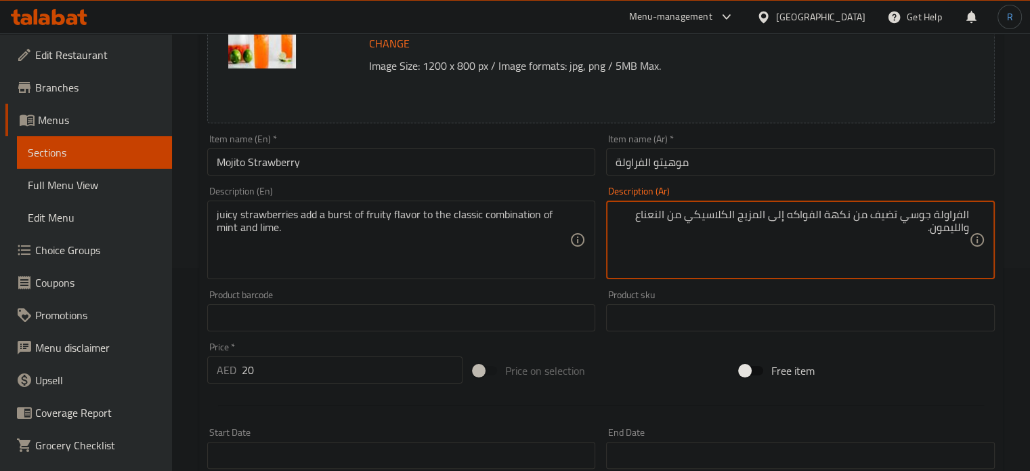
click at [858, 219] on textarea "الفراولة جوسي تضيف من نكهة الفواكه إلى المزيج الكلاسيكي من النعناع والليمون." at bounding box center [793, 240] width 354 height 64
click at [865, 219] on textarea "الفراولة جوسي تضيف من نكهة الفواكه إلى المزيج الكلاسيكي من النعناع والليمون." at bounding box center [793, 240] width 354 height 64
click at [818, 221] on textarea "الفراولة جوسي تضيف نكهة الفواكه إلى المزيج الكلاسيكي من النعناع والليمون." at bounding box center [793, 240] width 354 height 64
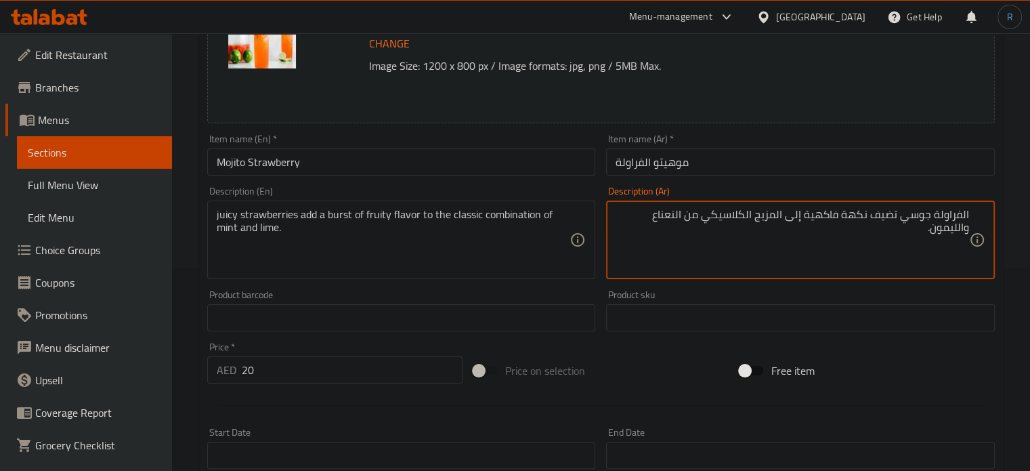
click at [760, 168] on input "موهيتو الفراولة" at bounding box center [800, 161] width 389 height 27
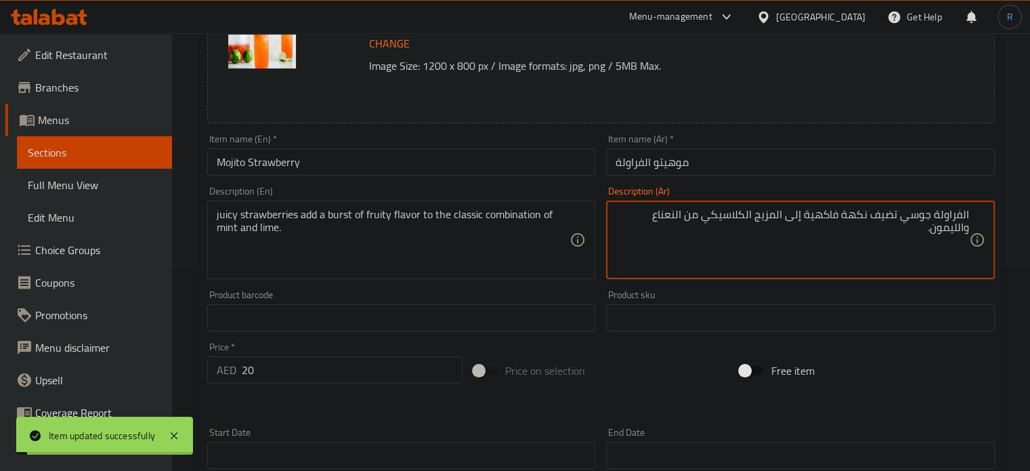
click at [940, 228] on textarea "الفراولة جوسي تضيف نكهة فاكهية إلى المزيج الكلاسيكي من النعناع والليمون." at bounding box center [793, 240] width 354 height 64
type textarea "الفراولة جوسي تضيف نكهة فاكهية إلى المزيج الكلاسيكي من النعناع والحامض."
click at [843, 170] on input "موهيتو الفراولة" at bounding box center [800, 161] width 389 height 27
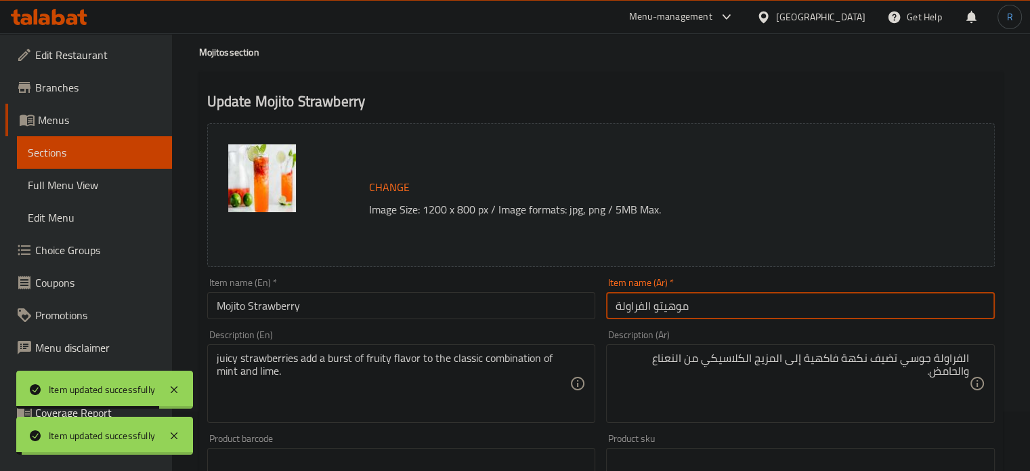
scroll to position [0, 0]
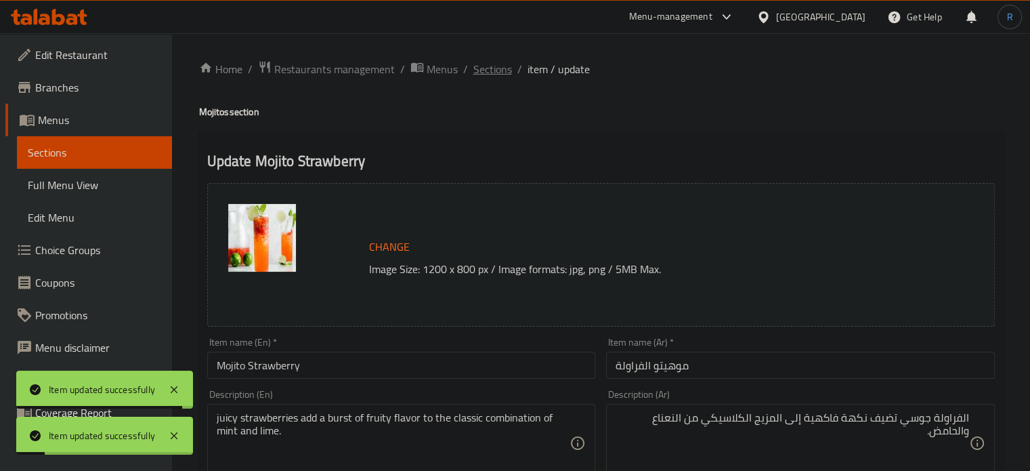
click at [484, 70] on span "Sections" at bounding box center [492, 69] width 39 height 16
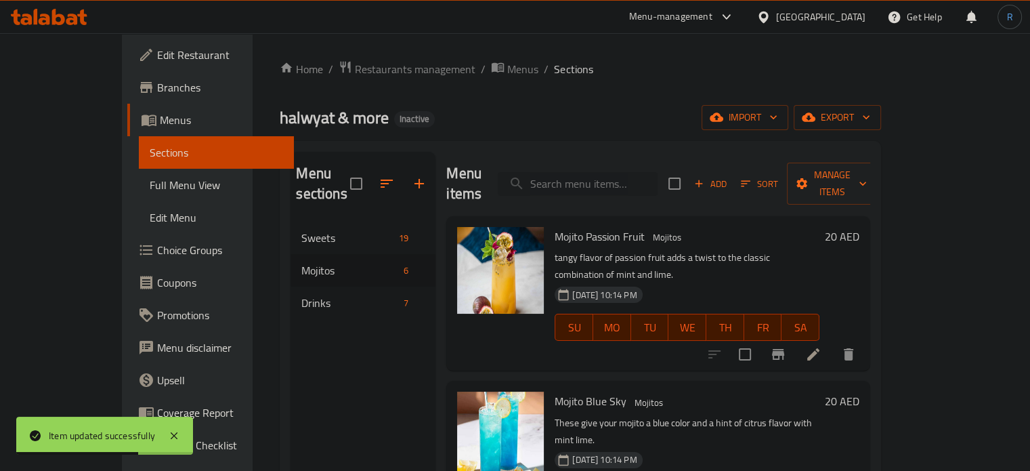
click at [605, 179] on input "search" at bounding box center [578, 184] width 160 height 24
paste input "Red Bull"
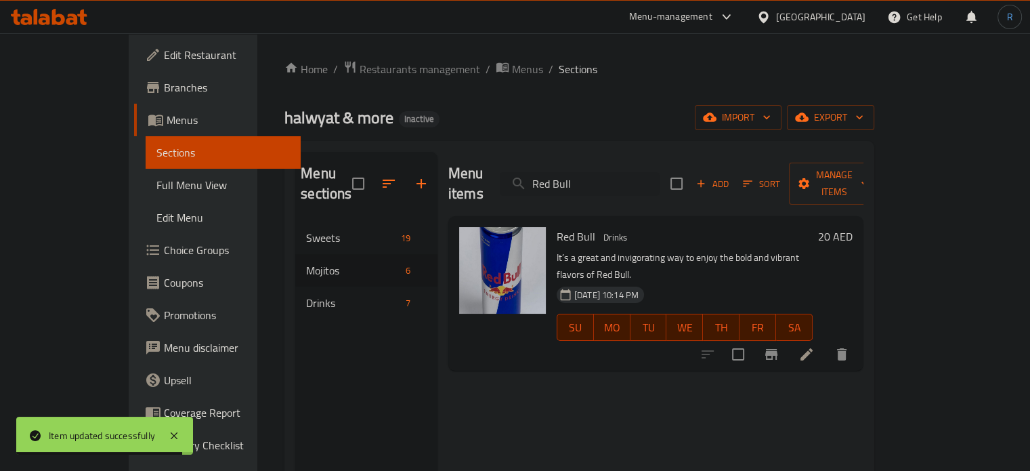
type input "Red Bull"
click at [815, 346] on icon at bounding box center [807, 354] width 16 height 16
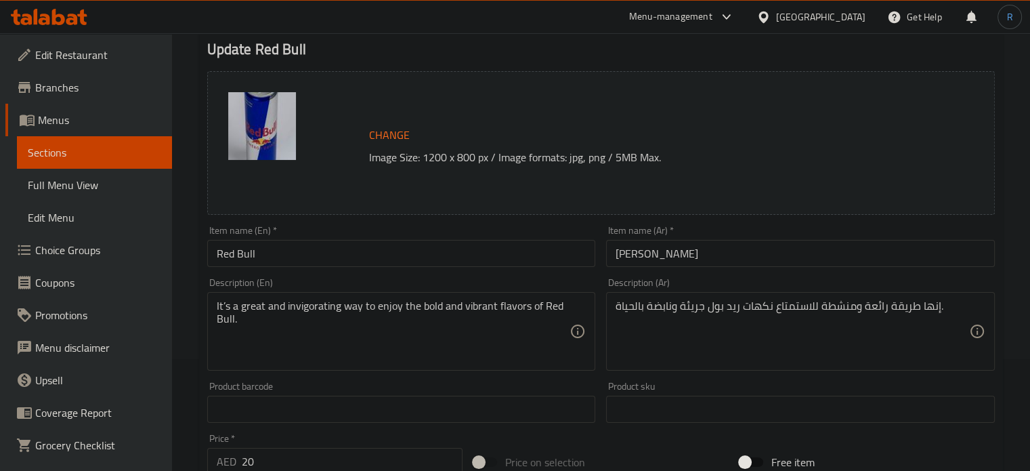
scroll to position [135, 0]
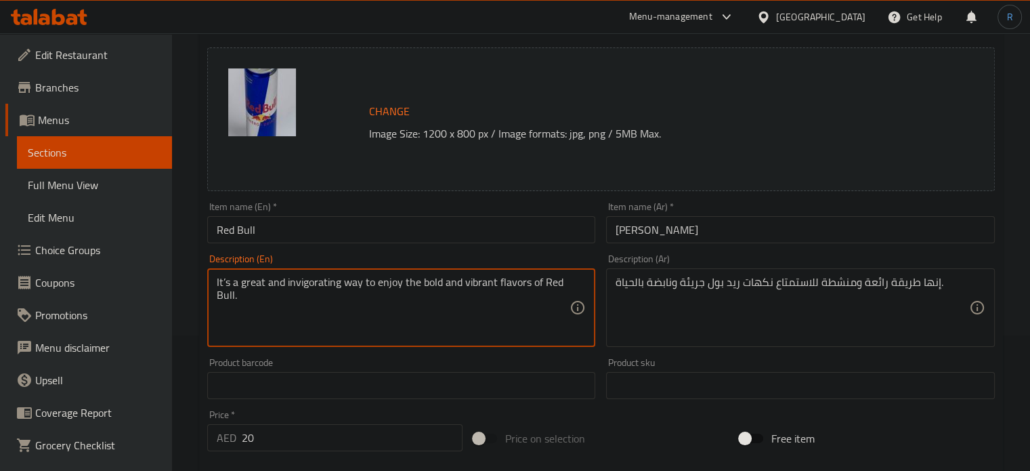
click at [485, 279] on textarea "It’s a great and invigorating way to enjoy the bold and vibrant flavors of Red …" at bounding box center [394, 308] width 354 height 64
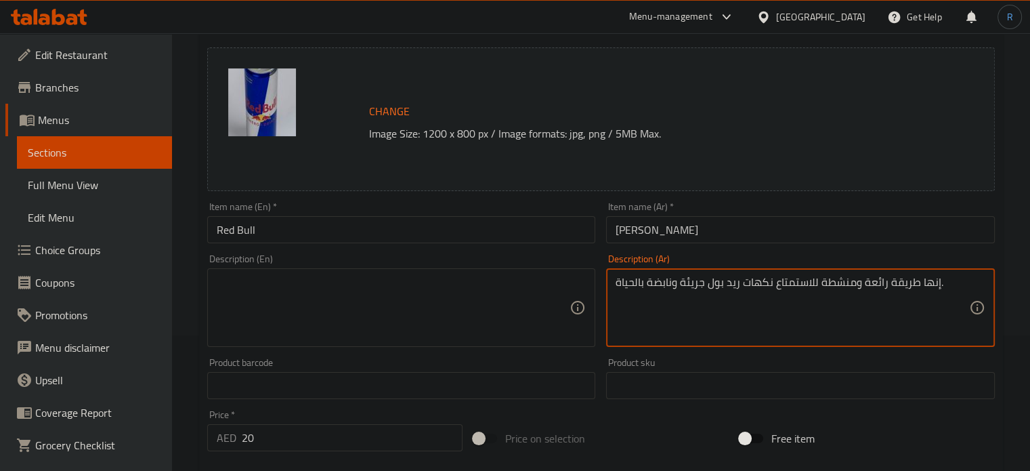
click at [664, 292] on textarea "إنها طريقة رائعة ومنشطة للاستمتاع نكهات ريد بول جريئة ونابضة بالحياة." at bounding box center [793, 308] width 354 height 64
click at [488, 308] on textarea at bounding box center [394, 308] width 354 height 64
paste textarea "Made with a blend of caffeine, taurine, and b-group vitamins"
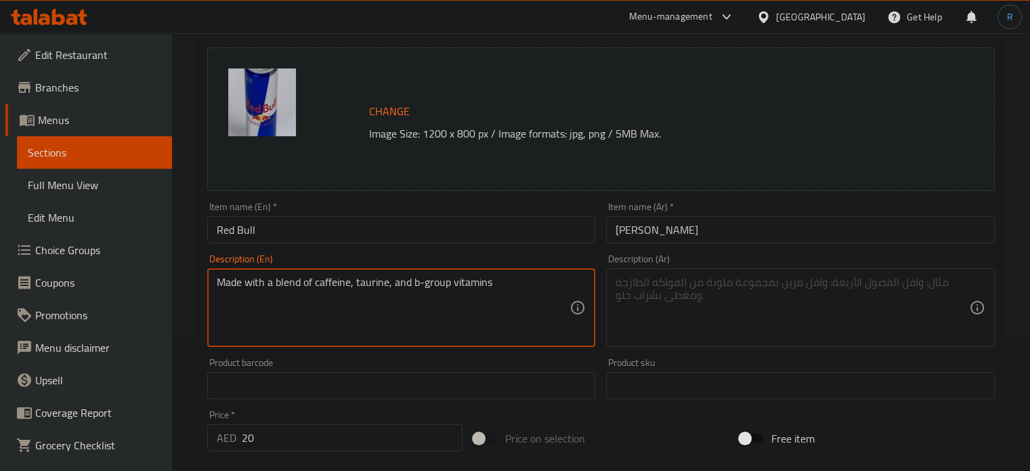
type textarea "Made with a blend of caffeine, taurine, and b-group vitamins"
click at [694, 333] on textarea at bounding box center [793, 308] width 354 height 64
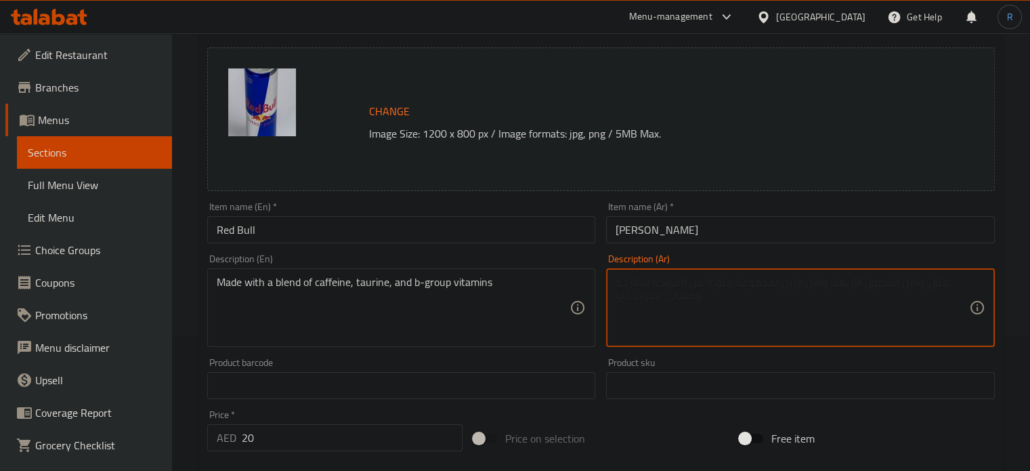
paste textarea "مصنوع من مزيج من فيتامينات الكافيين والتورين ومجموعة ب"
click at [625, 281] on textarea "مصنوع من مزيج من فيتامينات الكافيين والتورين ومجموعة ب" at bounding box center [793, 308] width 354 height 64
click at [779, 287] on textarea "مصنوع من مزيج من فيتامينات الكافيين والتورين ومجموعة ب" at bounding box center [793, 308] width 354 height 64
click at [624, 284] on textarea "مصنوع من مزيج من الكافيين والتورين ومجموعة ب" at bounding box center [793, 308] width 354 height 64
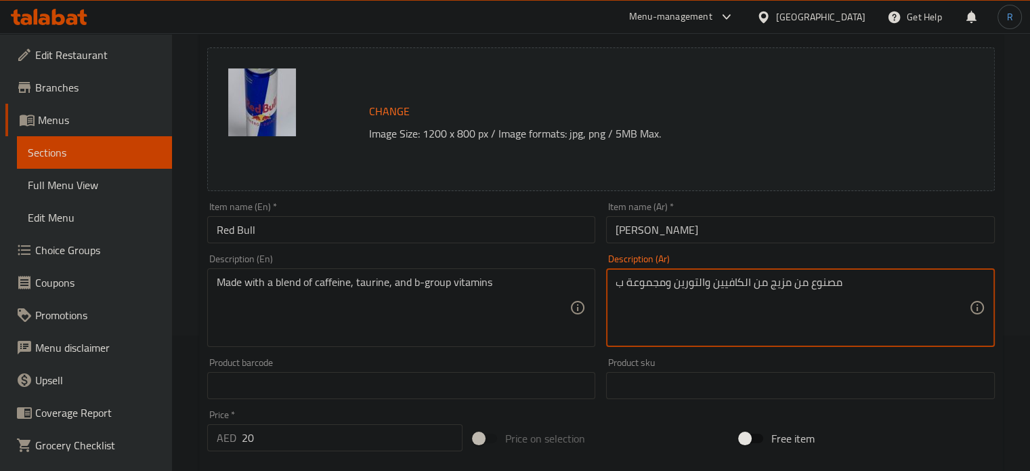
paste textarea "فيتامينات"
type textarea "مصنوع من مزيج من الكافيين والتورين ومجموعة فيتامينات ب"
click at [700, 230] on input "[PERSON_NAME]" at bounding box center [800, 229] width 389 height 27
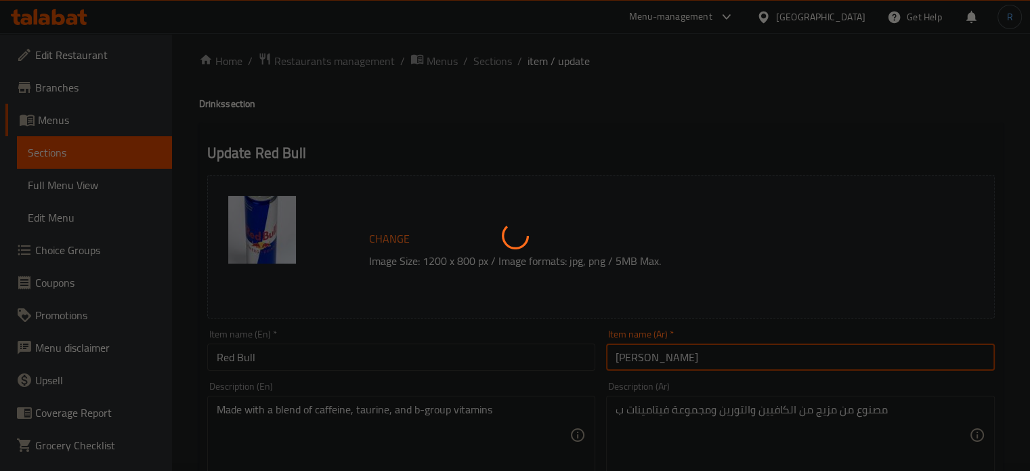
scroll to position [0, 0]
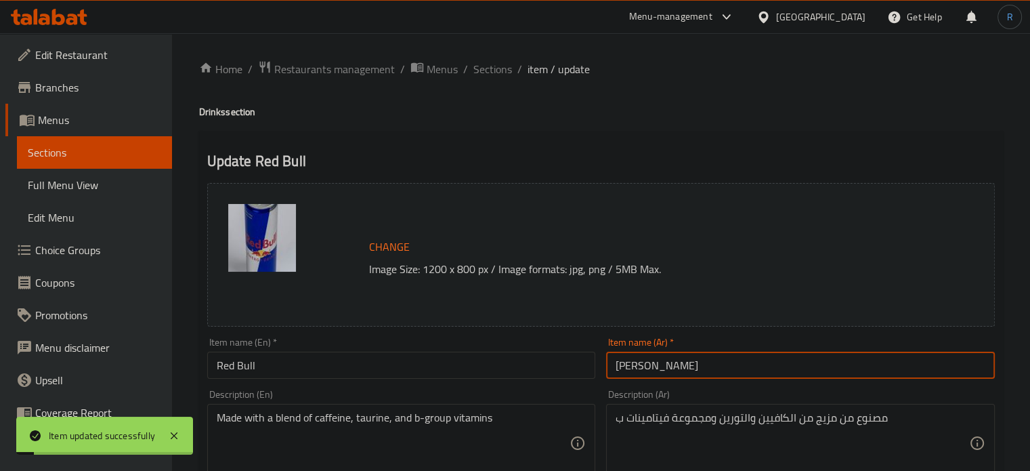
click at [305, 376] on input "Red Bull" at bounding box center [401, 365] width 389 height 27
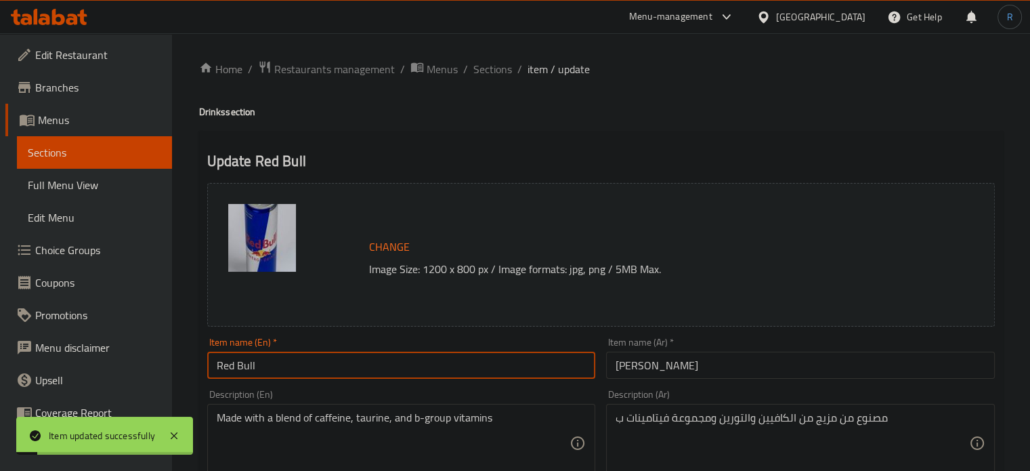
click at [305, 376] on input "Red Bull" at bounding box center [401, 365] width 389 height 27
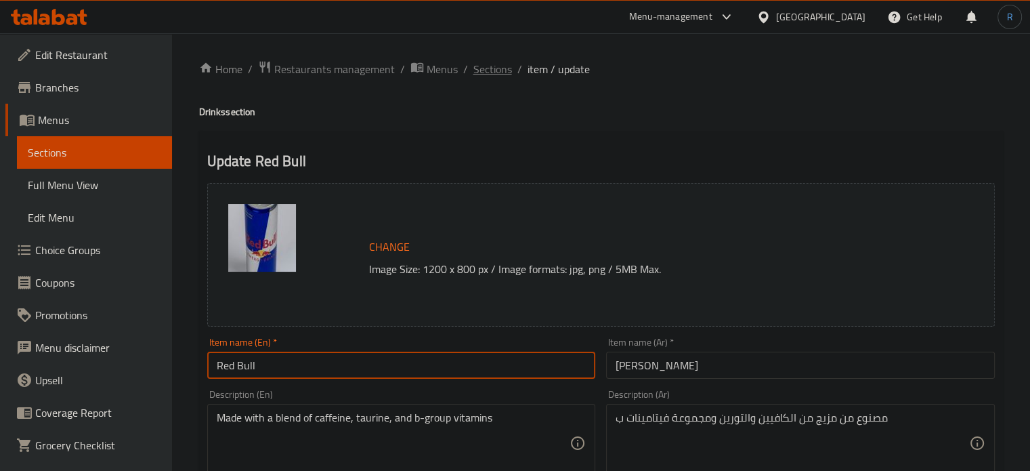
click at [489, 69] on span "Sections" at bounding box center [492, 69] width 39 height 16
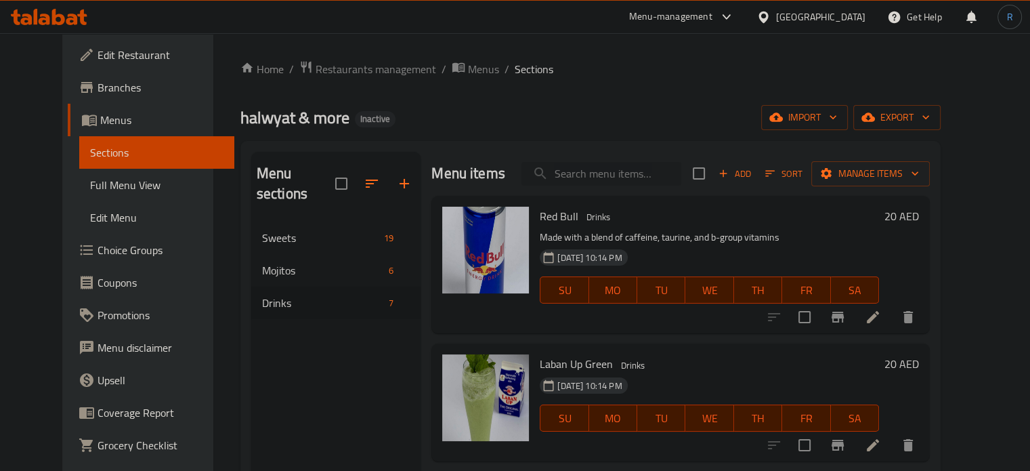
click at [629, 174] on input "search" at bounding box center [602, 174] width 160 height 24
paste input "Blue Oronamin C"
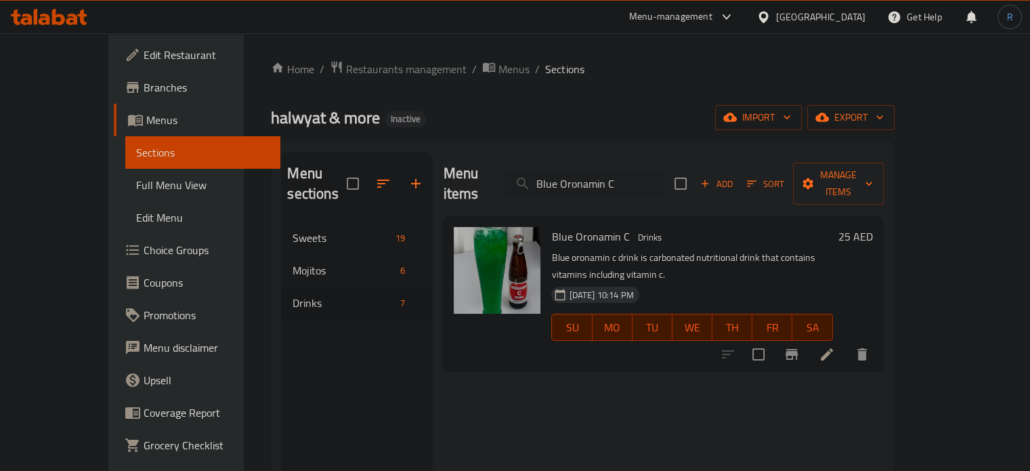
type input "Blue Oronamin C"
click at [835, 346] on icon at bounding box center [827, 354] width 16 height 16
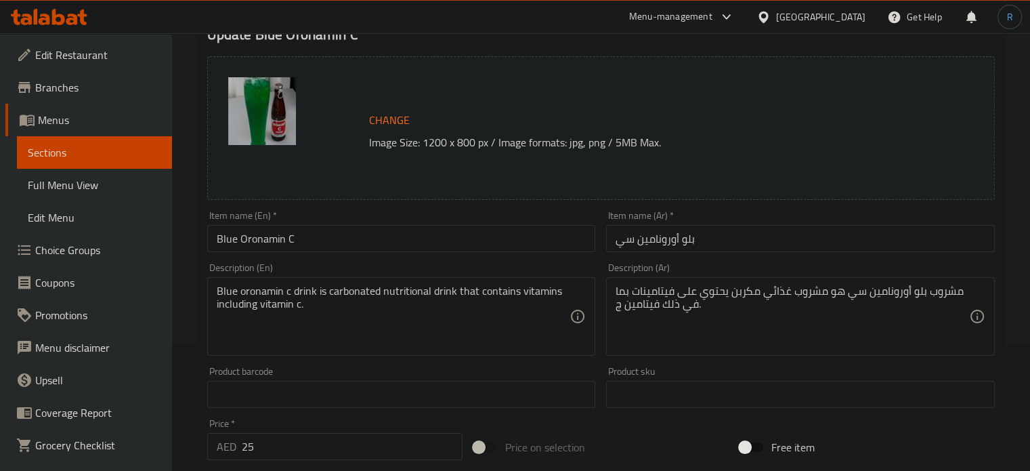
scroll to position [135, 0]
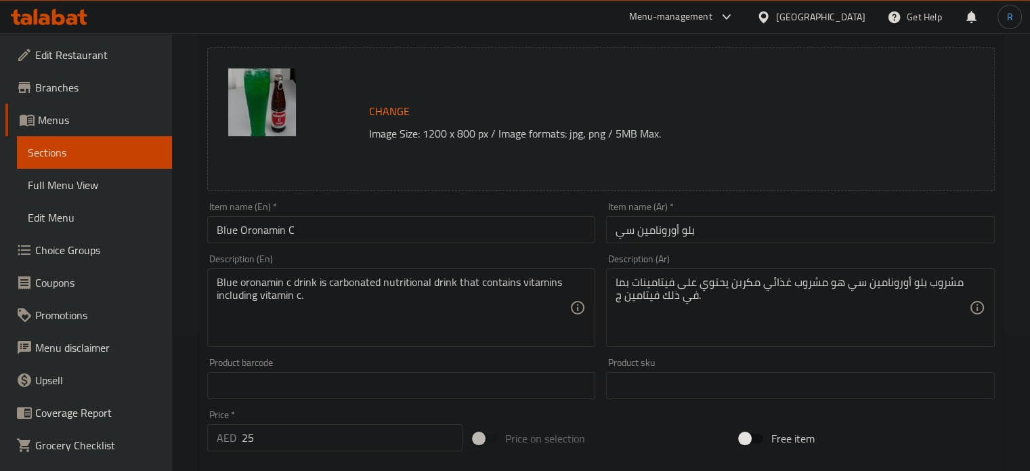
click at [628, 234] on input "بلو أورونامين سي" at bounding box center [800, 229] width 389 height 27
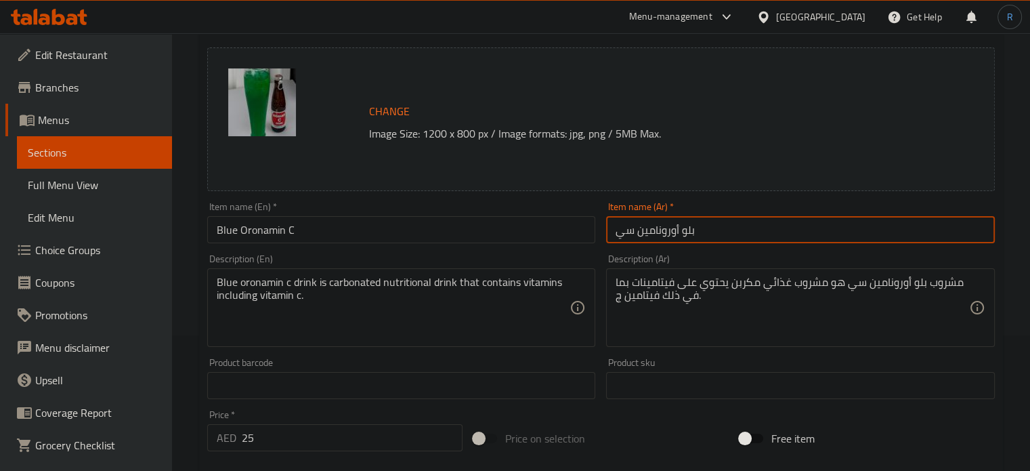
click at [628, 234] on input "بلو أورونامين سي" at bounding box center [800, 229] width 389 height 27
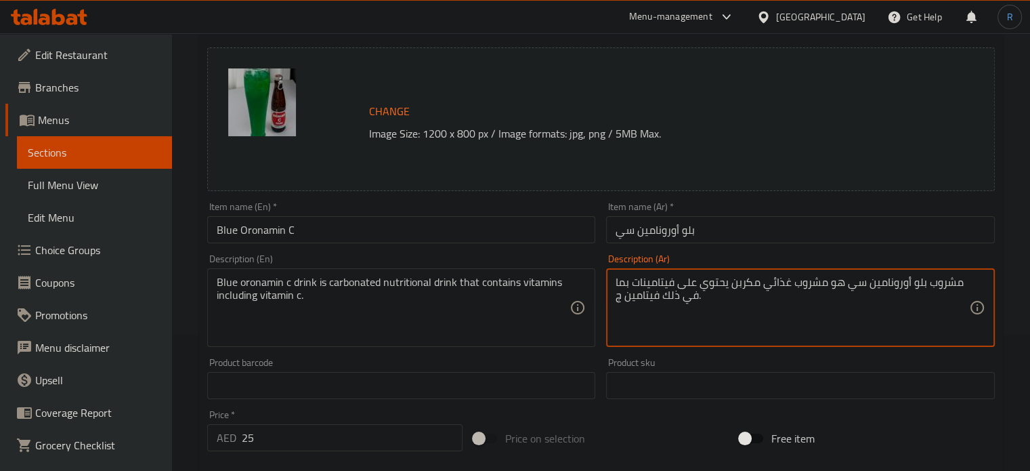
paste textarea "ي"
type textarea "مشروب بلو أورونامين سي هو مشروب غذائي مكربن يحتوي على فيتامينات بما في ذلك فيتا…"
click at [550, 234] on input "Blue Oronamin C" at bounding box center [401, 229] width 389 height 27
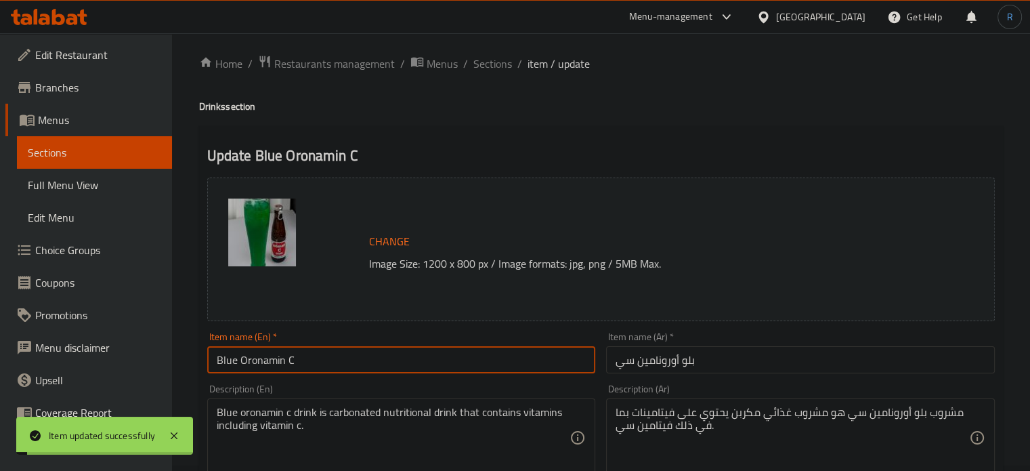
scroll to position [0, 0]
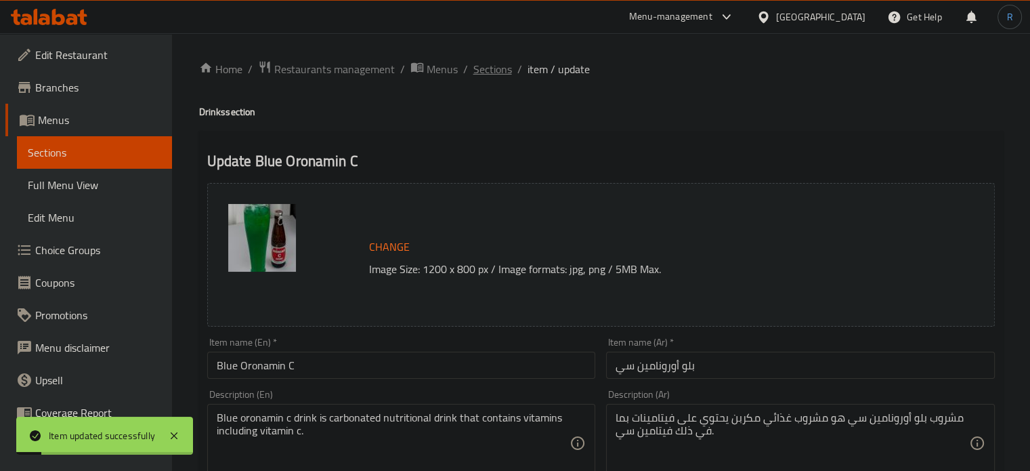
click at [499, 67] on span "Sections" at bounding box center [492, 69] width 39 height 16
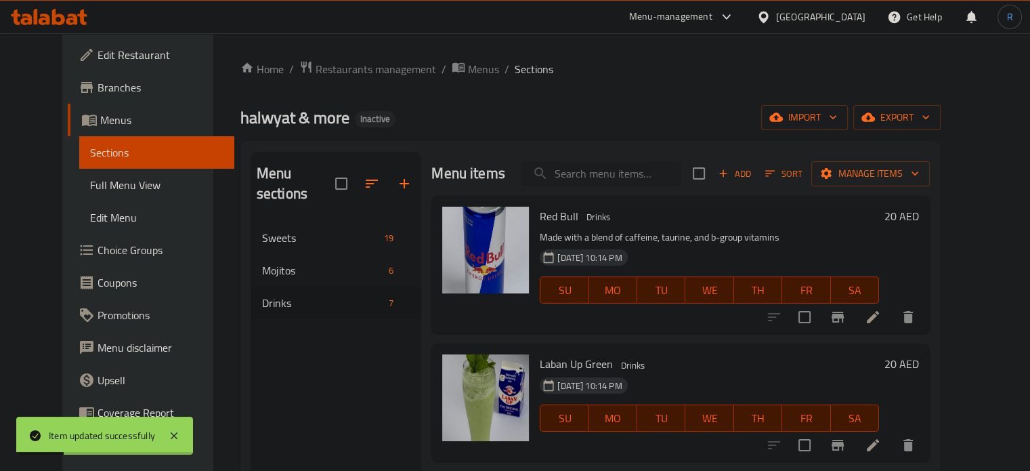
click at [615, 174] on input "search" at bounding box center [602, 174] width 160 height 24
paste input "Red Oronamin C"
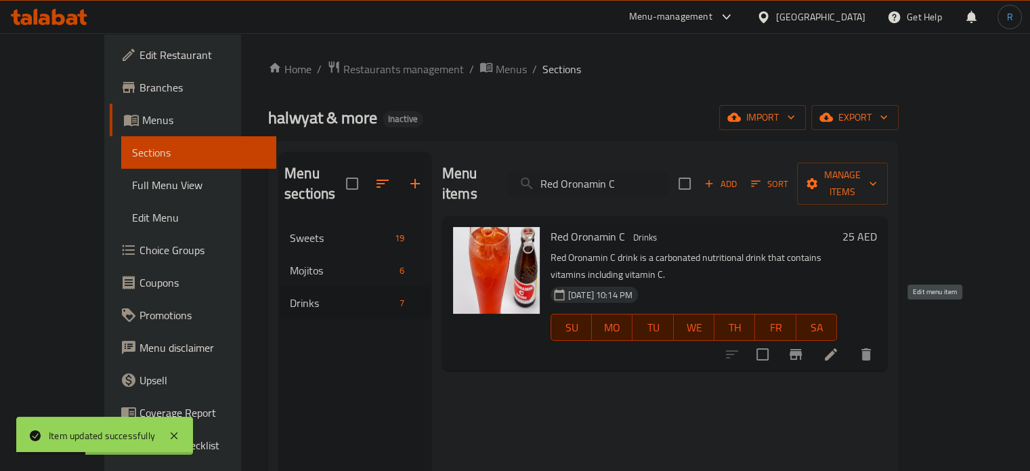
type input "Red Oronamin C"
click at [837, 348] on icon at bounding box center [831, 354] width 12 height 12
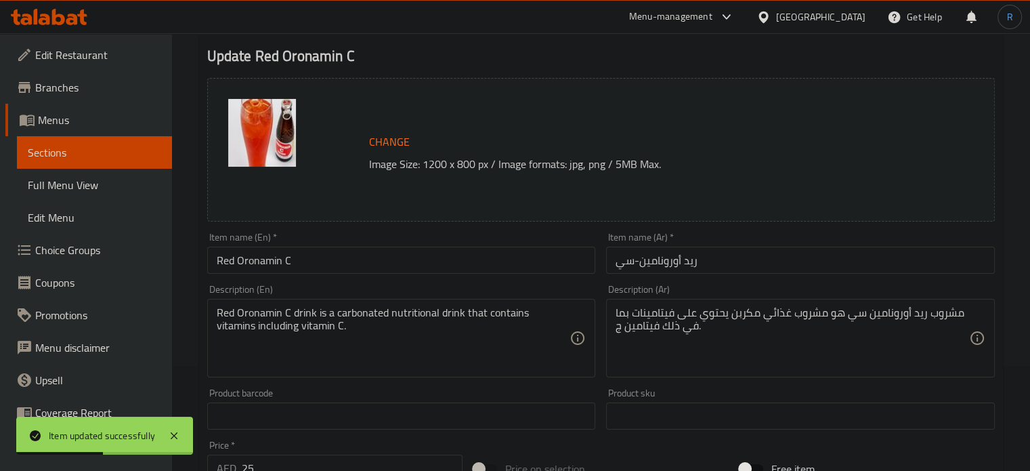
scroll to position [135, 0]
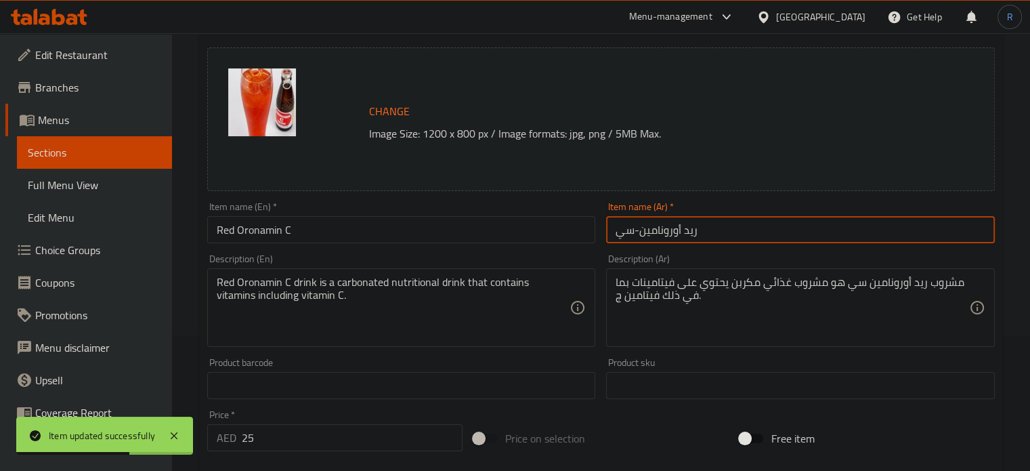
click at [636, 232] on input "ريد أورونامين-سي" at bounding box center [800, 229] width 389 height 27
drag, startPoint x: 634, startPoint y: 234, endPoint x: 618, endPoint y: 238, distance: 16.8
click at [618, 238] on input "ريد أورونامين سي" at bounding box center [800, 229] width 389 height 27
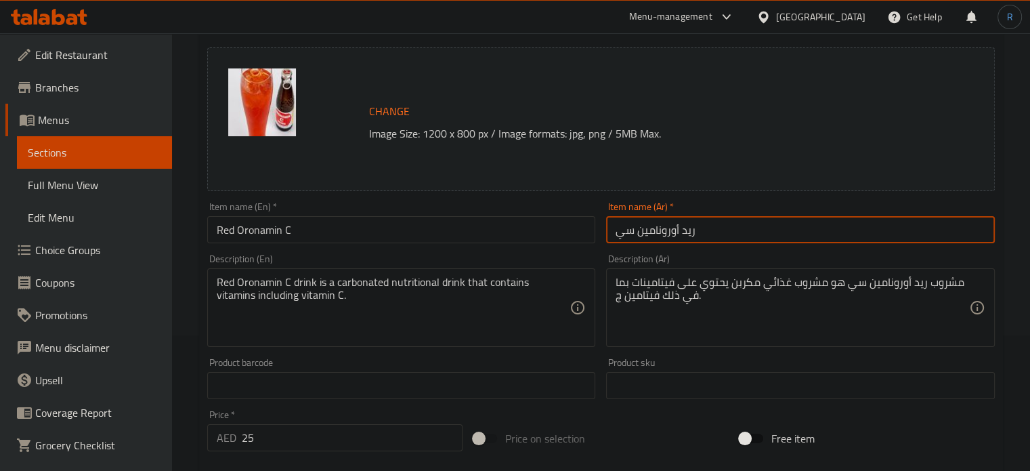
type input "ريد أورونامين سي"
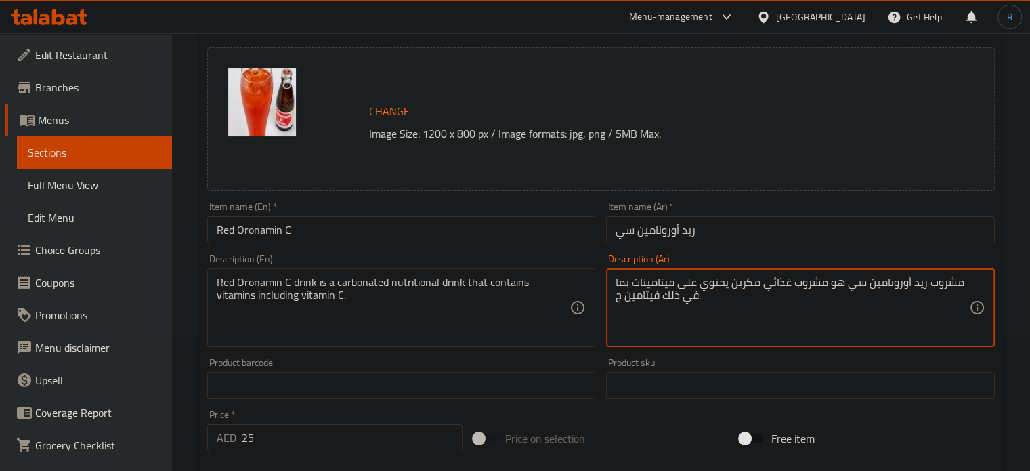
drag, startPoint x: 622, startPoint y: 297, endPoint x: 614, endPoint y: 297, distance: 8.1
paste textarea "ي"
type textarea "مشروب ريد أورونامين سي هو مشروب غذائي مكربن يحتوي على فيتامينات بما في ذلك فيتا…"
click at [508, 237] on input "Red Oronamin C" at bounding box center [401, 229] width 389 height 27
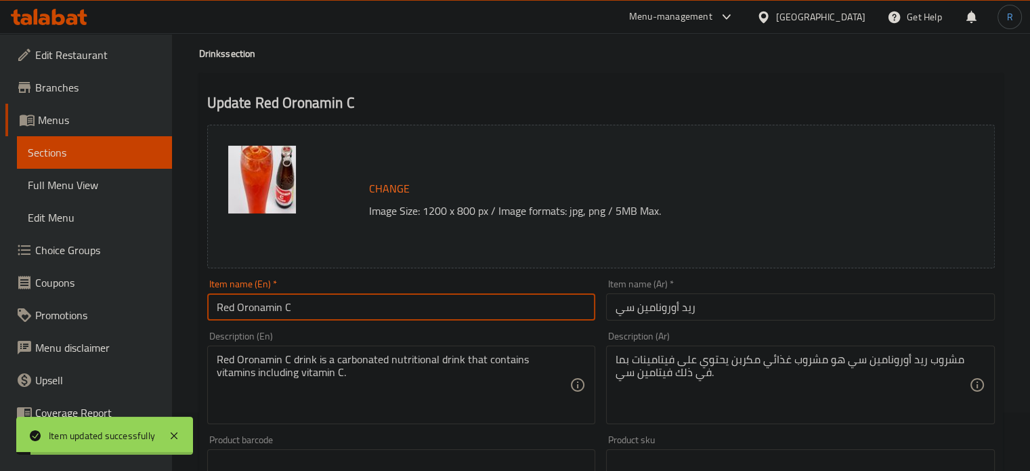
scroll to position [0, 0]
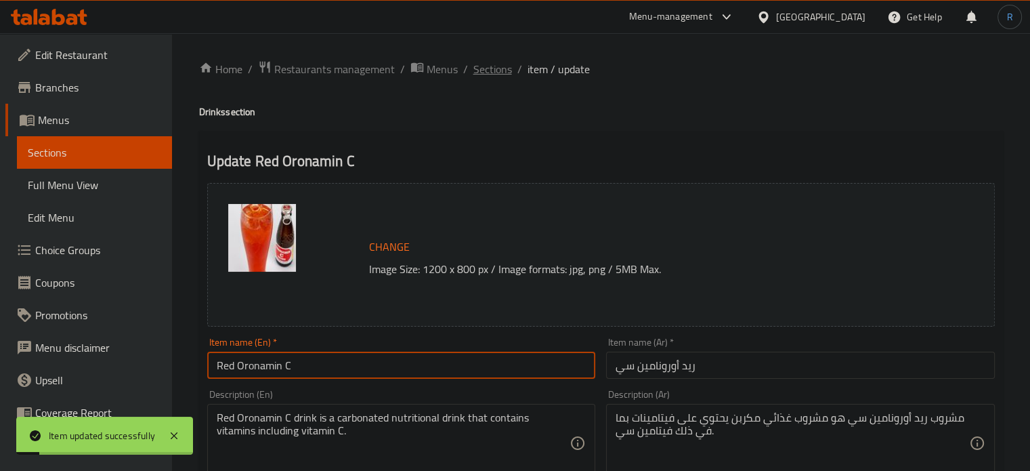
click at [500, 70] on span "Sections" at bounding box center [492, 69] width 39 height 16
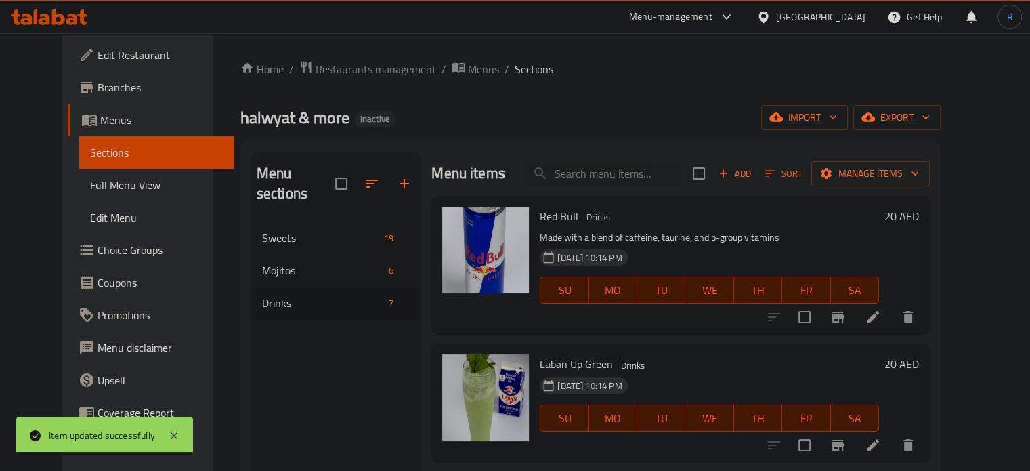
drag, startPoint x: 587, startPoint y: 79, endPoint x: 580, endPoint y: 79, distance: 7.5
click at [587, 79] on div "Home / Restaurants management / Menus / Sections halwyat & more Inactive import…" at bounding box center [590, 346] width 700 height 573
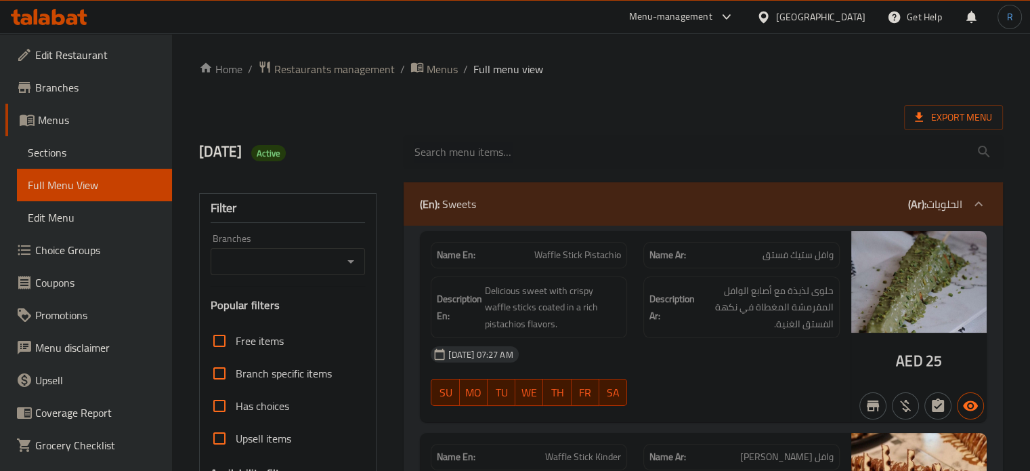
click at [607, 351] on div "[DATE] 07:27 AM" at bounding box center [635, 354] width 425 height 33
click at [576, 254] on span "Waffle Stick Pistachio" at bounding box center [577, 255] width 87 height 14
copy span "Waffle Stick Pistachio"
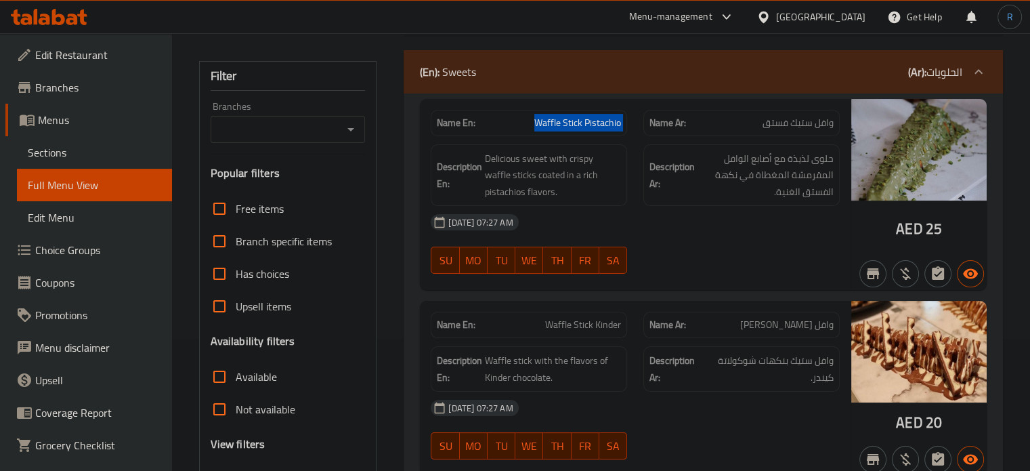
scroll to position [135, 0]
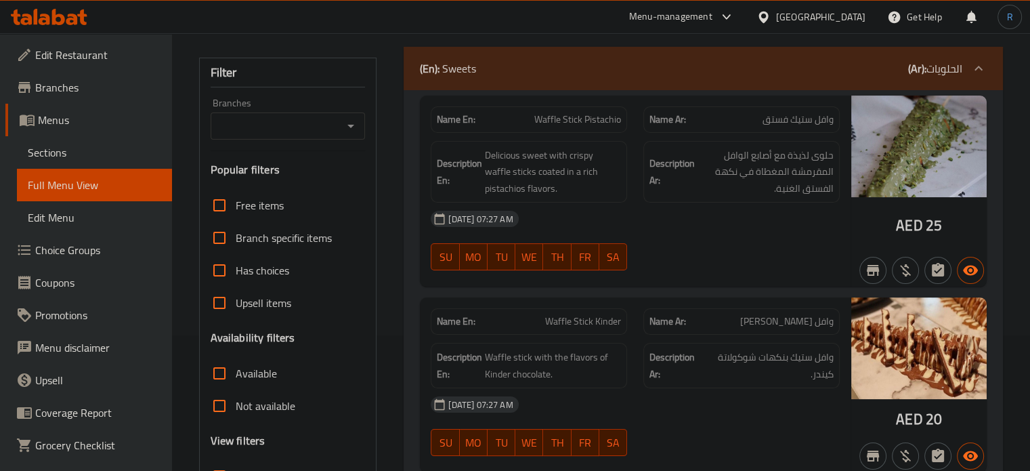
click at [620, 214] on div "[DATE] 07:27 AM" at bounding box center [635, 219] width 425 height 33
click at [593, 323] on span "Waffle Stick Kinder" at bounding box center [583, 321] width 76 height 14
copy span "Waffle Stick Kinder"
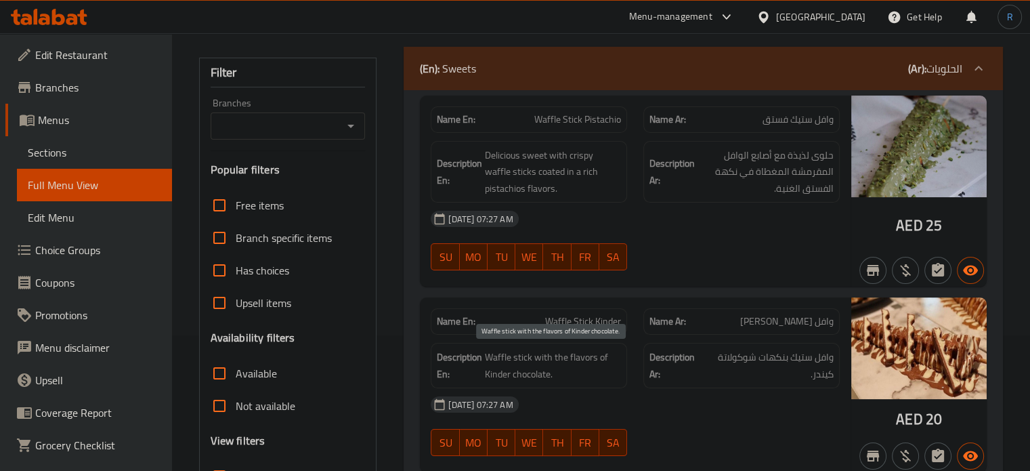
click at [514, 357] on span "Waffle stick with the flavors of Kinder chocolate." at bounding box center [553, 365] width 136 height 33
copy span "Waffle stick with the flavors of Kinder chocolate."
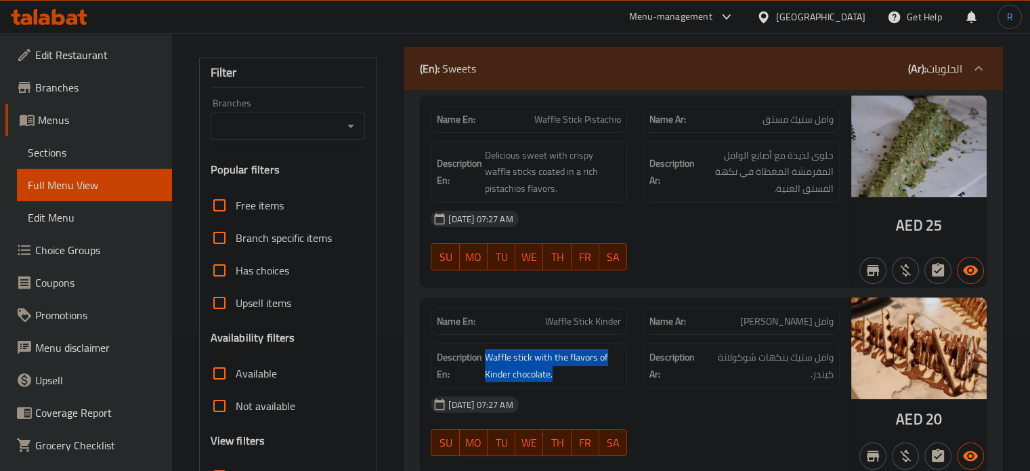
scroll to position [271, 0]
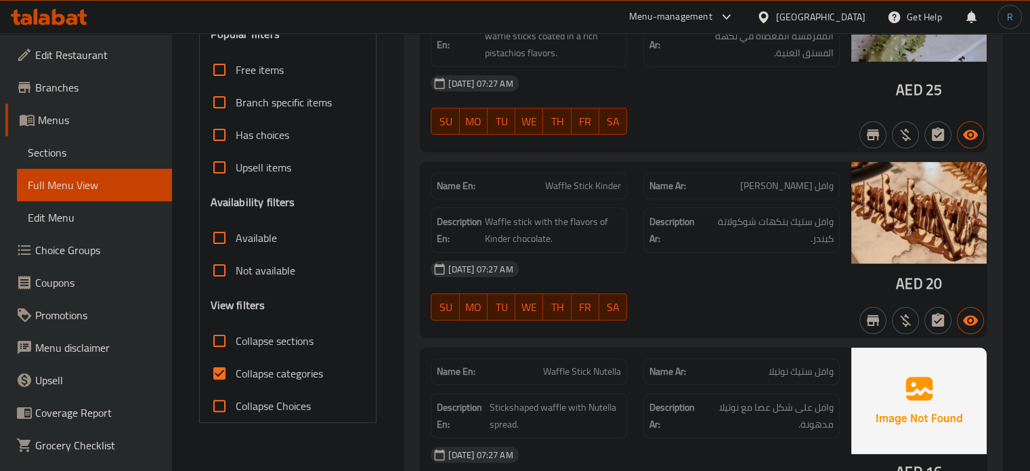
click at [564, 186] on span "Waffle Stick Kinder" at bounding box center [583, 186] width 76 height 14
copy span "Waffle Stick Kinder"
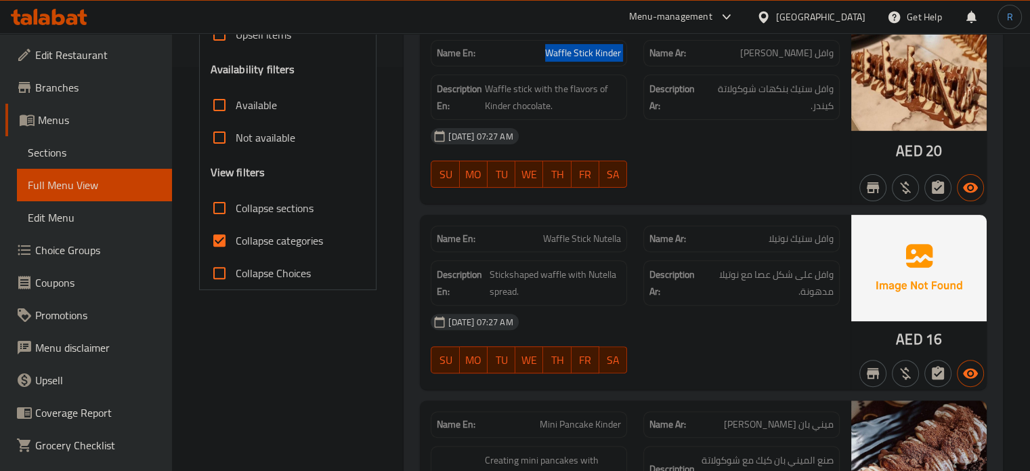
scroll to position [406, 0]
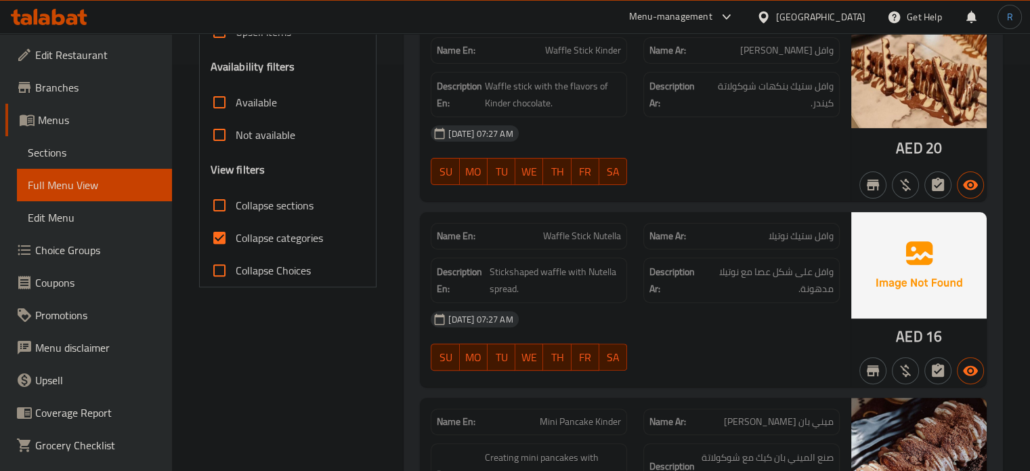
click at [595, 230] on span "Waffle Stick Nutella" at bounding box center [582, 236] width 78 height 14
copy span "Waffle Stick Nutella"
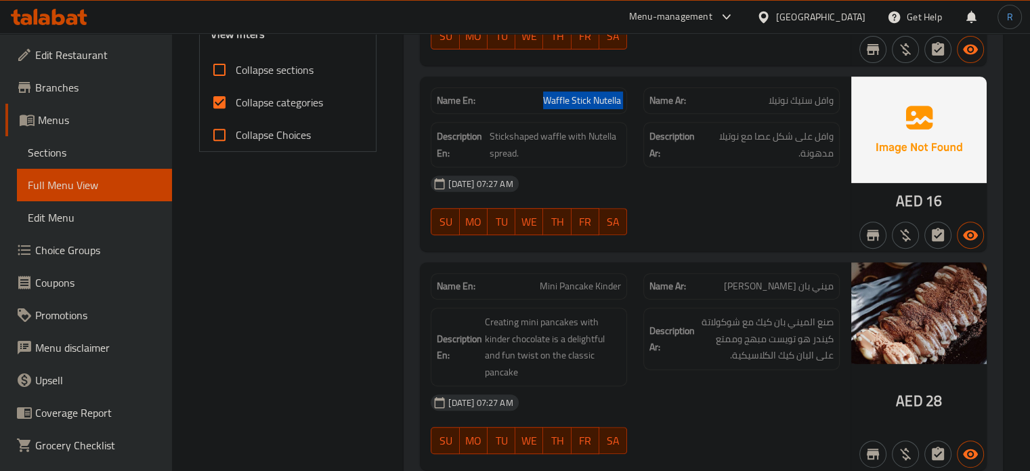
scroll to position [610, 0]
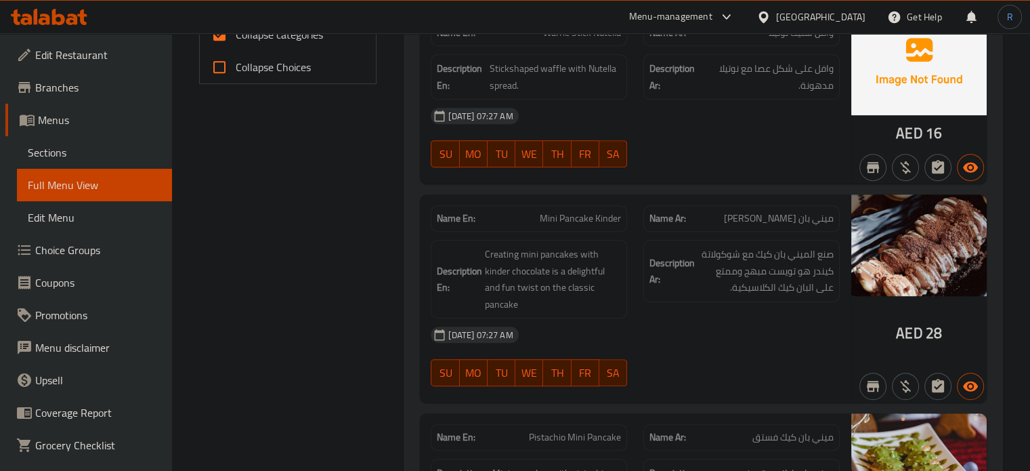
click at [589, 215] on span "Mini Pancake Kinder" at bounding box center [580, 218] width 81 height 14
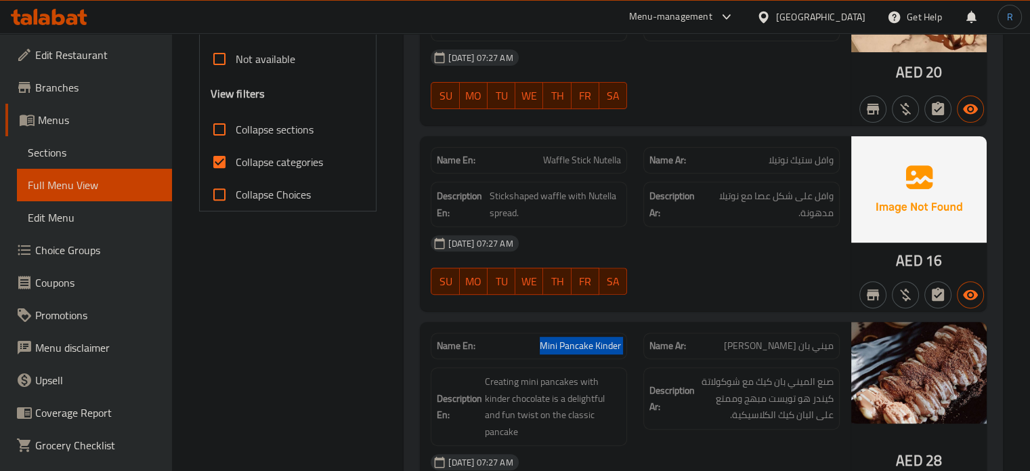
scroll to position [474, 0]
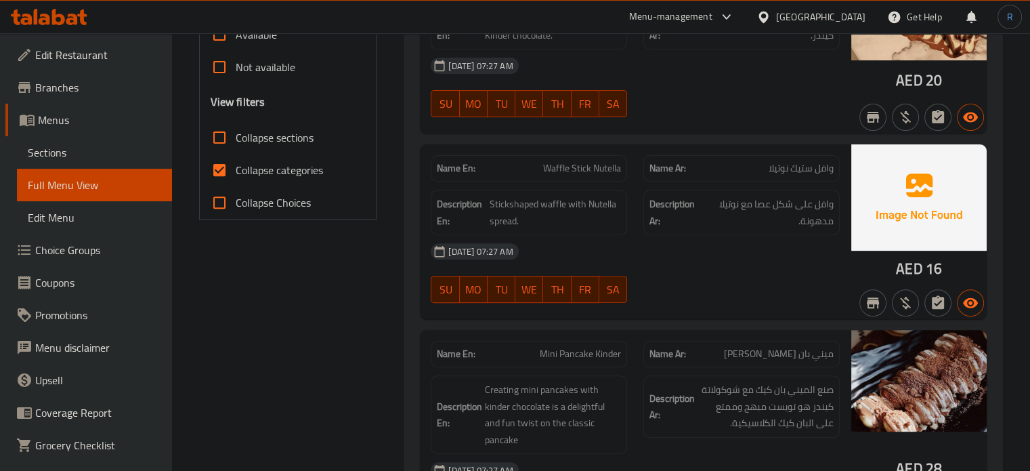
click at [567, 163] on span "Waffle Stick Nutella" at bounding box center [582, 168] width 78 height 14
copy span "Waffle Stick Nutella"
drag, startPoint x: 574, startPoint y: 242, endPoint x: 517, endPoint y: 200, distance: 71.1
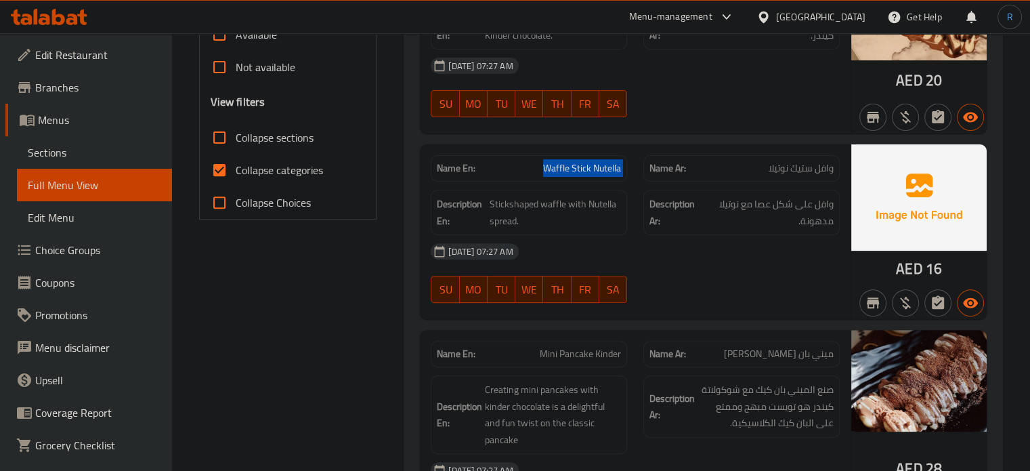
click at [574, 242] on div "[DATE] 07:27 AM" at bounding box center [635, 251] width 425 height 33
click at [572, 162] on span "Waffle Stick Nutella" at bounding box center [582, 168] width 78 height 14
copy span "Waffle Stick Nutella"
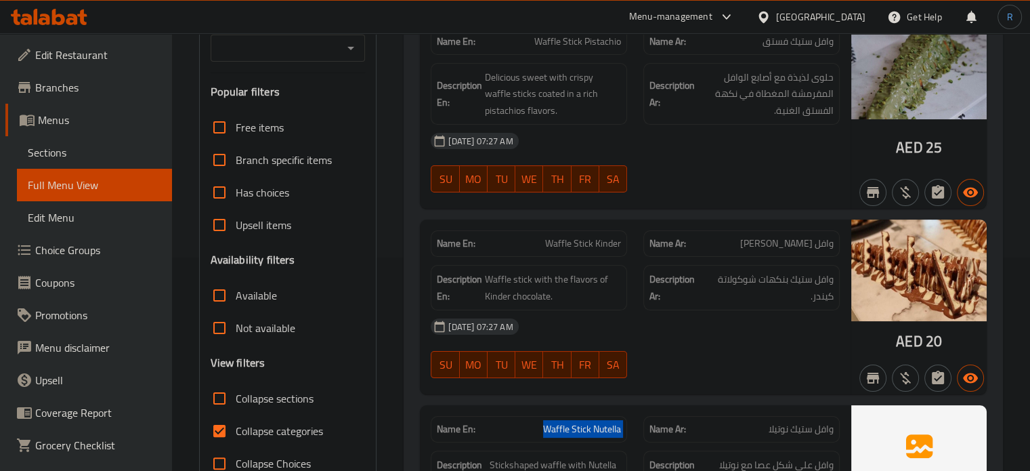
scroll to position [203, 0]
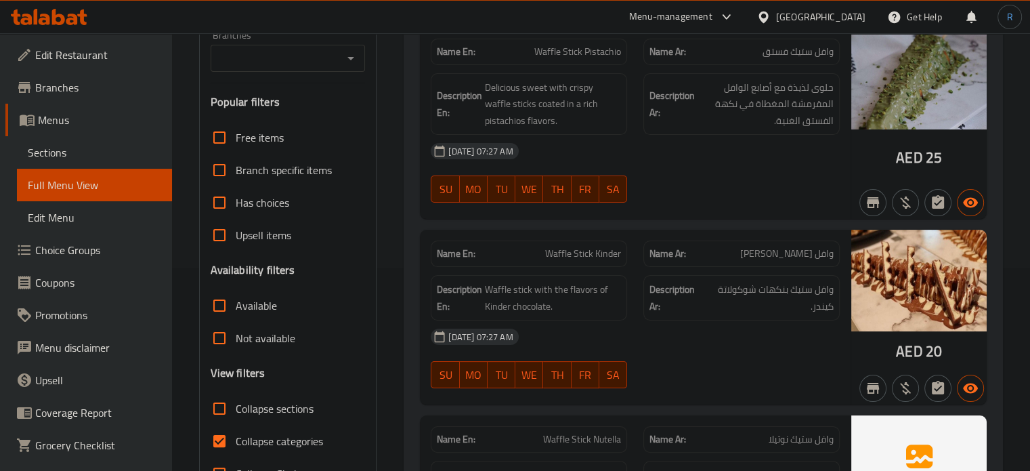
click at [556, 255] on span "Waffle Stick Kinder" at bounding box center [583, 254] width 76 height 14
copy span "Waffle Stick Kinder"
drag, startPoint x: 608, startPoint y: 332, endPoint x: 593, endPoint y: 318, distance: 20.6
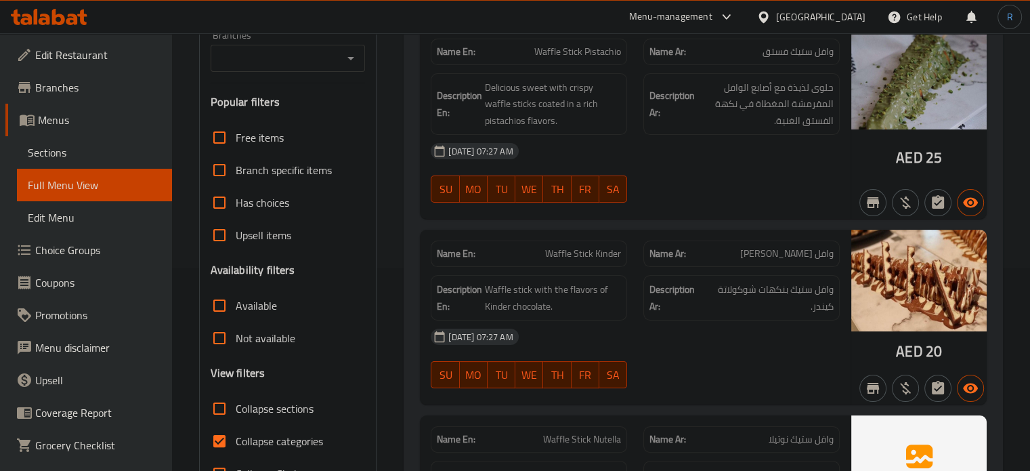
click at [609, 332] on div "[DATE] 07:27 AM" at bounding box center [635, 336] width 425 height 33
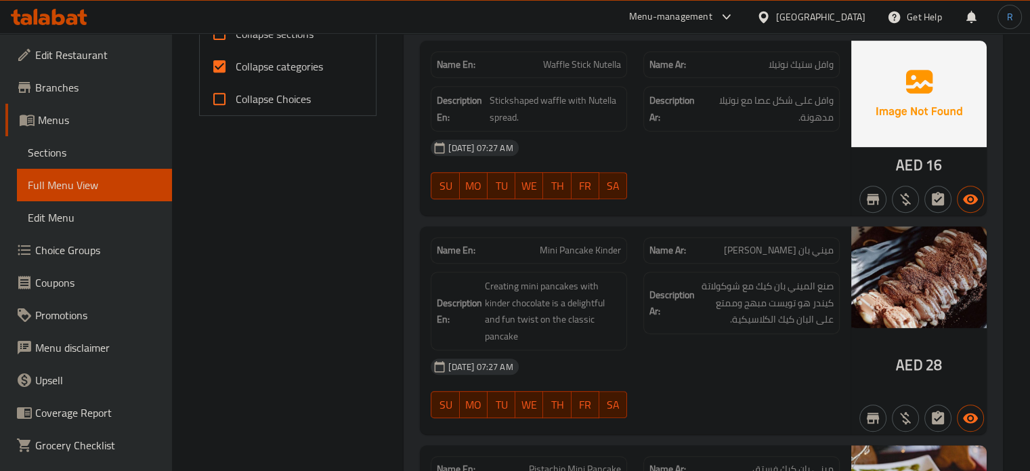
scroll to position [610, 0]
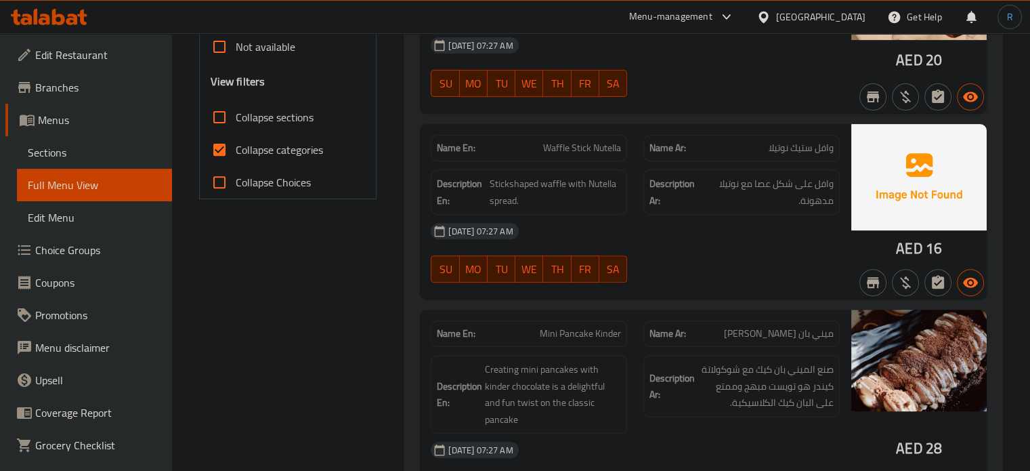
scroll to position [474, 0]
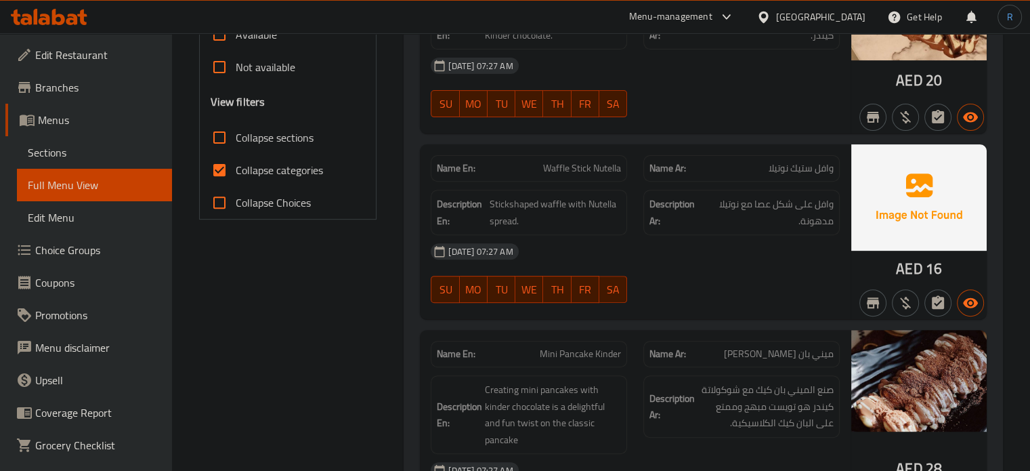
click at [571, 162] on span "Waffle Stick Nutella" at bounding box center [582, 168] width 78 height 14
copy span "Waffle Stick Nutella"
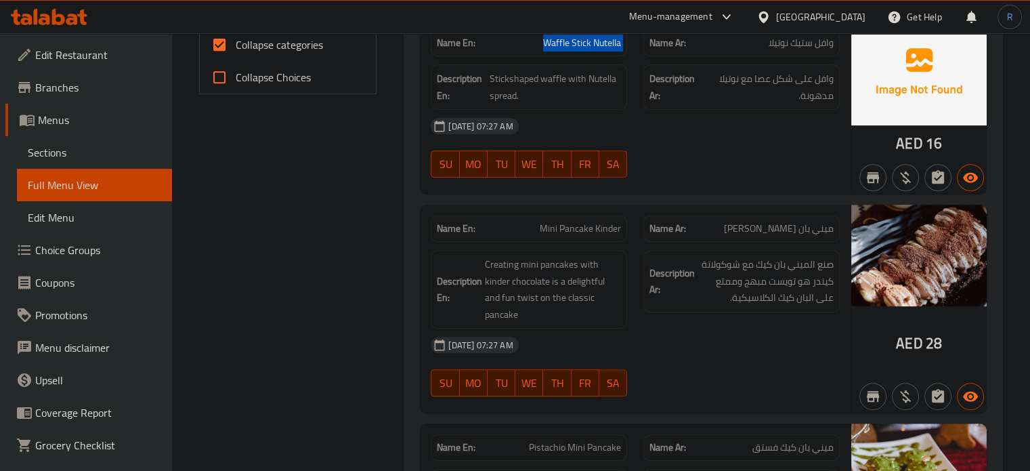
scroll to position [610, 0]
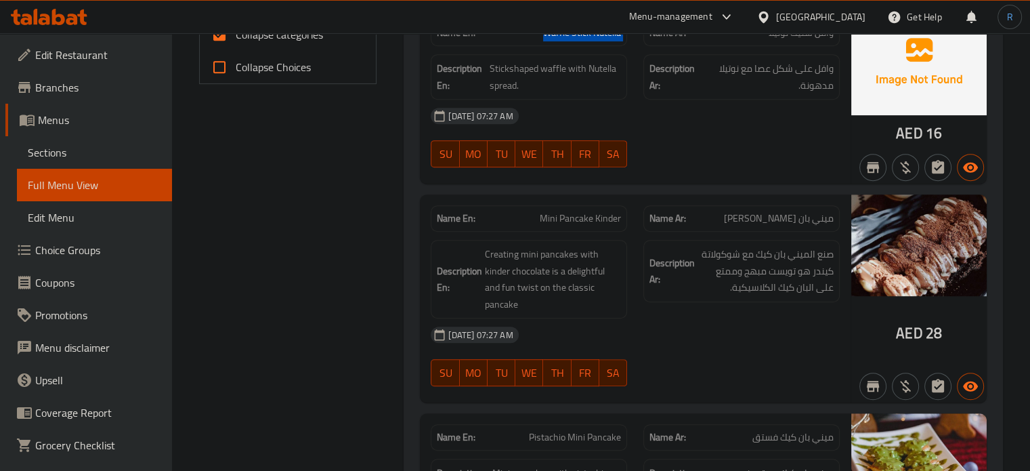
click at [638, 173] on div at bounding box center [741, 167] width 213 height 16
click at [566, 215] on span "Mini Pancake Kinder" at bounding box center [580, 218] width 81 height 14
copy span "Mini Pancake Kinder"
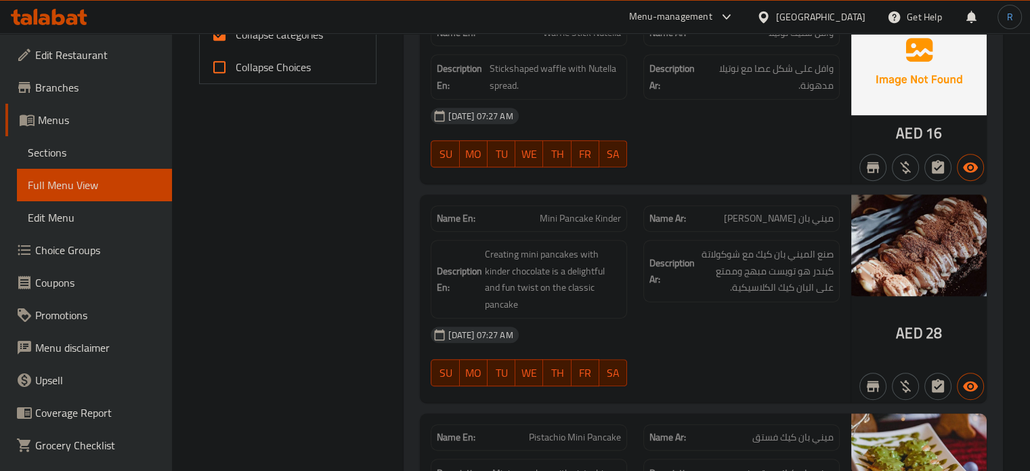
drag, startPoint x: 189, startPoint y: 138, endPoint x: 233, endPoint y: 119, distance: 47.9
click at [554, 221] on span "Mini Pancake Kinder" at bounding box center [580, 218] width 81 height 14
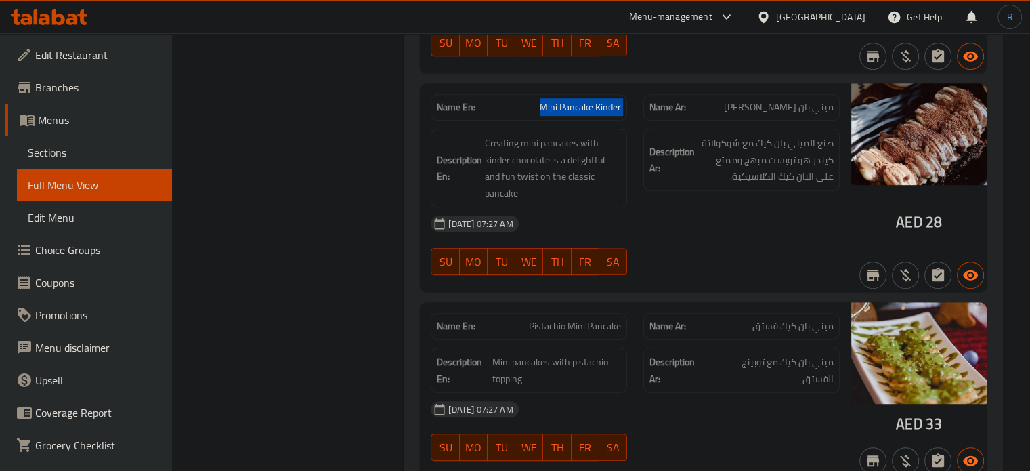
scroll to position [813, 0]
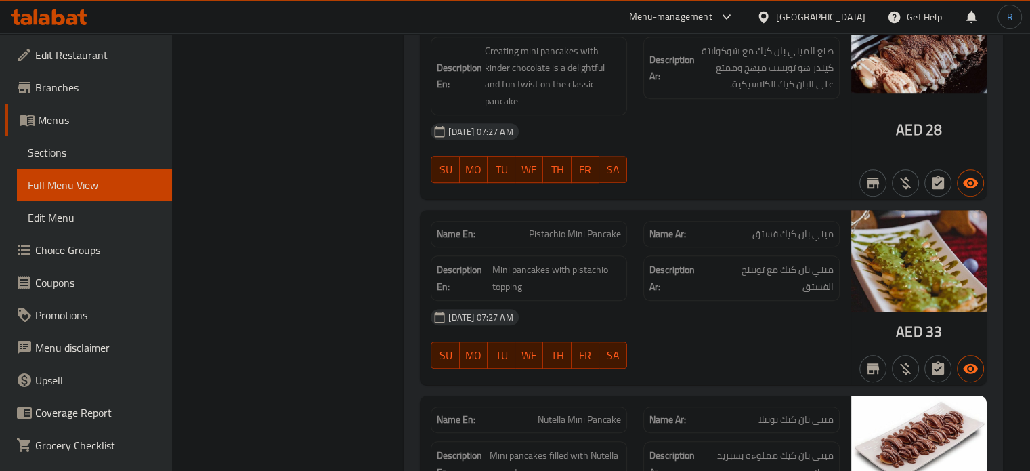
drag, startPoint x: 661, startPoint y: 308, endPoint x: 654, endPoint y: 300, distance: 10.6
click at [662, 308] on div "[DATE] 07:27 AM" at bounding box center [635, 317] width 425 height 33
click at [550, 235] on span "Pistachio Mini Pancake" at bounding box center [575, 234] width 92 height 14
click at [602, 235] on span "Pistachio Mini Pancake" at bounding box center [575, 234] width 92 height 14
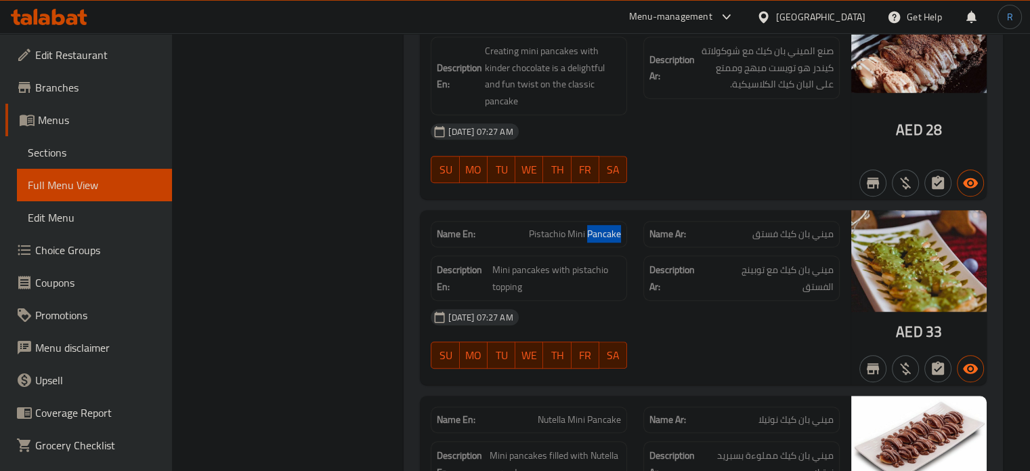
click at [602, 235] on span "Pistachio Mini Pancake" at bounding box center [575, 234] width 92 height 14
click at [589, 232] on span "Pistachio Mini Pancake" at bounding box center [575, 234] width 92 height 14
click at [595, 230] on span "Pistachio Mini Pancake" at bounding box center [575, 234] width 92 height 14
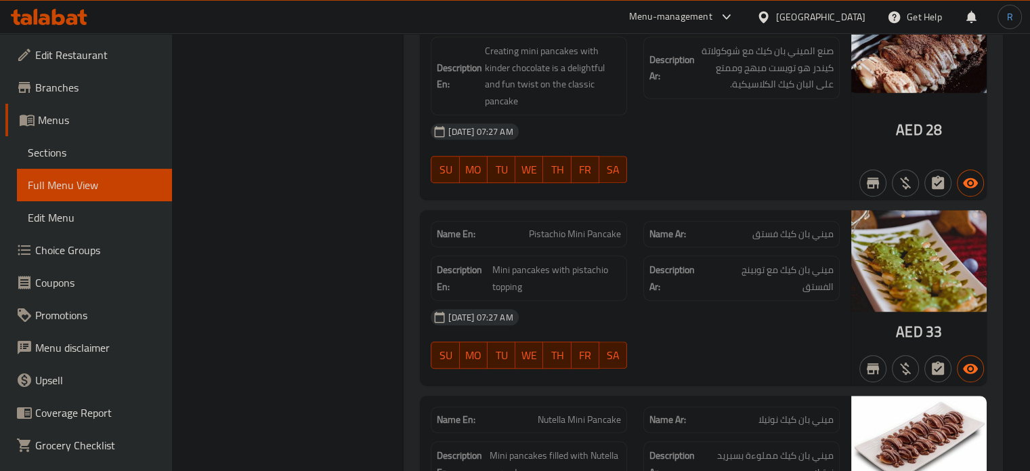
click at [579, 231] on span "Pistachio Mini Pancake" at bounding box center [575, 234] width 92 height 14
click at [598, 234] on span "Pistachio Mini Pancake" at bounding box center [575, 234] width 92 height 14
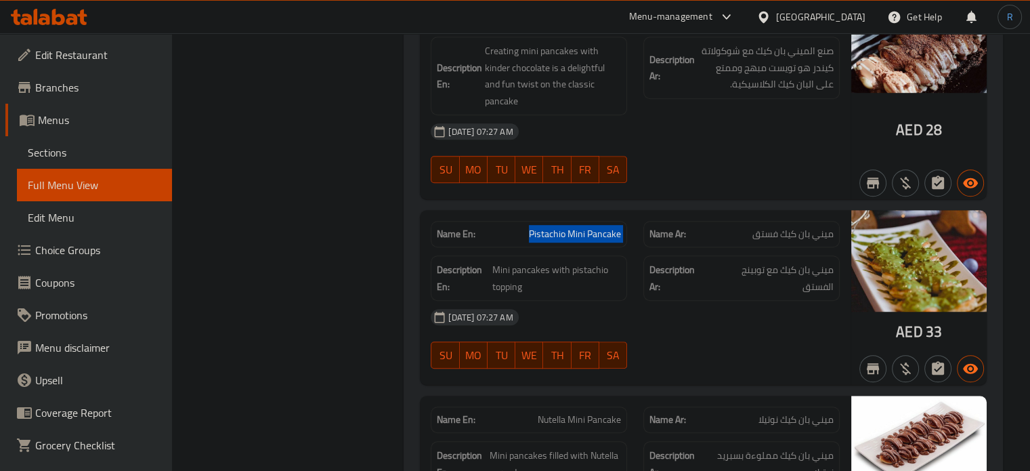
click at [598, 234] on span "Pistachio Mini Pancake" at bounding box center [575, 234] width 92 height 14
click at [543, 227] on span "Pistachio Mini Pancake" at bounding box center [575, 234] width 92 height 14
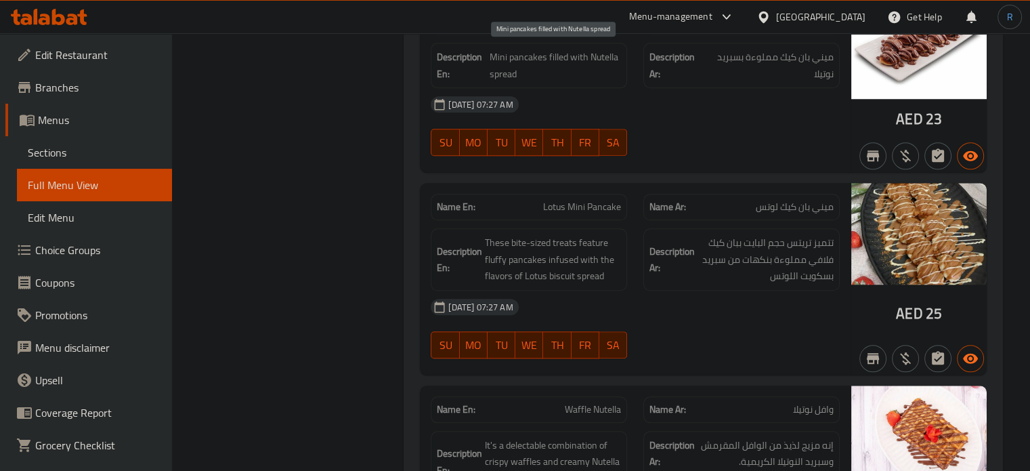
scroll to position [1219, 0]
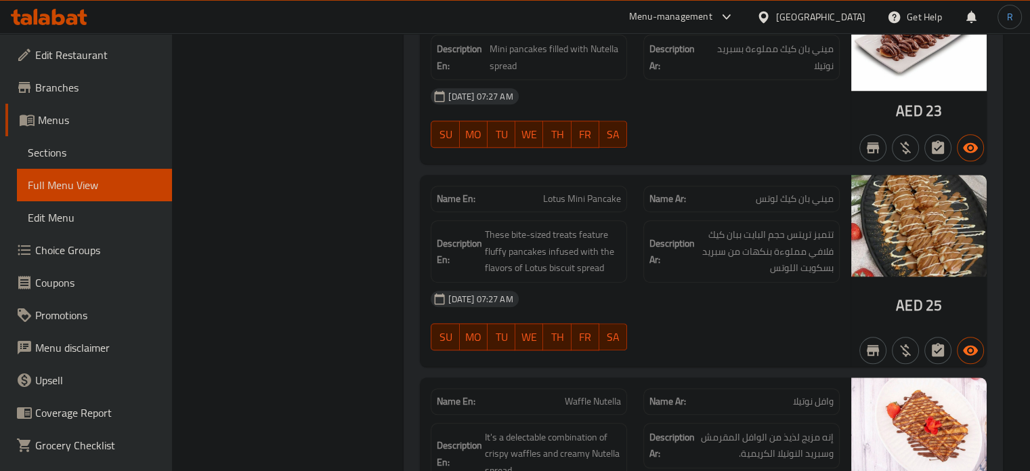
click at [552, 297] on div "[DATE] 07:27 AM" at bounding box center [635, 298] width 425 height 33
click at [593, 199] on span "Lotus Mini Pancake" at bounding box center [582, 199] width 78 height 14
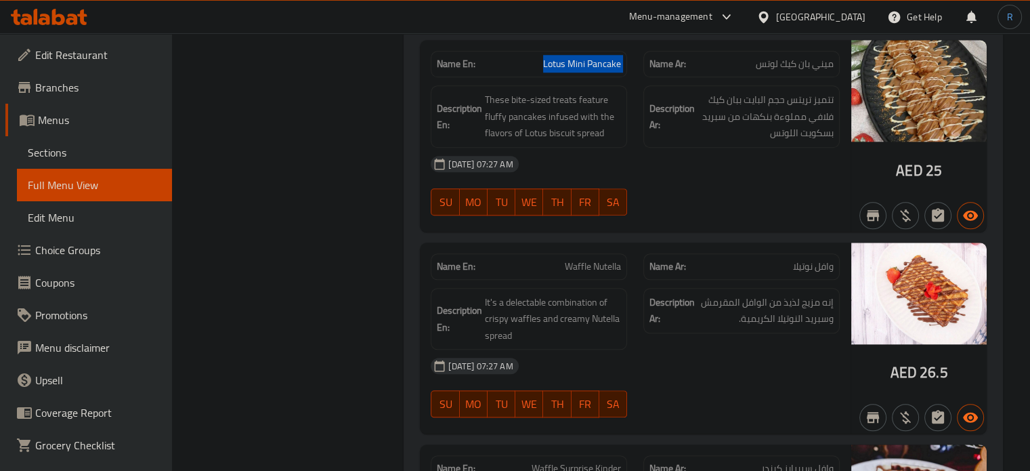
scroll to position [1355, 0]
click at [595, 267] on span "Waffle Nutella" at bounding box center [593, 266] width 56 height 14
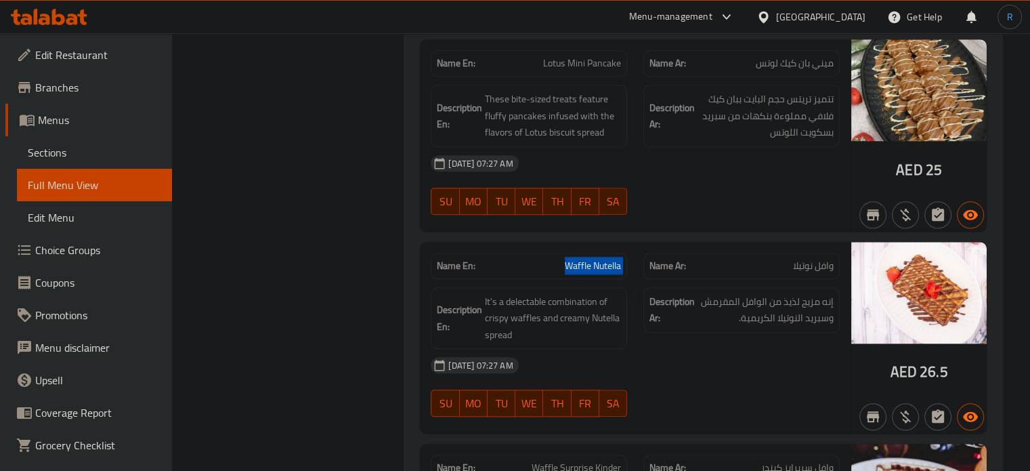
click at [595, 267] on span "Waffle Nutella" at bounding box center [593, 266] width 56 height 14
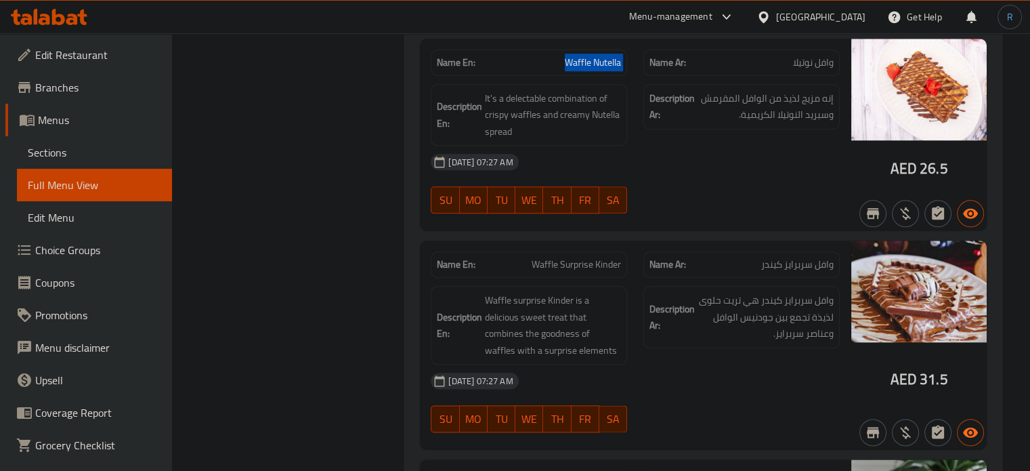
scroll to position [1626, 0]
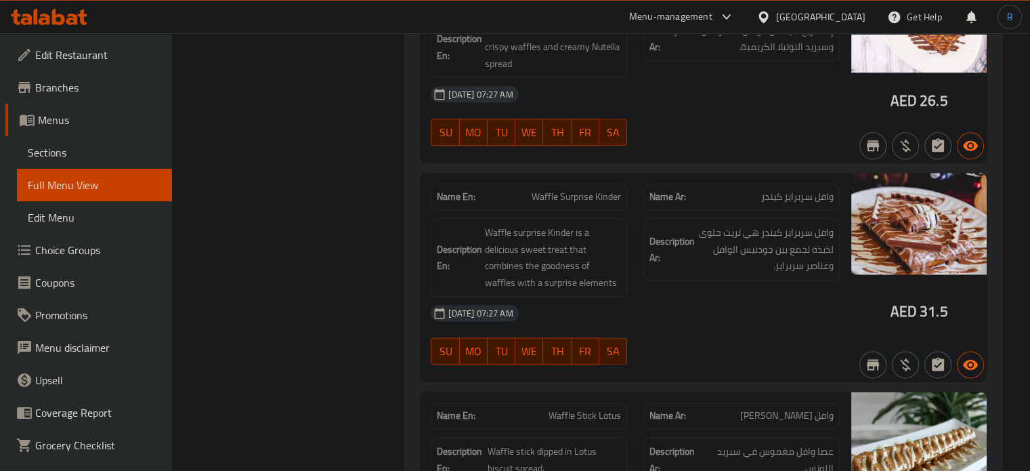
click at [667, 320] on div "[DATE] 07:27 AM" at bounding box center [635, 313] width 425 height 33
click at [607, 190] on span "Waffle Surprise Kinder" at bounding box center [576, 197] width 89 height 14
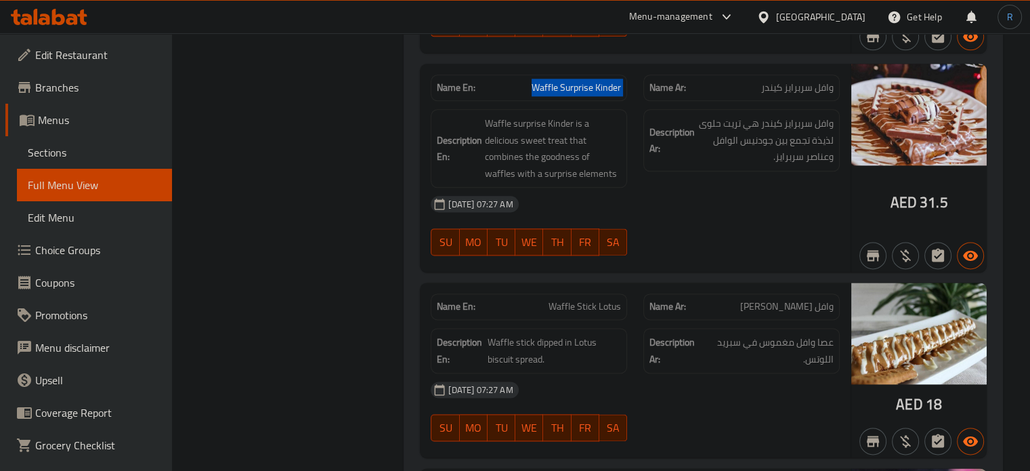
scroll to position [1761, 0]
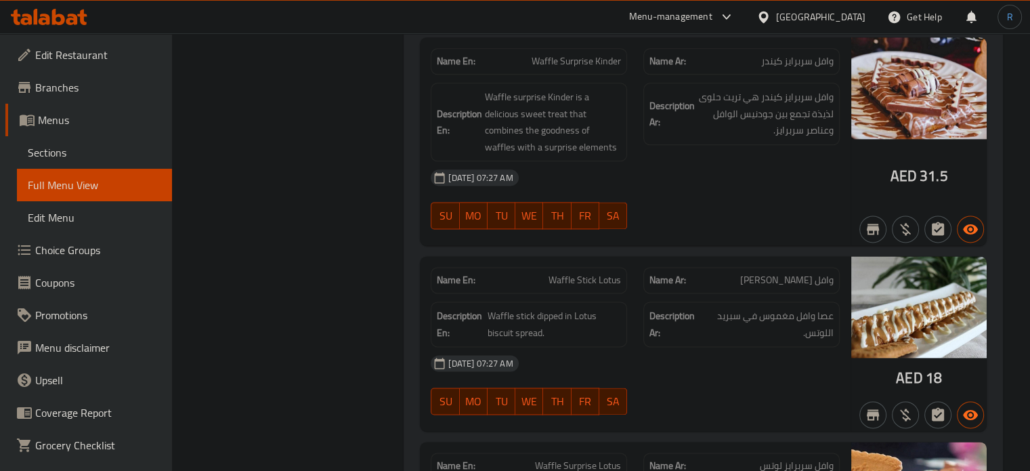
click at [572, 278] on span "Waffle Stick Lotus" at bounding box center [585, 280] width 72 height 14
drag, startPoint x: 670, startPoint y: 213, endPoint x: 635, endPoint y: 213, distance: 35.2
click at [670, 213] on div "12-08-2025 07:27 AM SU MO TU WE TH FR SA" at bounding box center [635, 199] width 425 height 76
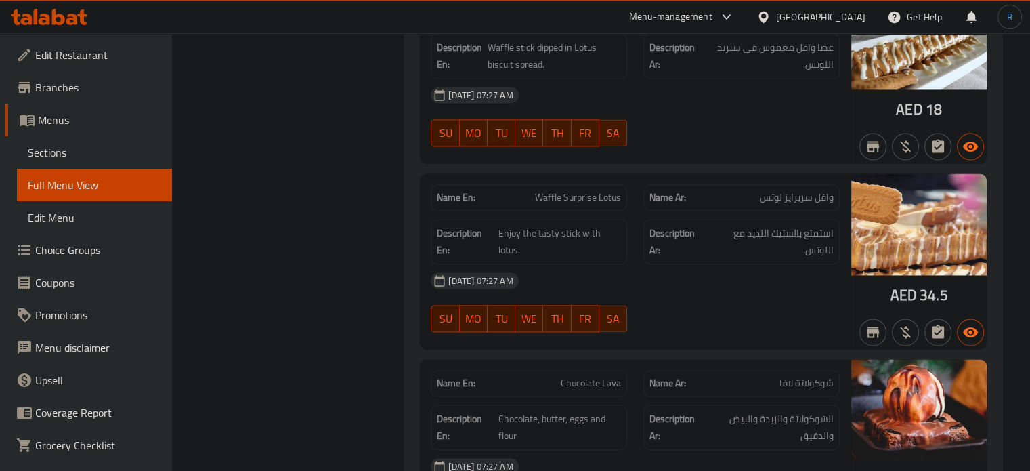
scroll to position [2032, 0]
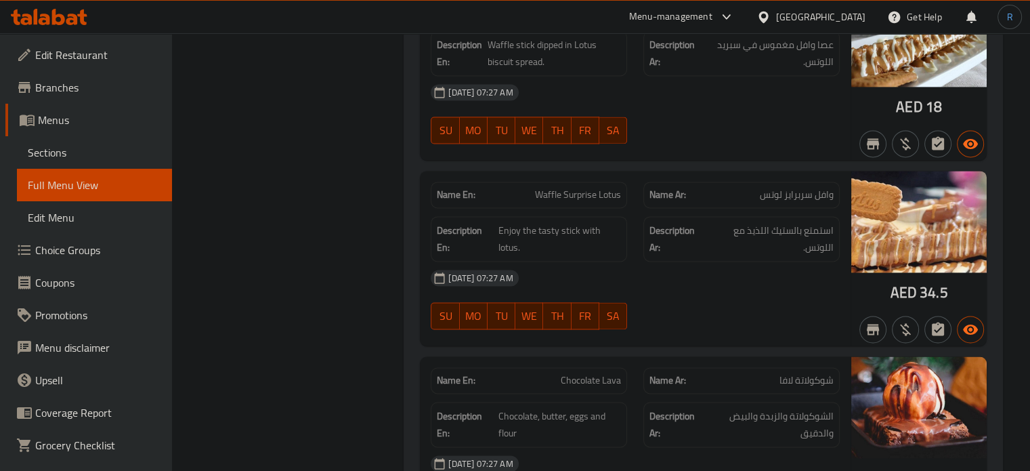
click at [596, 192] on span "Waffle Surprise Lotus" at bounding box center [578, 195] width 86 height 14
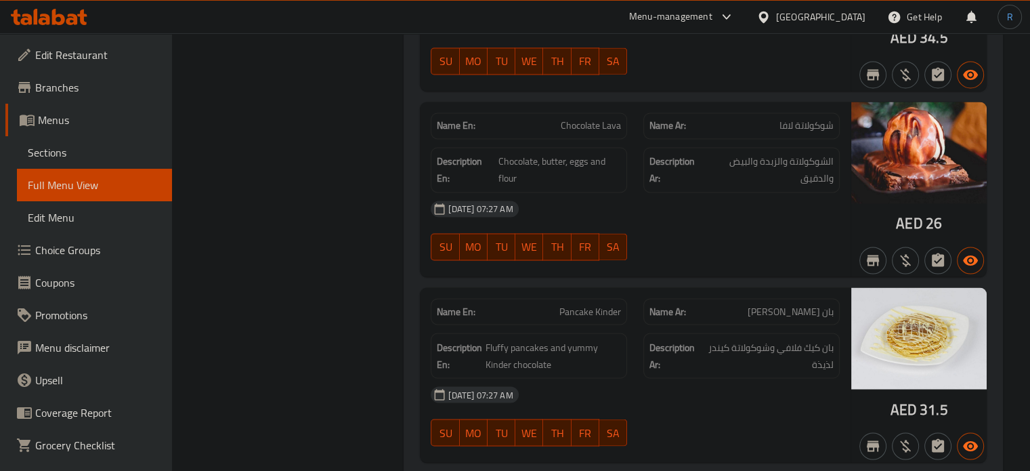
scroll to position [2303, 0]
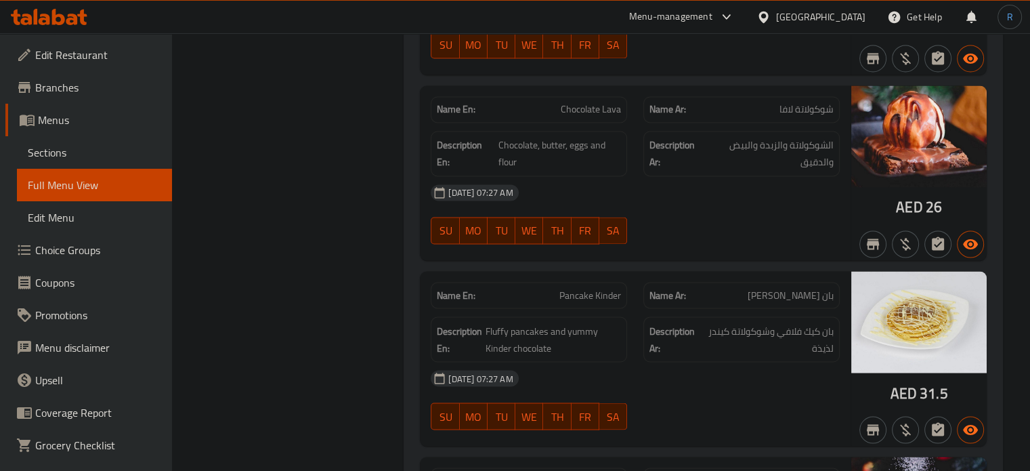
click at [641, 240] on div at bounding box center [741, 244] width 213 height 16
click at [494, 322] on span "Fluffy pancakes and yummy Kinder chocolate" at bounding box center [554, 338] width 136 height 33
click at [580, 288] on span "Pancake Kinder" at bounding box center [590, 295] width 62 height 14
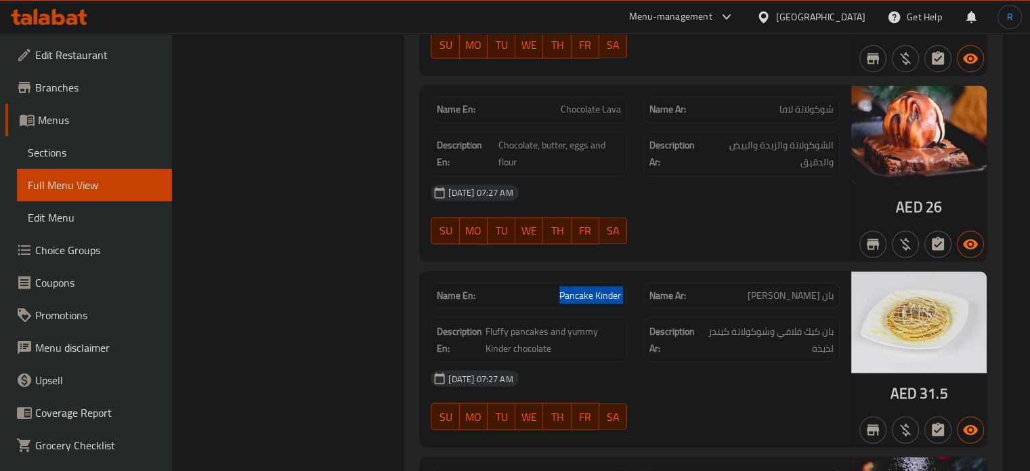
click at [580, 288] on span "Pancake Kinder" at bounding box center [590, 295] width 62 height 14
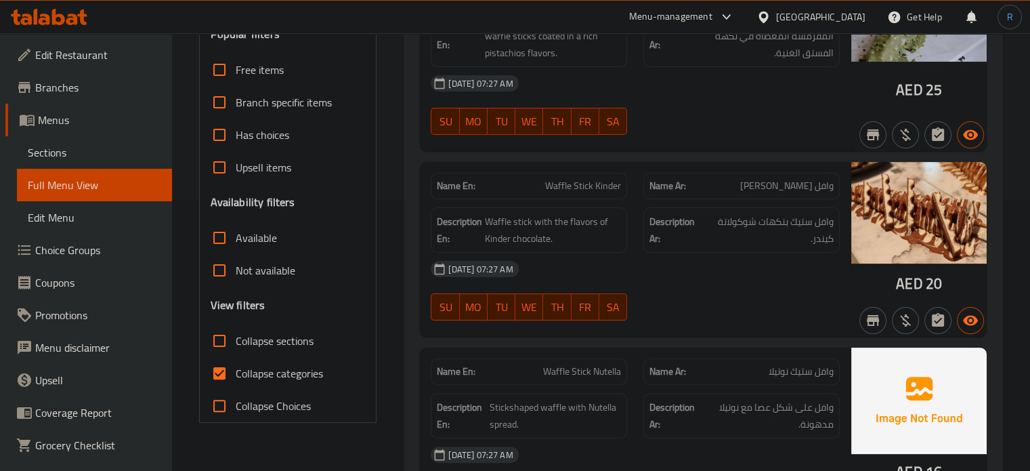
scroll to position [339, 0]
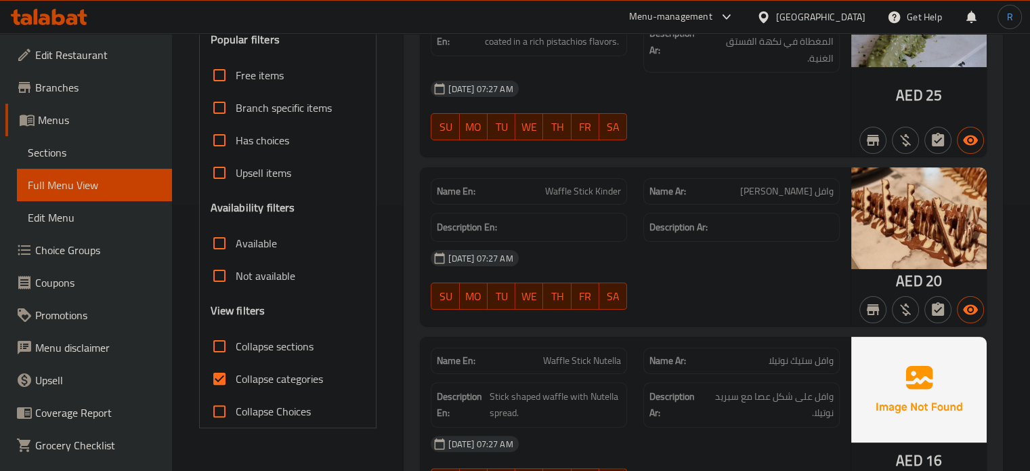
scroll to position [271, 0]
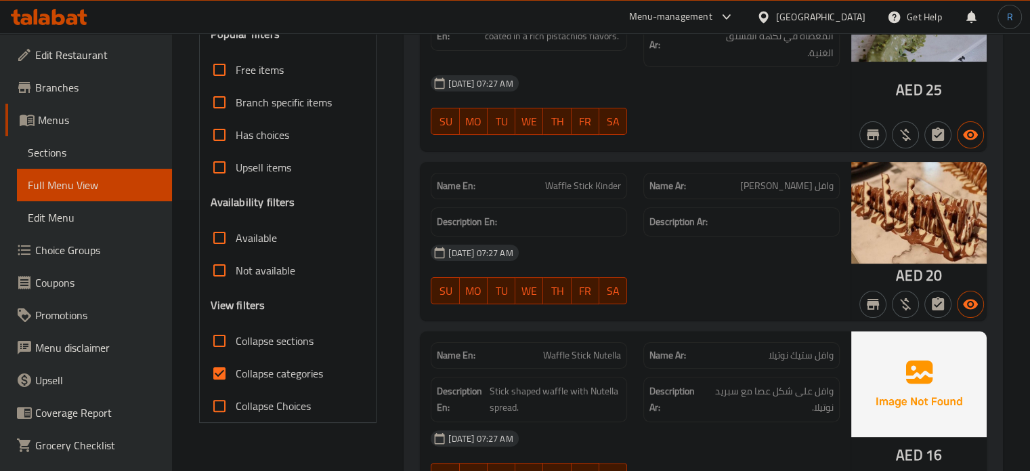
click at [555, 179] on span "Waffle Stick Kinder" at bounding box center [583, 186] width 76 height 14
copy span "Waffle"
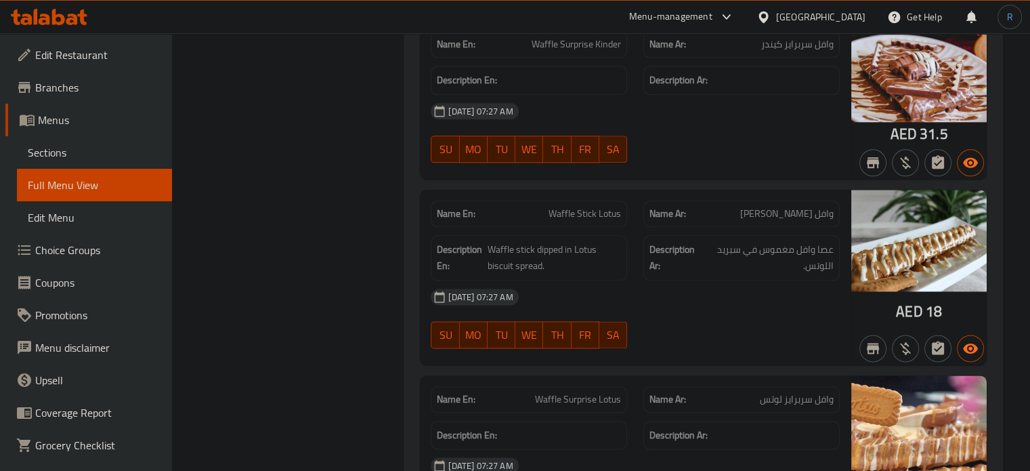
click at [572, 207] on span "Waffle Stick Lotus" at bounding box center [585, 214] width 72 height 14
copy span "Waffle Stick Lotus"
click at [568, 280] on div "[DATE] 07:27 AM" at bounding box center [635, 296] width 425 height 33
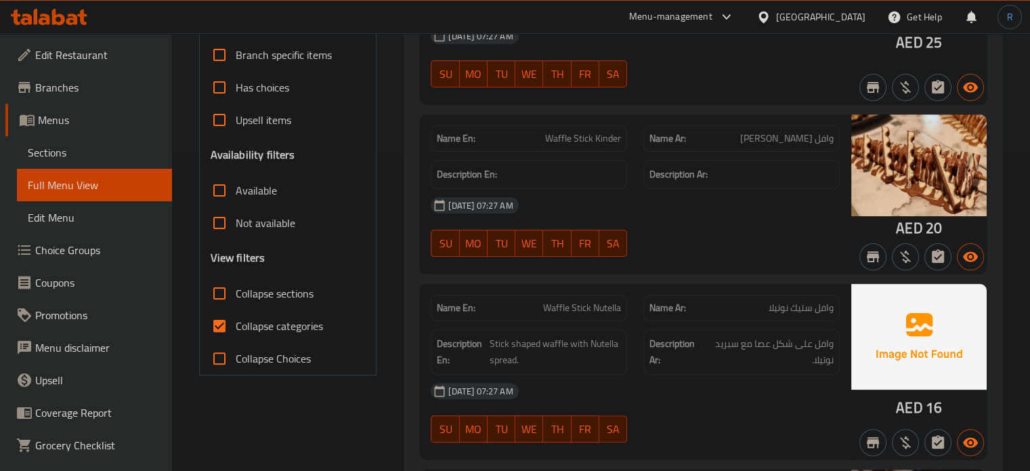
scroll to position [339, 0]
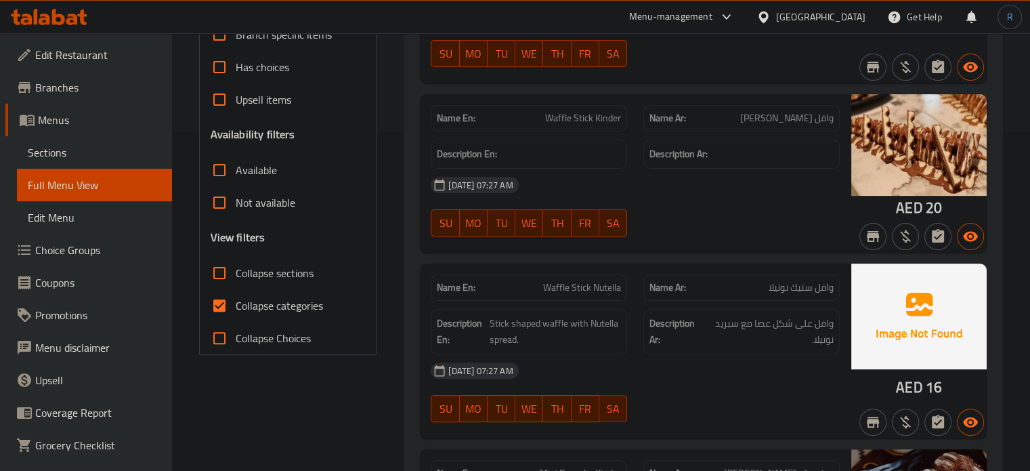
click at [581, 280] on span "Waffle Stick Nutella" at bounding box center [582, 287] width 78 height 14
copy span "Waffle Stick Nutella"
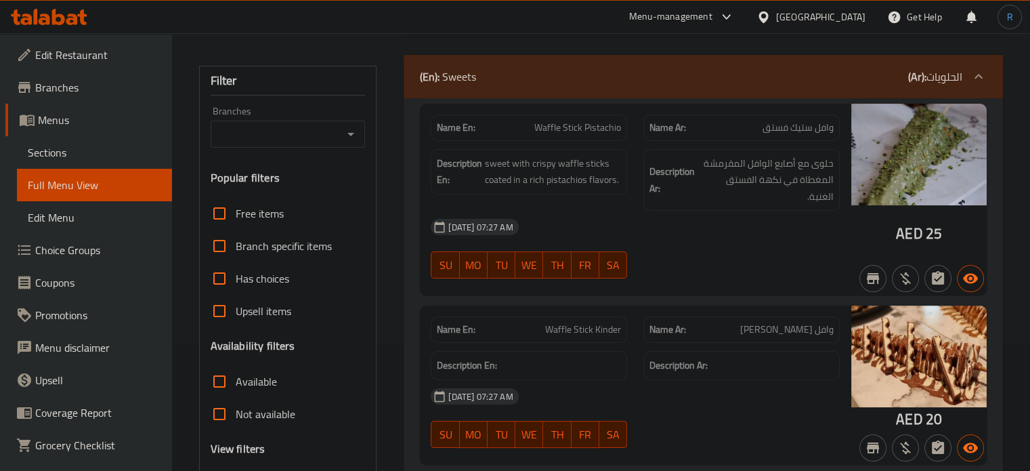
scroll to position [135, 0]
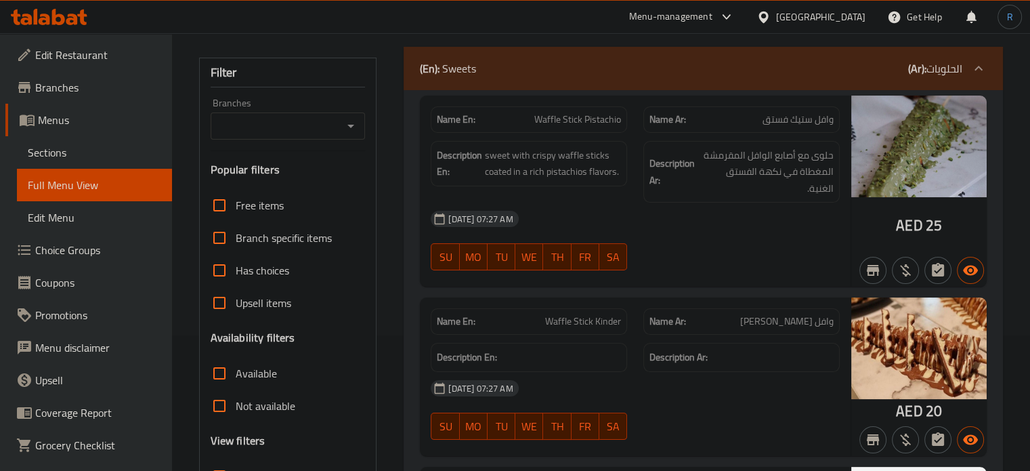
drag, startPoint x: 648, startPoint y: 251, endPoint x: 574, endPoint y: 131, distance: 140.8
click at [648, 262] on div at bounding box center [741, 270] width 213 height 16
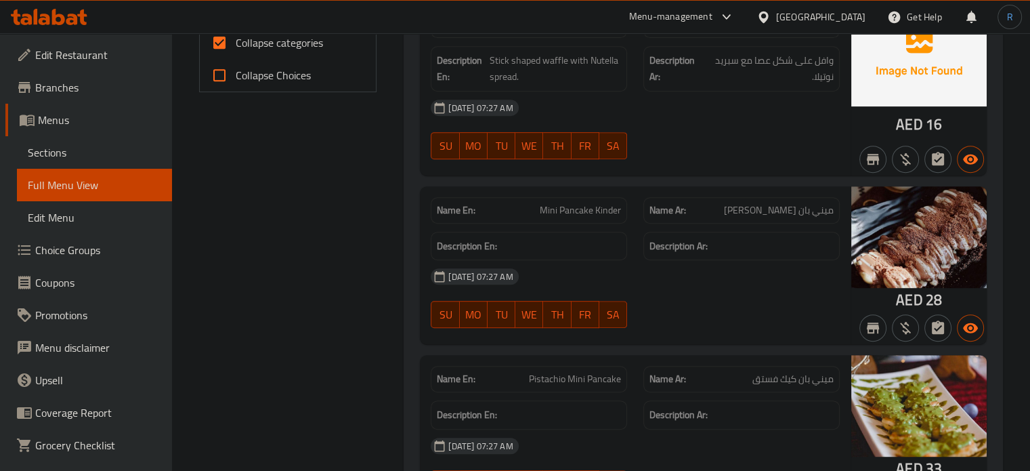
scroll to position [610, 0]
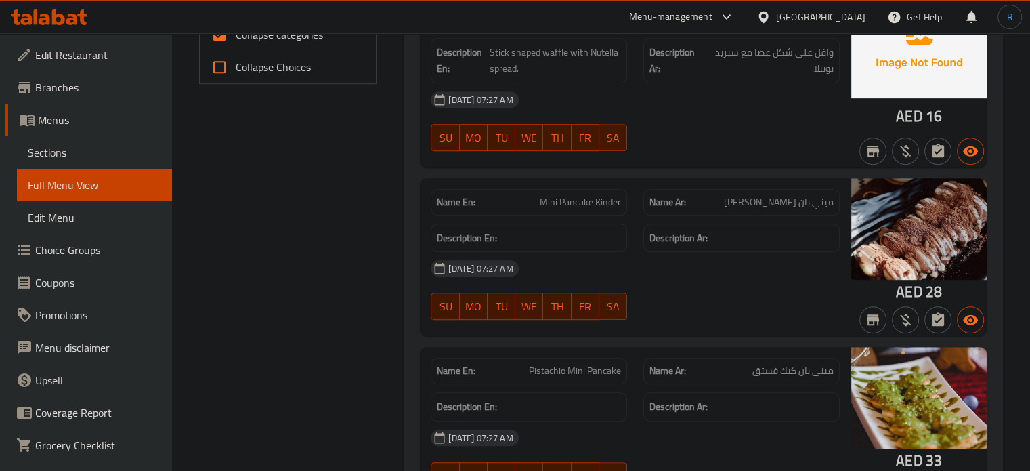
click at [610, 195] on span "Mini Pancake Kinder" at bounding box center [580, 202] width 81 height 14
copy span "Kinder"
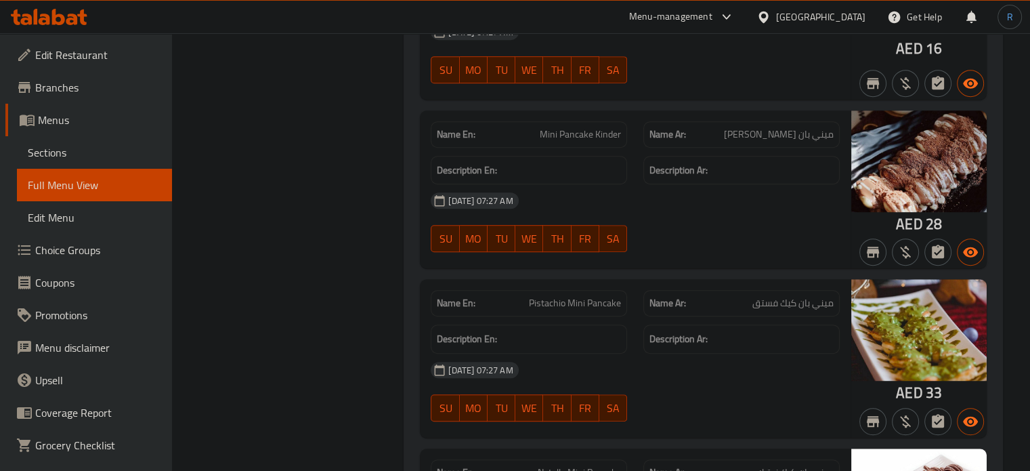
click at [547, 296] on span "Pistachio Mini Pancake" at bounding box center [575, 303] width 92 height 14
copy span "Pistachio"
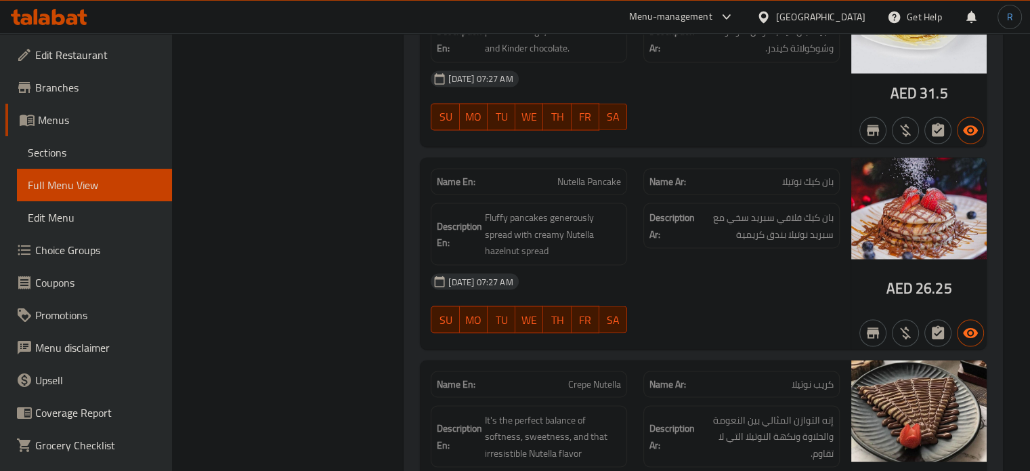
scroll to position [2438, 0]
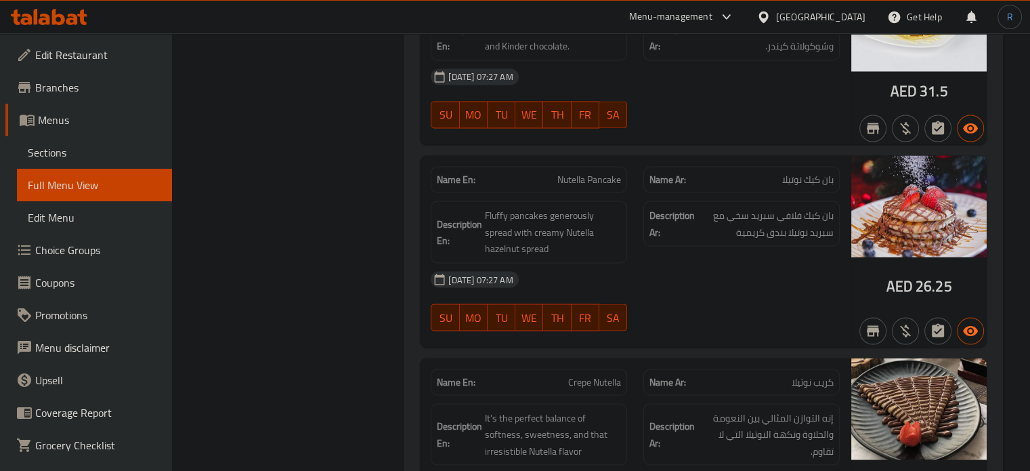
click at [568, 263] on div "[DATE] 07:27 AM" at bounding box center [635, 279] width 425 height 33
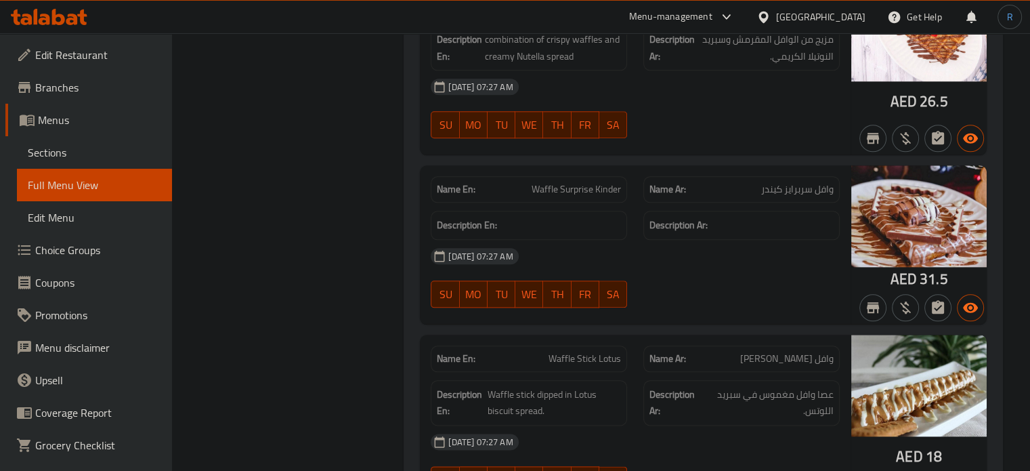
scroll to position [1601, 0]
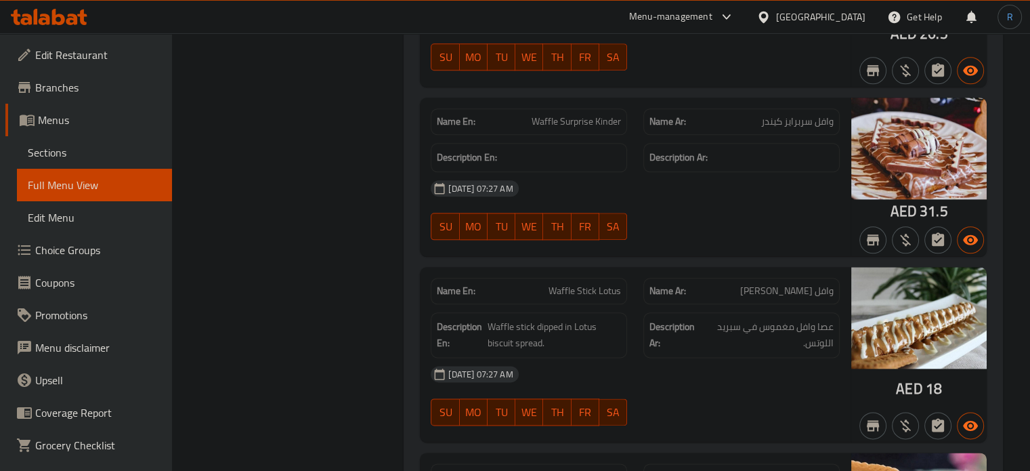
click at [736, 232] on div at bounding box center [741, 240] width 213 height 16
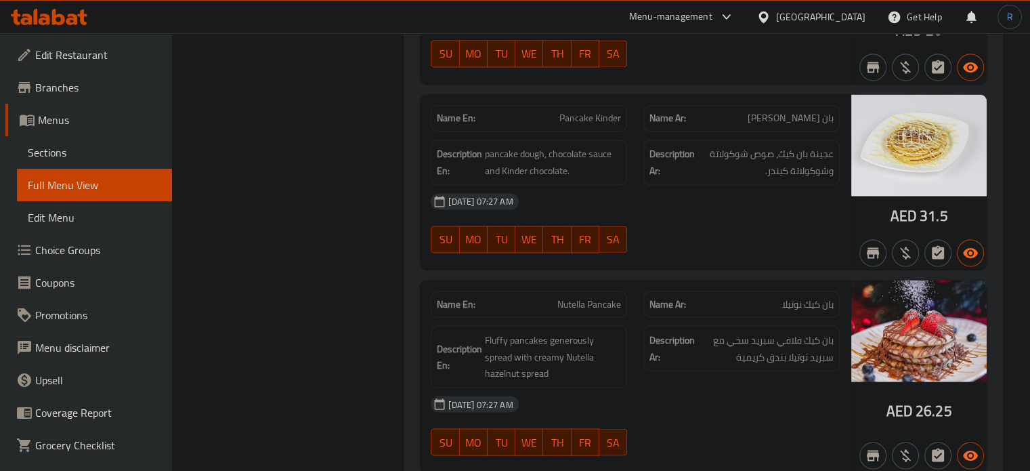
scroll to position [2346, 0]
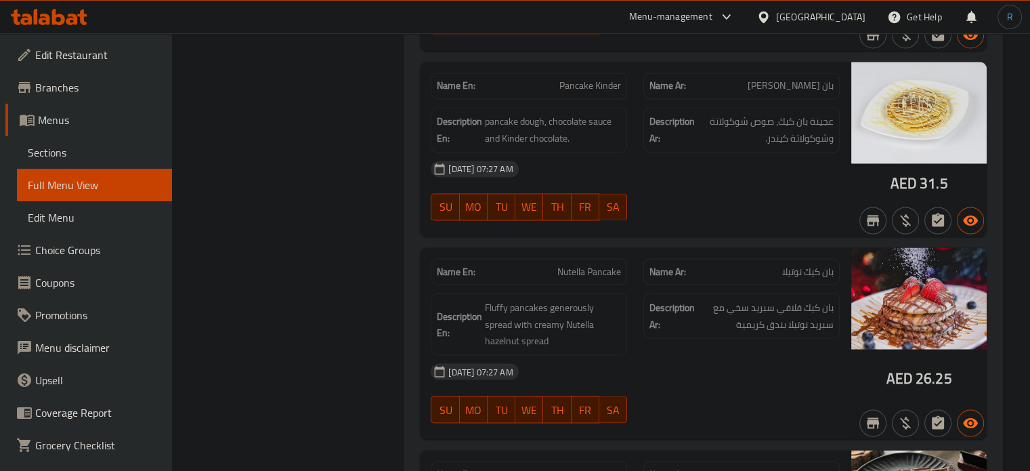
click at [700, 212] on div at bounding box center [741, 220] width 213 height 16
click at [584, 264] on span "Nutella Pancake" at bounding box center [589, 271] width 64 height 14
copy span "Nutella Pancake"
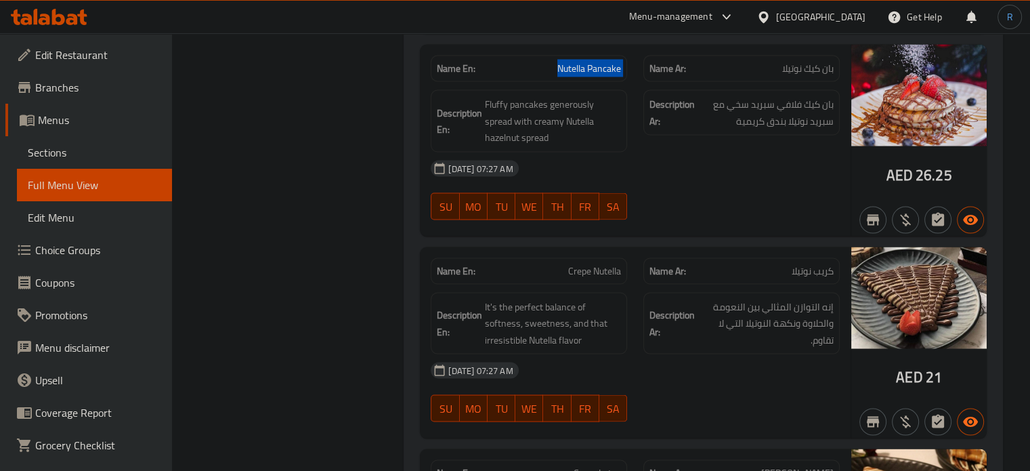
scroll to position [2550, 0]
click at [579, 263] on span "Crepe Nutella" at bounding box center [594, 270] width 53 height 14
copy span "Crepe Nutella"
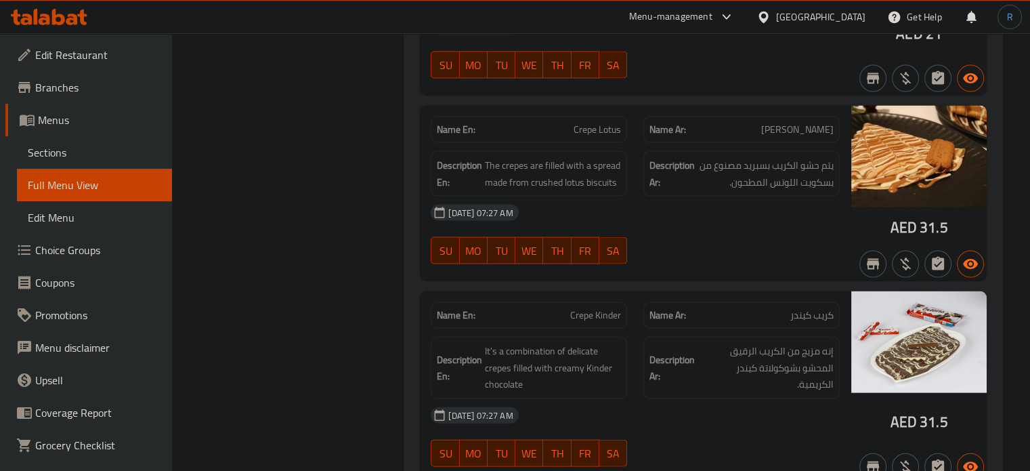
scroll to position [2956, 0]
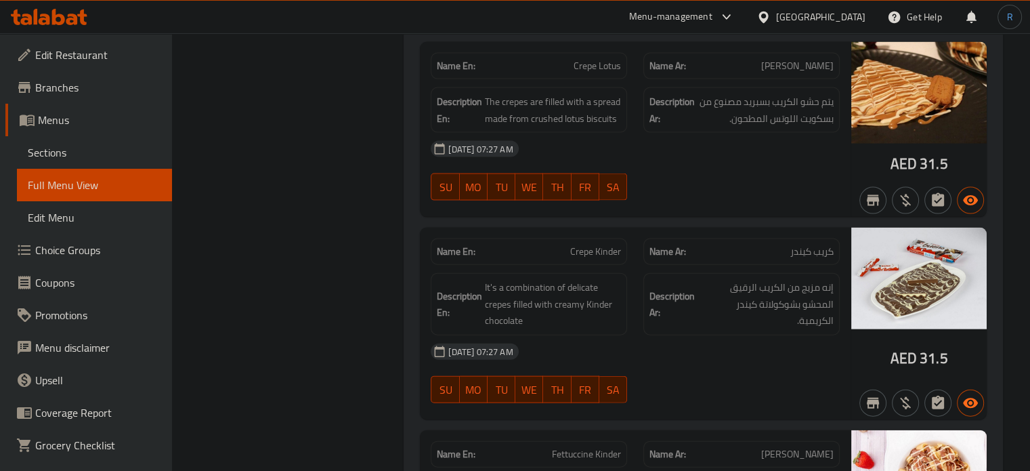
click at [588, 245] on span "Crepe Kinder" at bounding box center [595, 252] width 51 height 14
copy span "Crepe Kinder"
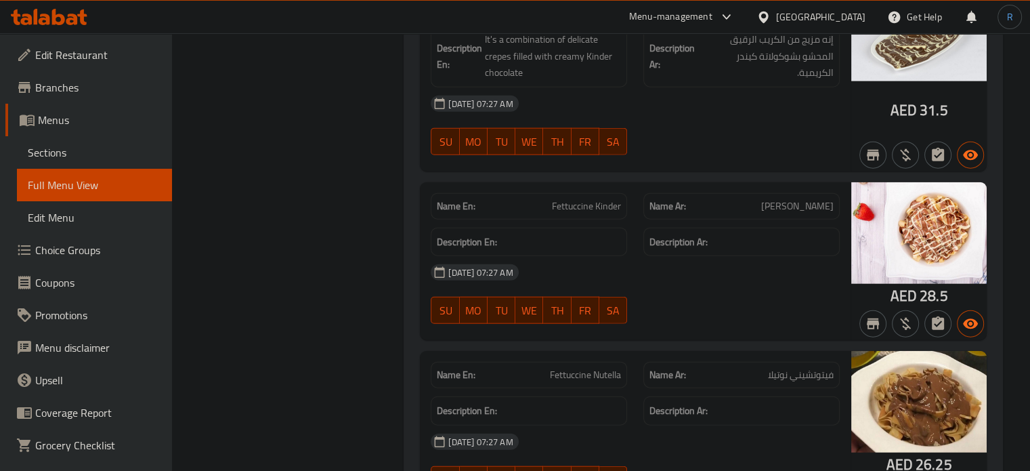
scroll to position [3227, 0]
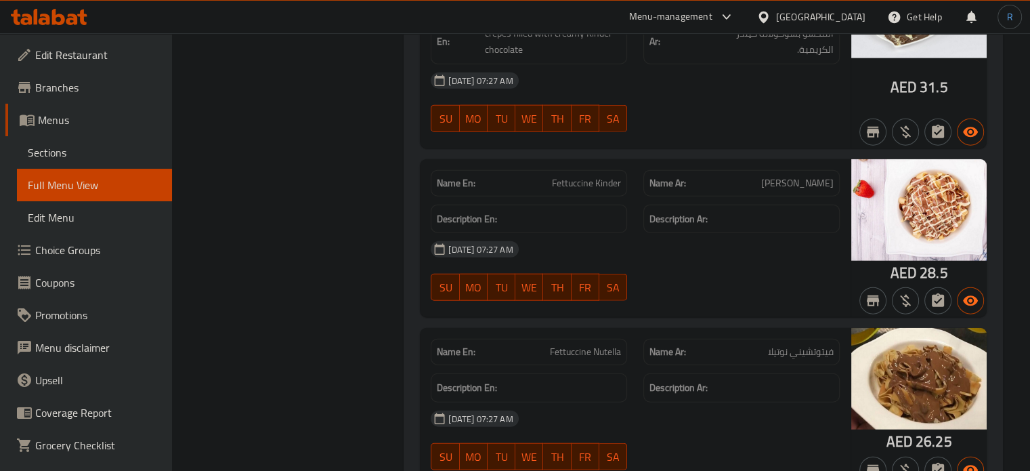
click at [585, 345] on span "Fettuccine Nutella" at bounding box center [585, 352] width 71 height 14
copy span "Fettuccine Nutella"
click at [588, 345] on span "Fettuccine Nutella" at bounding box center [585, 352] width 71 height 14
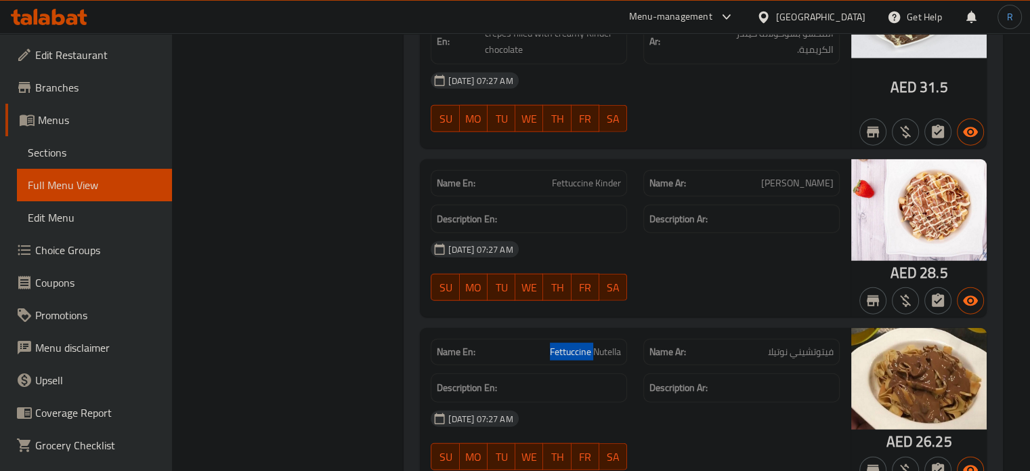
click at [588, 345] on span "Fettuccine Nutella" at bounding box center [585, 352] width 71 height 14
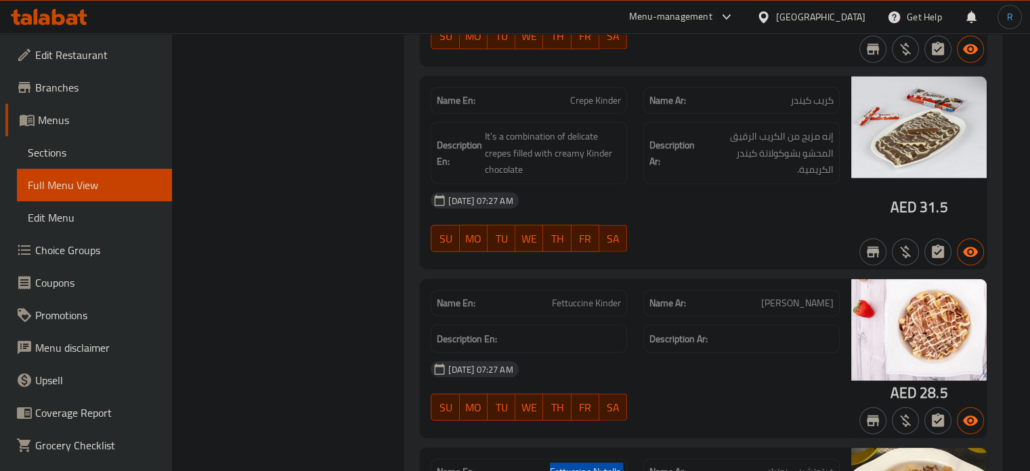
scroll to position [3091, 0]
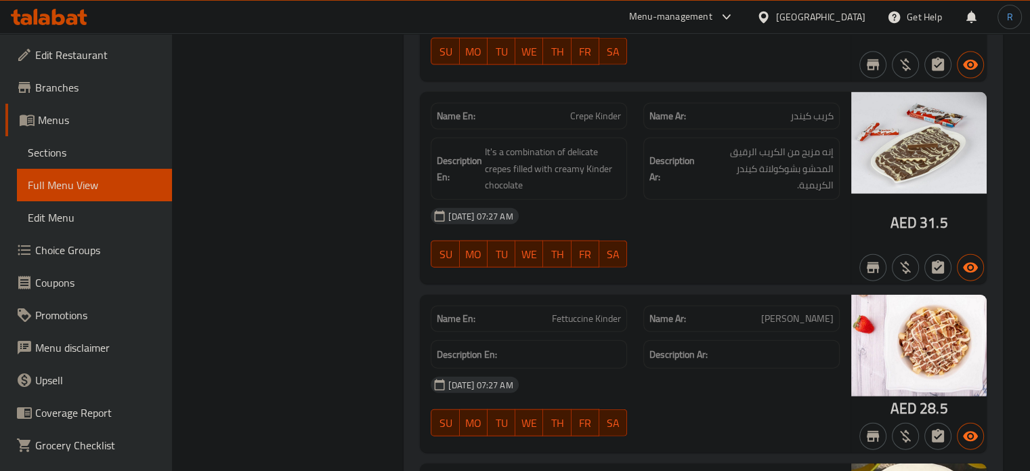
drag, startPoint x: 975, startPoint y: 199, endPoint x: 711, endPoint y: 147, distance: 269.9
click at [975, 198] on div "AED 31.5" at bounding box center [918, 188] width 135 height 192
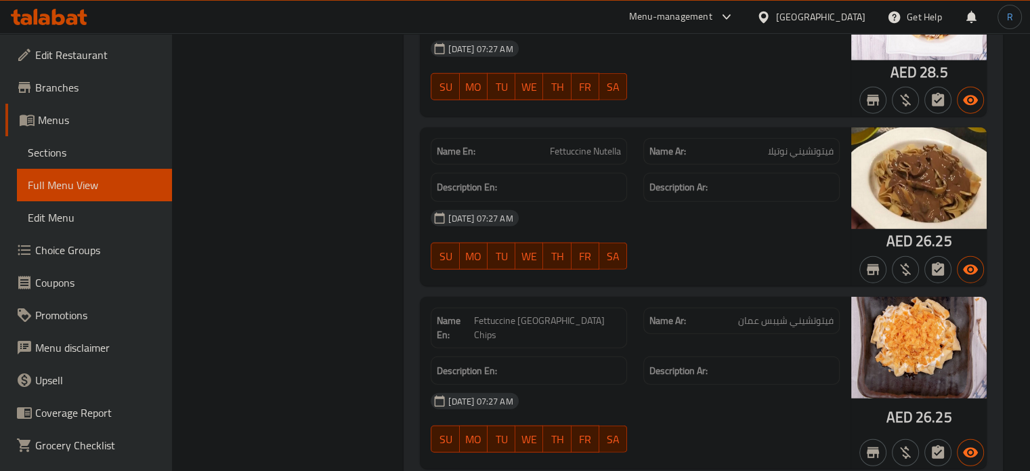
scroll to position [3430, 0]
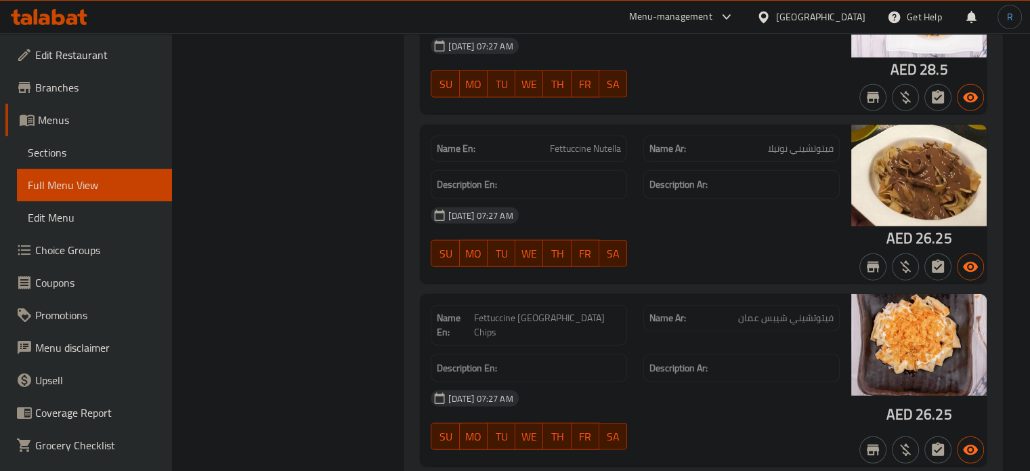
click at [544, 311] on span "Fettuccine [GEOGRAPHIC_DATA] Chips" at bounding box center [548, 325] width 148 height 28
copy span "Fettuccine"
click at [585, 311] on span "Fettuccine [GEOGRAPHIC_DATA] Chips" at bounding box center [548, 325] width 148 height 28
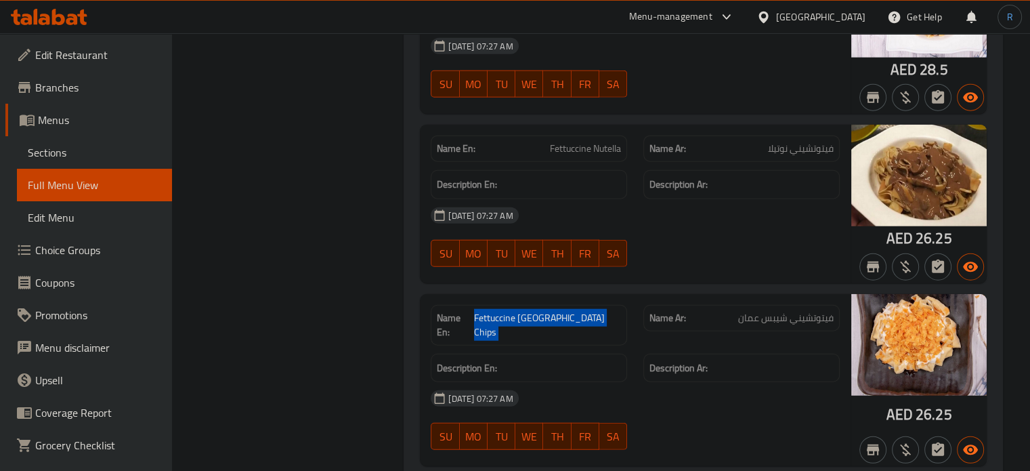
click at [585, 311] on span "Fettuccine [GEOGRAPHIC_DATA] Chips" at bounding box center [548, 325] width 148 height 28
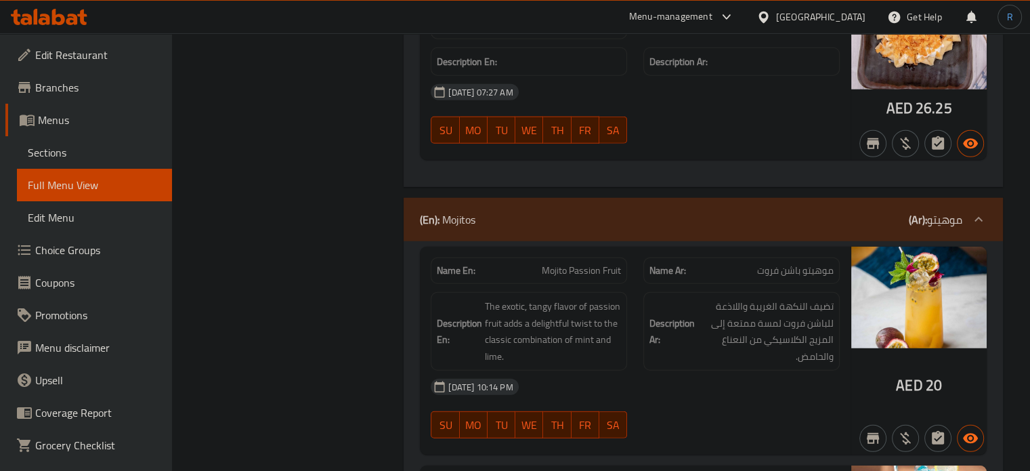
scroll to position [3769, 0]
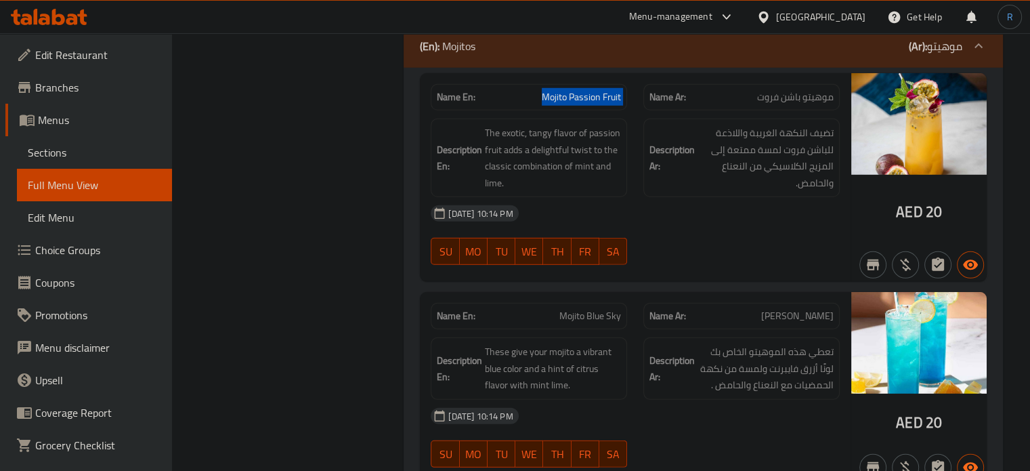
scroll to position [3972, 0]
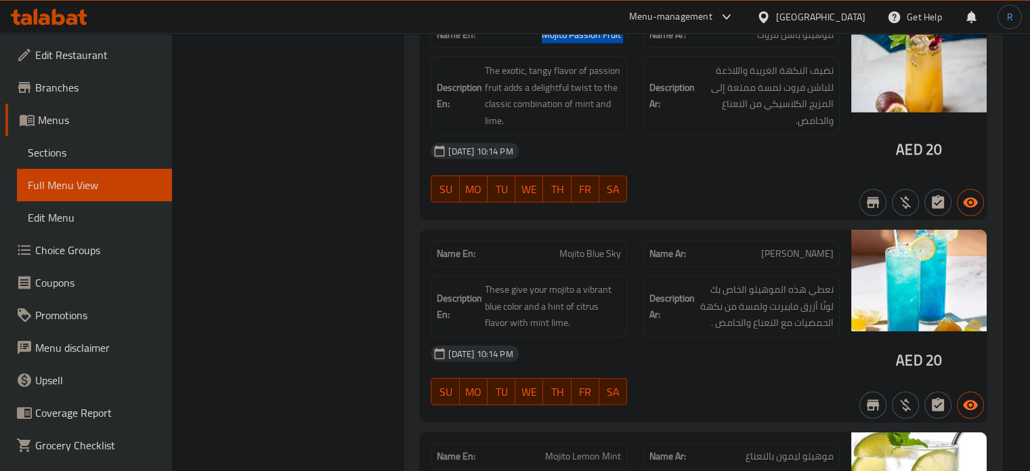
drag, startPoint x: 591, startPoint y: 338, endPoint x: 593, endPoint y: 329, distance: 9.0
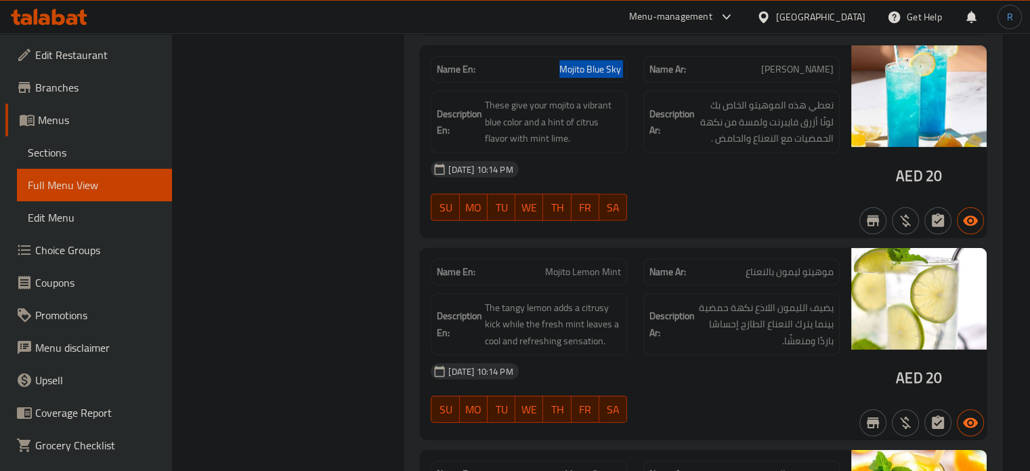
scroll to position [4175, 0]
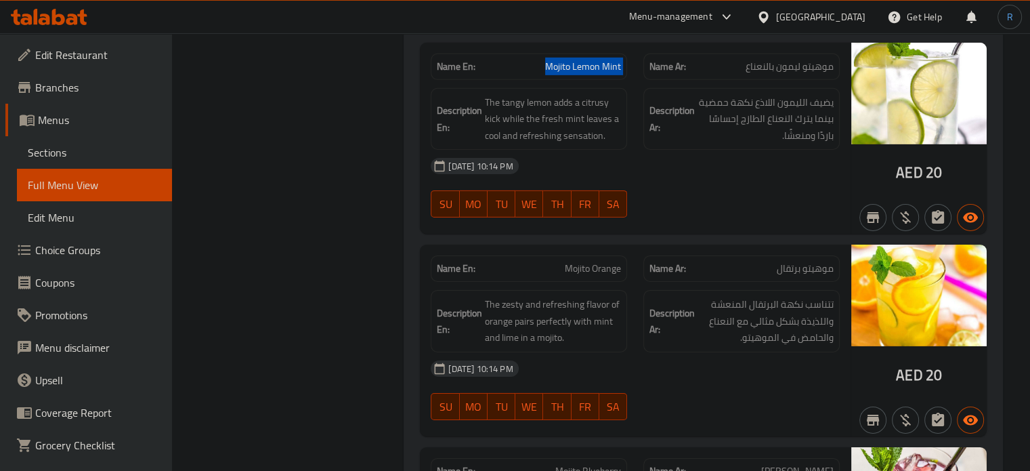
scroll to position [4378, 0]
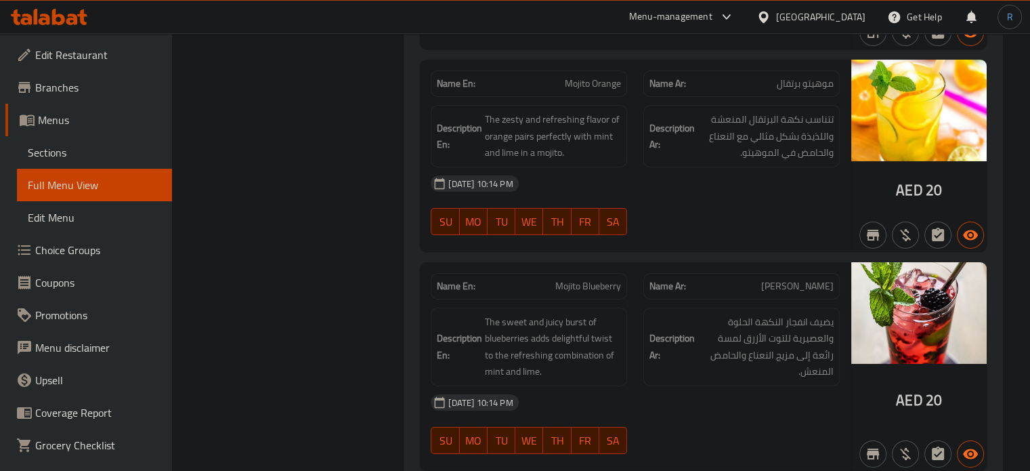
scroll to position [4582, 0]
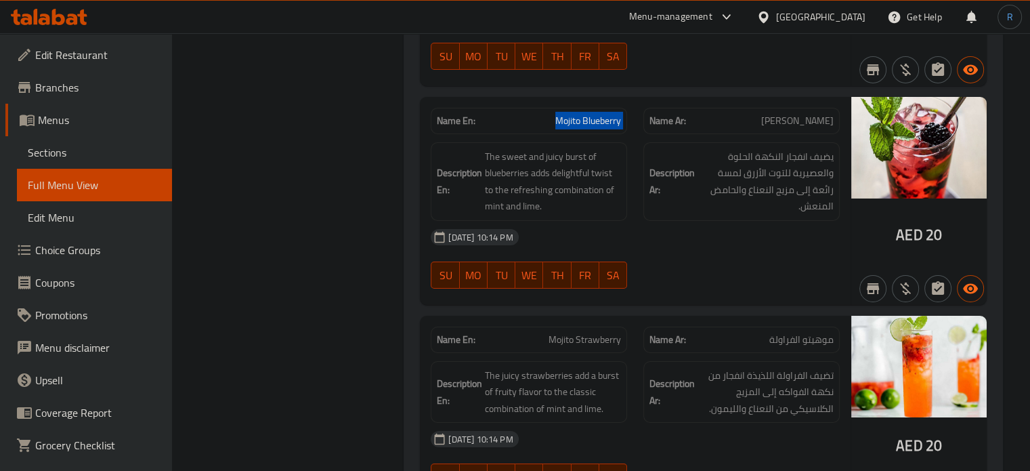
scroll to position [4785, 0]
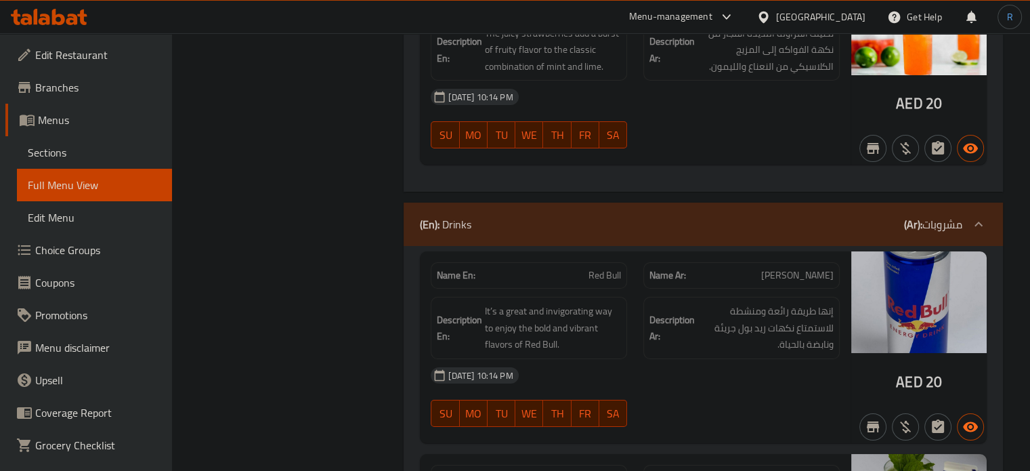
scroll to position [5056, 0]
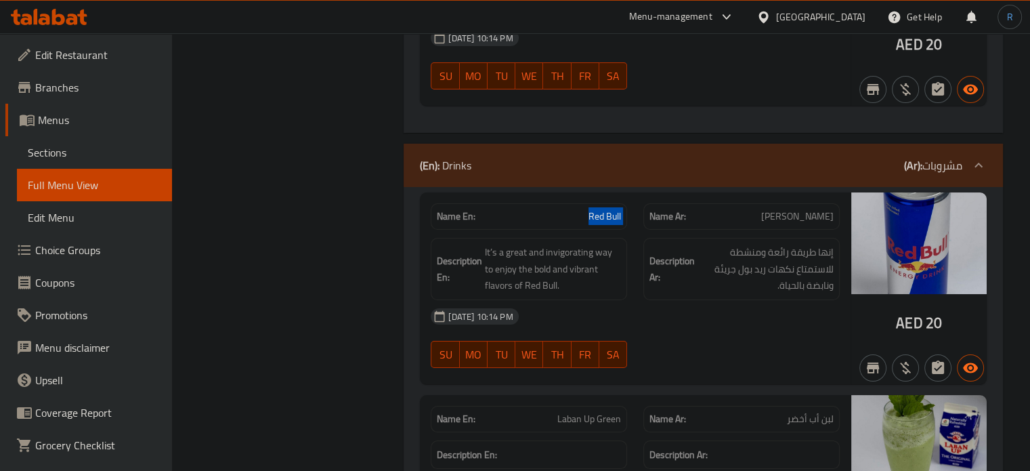
scroll to position [5191, 0]
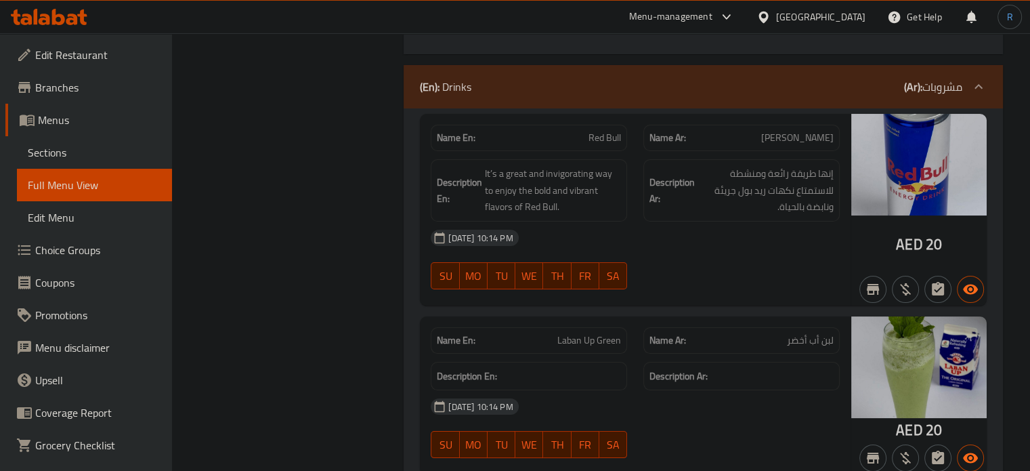
drag, startPoint x: 596, startPoint y: 295, endPoint x: 555, endPoint y: 295, distance: 40.6
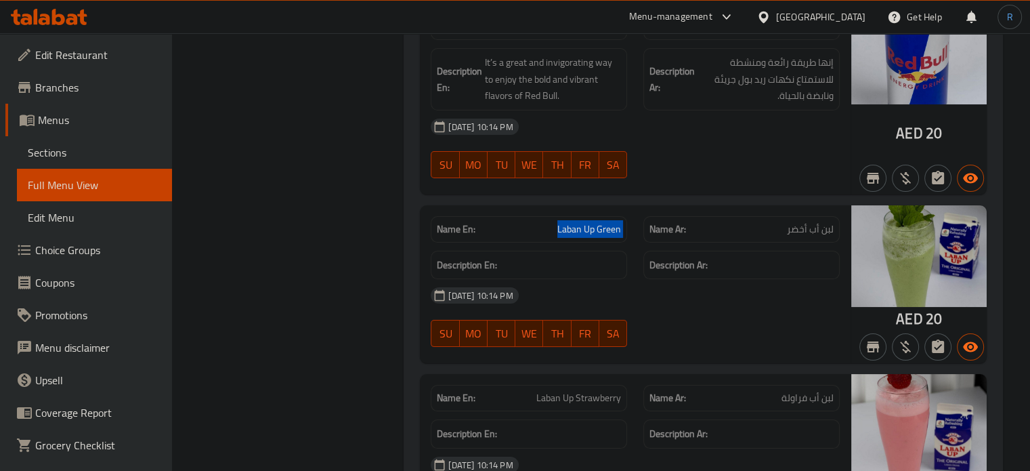
scroll to position [5394, 0]
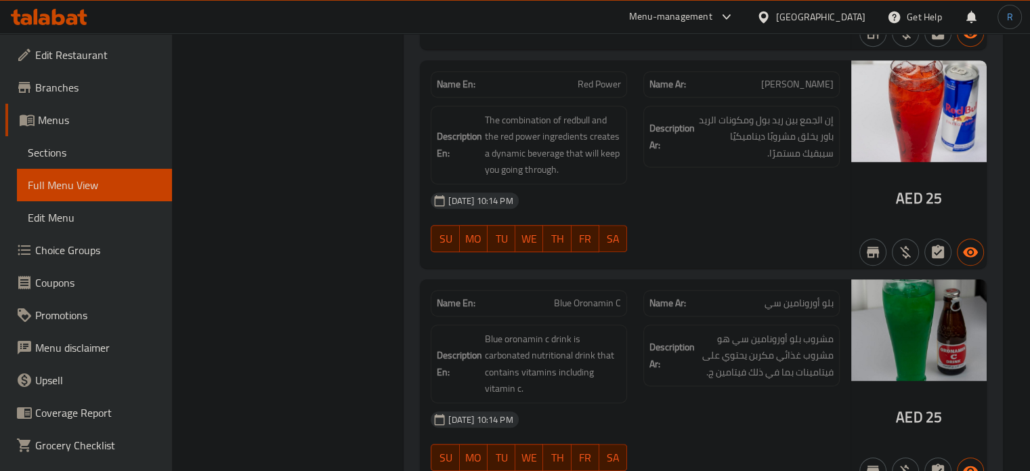
scroll to position [6072, 0]
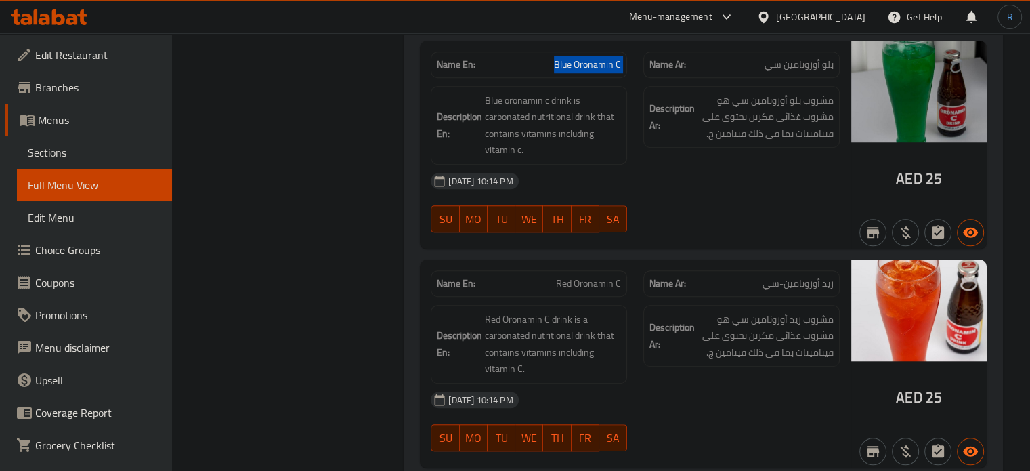
scroll to position [6244, 0]
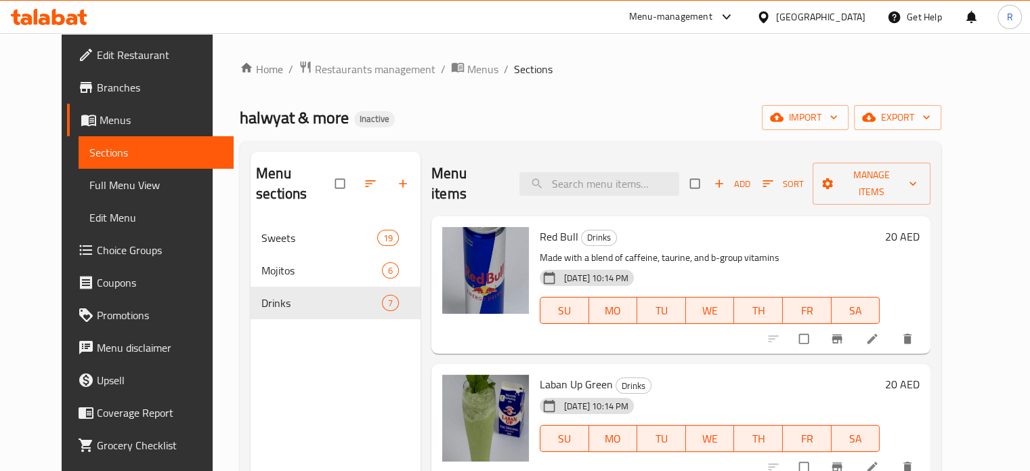
click at [674, 87] on div "Home / Restaurants management / Menus / Sections halwyat & more Inactive import…" at bounding box center [591, 346] width 702 height 573
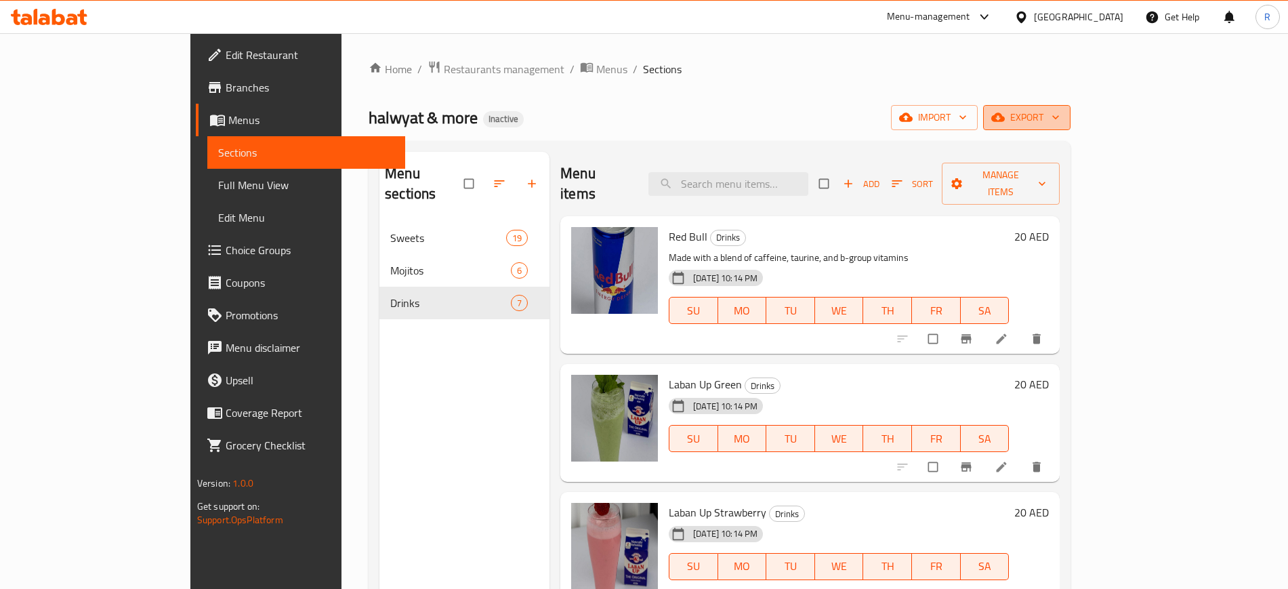
click at [1040, 113] on span "export" at bounding box center [1027, 117] width 66 height 17
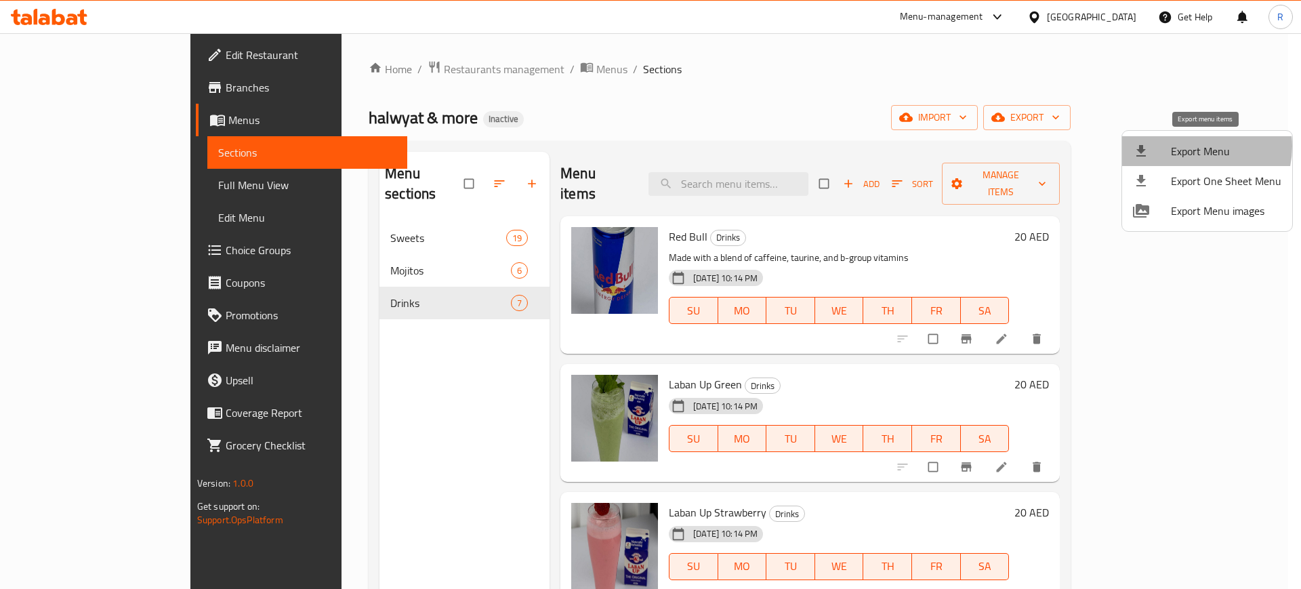
click at [1040, 146] on span "Export Menu" at bounding box center [1225, 151] width 110 height 16
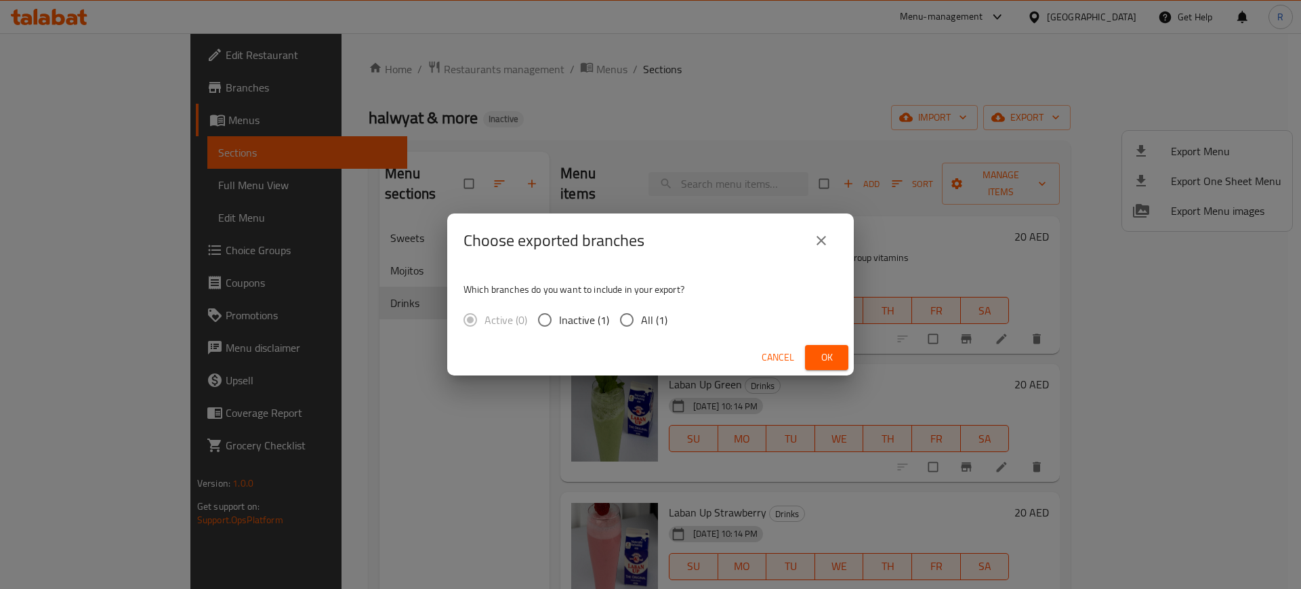
click at [625, 322] on input "All (1)" at bounding box center [626, 319] width 28 height 28
radio input "true"
click at [832, 362] on span "Ok" at bounding box center [827, 357] width 22 height 17
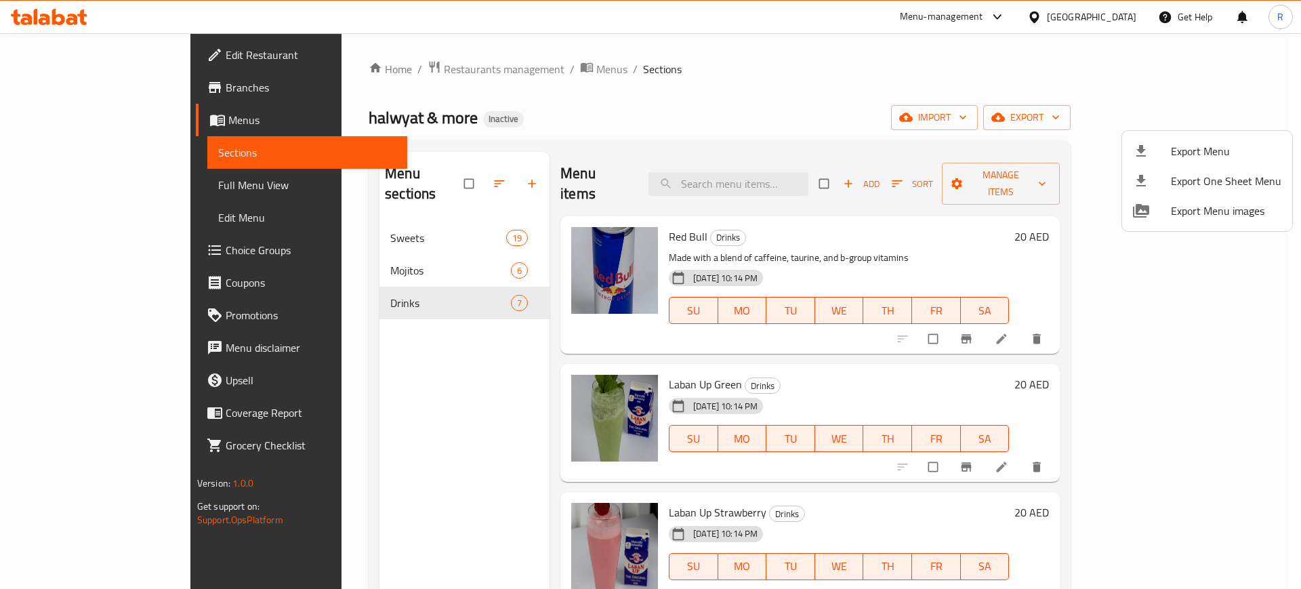
click at [371, 221] on div at bounding box center [650, 294] width 1301 height 589
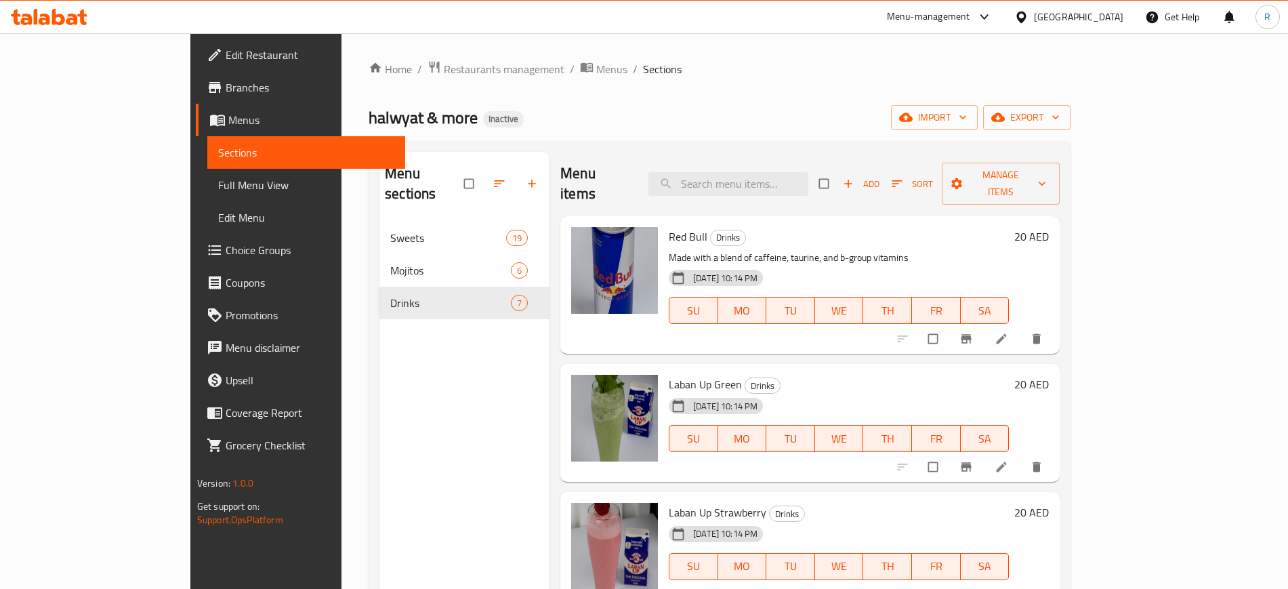
click at [390, 230] on span "Sweets" at bounding box center [448, 238] width 116 height 16
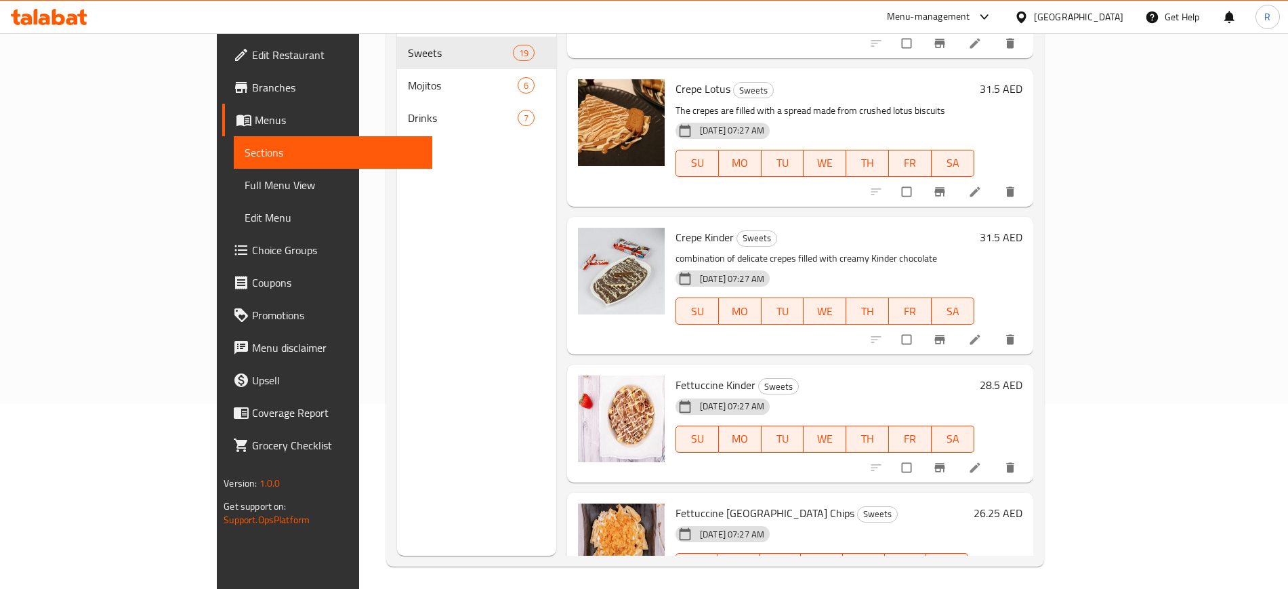
scroll to position [190, 0]
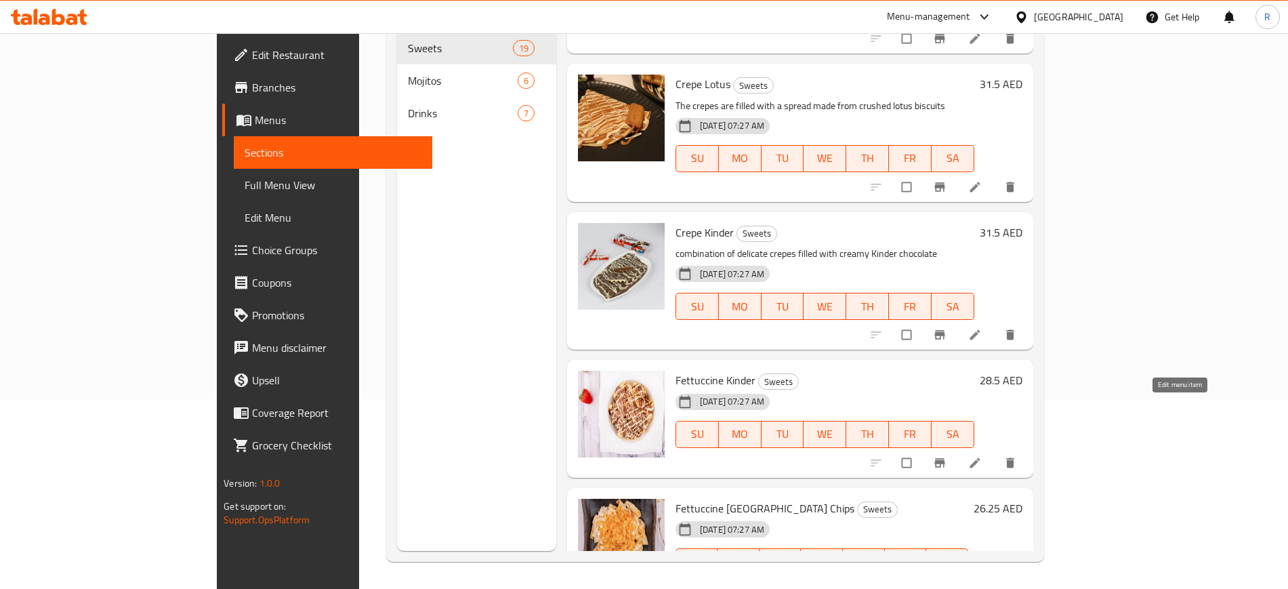
click at [979, 457] on icon at bounding box center [974, 462] width 10 height 10
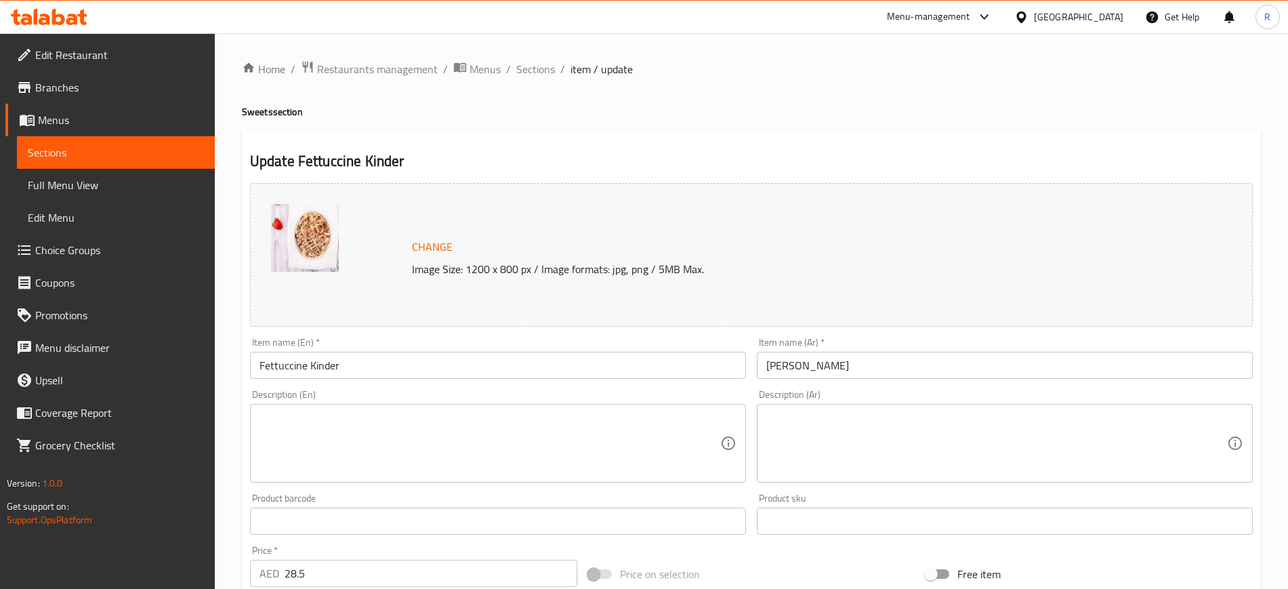
click at [455, 358] on input "Fettuccine Kinder" at bounding box center [498, 365] width 496 height 27
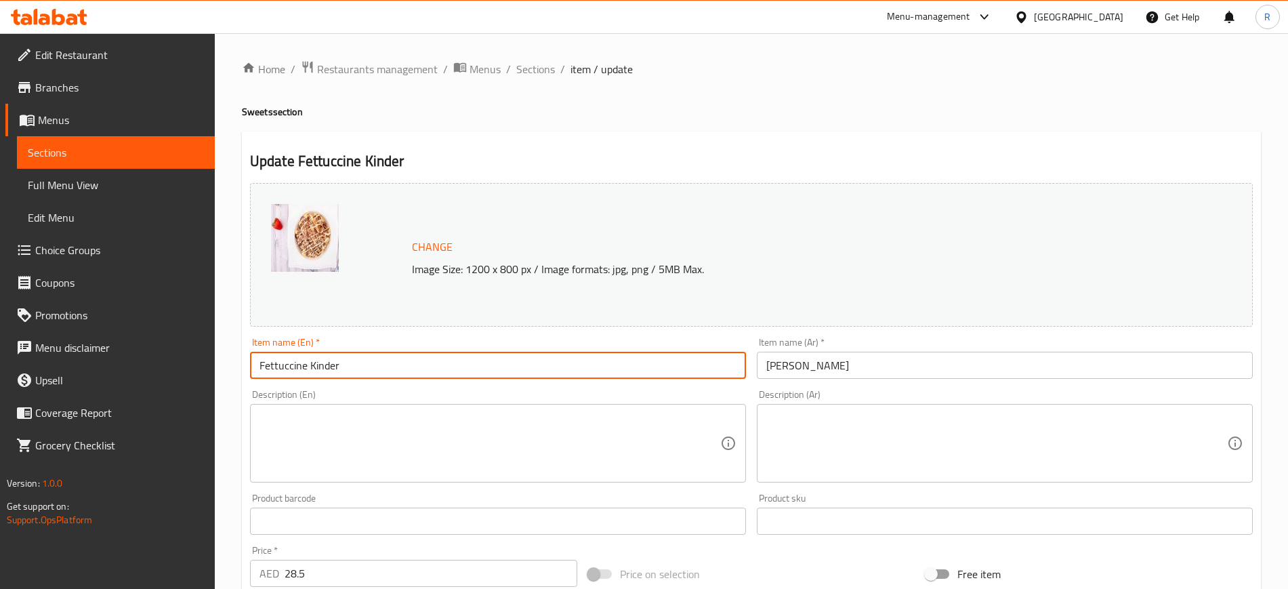
click at [455, 358] on input "Fettuccine Kinder" at bounding box center [498, 365] width 496 height 27
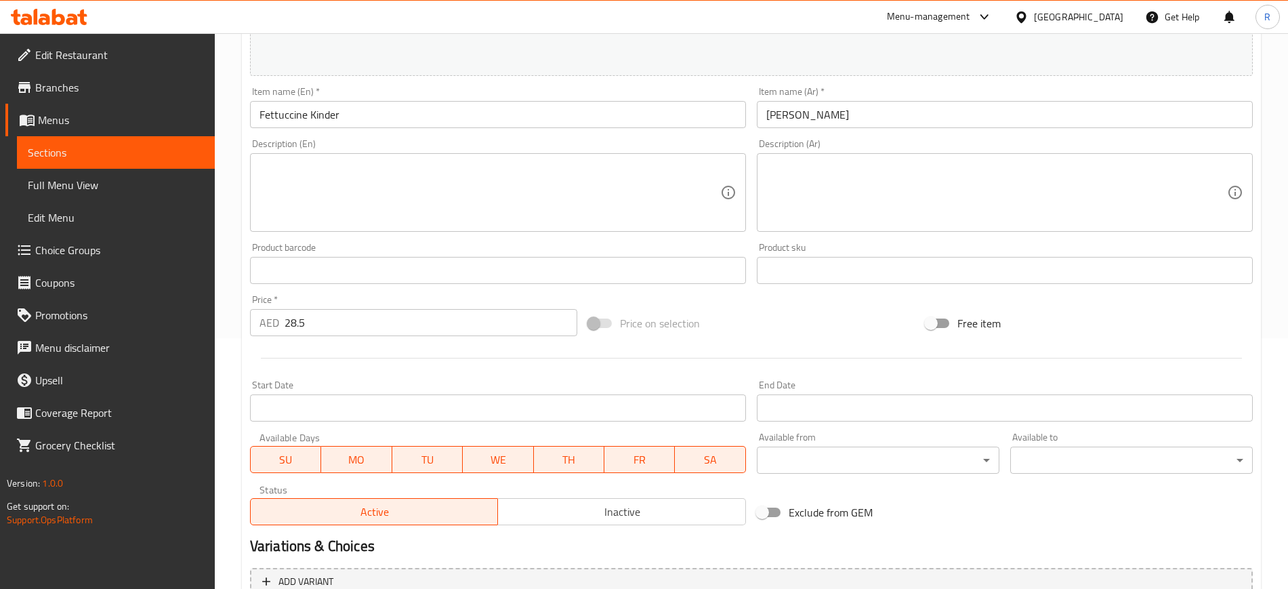
scroll to position [388, 0]
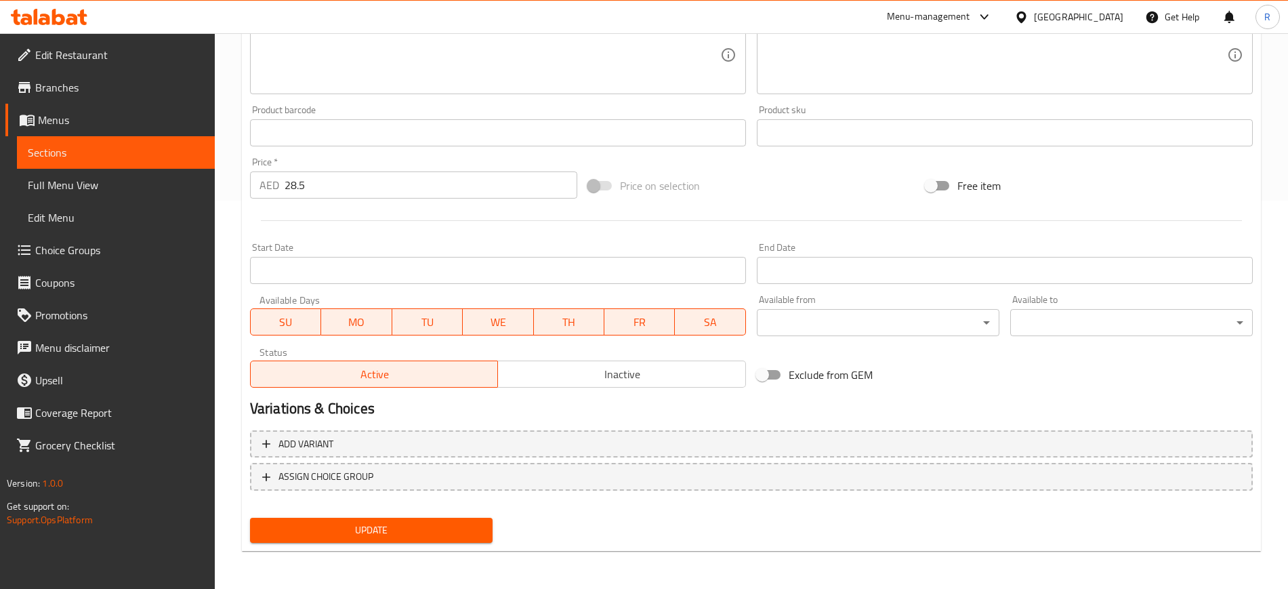
click at [643, 470] on nav at bounding box center [751, 501] width 1002 height 11
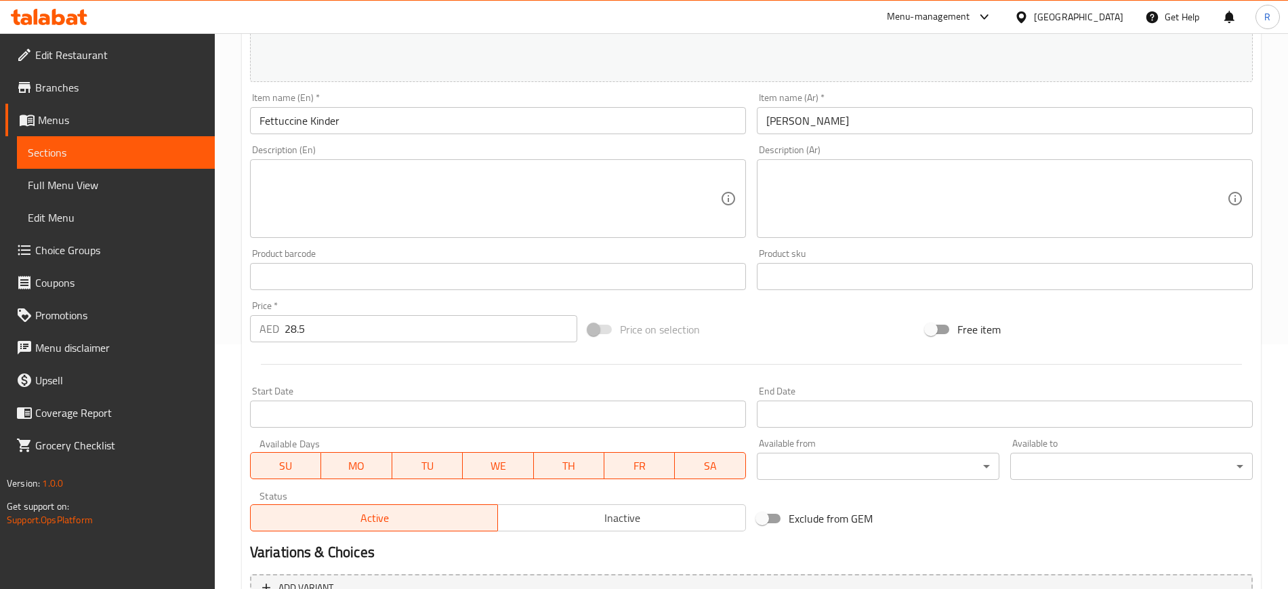
scroll to position [0, 0]
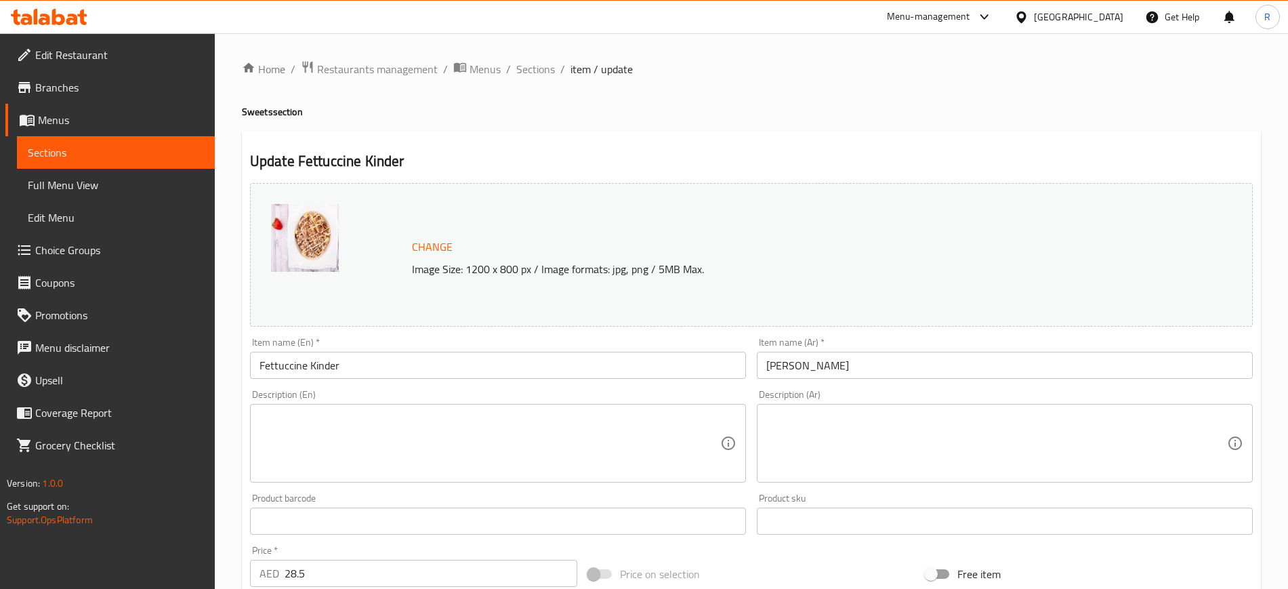
click at [389, 361] on input "Fettuccine Kinder" at bounding box center [498, 365] width 496 height 27
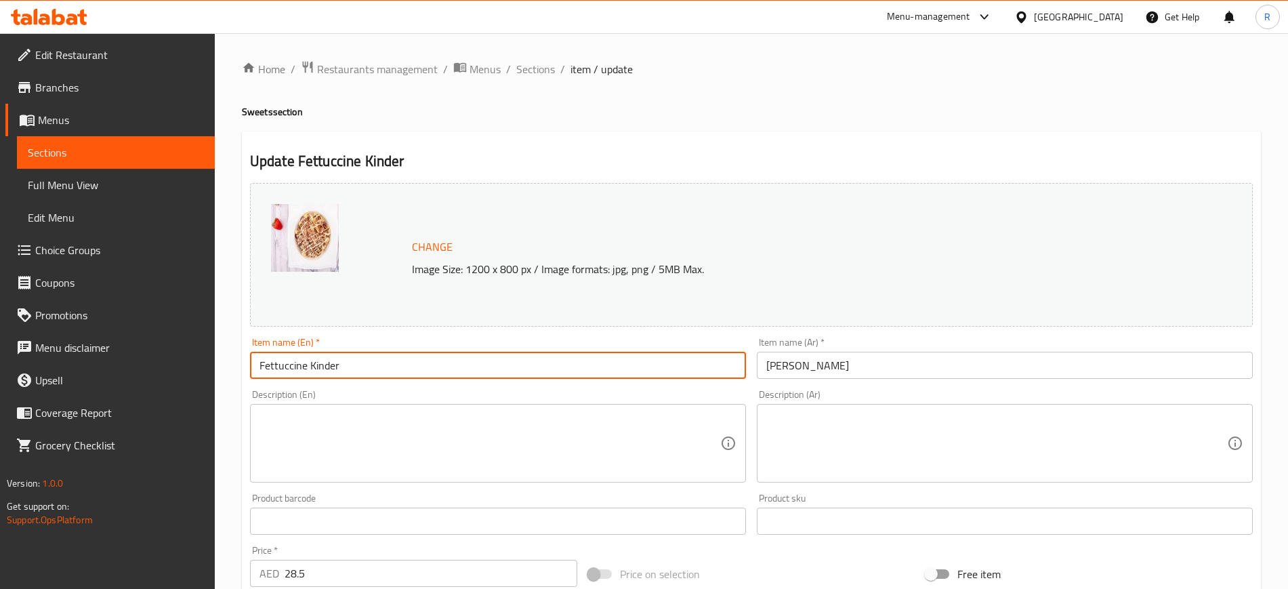
click at [389, 361] on input "Fettuccine Kinder" at bounding box center [498, 365] width 496 height 27
click at [539, 70] on span "Sections" at bounding box center [535, 69] width 39 height 16
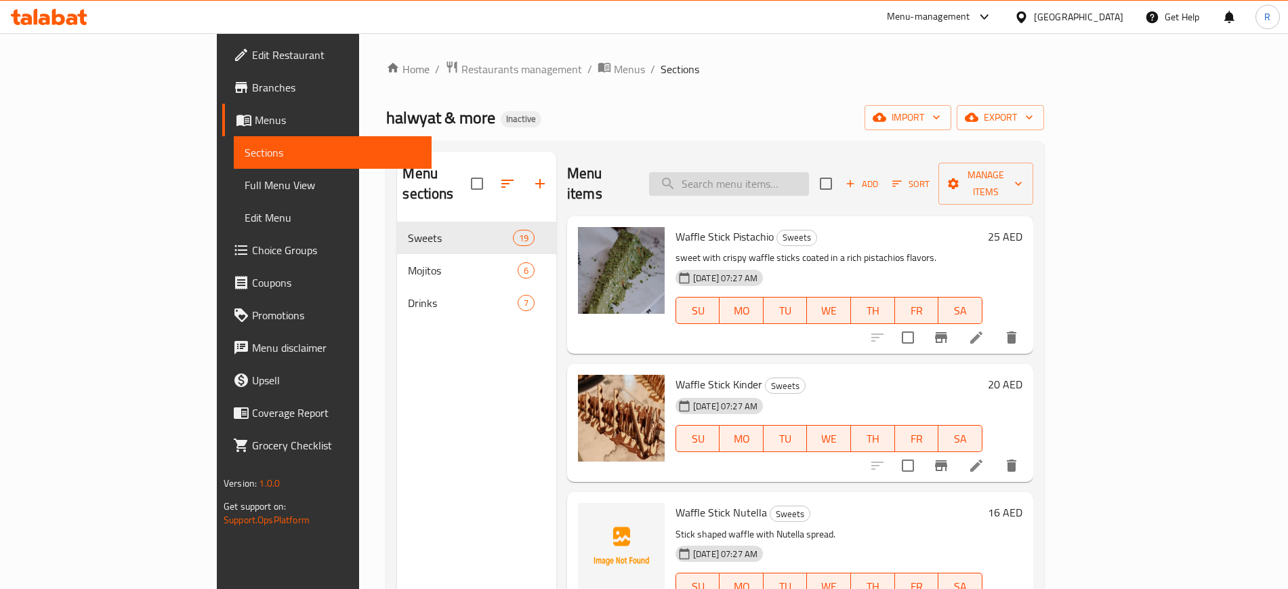
click at [763, 174] on input "search" at bounding box center [729, 184] width 160 height 24
paste input "Fettuccine Kinder"
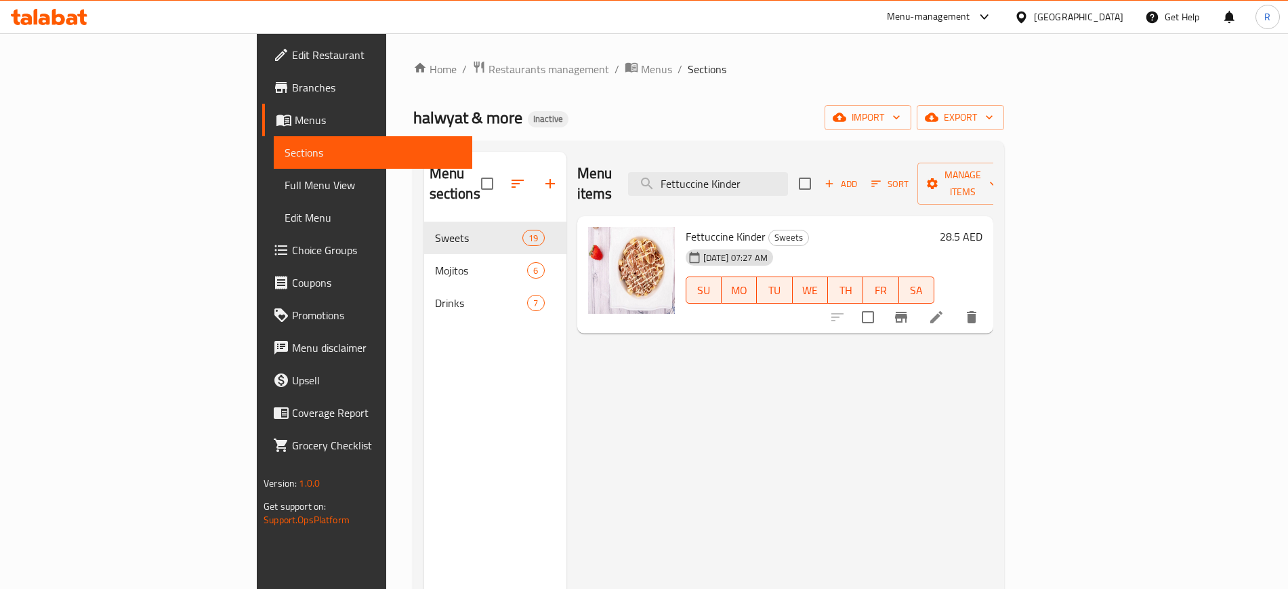
type input "Fettuccine Kinder"
click at [976, 311] on icon "delete" at bounding box center [971, 317] width 9 height 12
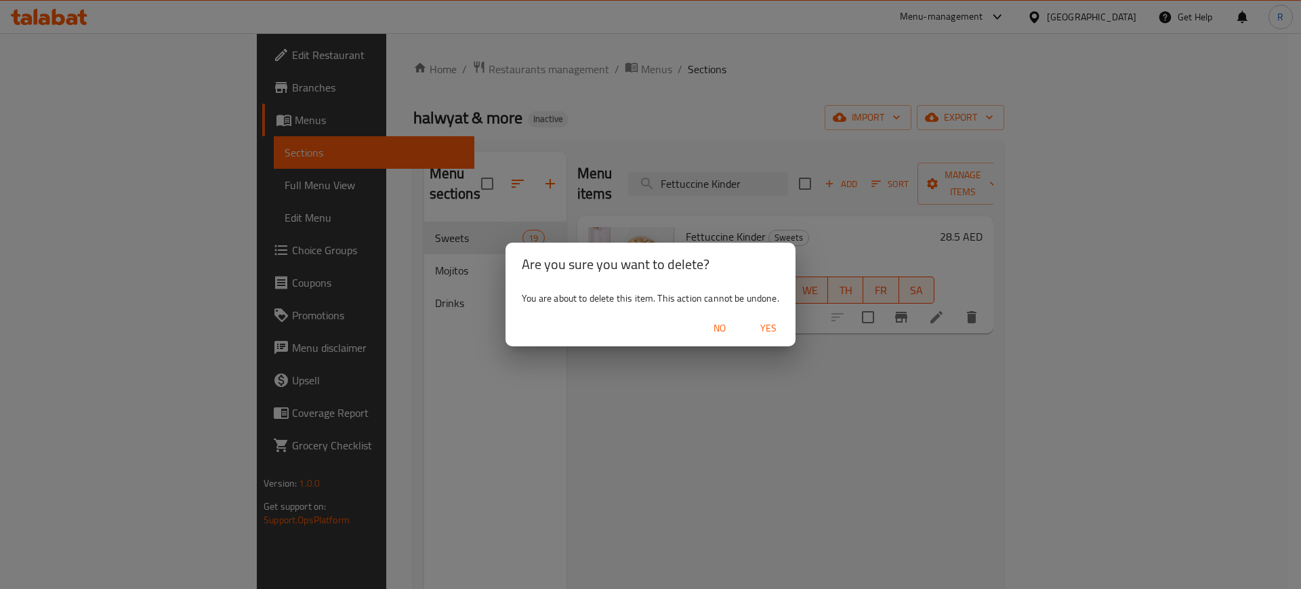
click at [761, 328] on span "Yes" at bounding box center [768, 328] width 33 height 17
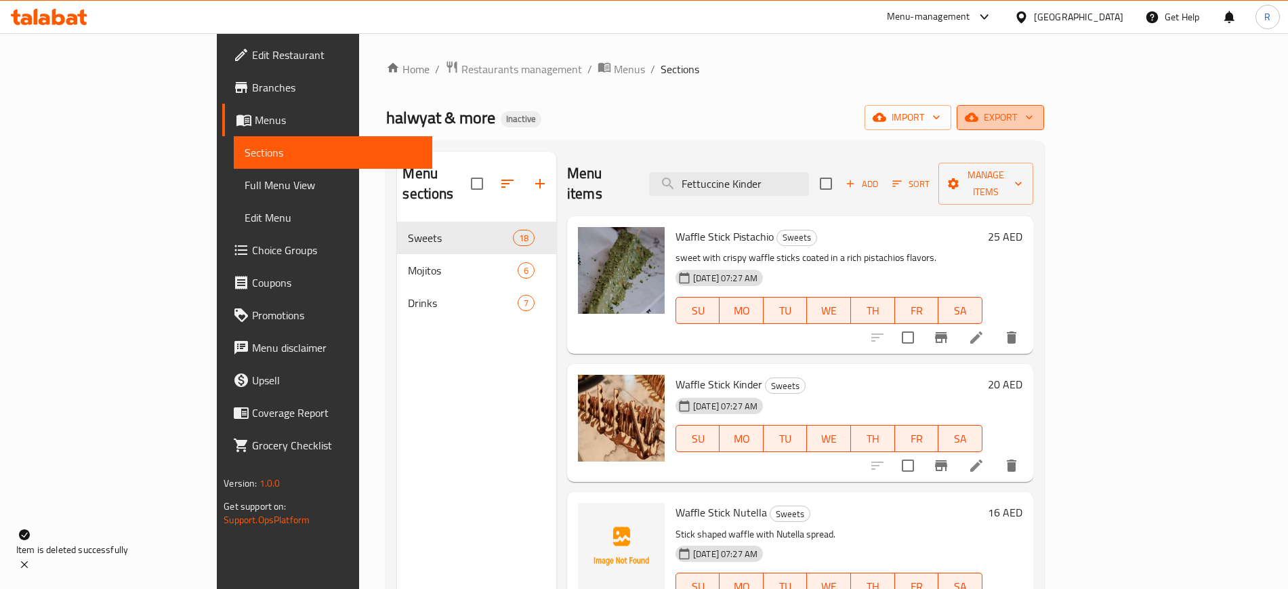
click at [1040, 105] on button "export" at bounding box center [999, 117] width 87 height 25
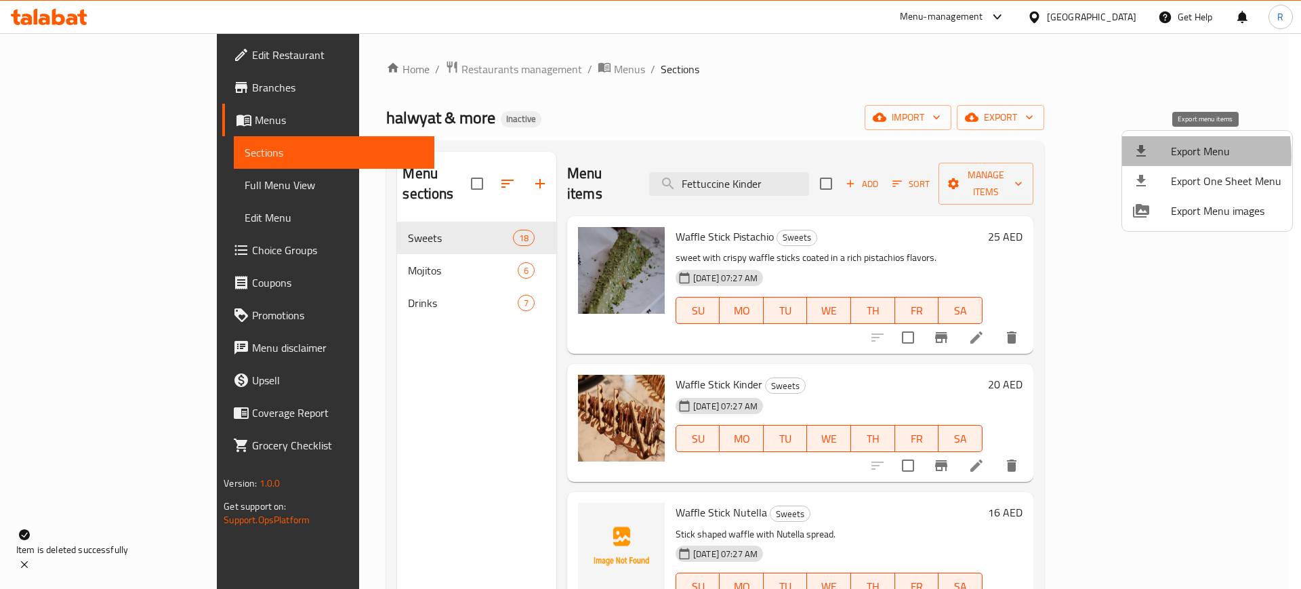
click at [1040, 155] on div at bounding box center [1152, 151] width 38 height 16
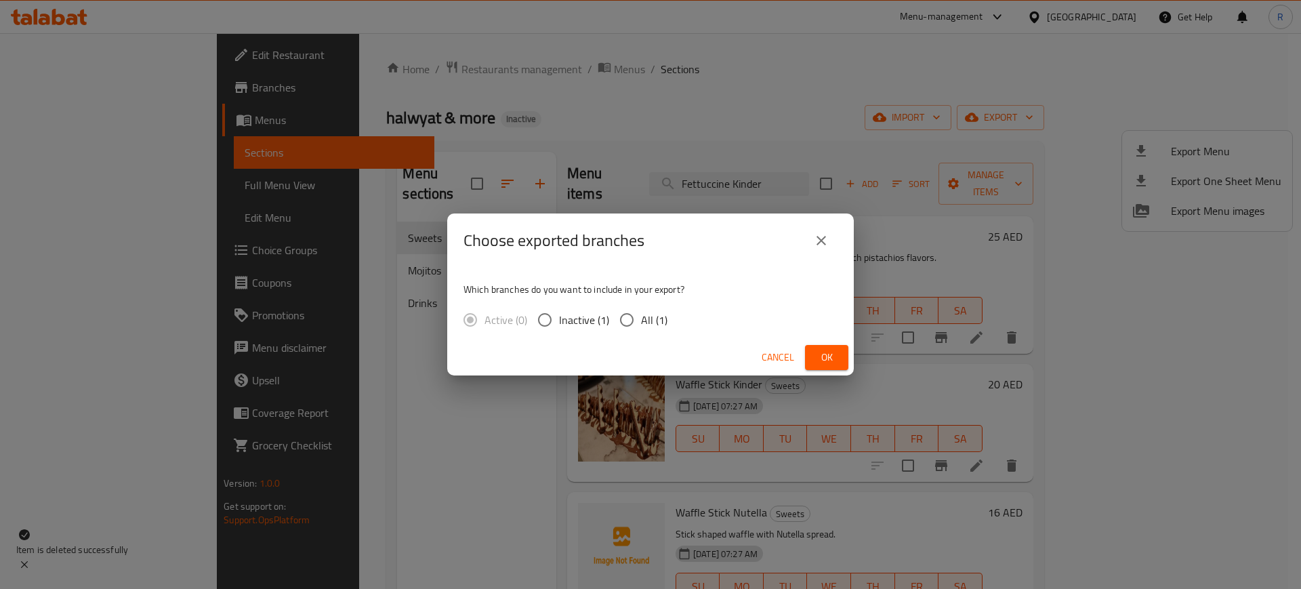
click at [625, 323] on input "All (1)" at bounding box center [626, 319] width 28 height 28
radio input "true"
click at [828, 356] on span "Ok" at bounding box center [827, 357] width 22 height 17
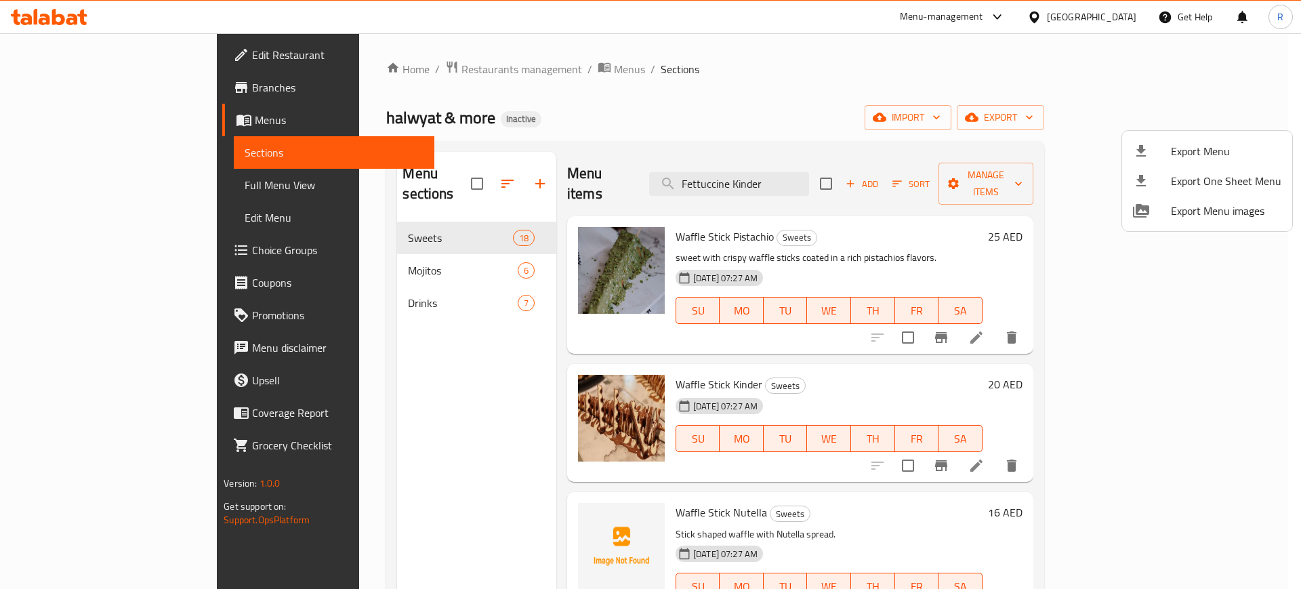
click at [49, 57] on div at bounding box center [650, 294] width 1301 height 589
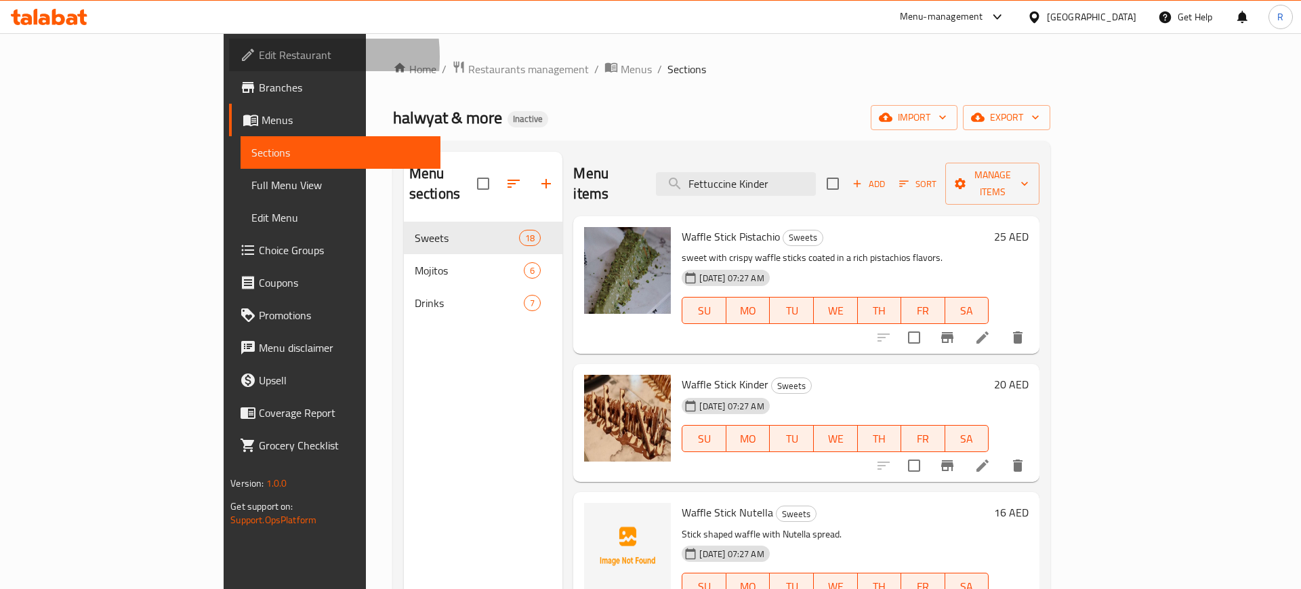
click at [259, 57] on span "Edit Restaurant" at bounding box center [344, 55] width 171 height 16
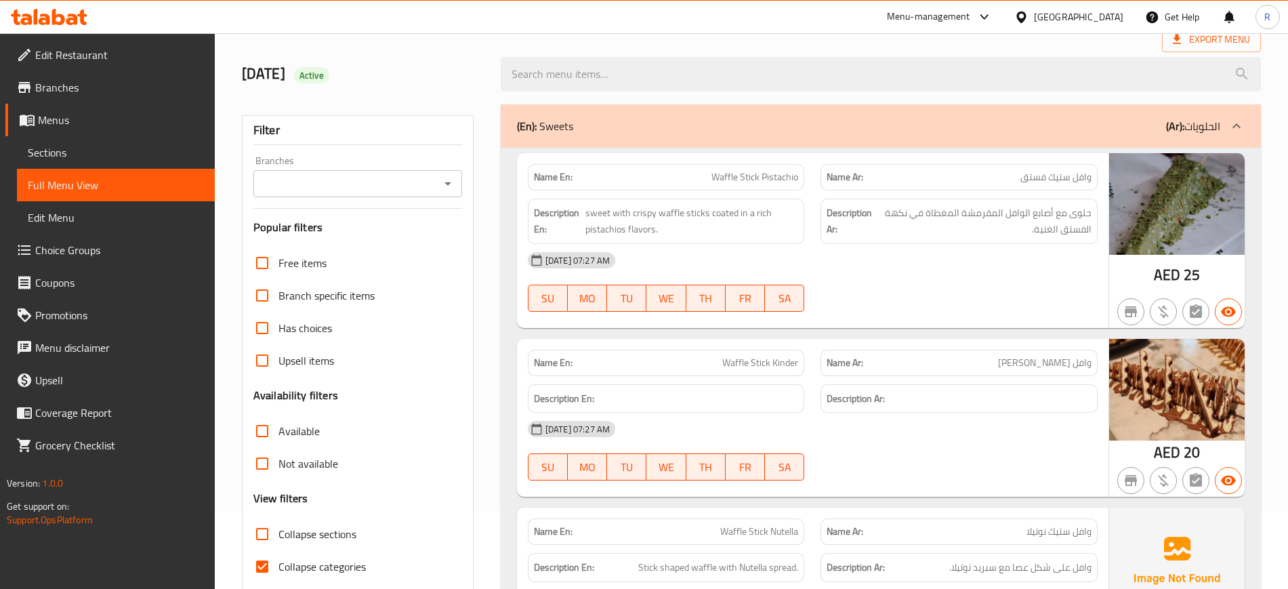
scroll to position [169, 0]
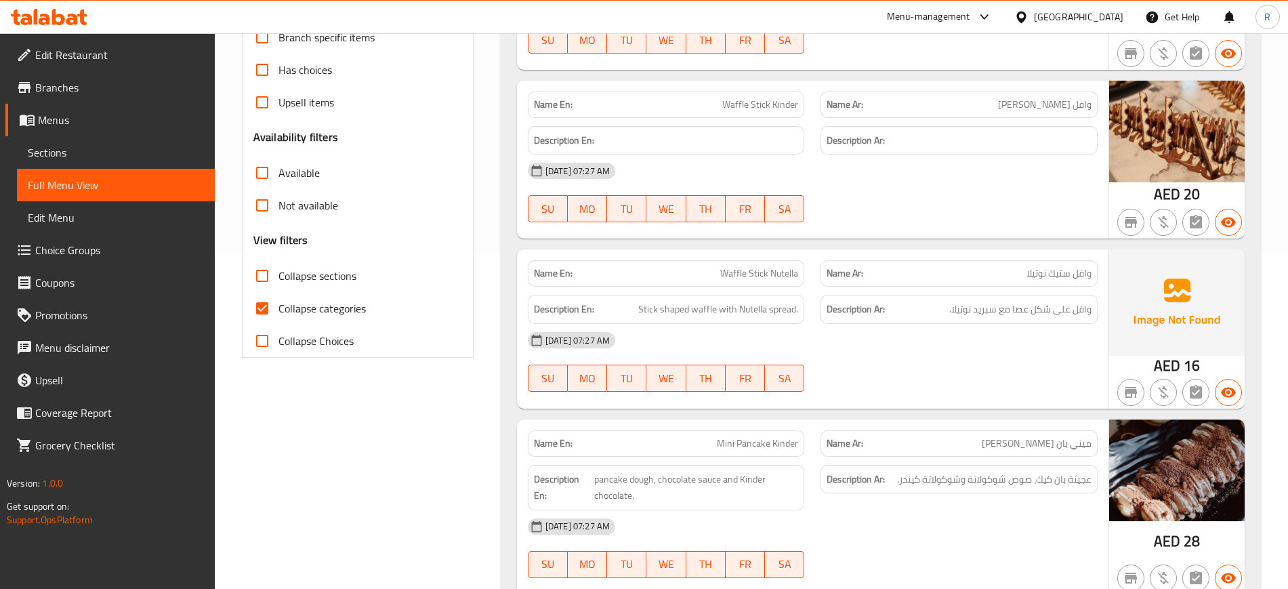
scroll to position [339, 0]
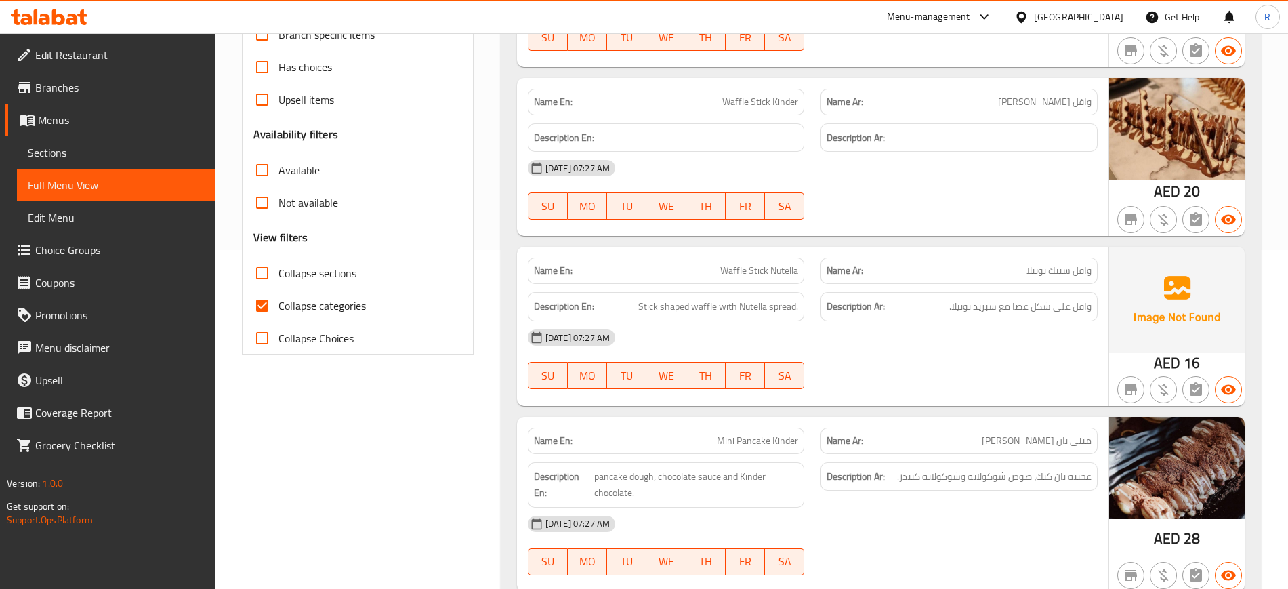
click at [293, 309] on span "Collapse categories" at bounding box center [321, 305] width 87 height 16
click at [278, 309] on input "Collapse categories" at bounding box center [262, 305] width 33 height 33
checkbox input "false"
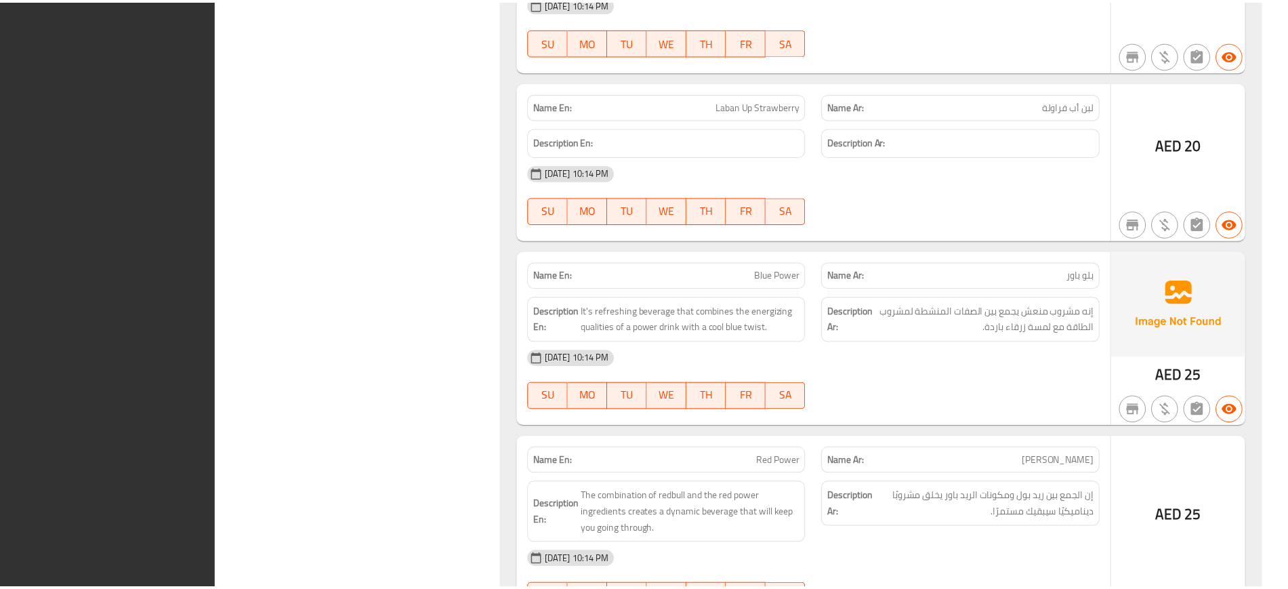
scroll to position [5426, 0]
